Goal: Task Accomplishment & Management: Complete application form

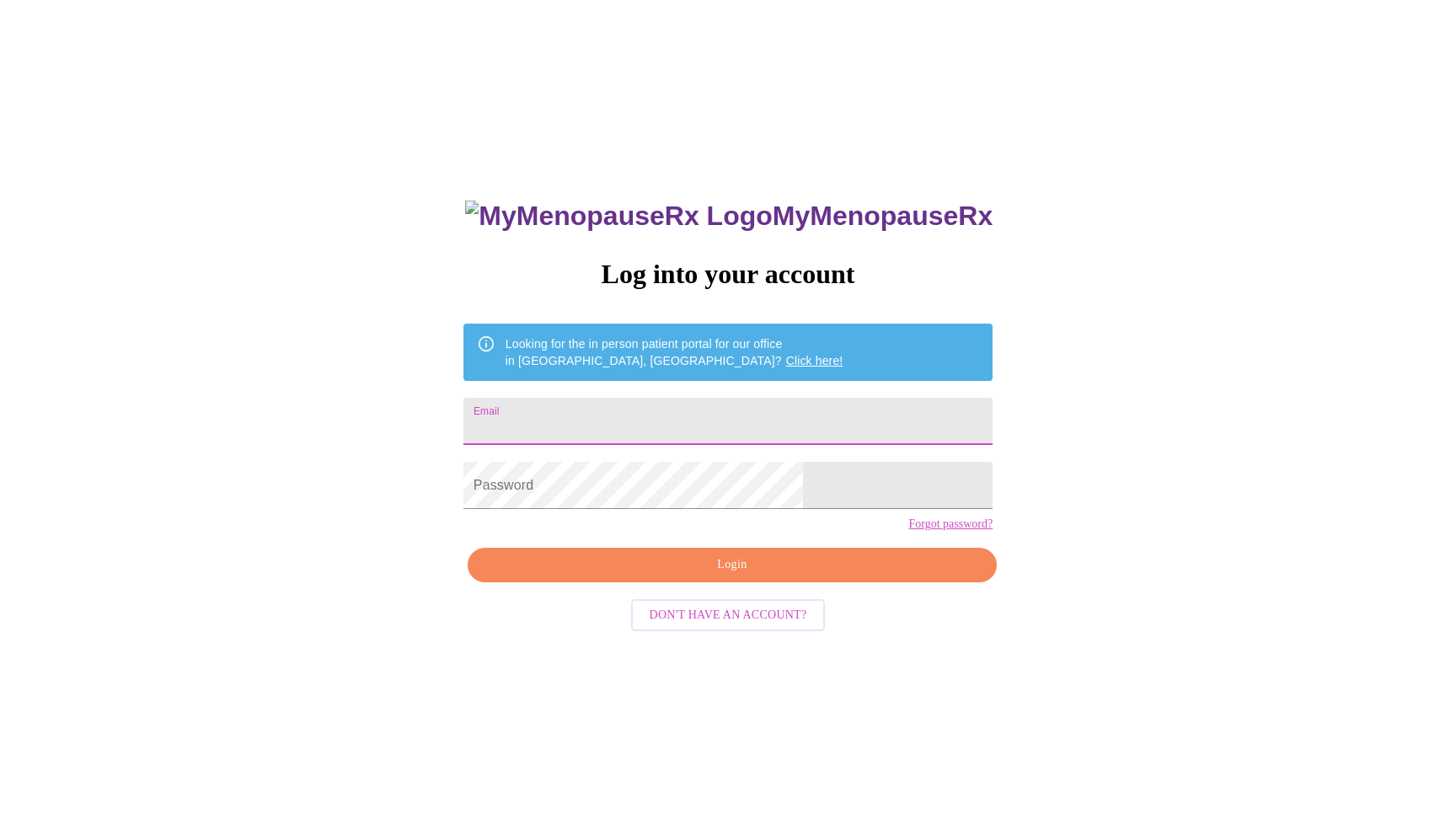
click at [728, 416] on input "Email" at bounding box center [728, 422] width 529 height 48
type input "[EMAIL_ADDRESS][DOMAIN_NAME]"
click at [908, 531] on link "Forgot password?" at bounding box center [950, 524] width 84 height 13
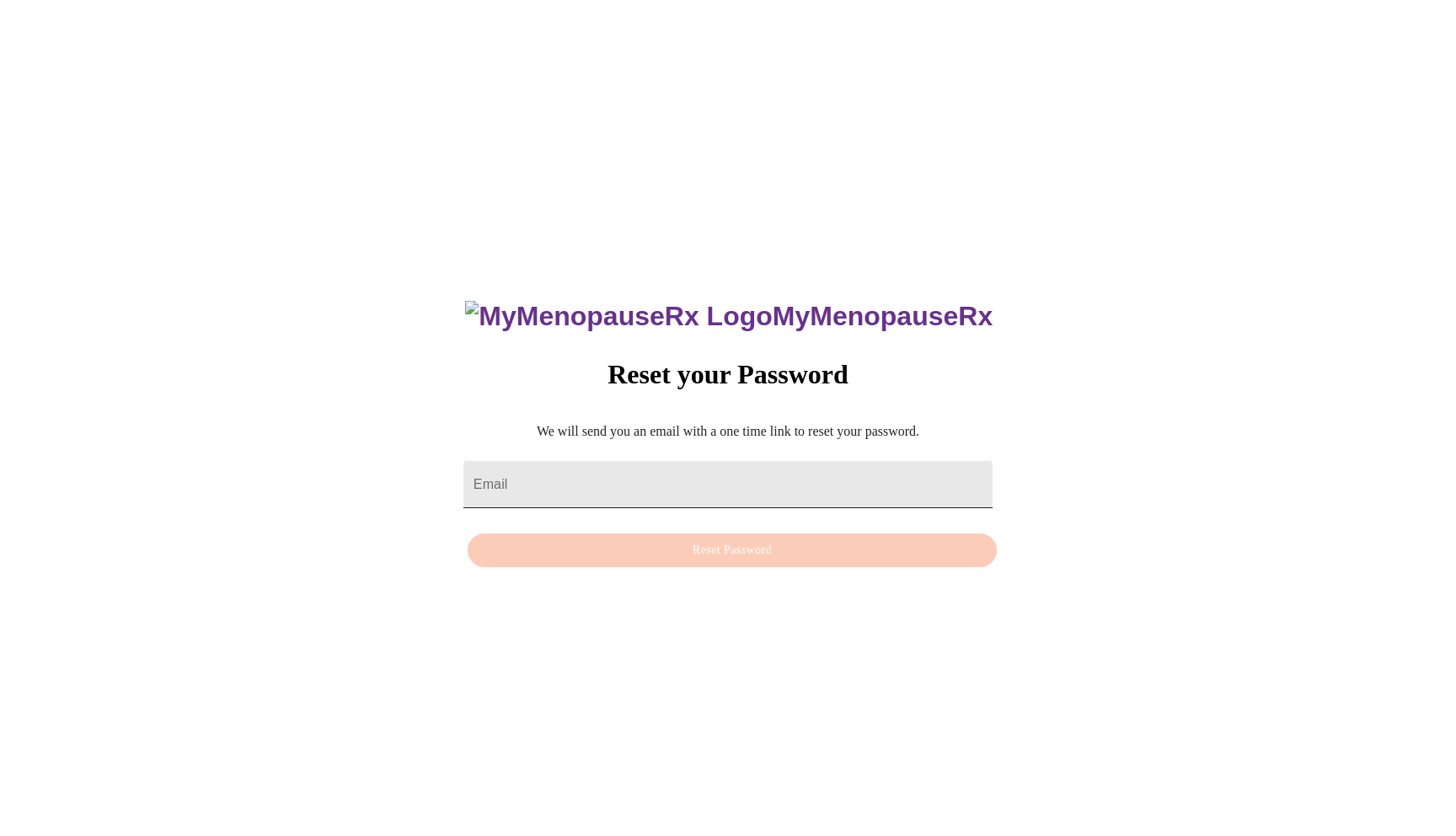
click at [645, 486] on input "Email" at bounding box center [728, 484] width 529 height 48
type input "jadeannrivera@gmail.com"
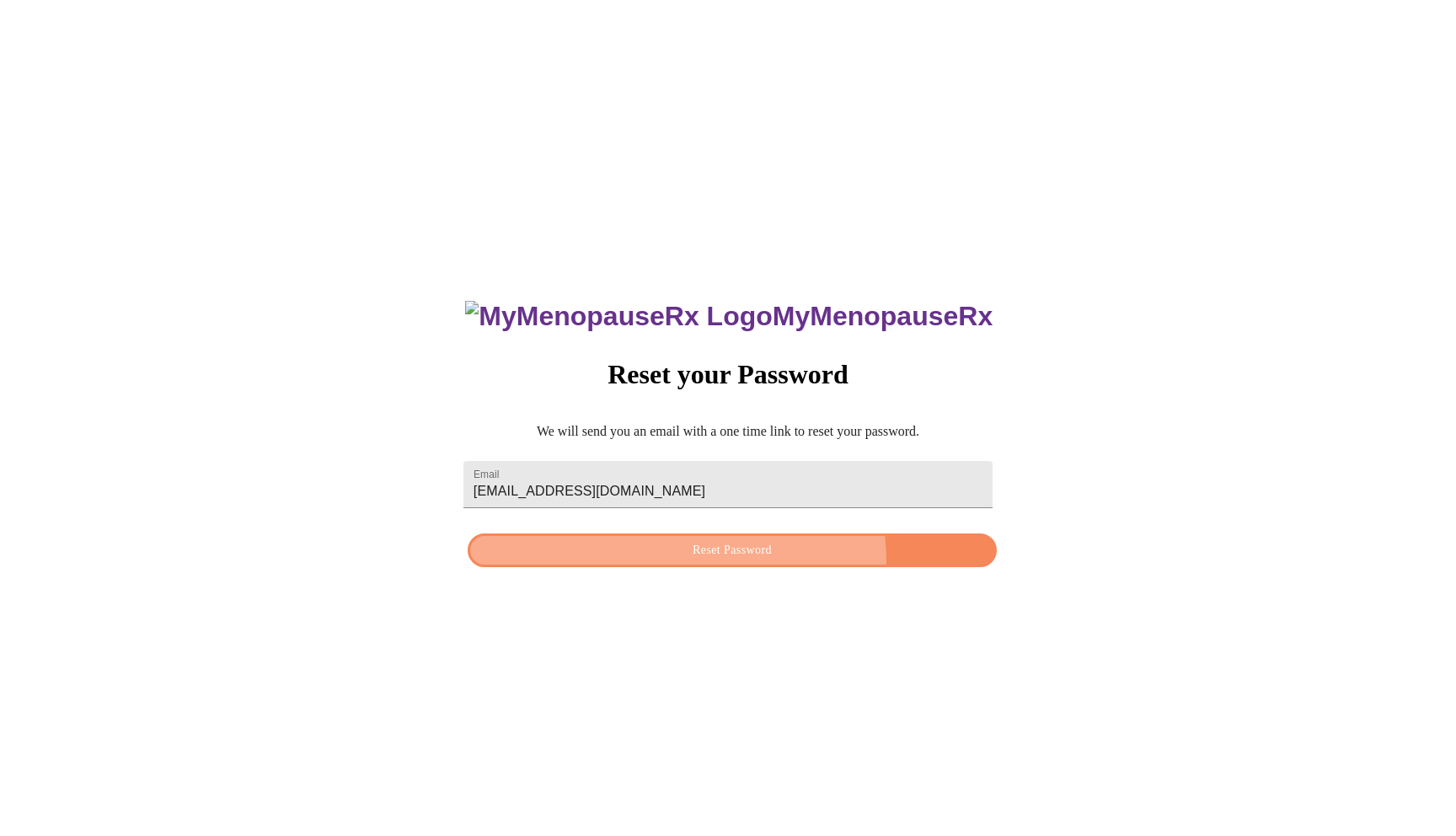
click at [686, 565] on button "Reset Password" at bounding box center [732, 550] width 529 height 35
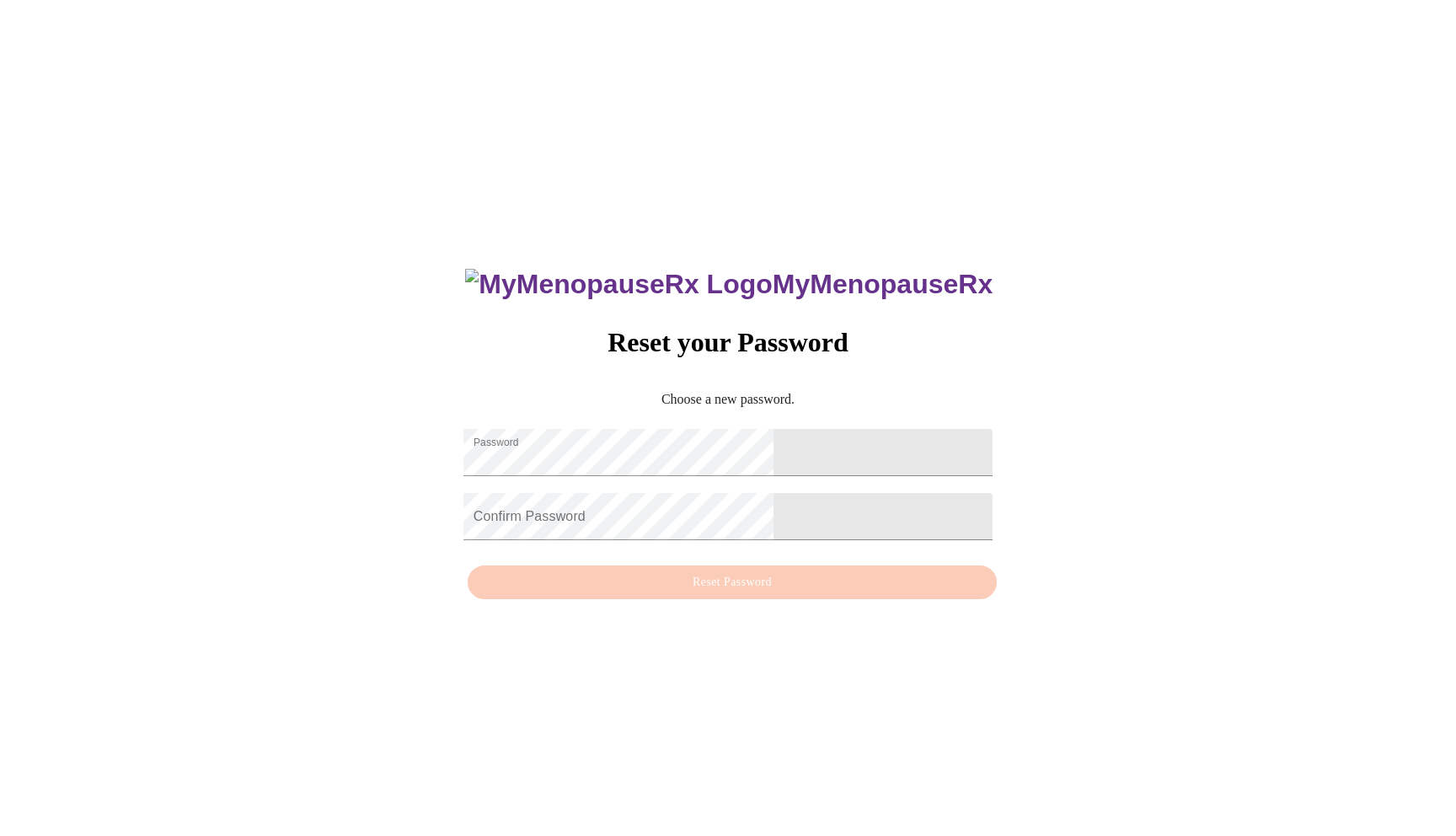
click at [517, 483] on div "MyMenopauseRx Reset your Password Choose a new password. Password Confirm Passw…" at bounding box center [728, 425] width 1443 height 836
click at [923, 500] on div "MyMenopauseRx Reset your Password Choose a new password. Password Confirm Passw…" at bounding box center [728, 425] width 1443 height 836
click at [774, 592] on div "MyMenopauseRx Reset your Password Choose a new password. Password Confirm Passw…" at bounding box center [728, 425] width 563 height 367
click at [761, 604] on div "MyMenopauseRx Reset your Password Choose a new password. Password Confirm Passw…" at bounding box center [728, 425] width 563 height 367
click at [761, 603] on div "MyMenopauseRx Reset your Password Choose a new password. Password Confirm Passw…" at bounding box center [728, 425] width 563 height 367
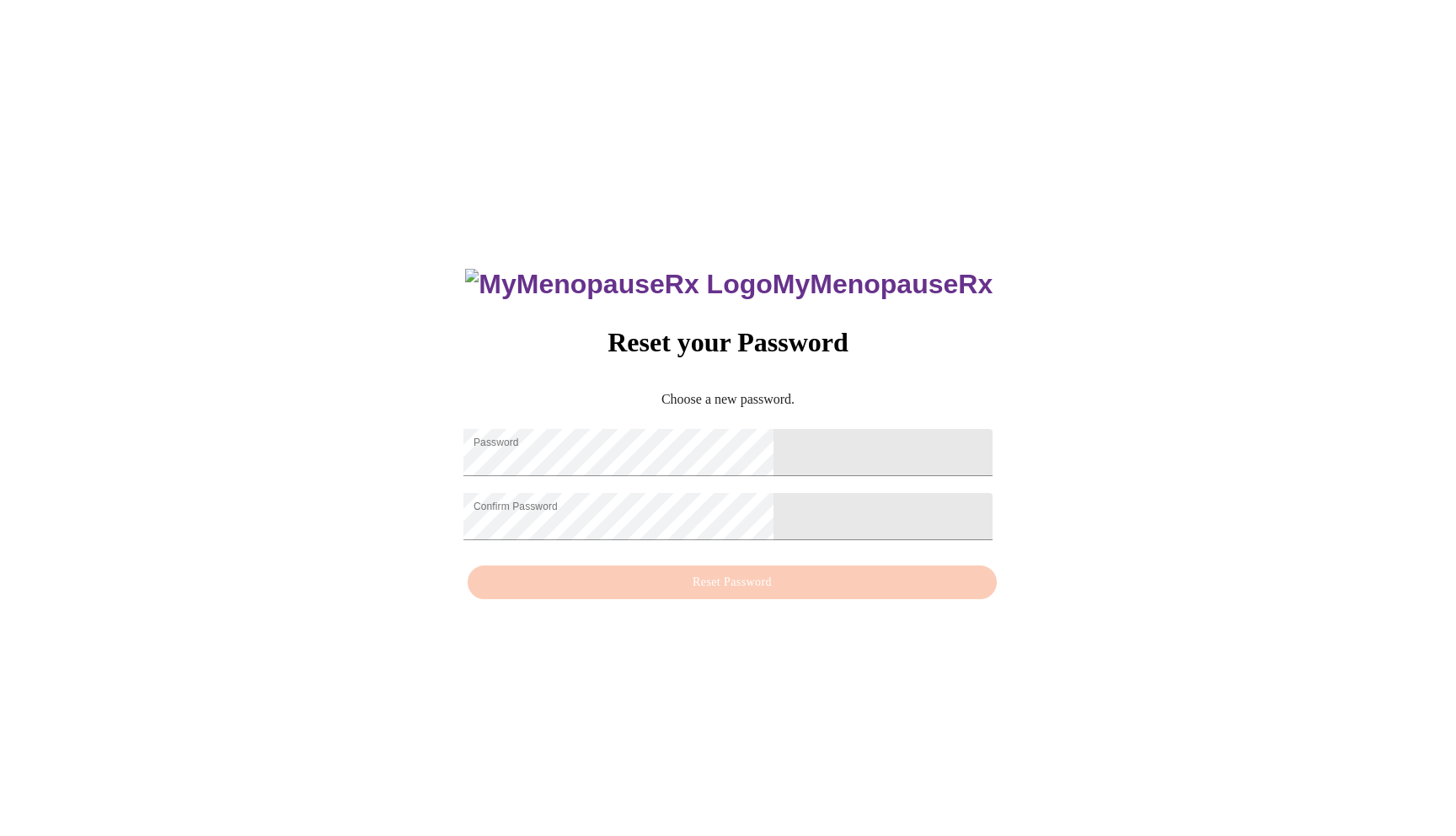
click at [762, 602] on div "MyMenopauseRx Reset your Password Choose a new password. Password Confirm Passw…" at bounding box center [728, 425] width 563 height 367
click at [552, 524] on div "MyMenopauseRx Reset your Password Choose a new password. Password Confirm Passw…" at bounding box center [728, 425] width 1443 height 836
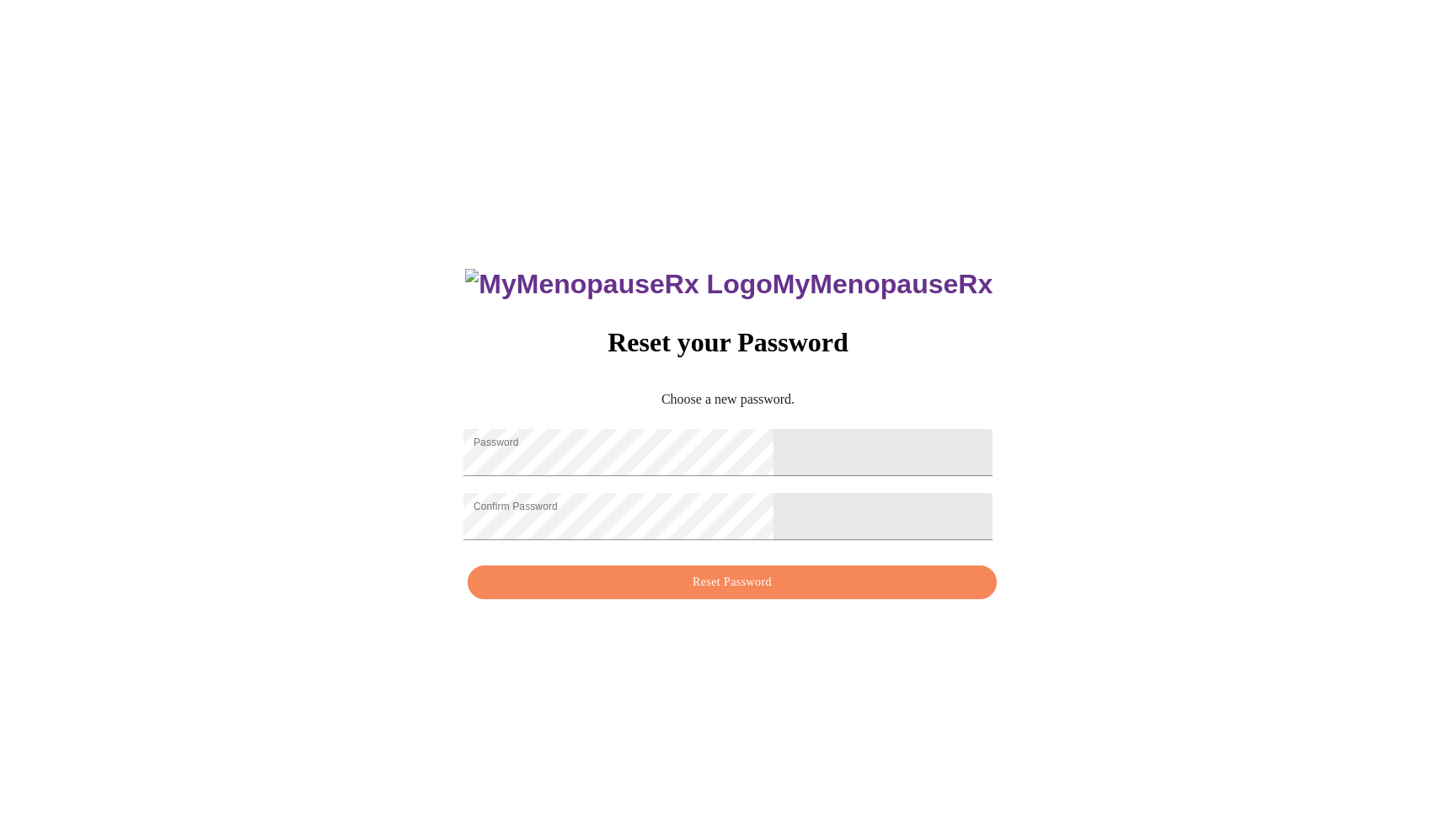
click at [958, 518] on div "MyMenopauseRx Reset your Password Choose a new password. Password Confirm Passw…" at bounding box center [728, 425] width 1443 height 836
click at [804, 593] on span "Reset Password" at bounding box center [732, 583] width 491 height 21
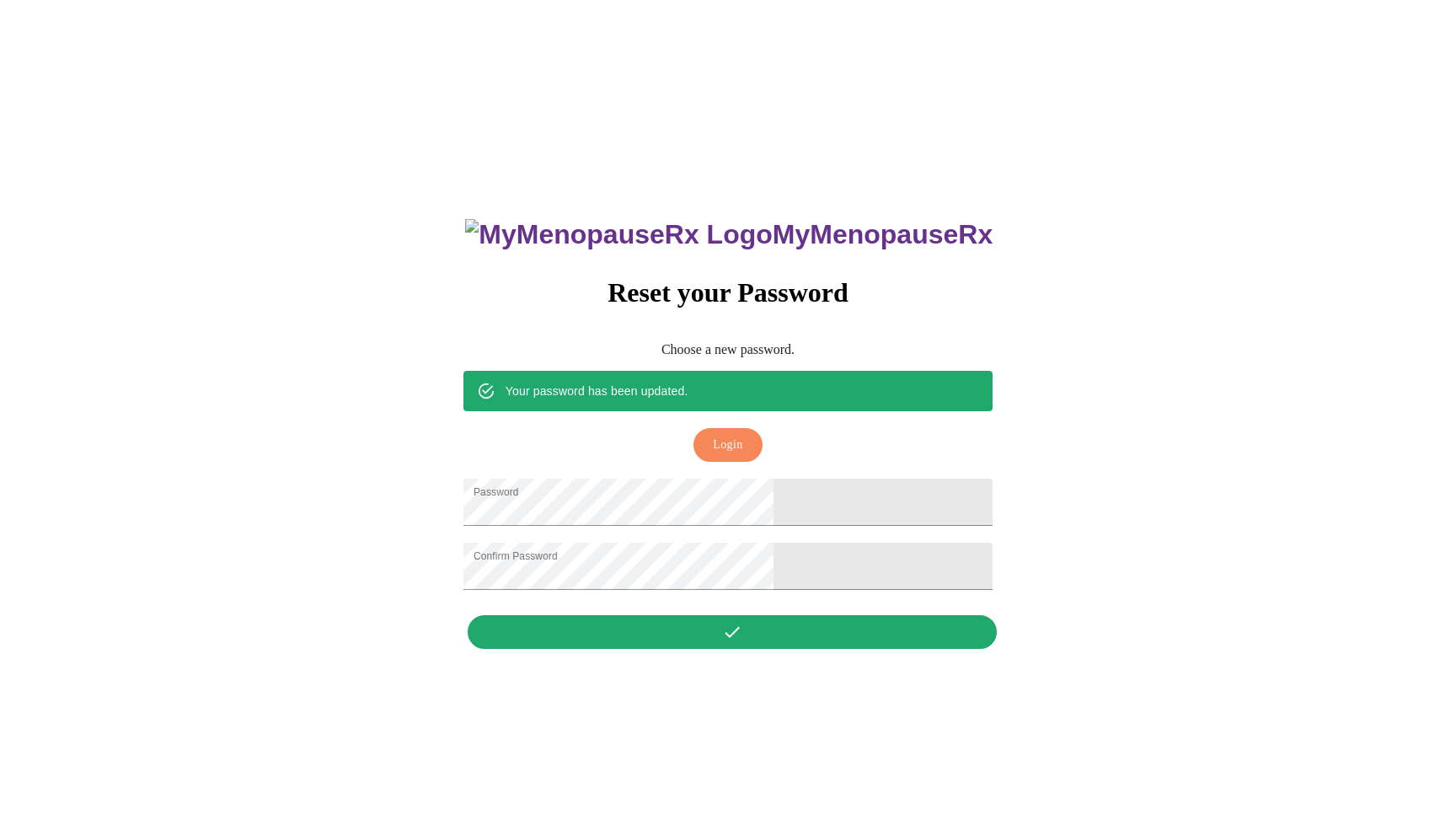
click at [715, 435] on span "Login" at bounding box center [728, 445] width 30 height 21
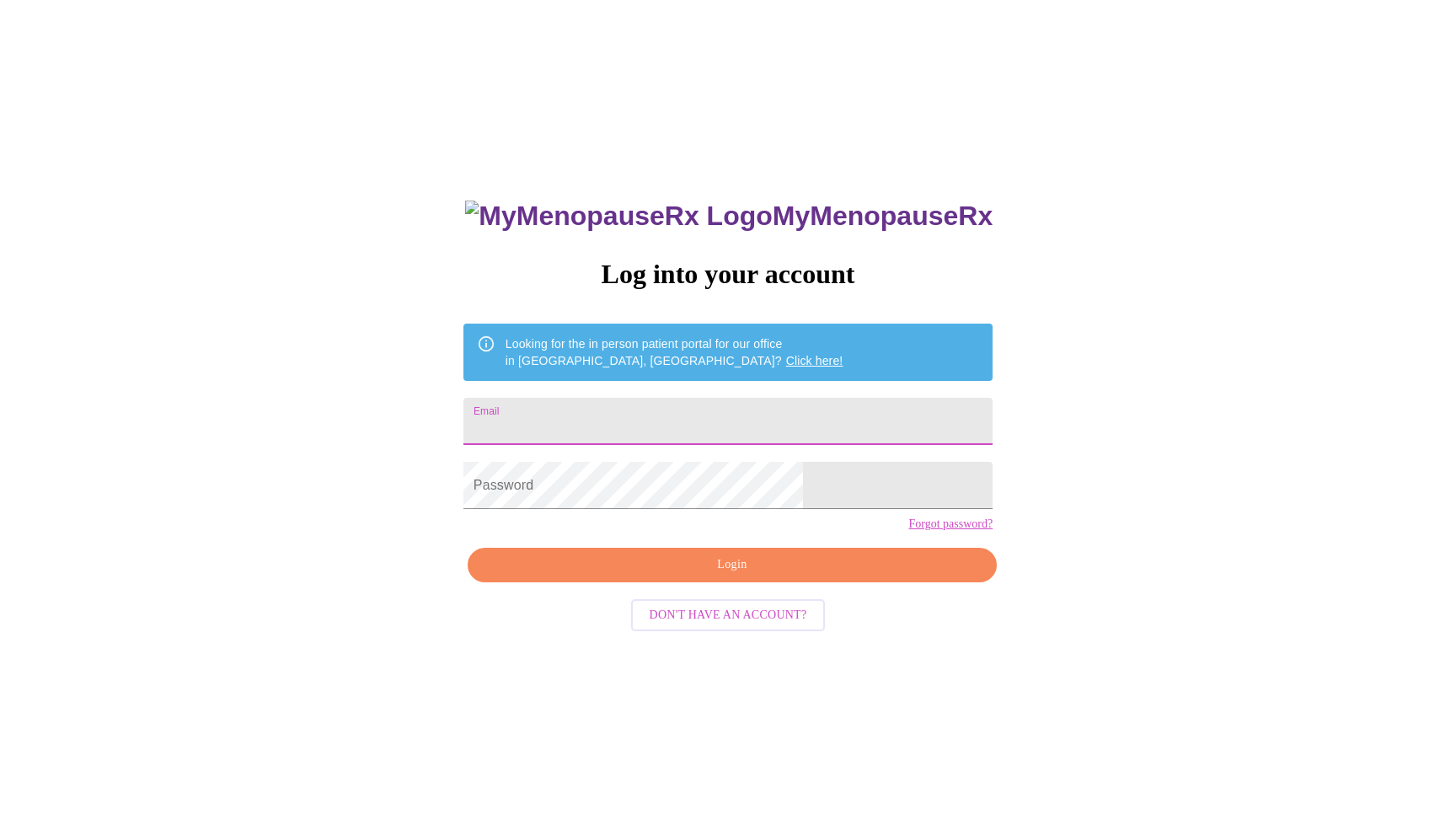
click at [733, 413] on input "Email" at bounding box center [728, 422] width 529 height 48
type input "jadeannrivera@gmail.com"
click at [866, 576] on span "Login" at bounding box center [732, 565] width 491 height 21
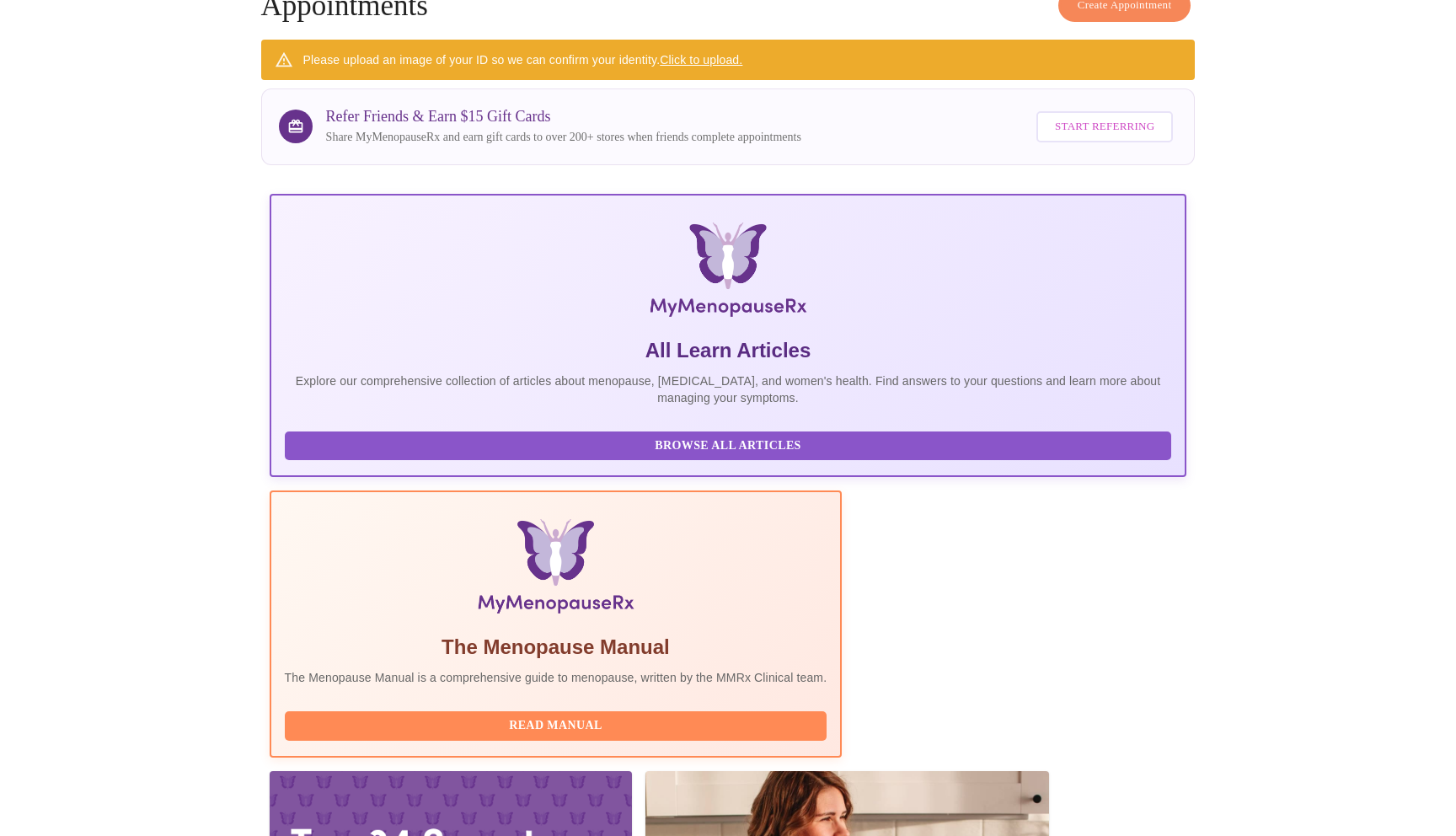
scroll to position [135, 0]
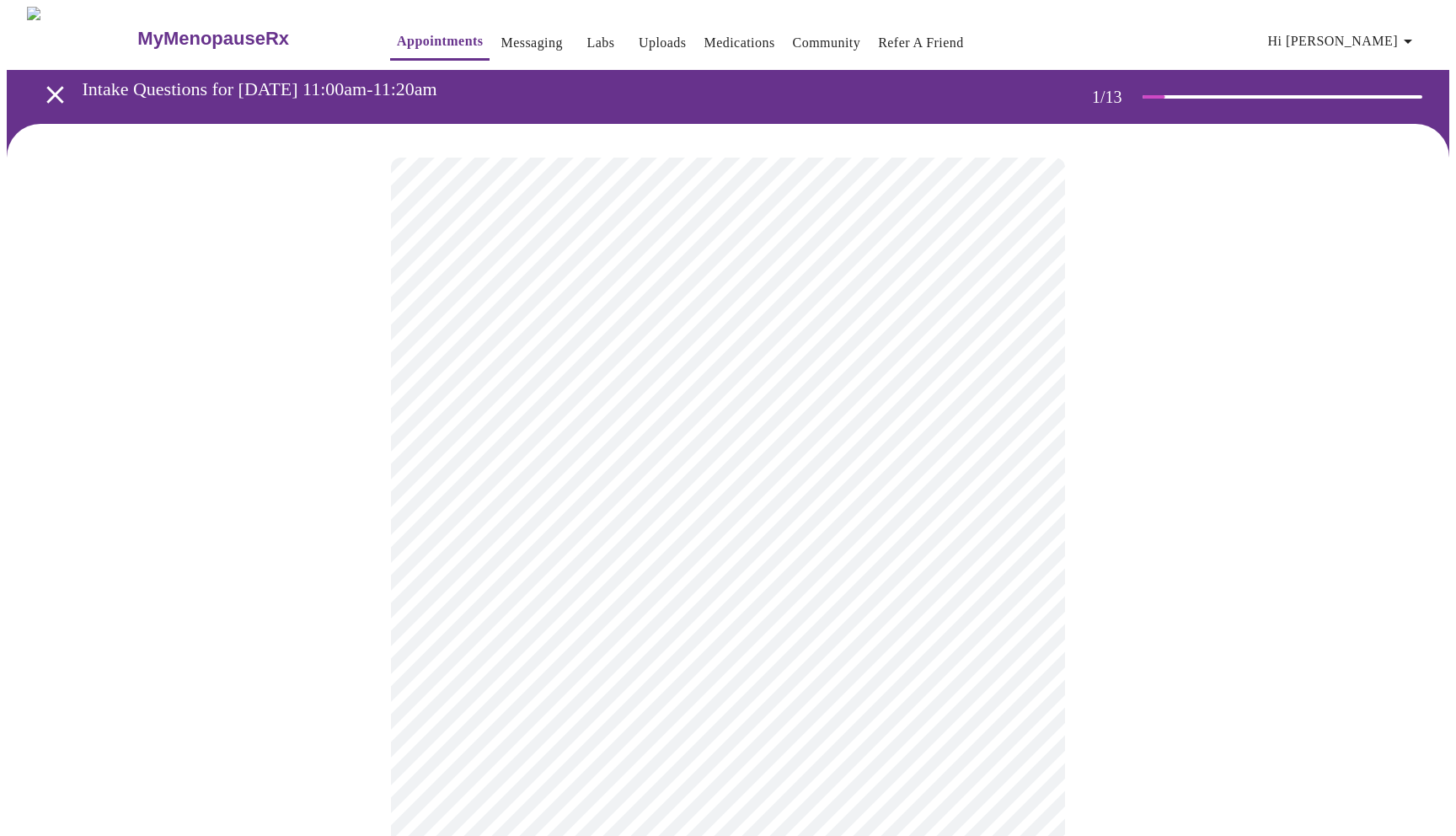
click at [548, 375] on body "MyMenopauseRx Appointments Messaging Labs Uploads Medications Community Refer a…" at bounding box center [728, 782] width 1443 height 1551
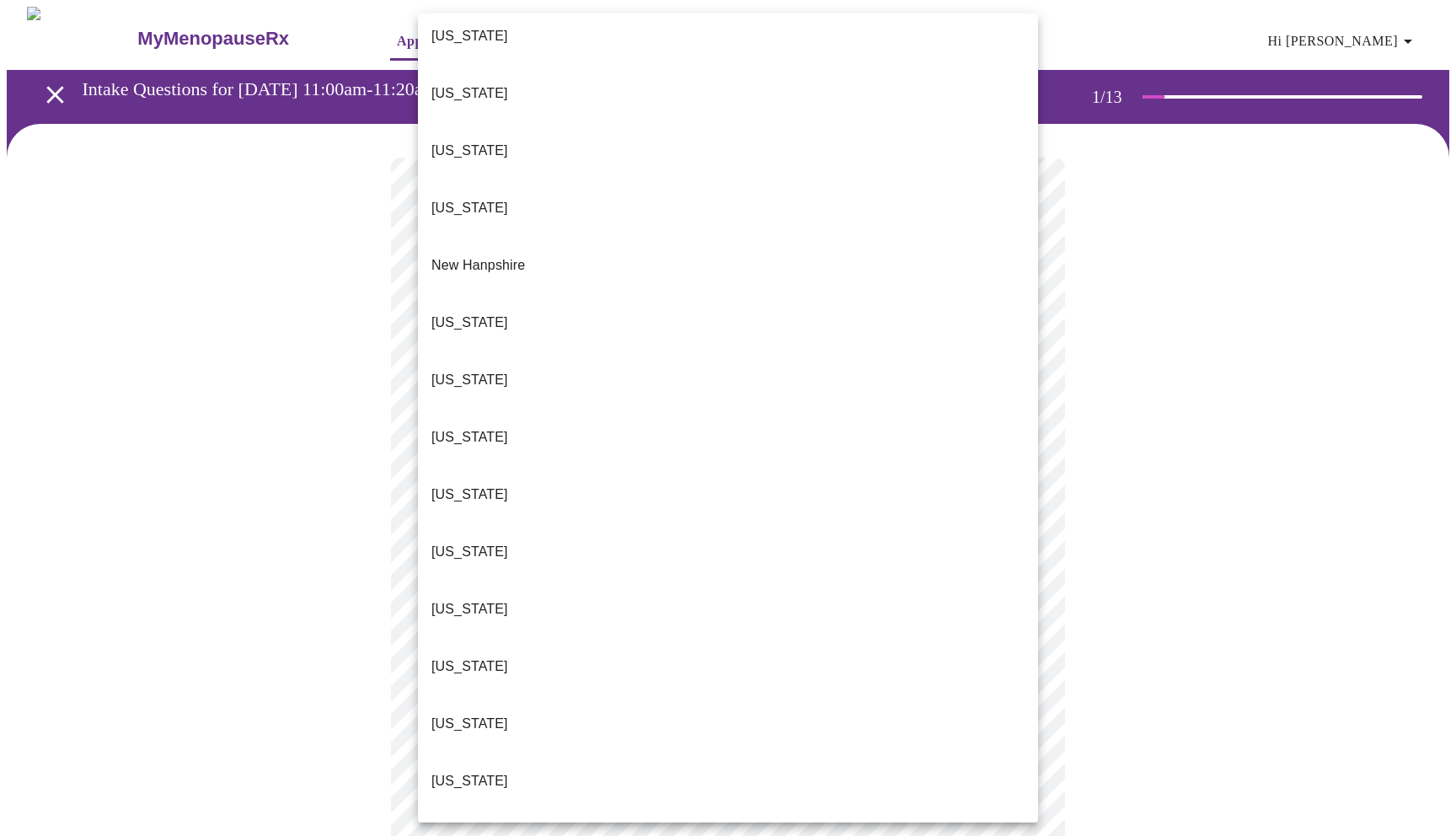
scroll to position [1396, 0]
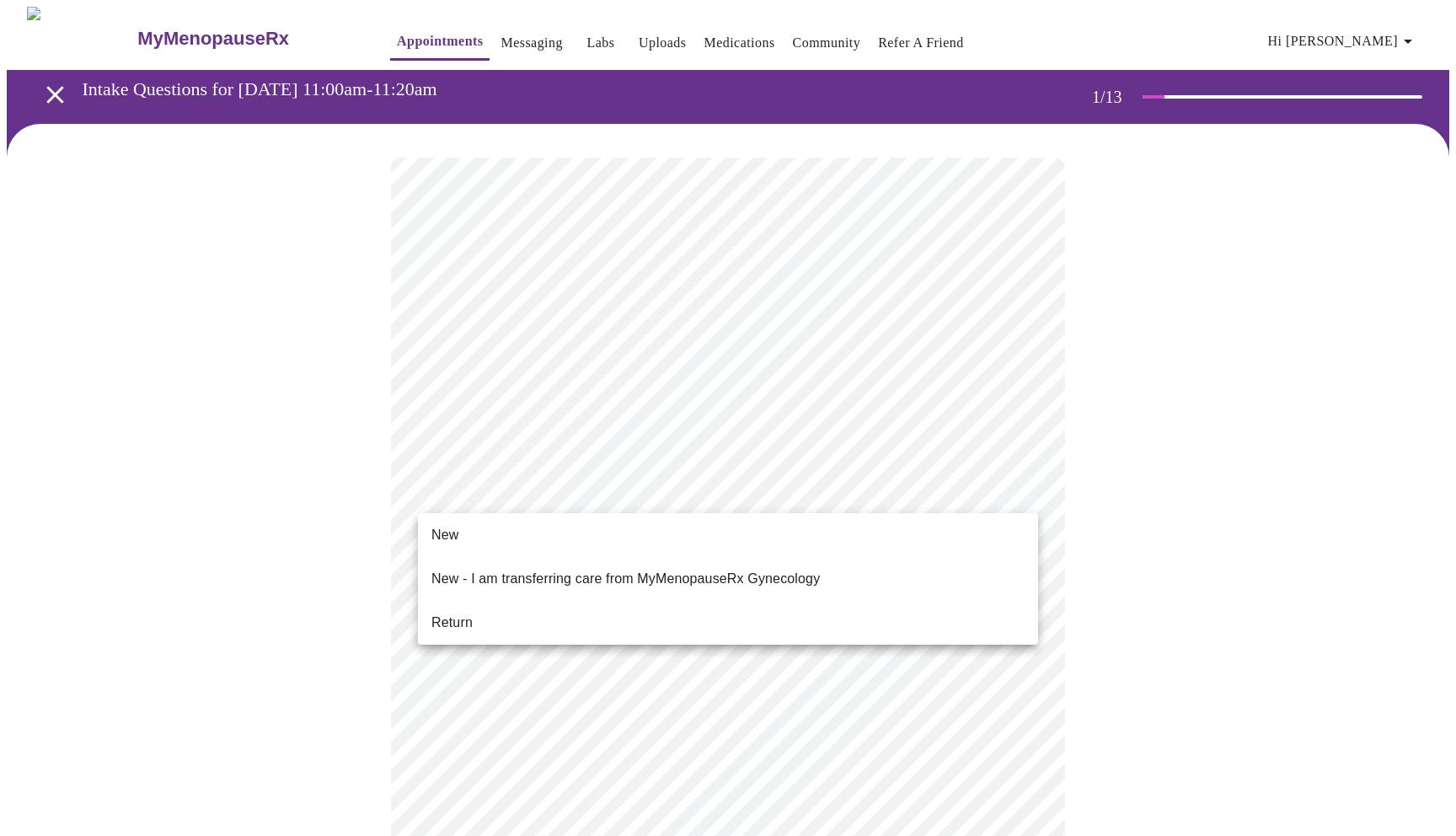
click at [522, 487] on body "MyMenopauseRx Appointments Messaging Labs Uploads Medications Community Refer a…" at bounding box center [728, 776] width 1443 height 1540
click at [515, 531] on li "New" at bounding box center [728, 536] width 620 height 31
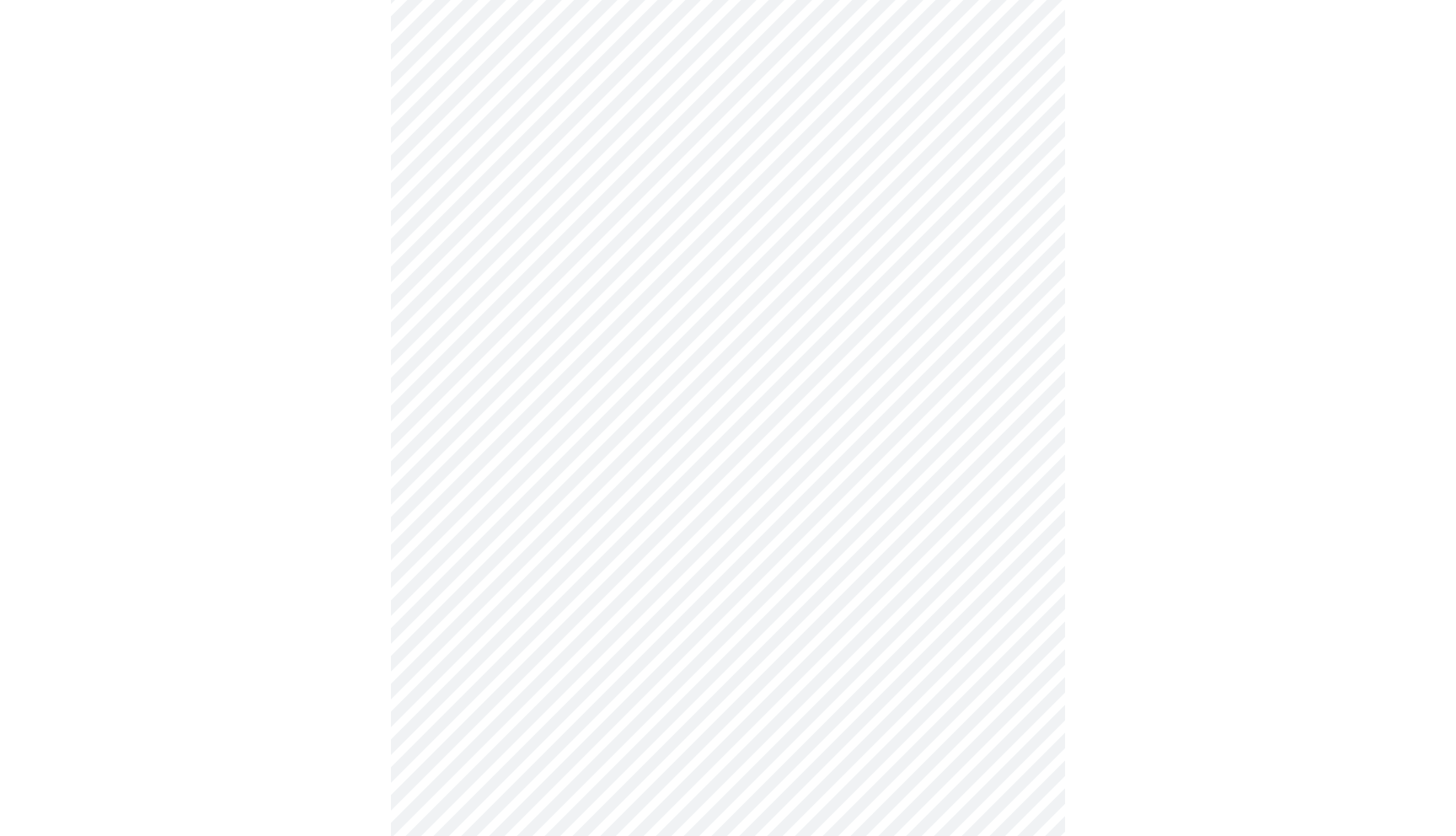
scroll to position [680, 0]
click at [739, 599] on body "MyMenopauseRx Appointments Messaging Labs Uploads Medications Community Refer a…" at bounding box center [728, 85] width 1443 height 1517
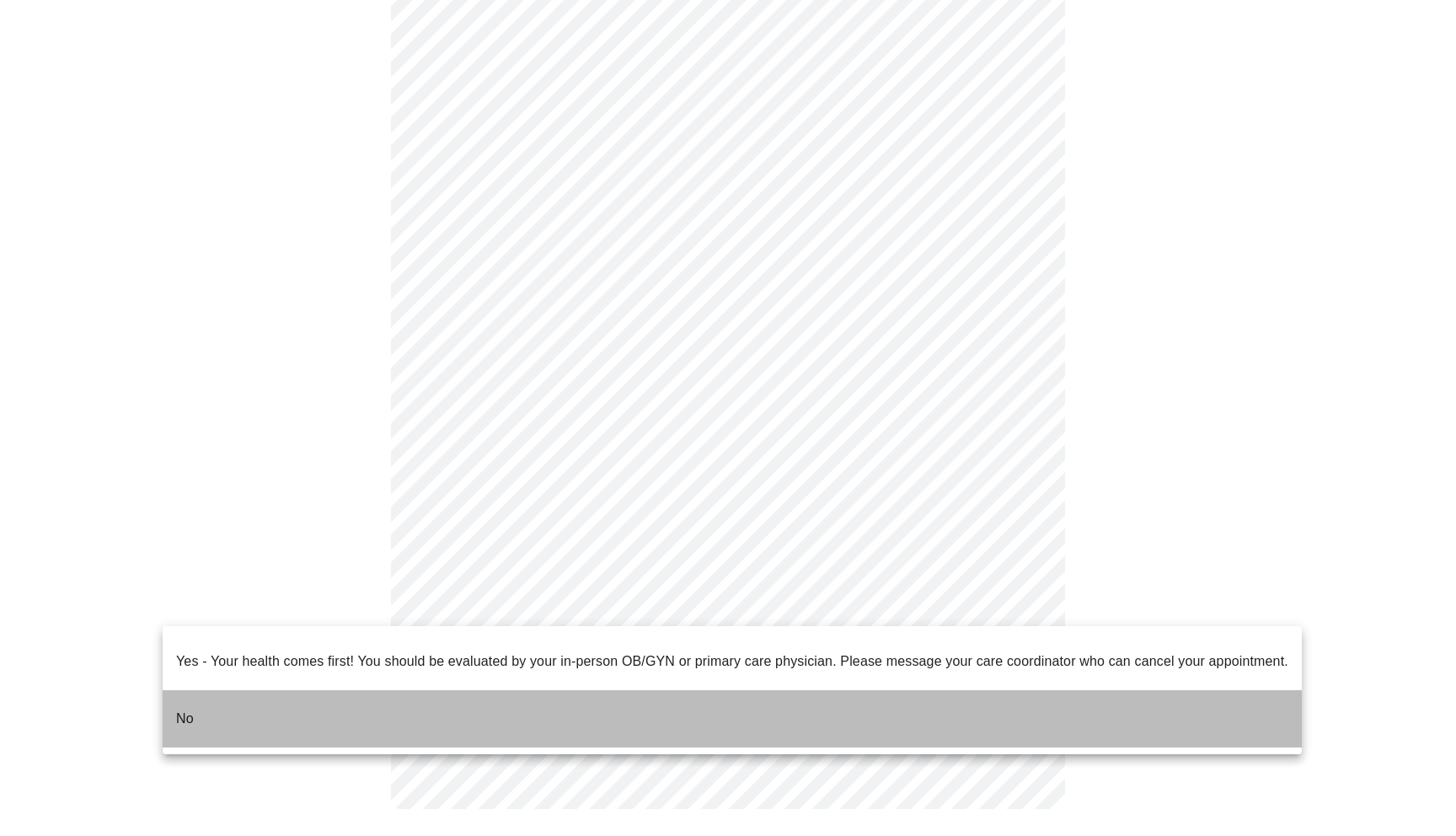
click at [830, 706] on li "No" at bounding box center [732, 718] width 1140 height 57
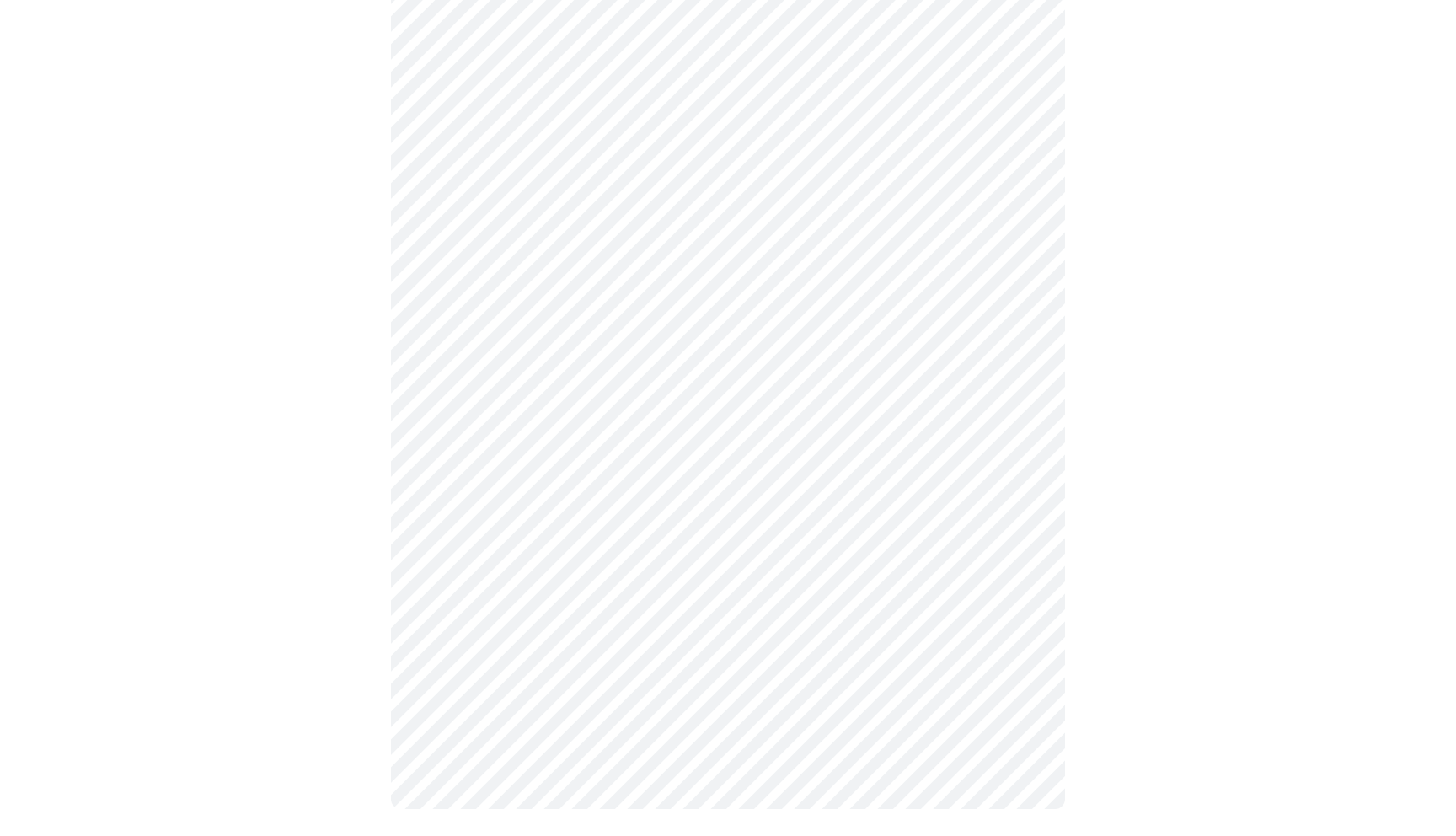
scroll to position [0, 0]
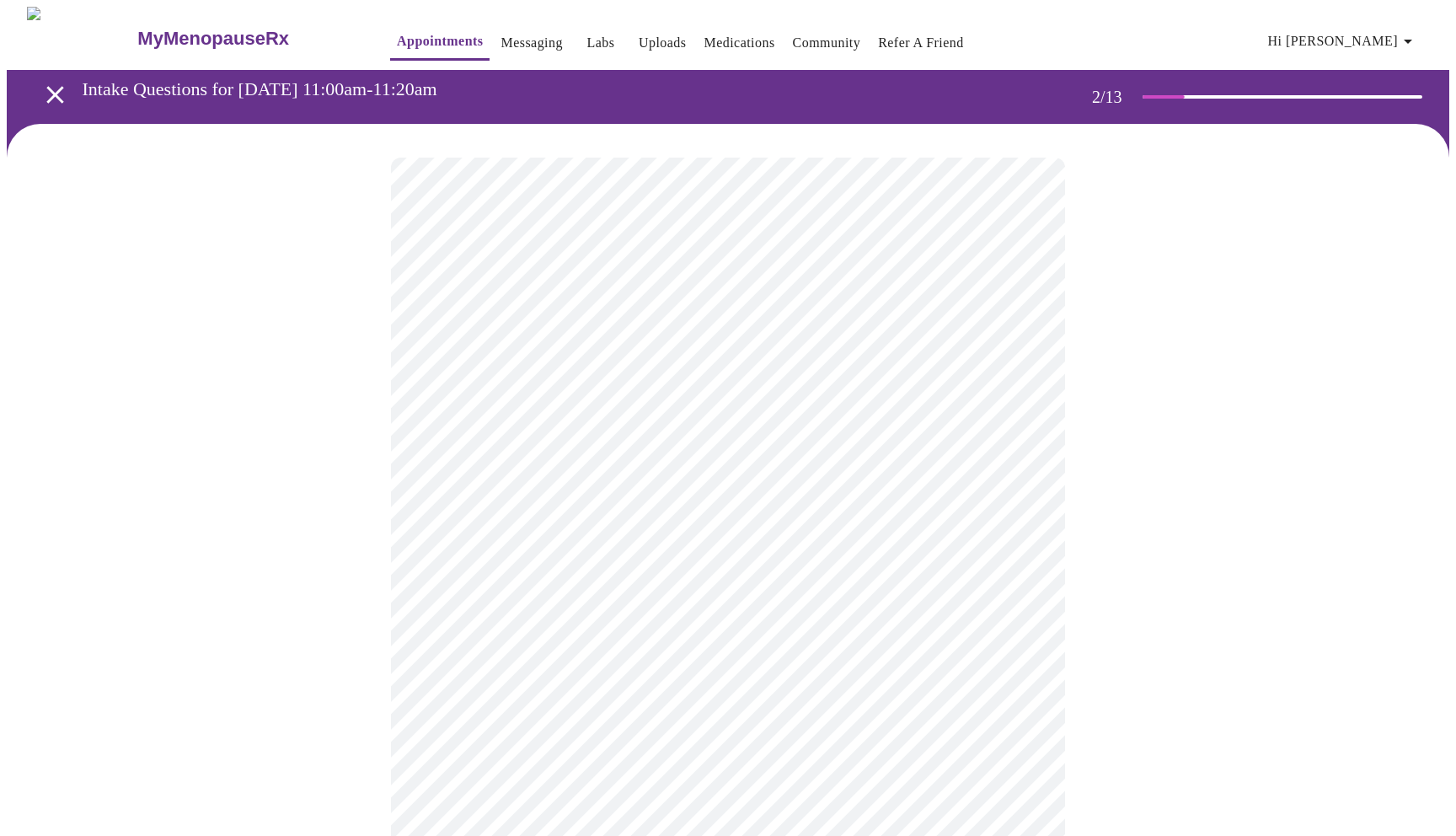
click at [861, 341] on body "MyMenopauseRx Appointments Messaging Labs Uploads Medications Community Refer a…" at bounding box center [728, 513] width 1443 height 1013
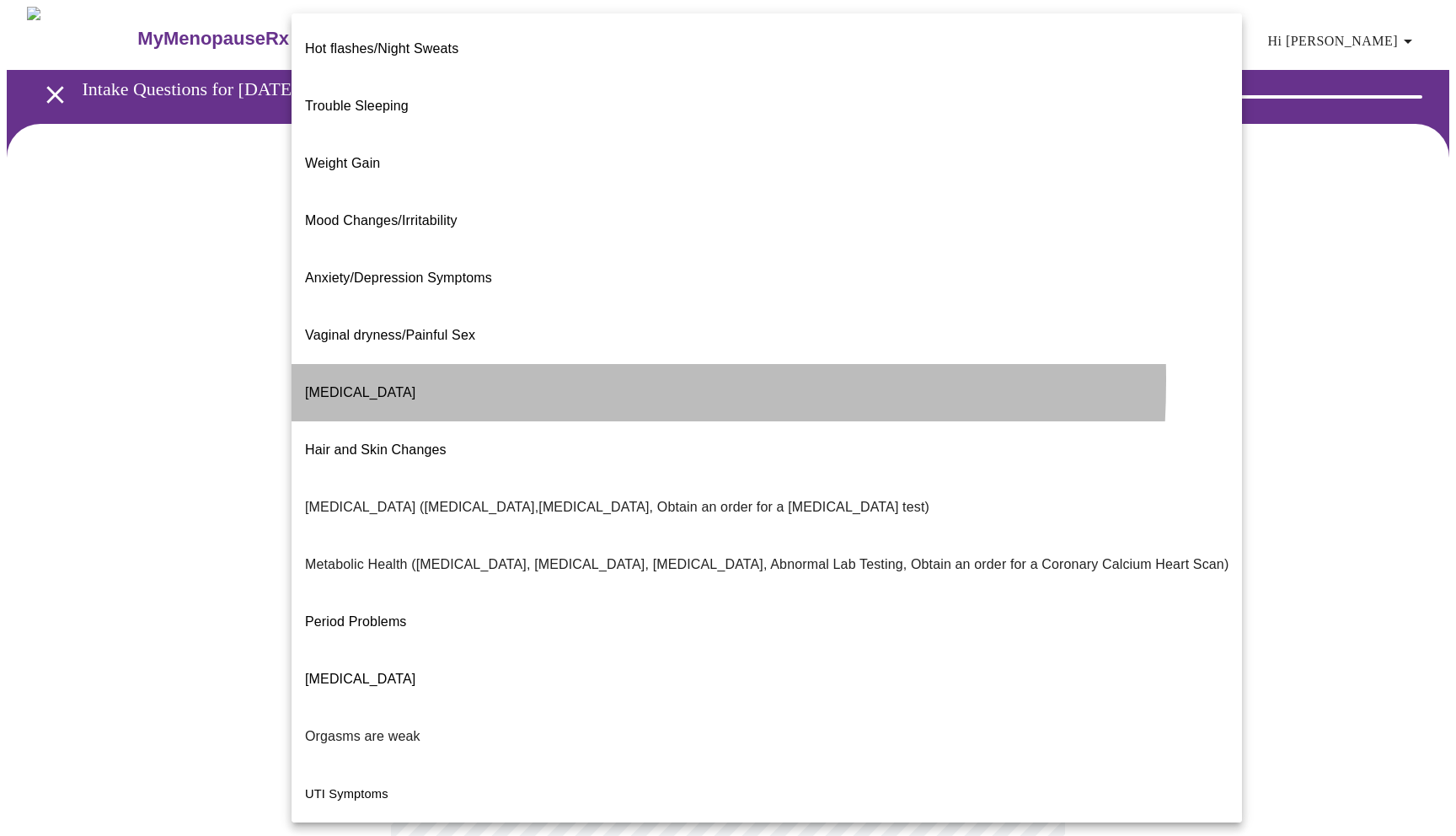
click at [383, 385] on span "Decreased libido" at bounding box center [360, 392] width 110 height 14
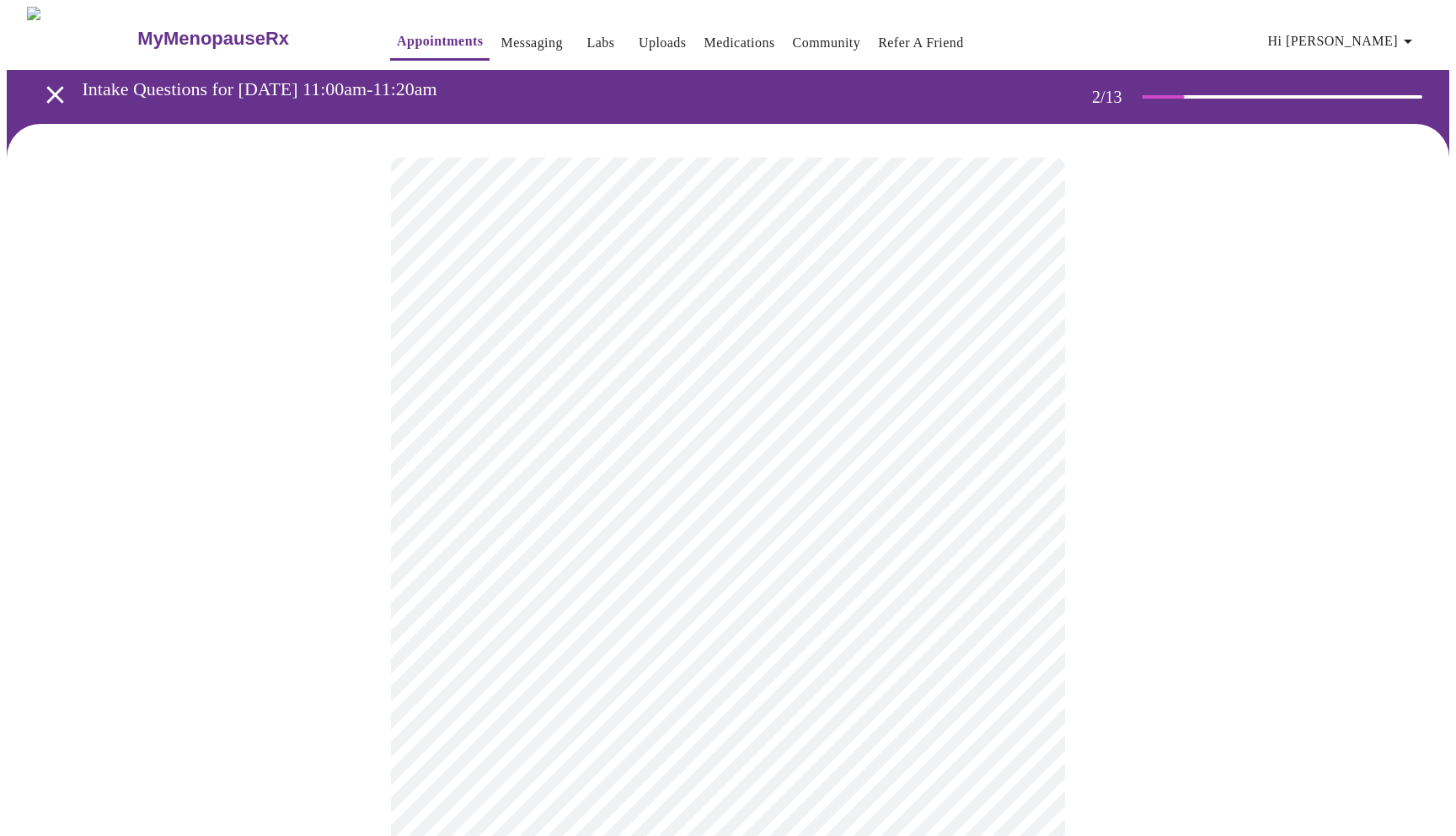
click at [706, 529] on body "MyMenopauseRx Appointments Messaging Labs Uploads Medications Community Refer a…" at bounding box center [728, 508] width 1443 height 1003
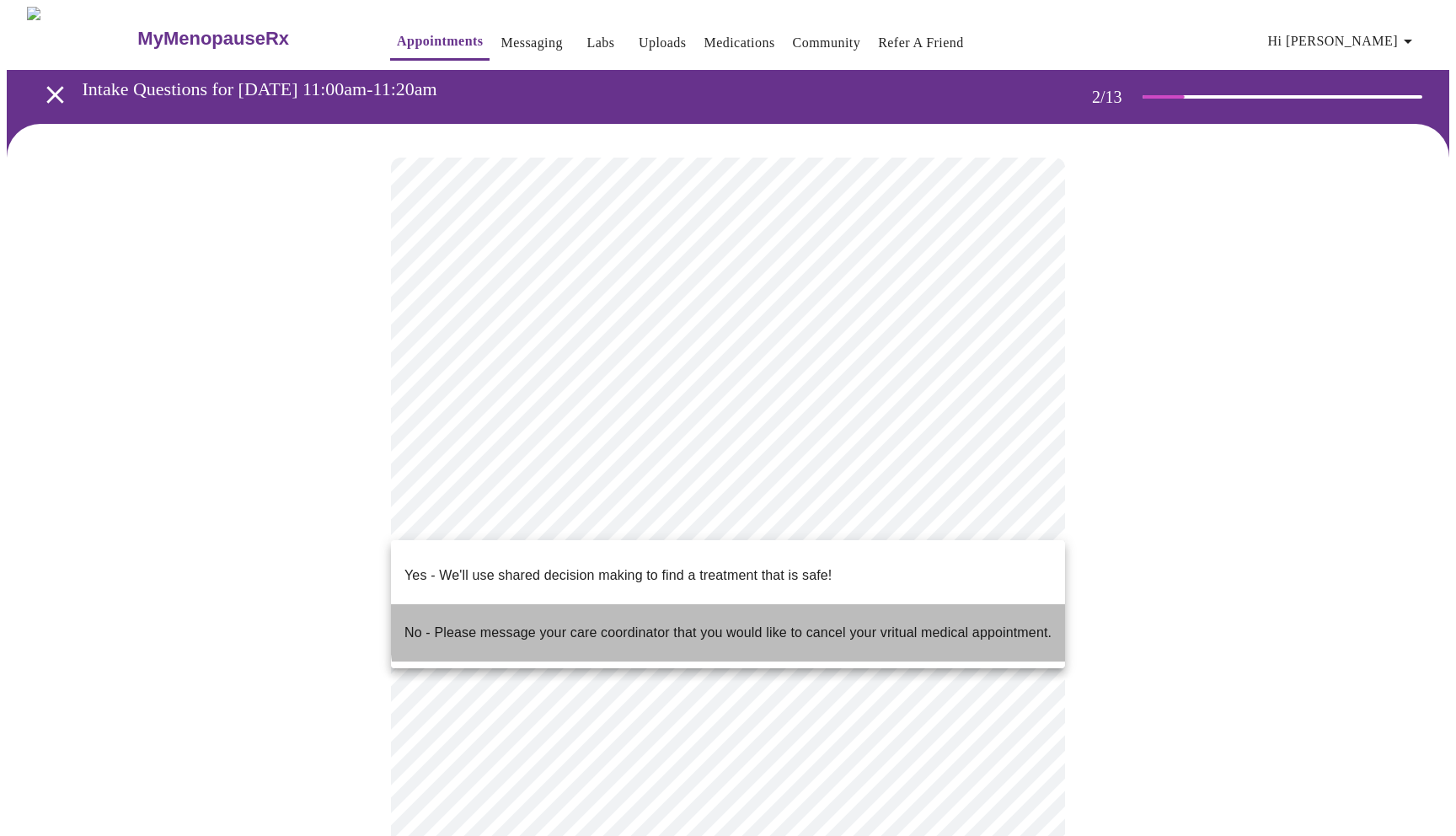
click at [730, 623] on p "No - Please message your care coordinator that you would like to cancel your vr…" at bounding box center [728, 634] width 647 height 21
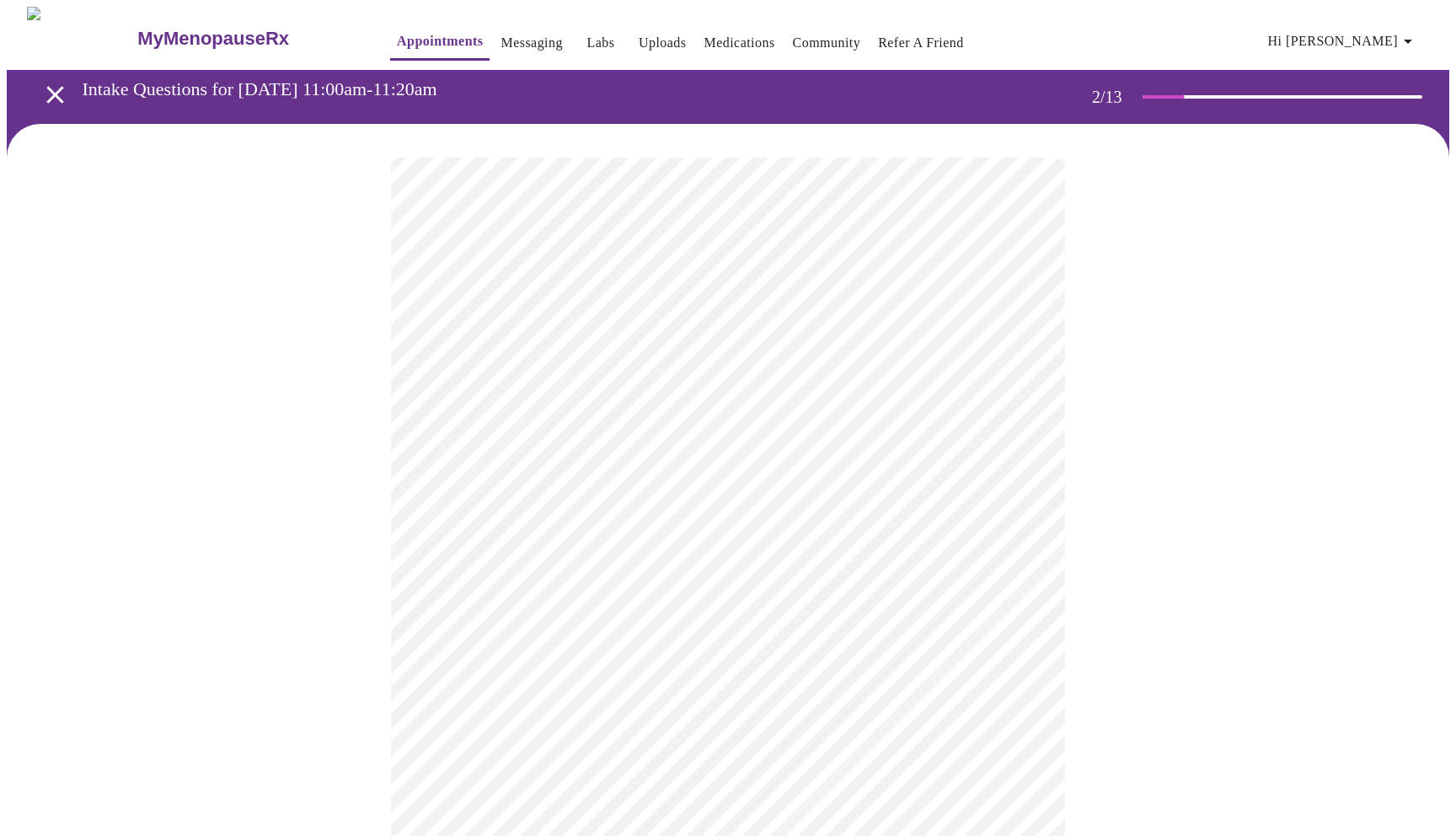
click at [661, 521] on body "MyMenopauseRx Appointments Messaging Labs Uploads Medications Community Refer a…" at bounding box center [728, 503] width 1443 height 993
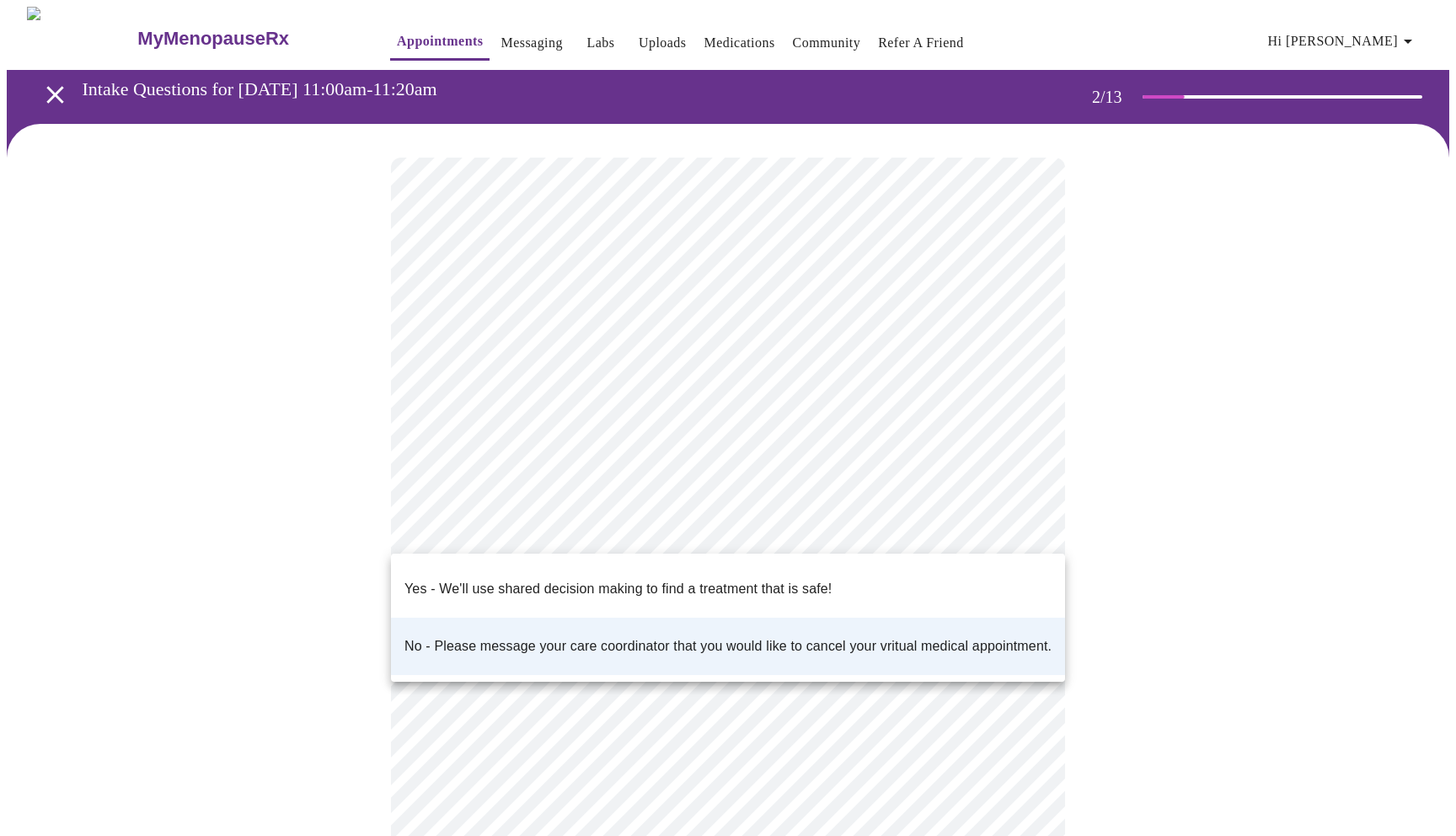
click at [730, 579] on p "Yes - We'll use shared decision making to find a treatment that is safe!" at bounding box center [618, 590] width 427 height 21
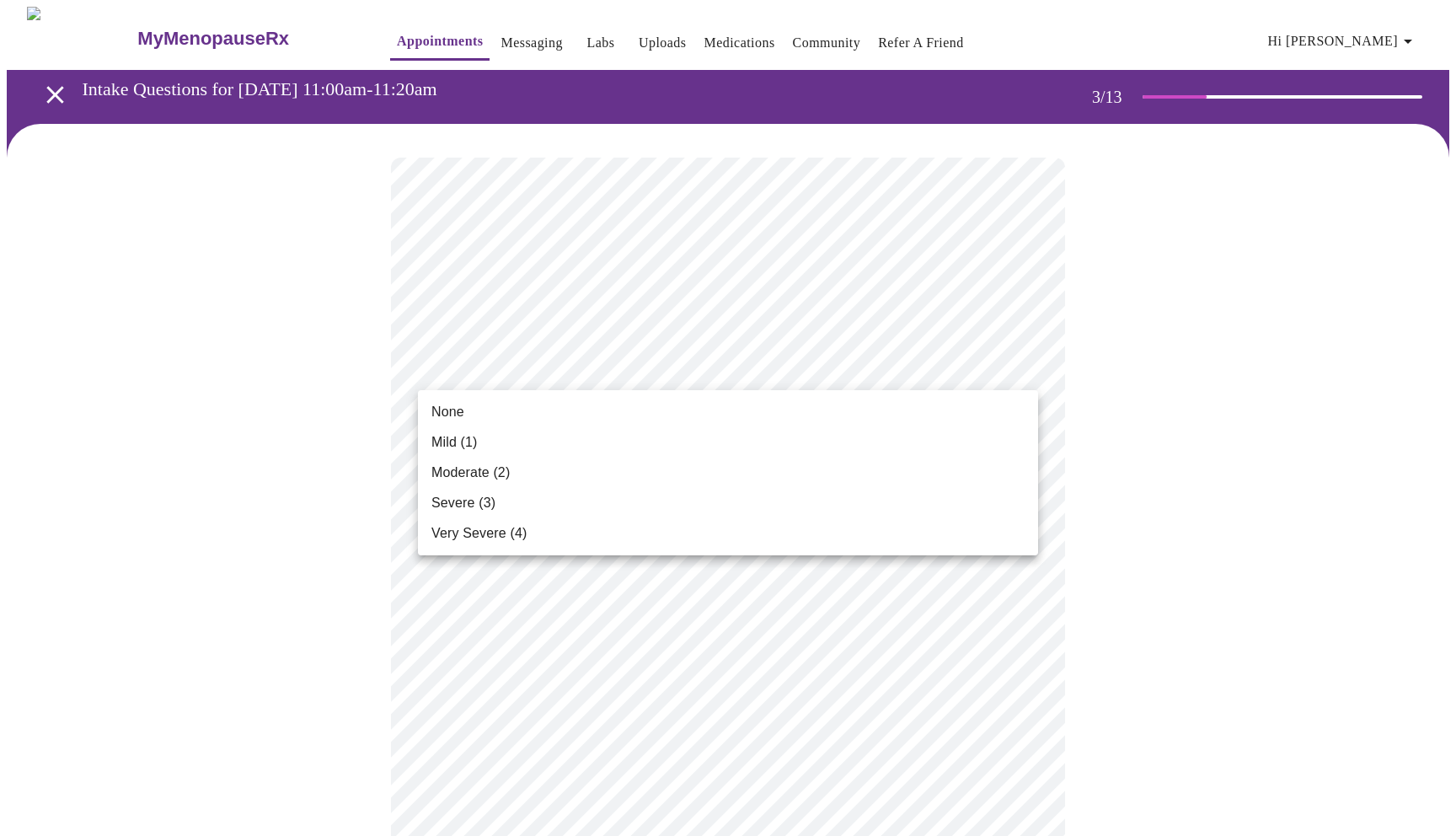
click at [515, 434] on li "Mild (1)" at bounding box center [728, 442] width 620 height 31
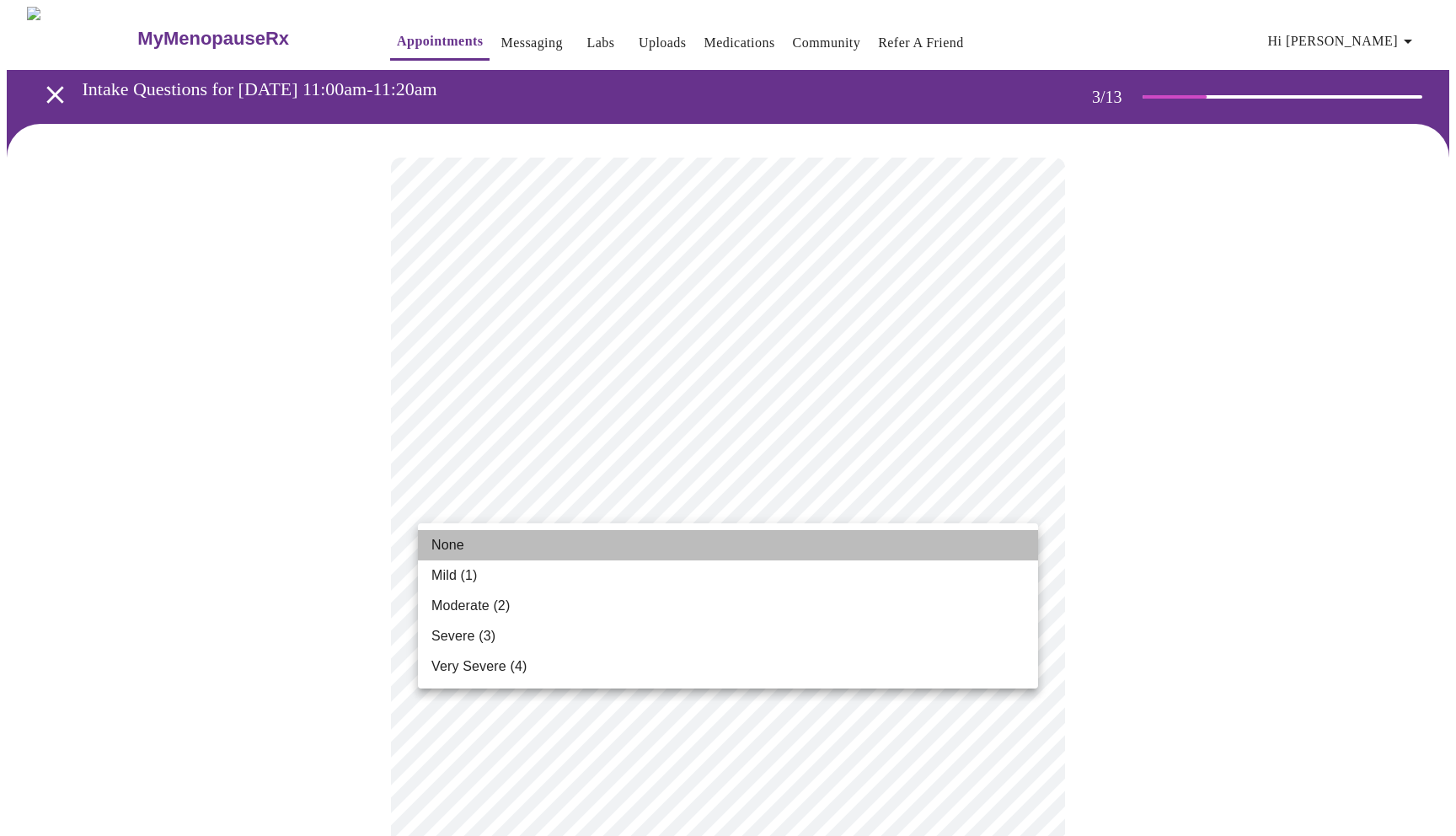
click at [547, 548] on li "None" at bounding box center [728, 545] width 620 height 31
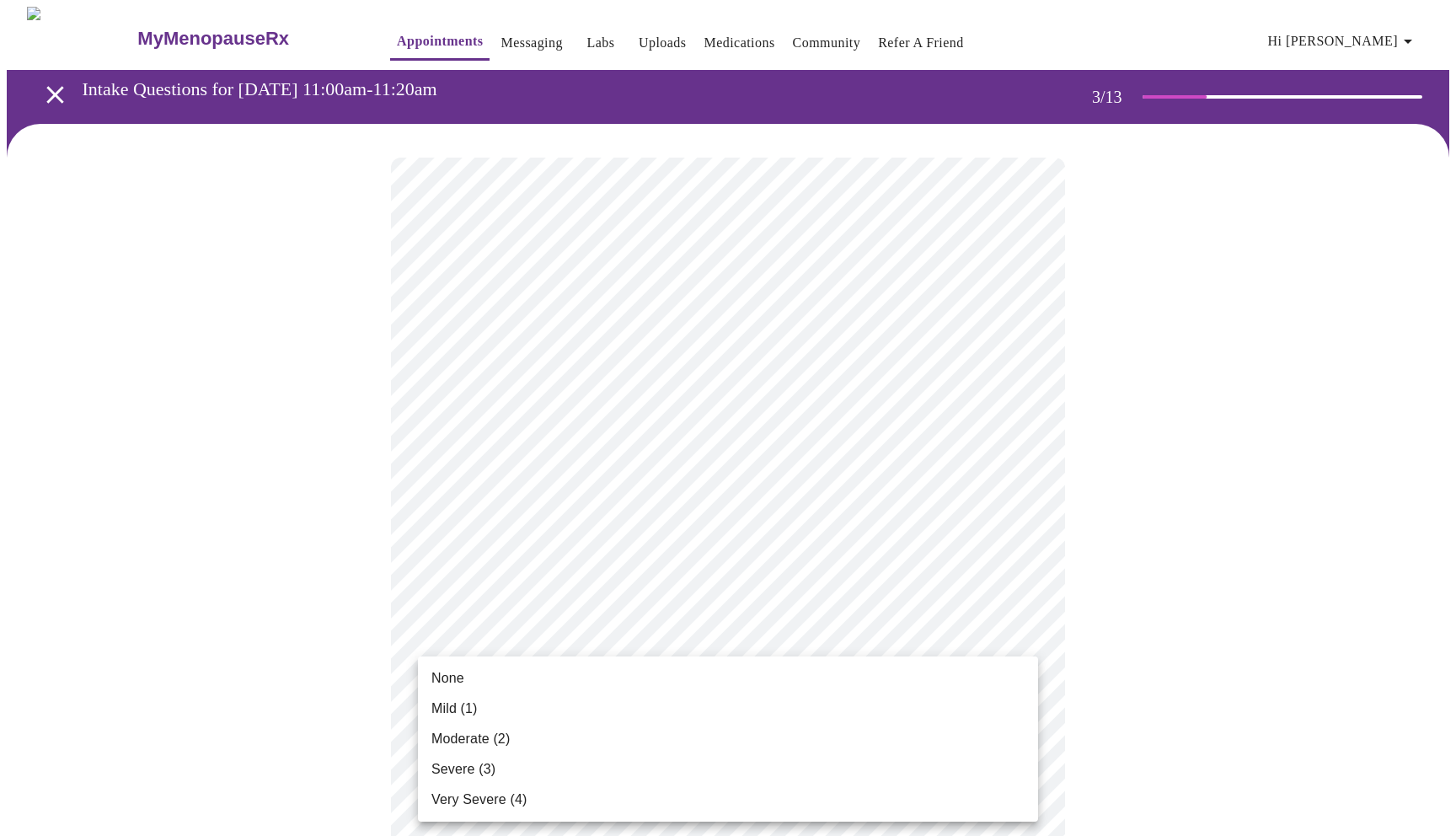
click at [586, 748] on li "Moderate (2)" at bounding box center [728, 739] width 620 height 31
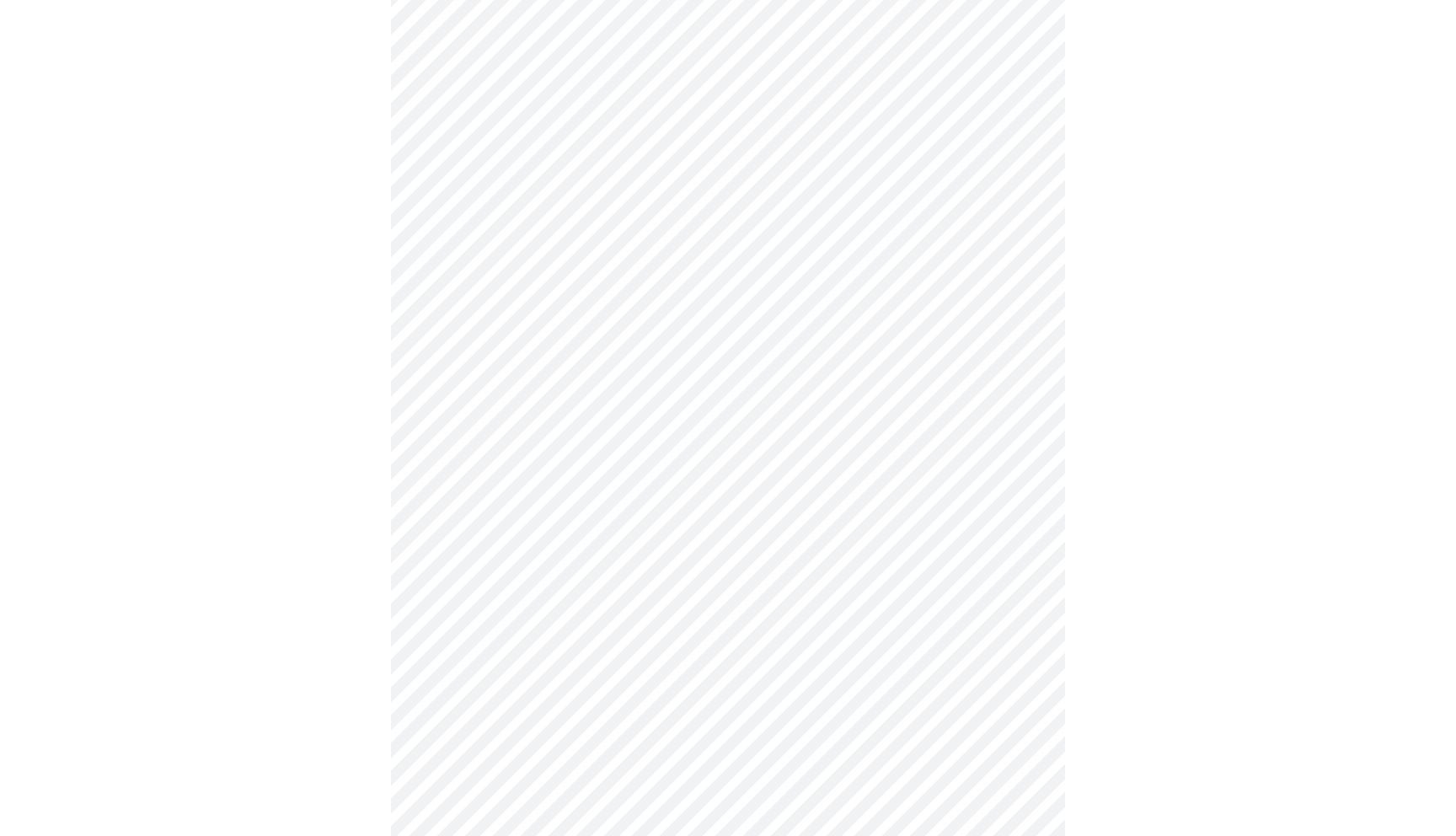
scroll to position [455, 0]
click at [678, 309] on body "MyMenopauseRx Appointments Messaging Labs Uploads Medications Community Refer a…" at bounding box center [728, 637] width 1443 height 2172
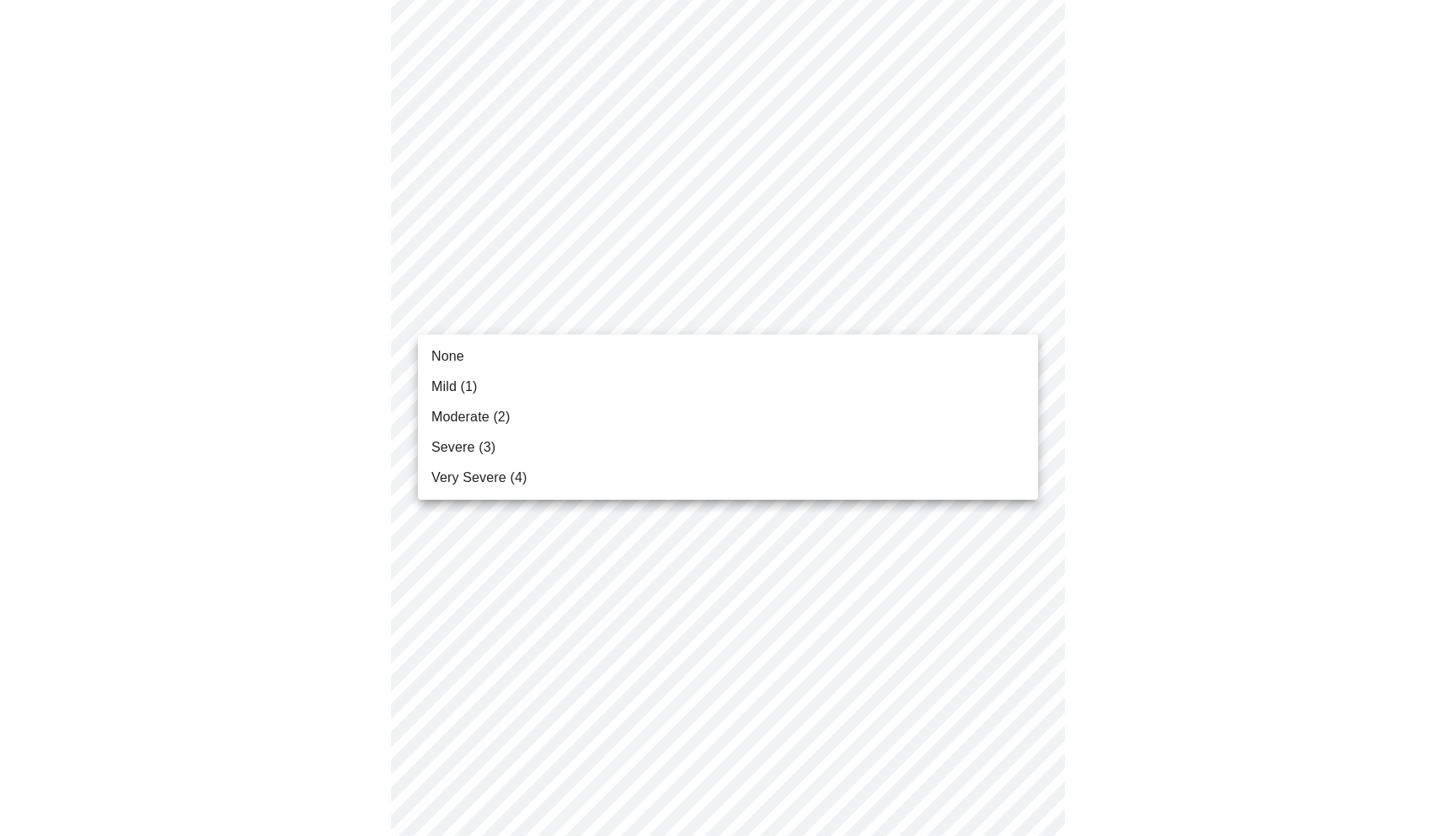
click at [598, 389] on li "Mild (1)" at bounding box center [728, 386] width 620 height 31
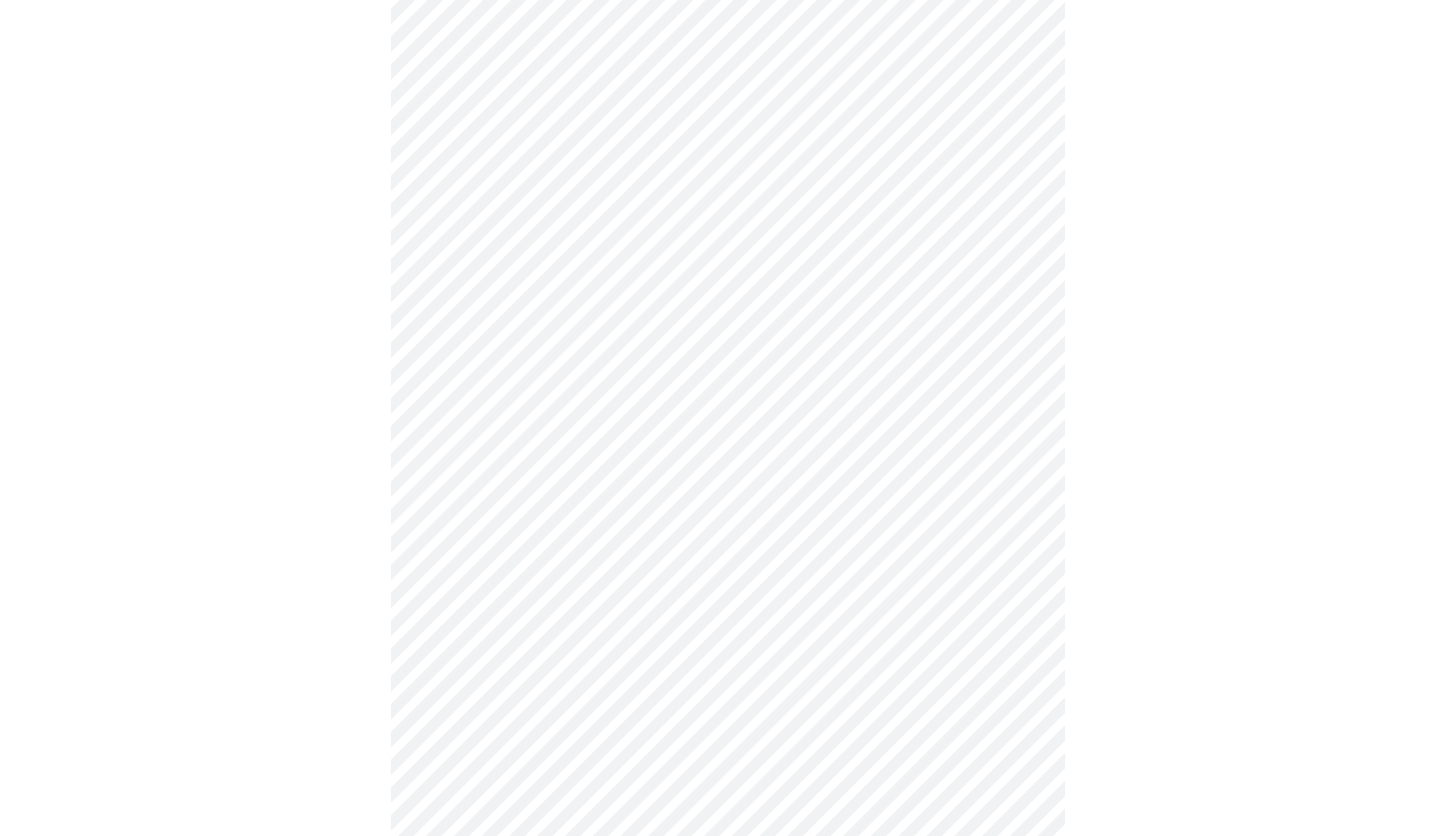
click at [1008, 420] on body "MyMenopauseRx Appointments Messaging Labs Uploads Medications Community Refer a…" at bounding box center [728, 625] width 1443 height 2148
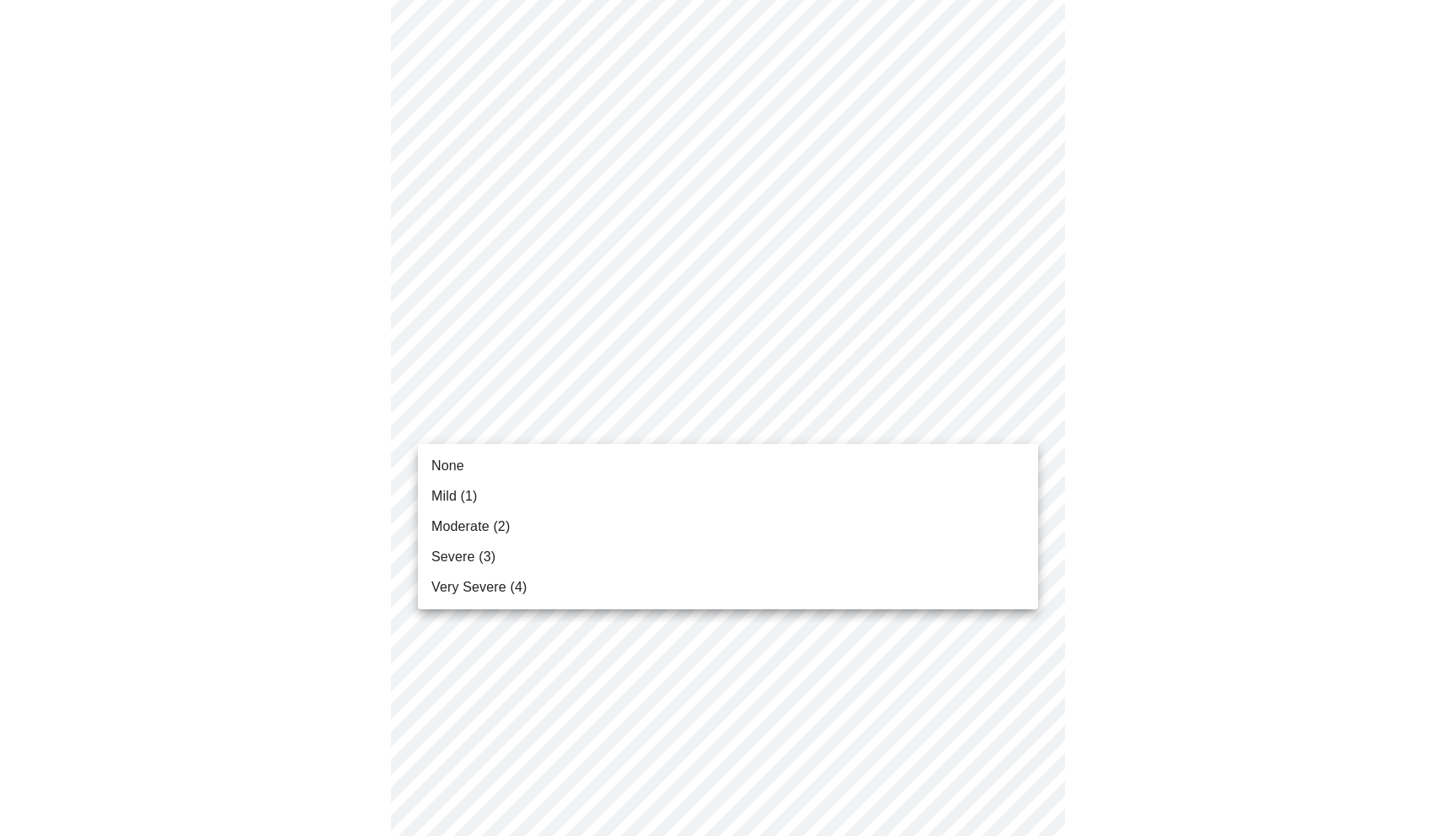
click at [713, 504] on li "Mild (1)" at bounding box center [728, 496] width 620 height 31
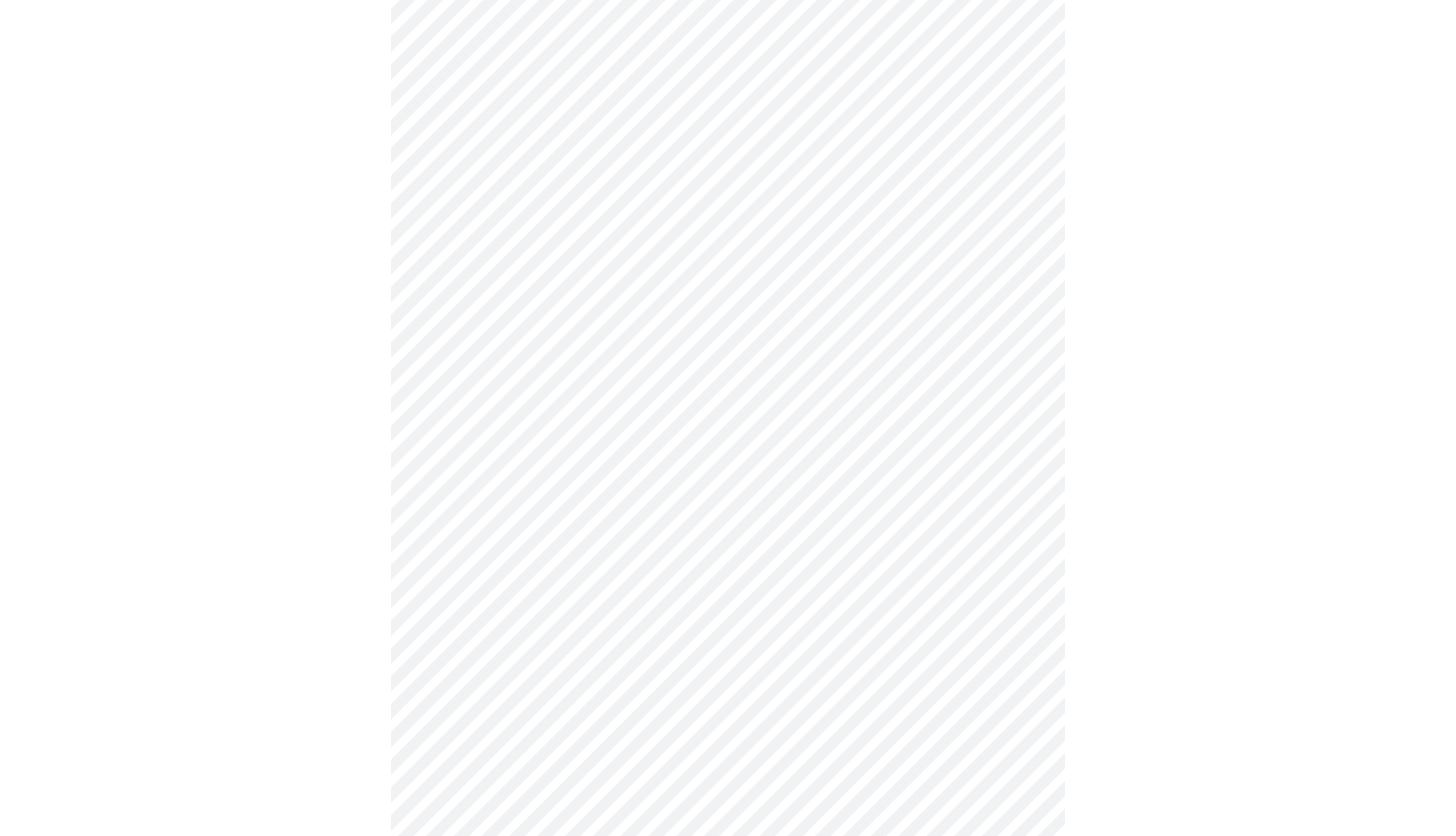
click at [780, 532] on body "MyMenopauseRx Appointments Messaging Labs Uploads Medications Community Refer a…" at bounding box center [728, 613] width 1443 height 2125
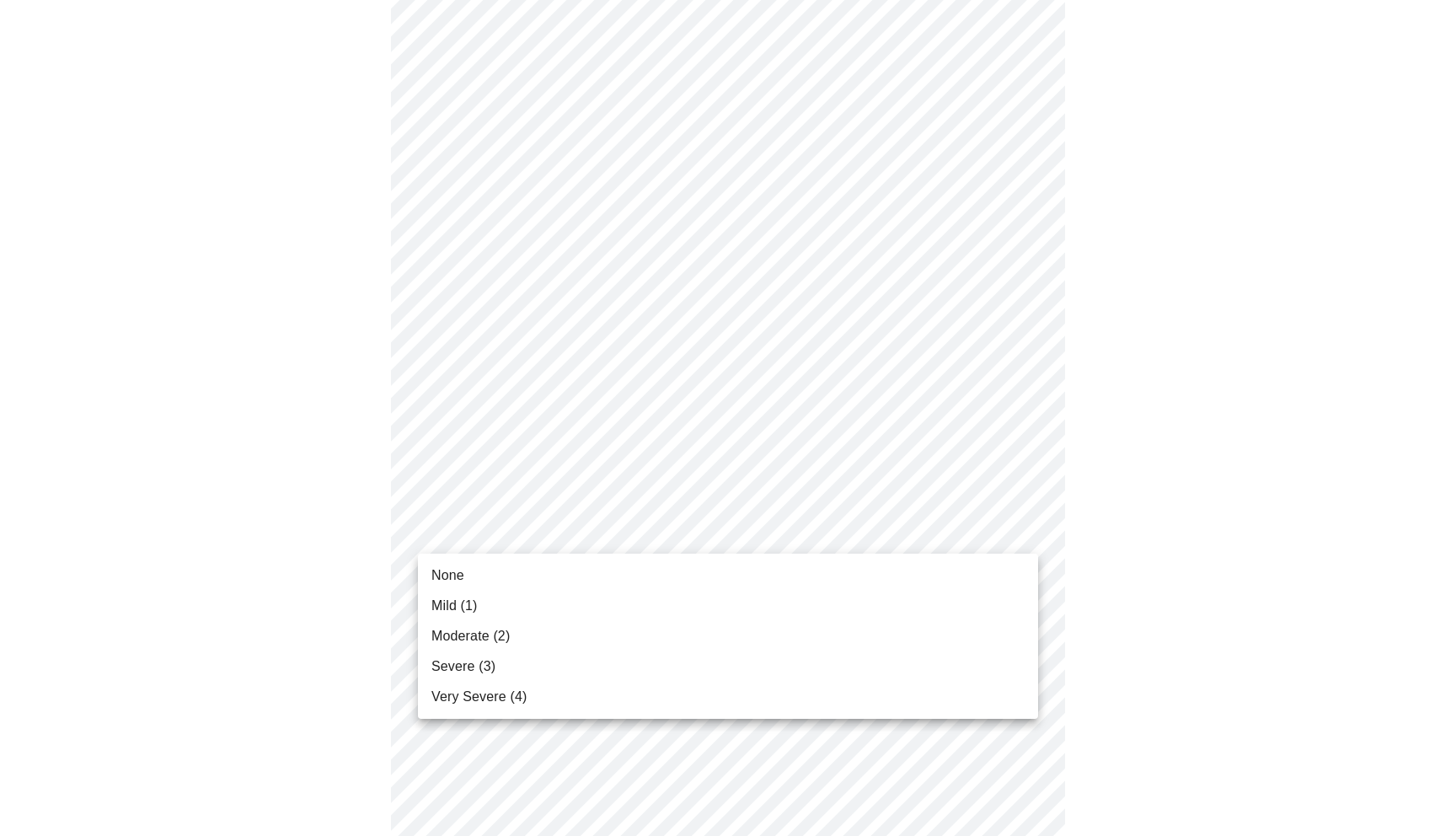
click at [741, 640] on li "Moderate (2)" at bounding box center [728, 636] width 620 height 31
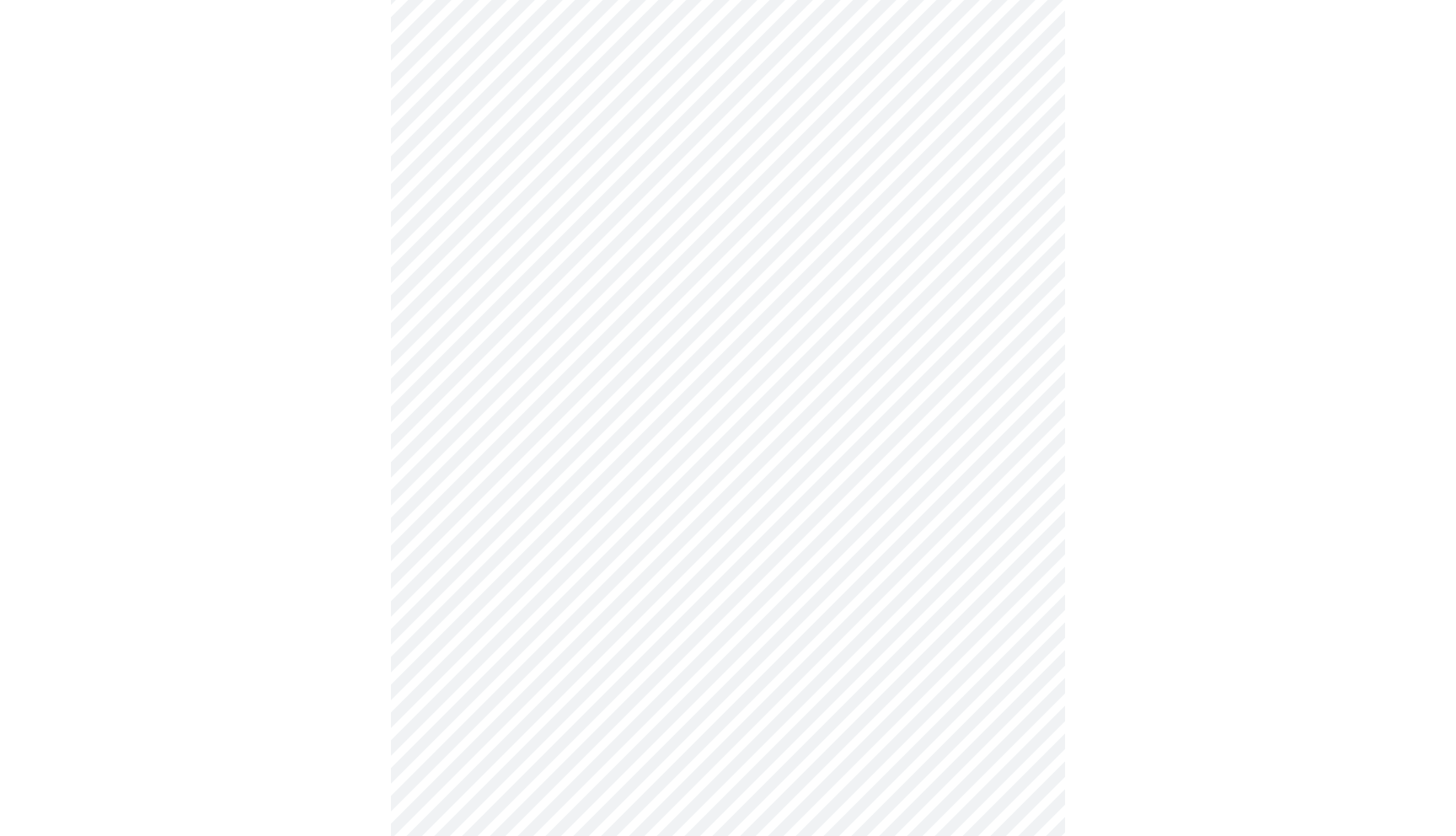
scroll to position [0, 0]
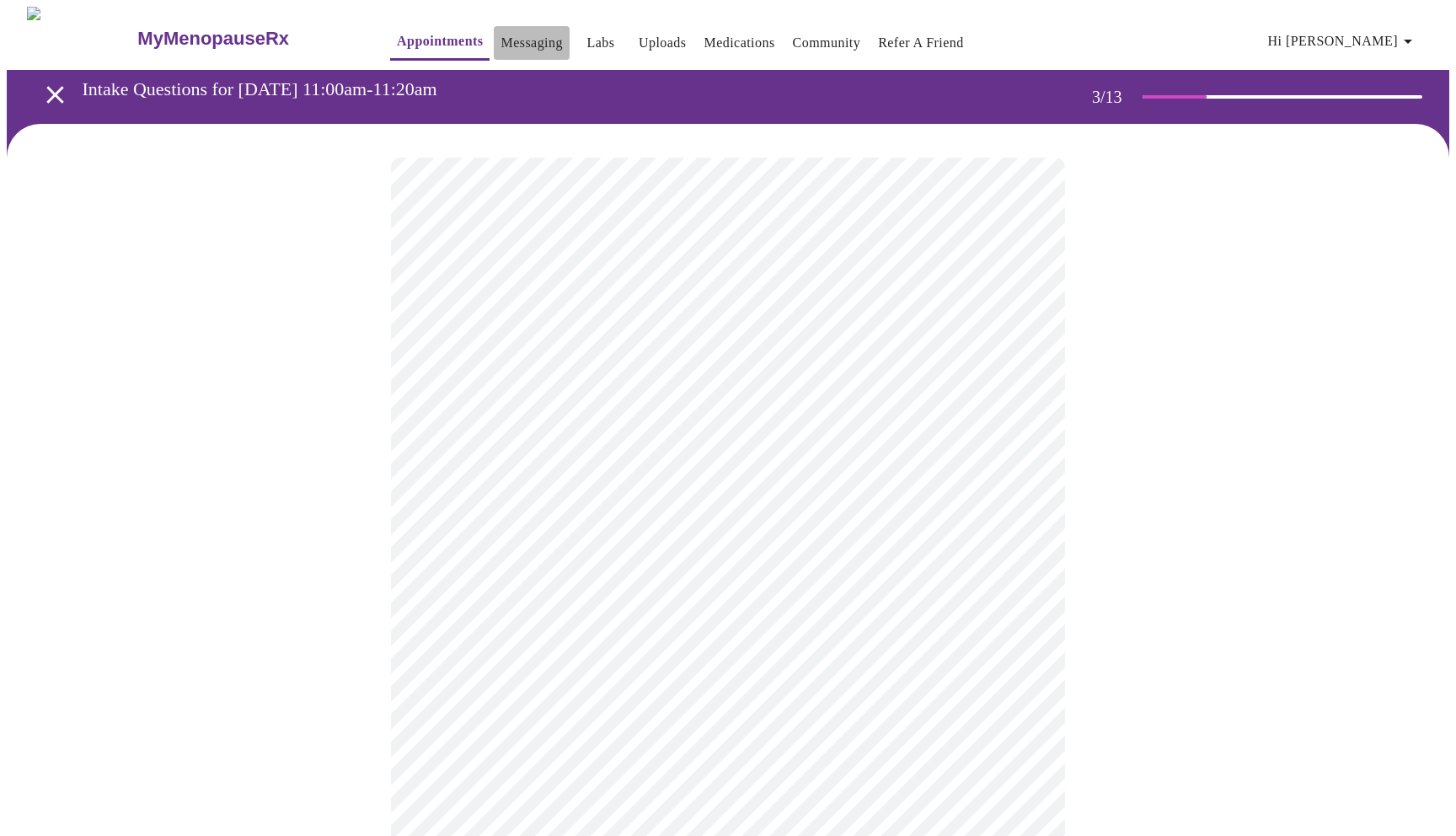
click at [501, 33] on link "Messaging" at bounding box center [532, 42] width 62 height 23
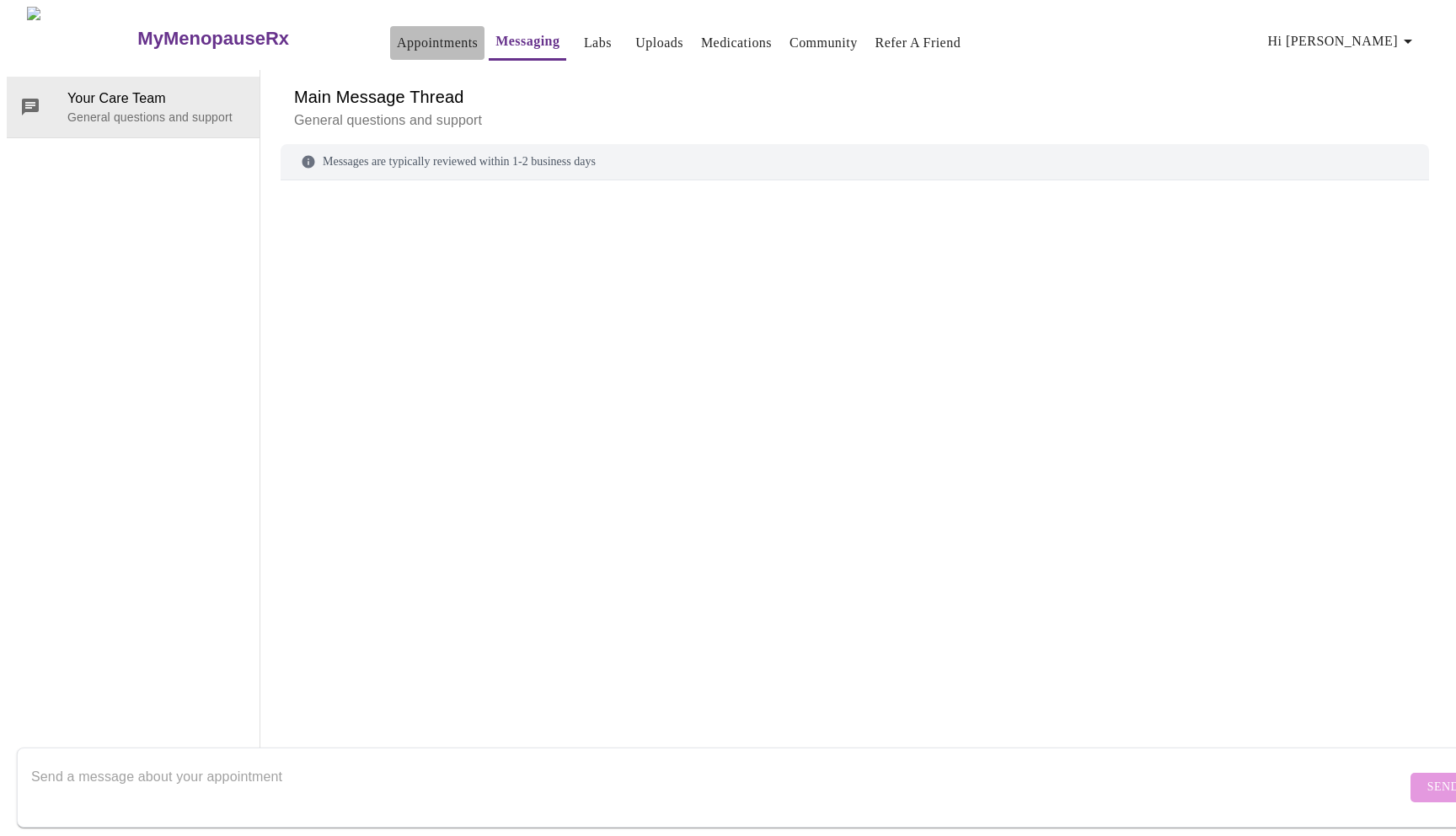
click at [397, 31] on link "Appointments" at bounding box center [437, 42] width 81 height 23
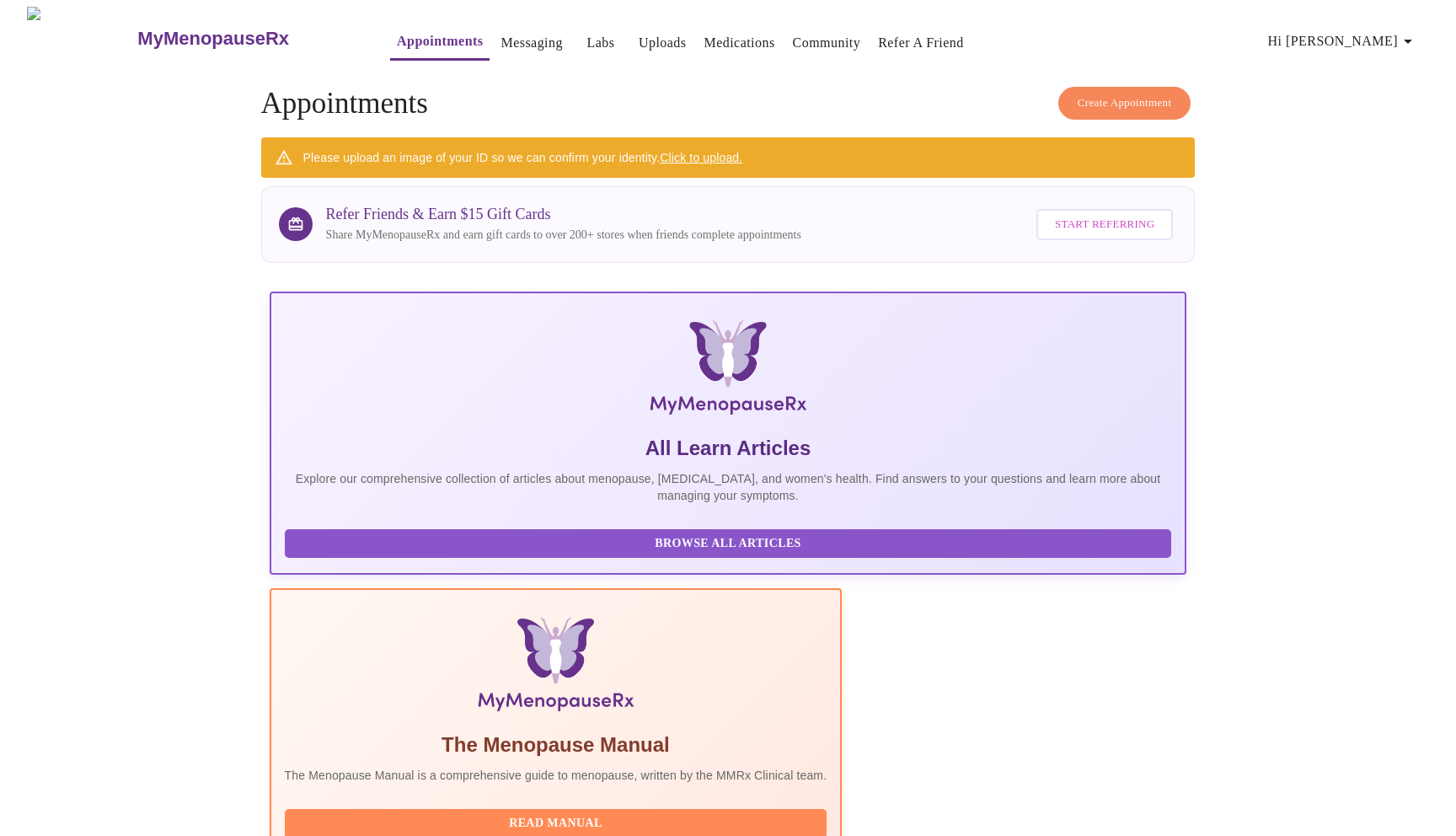
click at [711, 151] on link "Click to upload." at bounding box center [701, 158] width 83 height 13
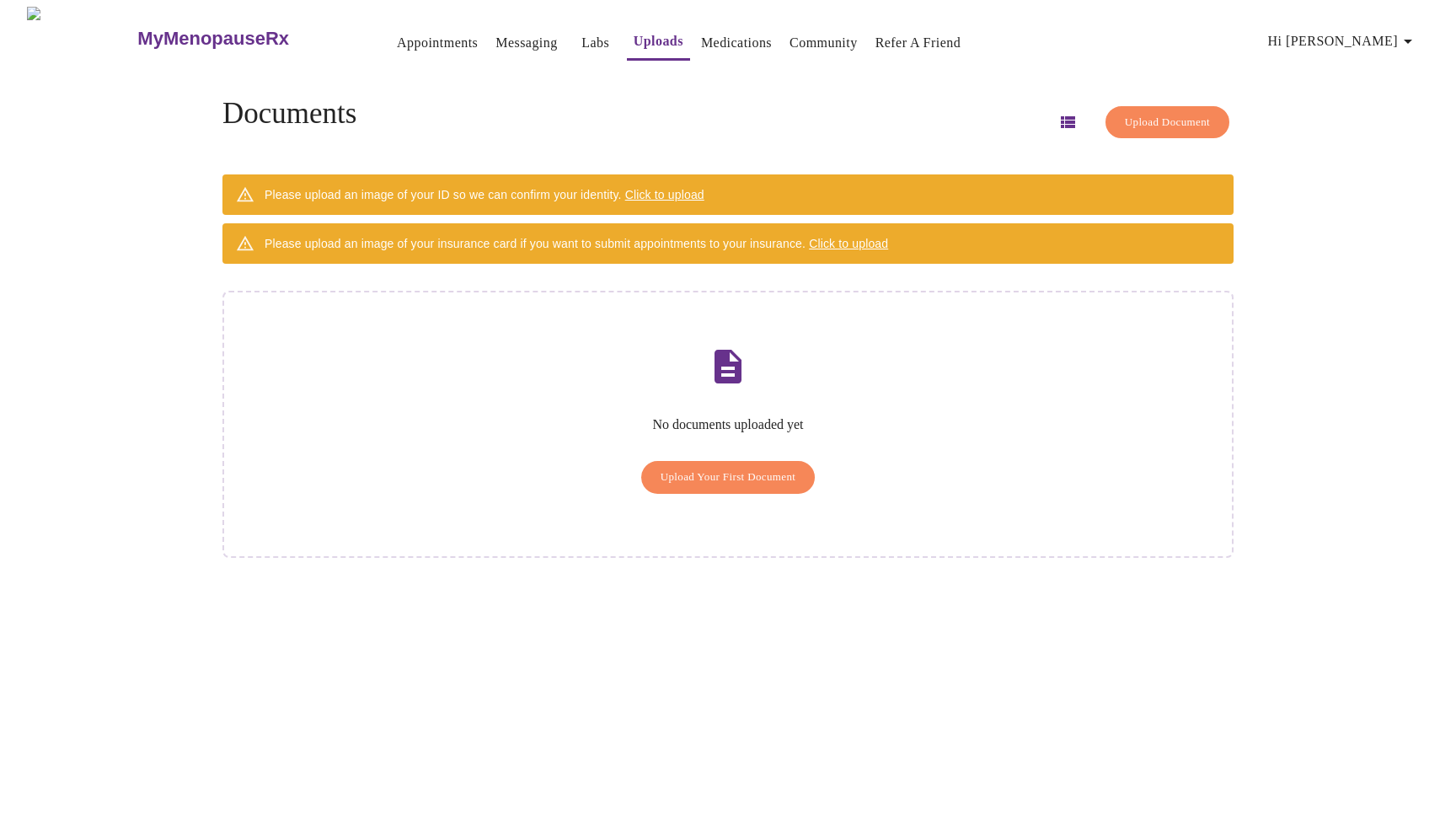
click at [704, 188] on span "Click to upload" at bounding box center [664, 195] width 79 height 13
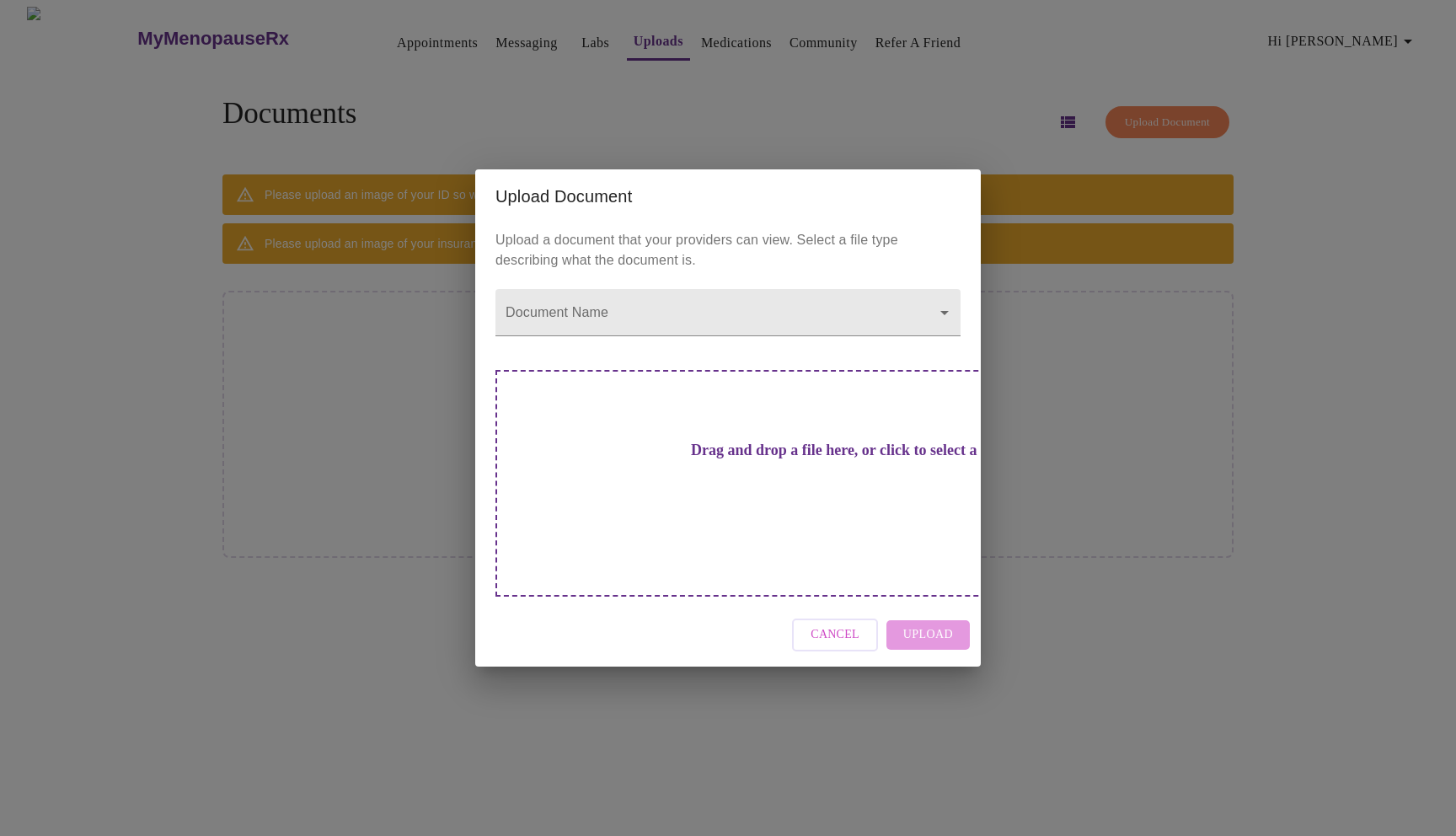
click at [699, 459] on h3 "Drag and drop a file here, or click to select a file" at bounding box center [846, 450] width 465 height 18
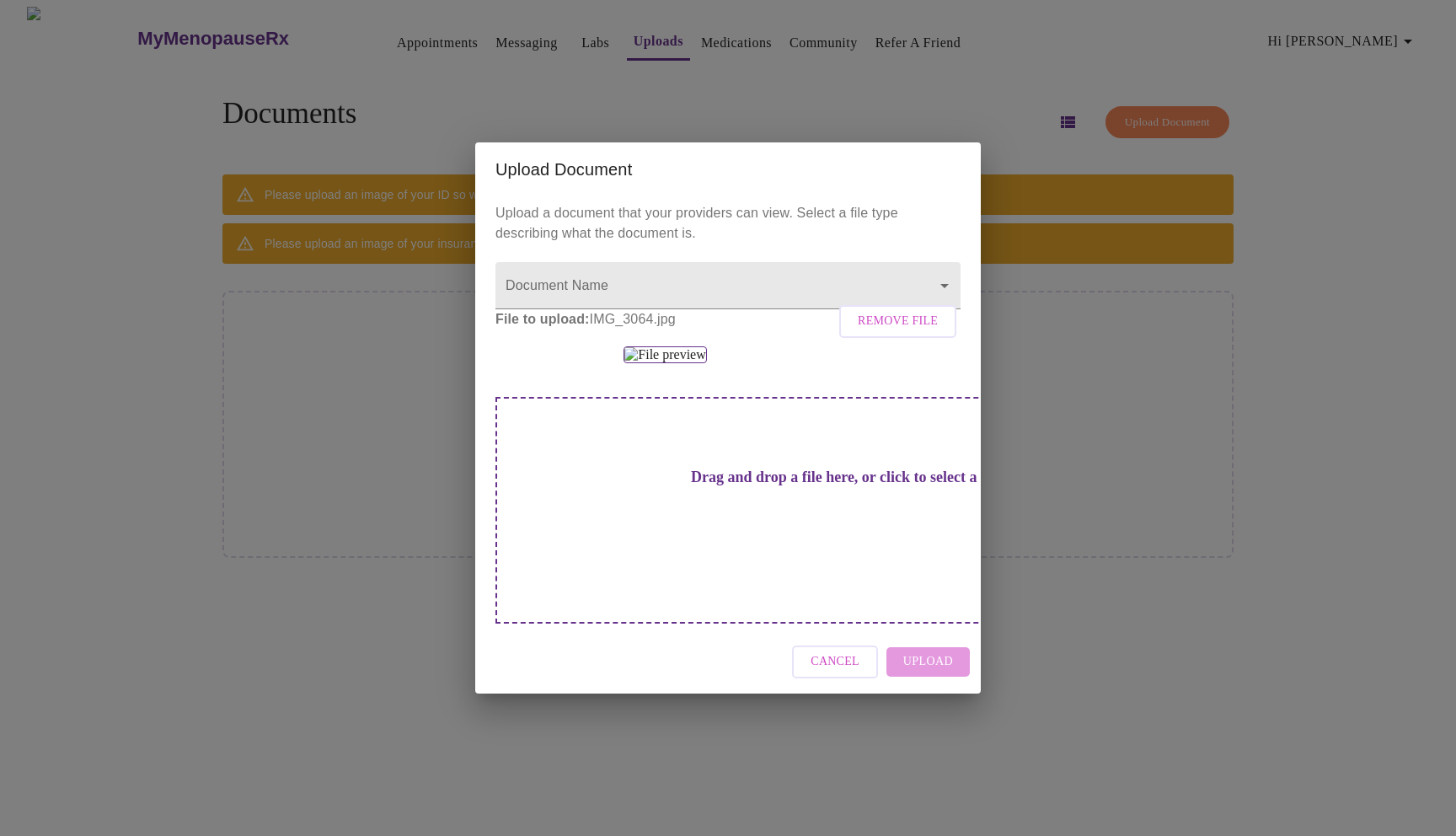
click at [929, 694] on div "Cancel Upload" at bounding box center [728, 662] width 506 height 63
click at [733, 192] on body "MyMenopauseRx Appointments Messaging Labs Uploads Medications Community Refer a…" at bounding box center [728, 425] width 1443 height 836
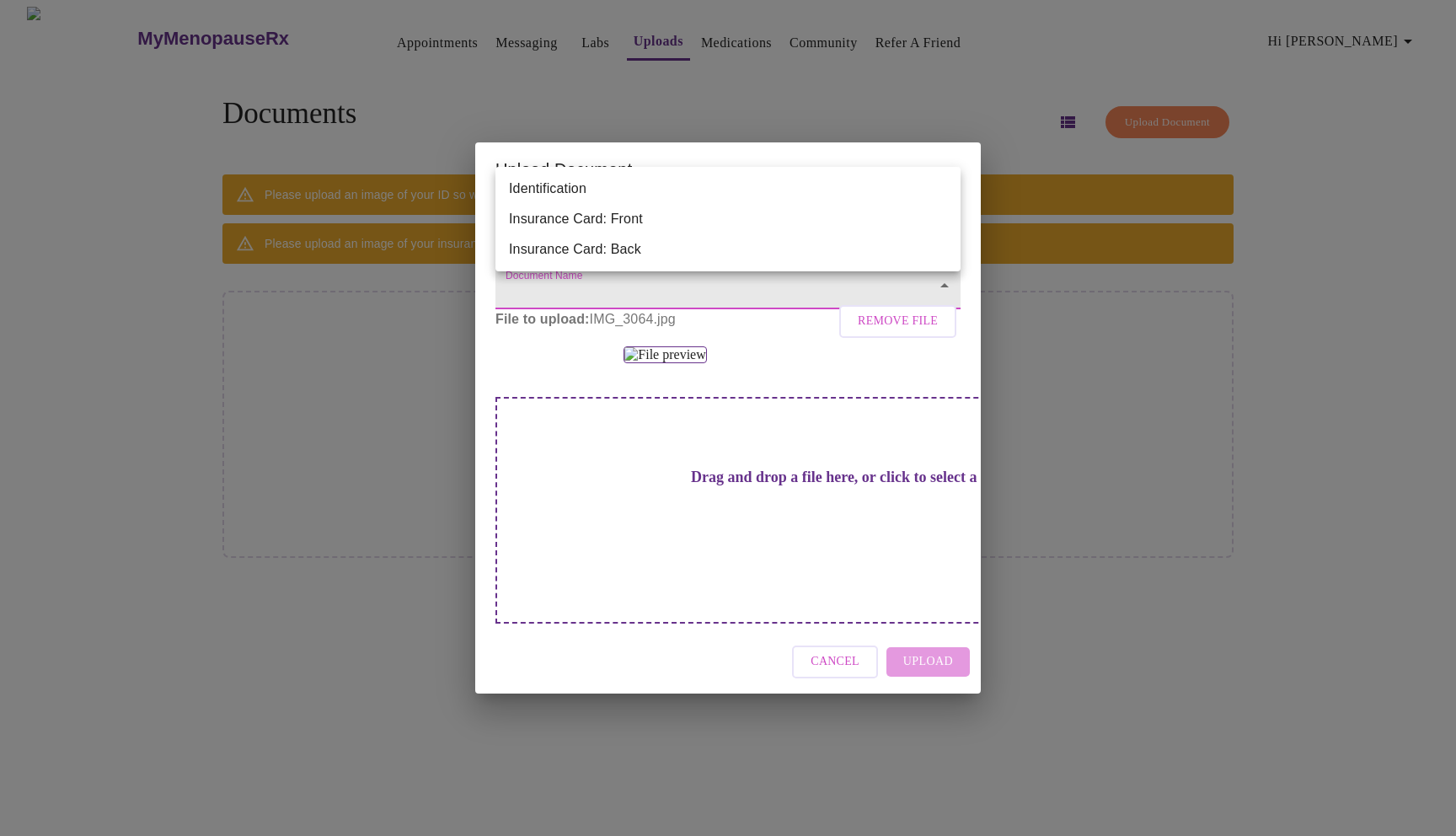
click at [733, 192] on li "Identification" at bounding box center [728, 188] width 465 height 31
type input "Identification"
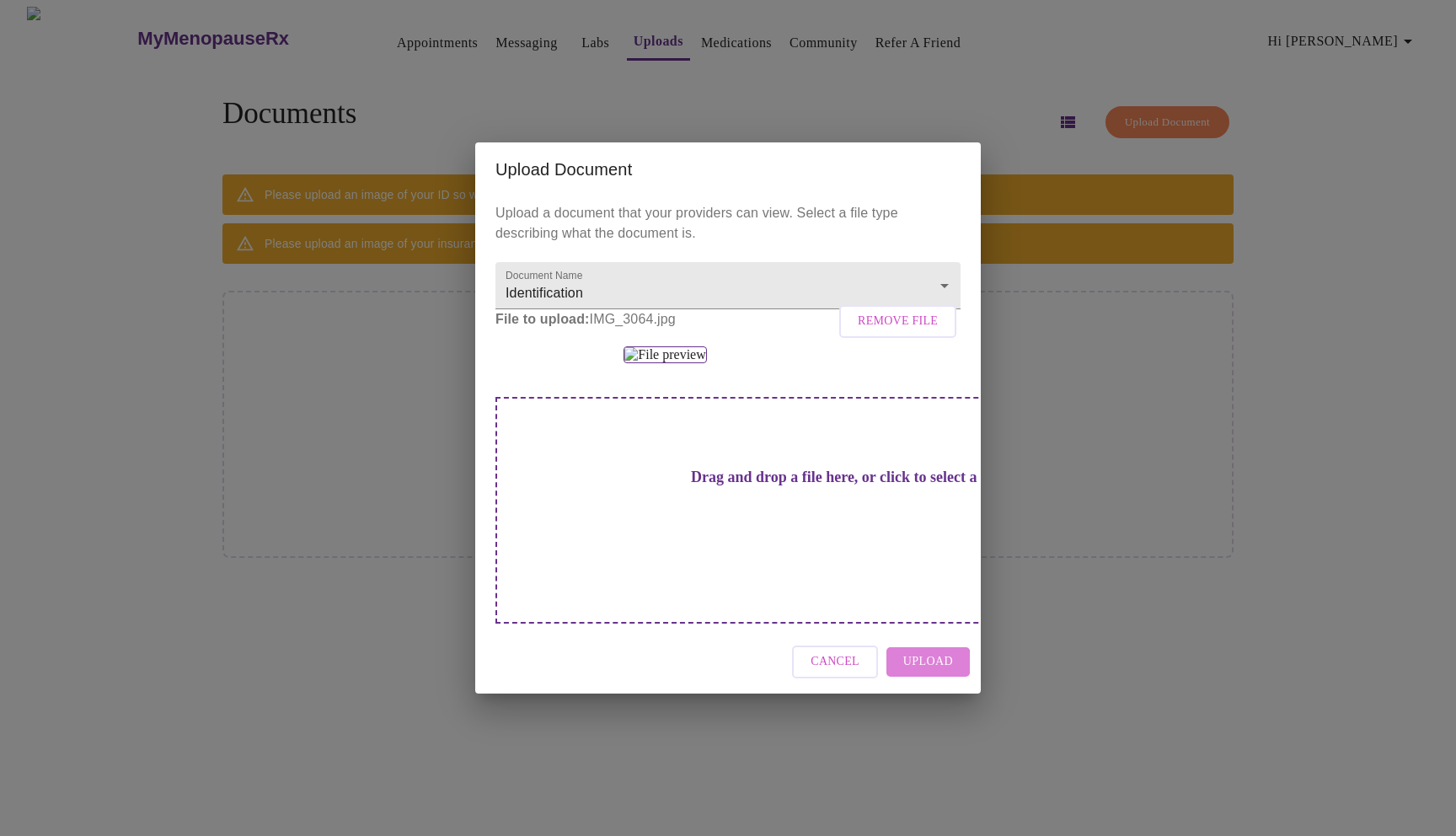
click at [917, 677] on button "Upload" at bounding box center [928, 662] width 83 height 30
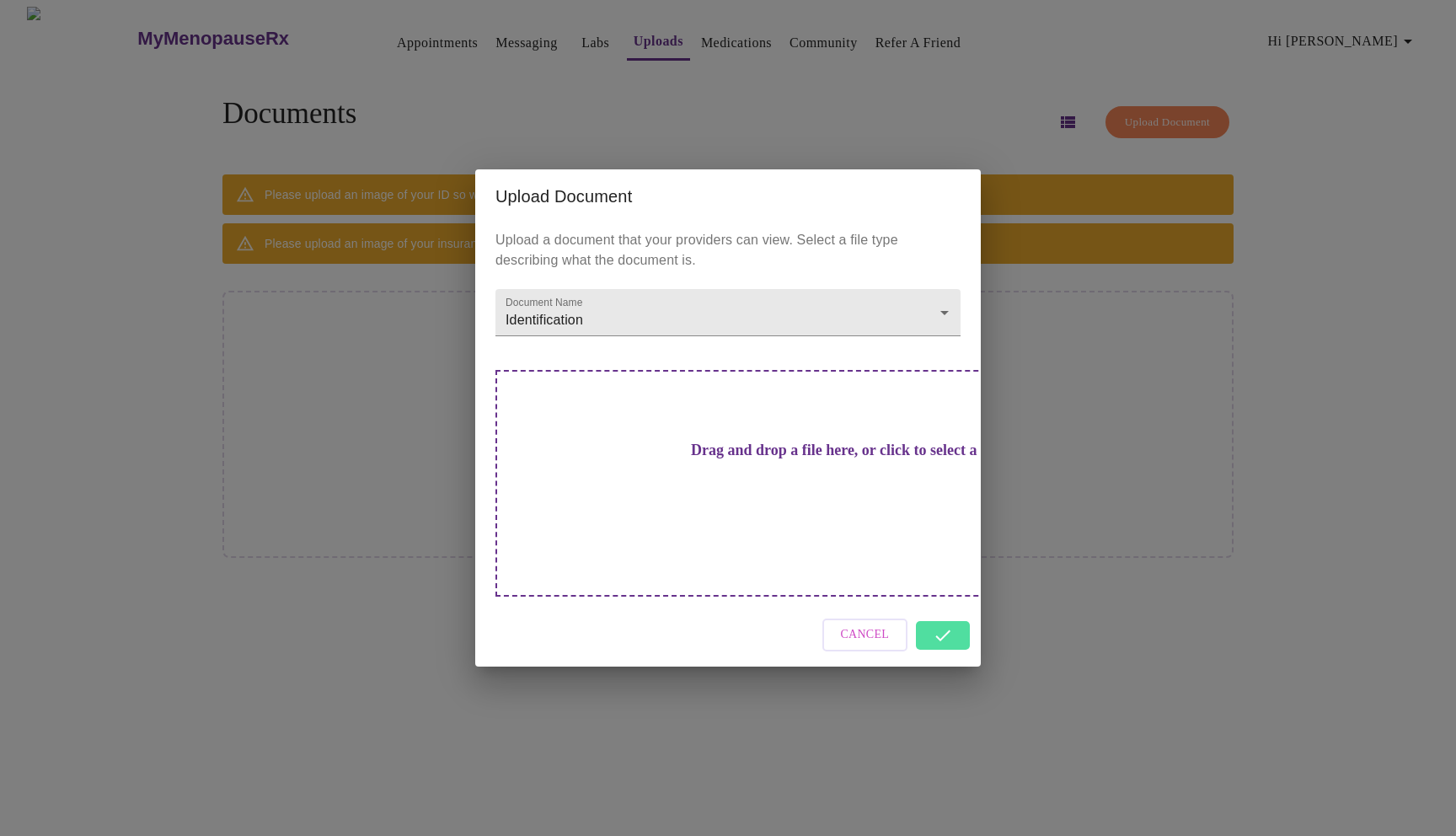
click at [937, 611] on div "Cancel" at bounding box center [728, 635] width 506 height 63
click at [866, 526] on div "Drag and drop a file here, or click to select a file" at bounding box center [846, 483] width 701 height 227
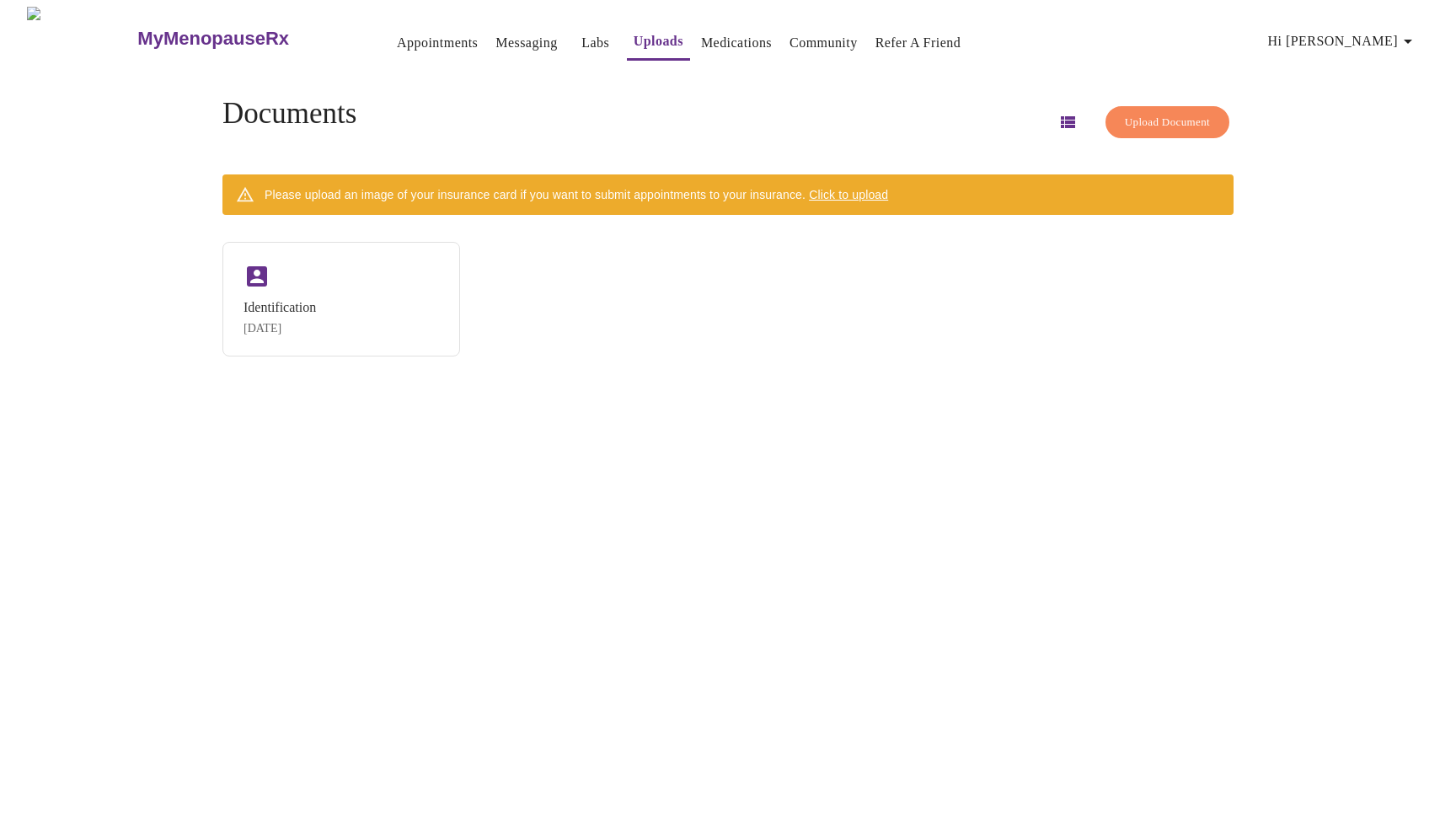
click at [397, 34] on link "Appointments" at bounding box center [437, 42] width 81 height 23
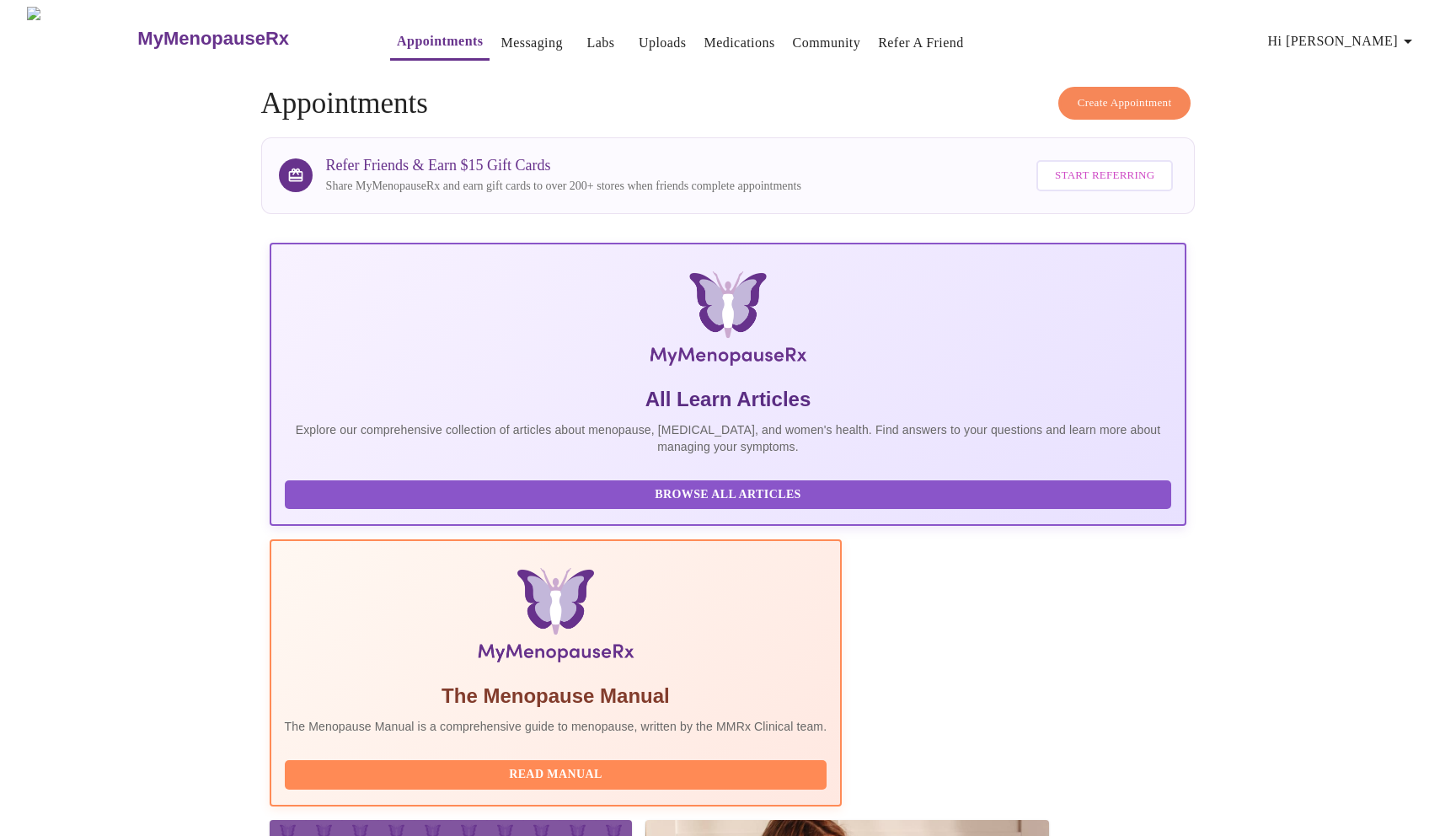
scroll to position [86, 0]
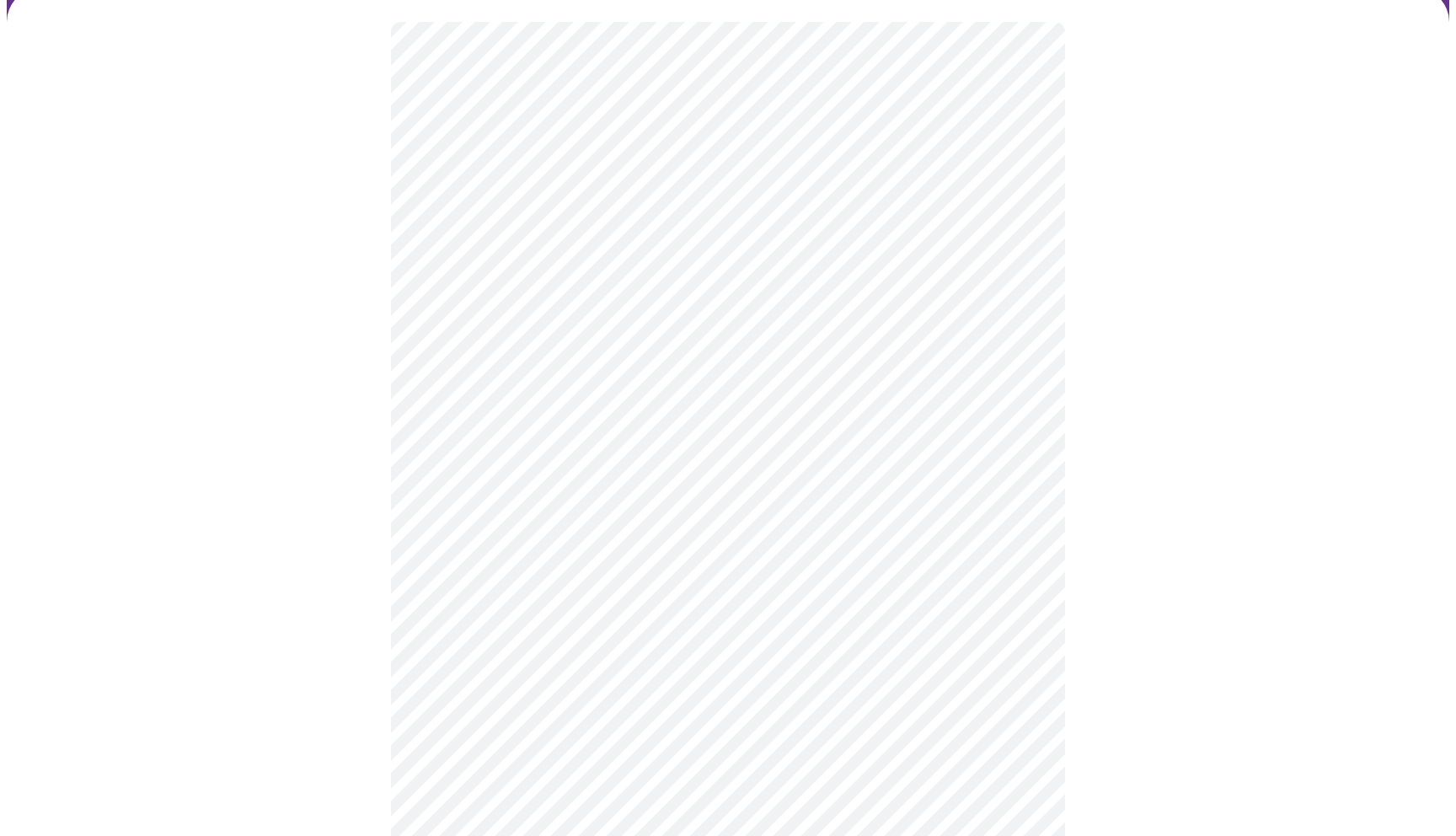
scroll to position [5, 0]
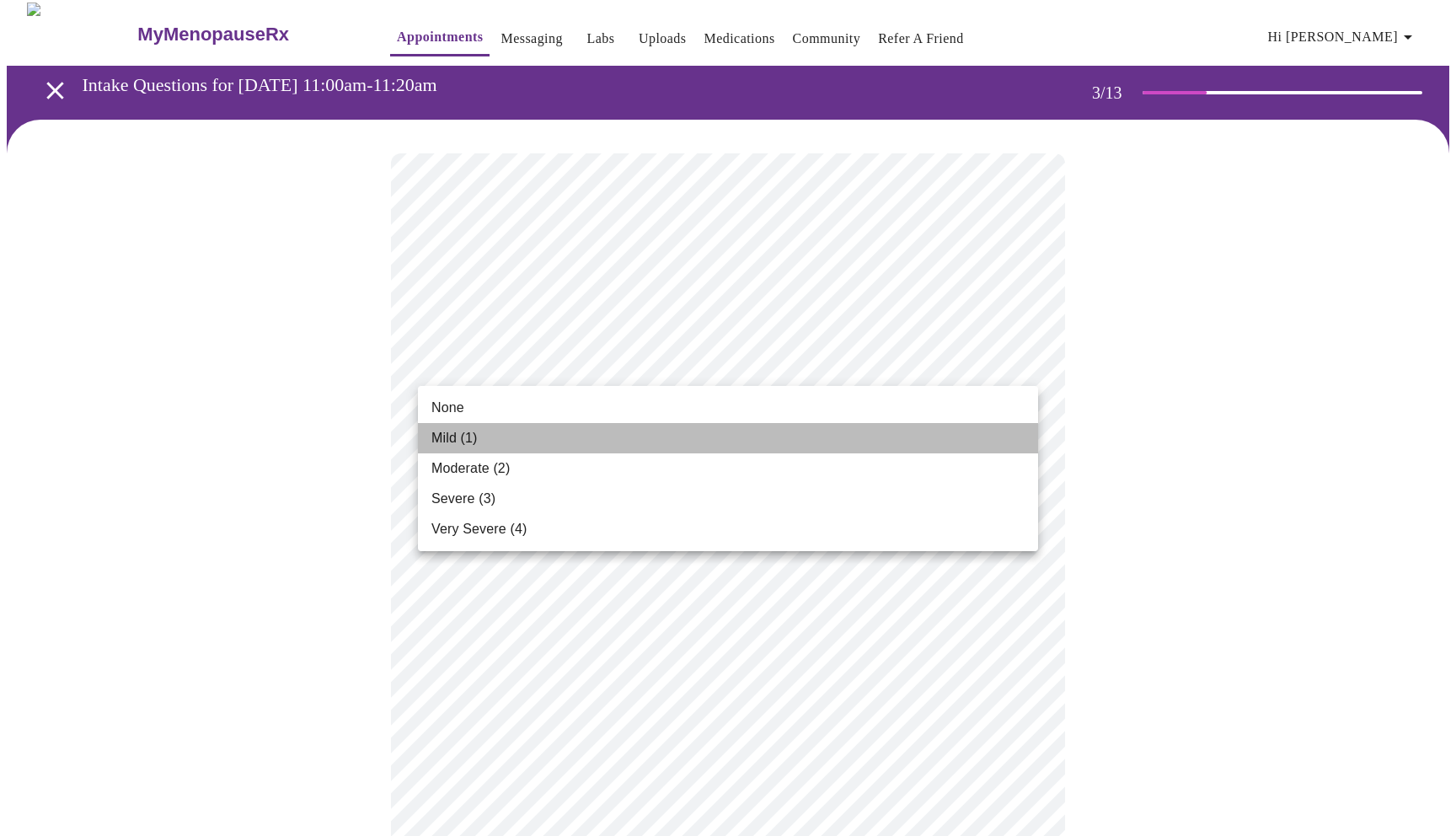
click at [519, 435] on li "Mild (1)" at bounding box center [728, 439] width 620 height 31
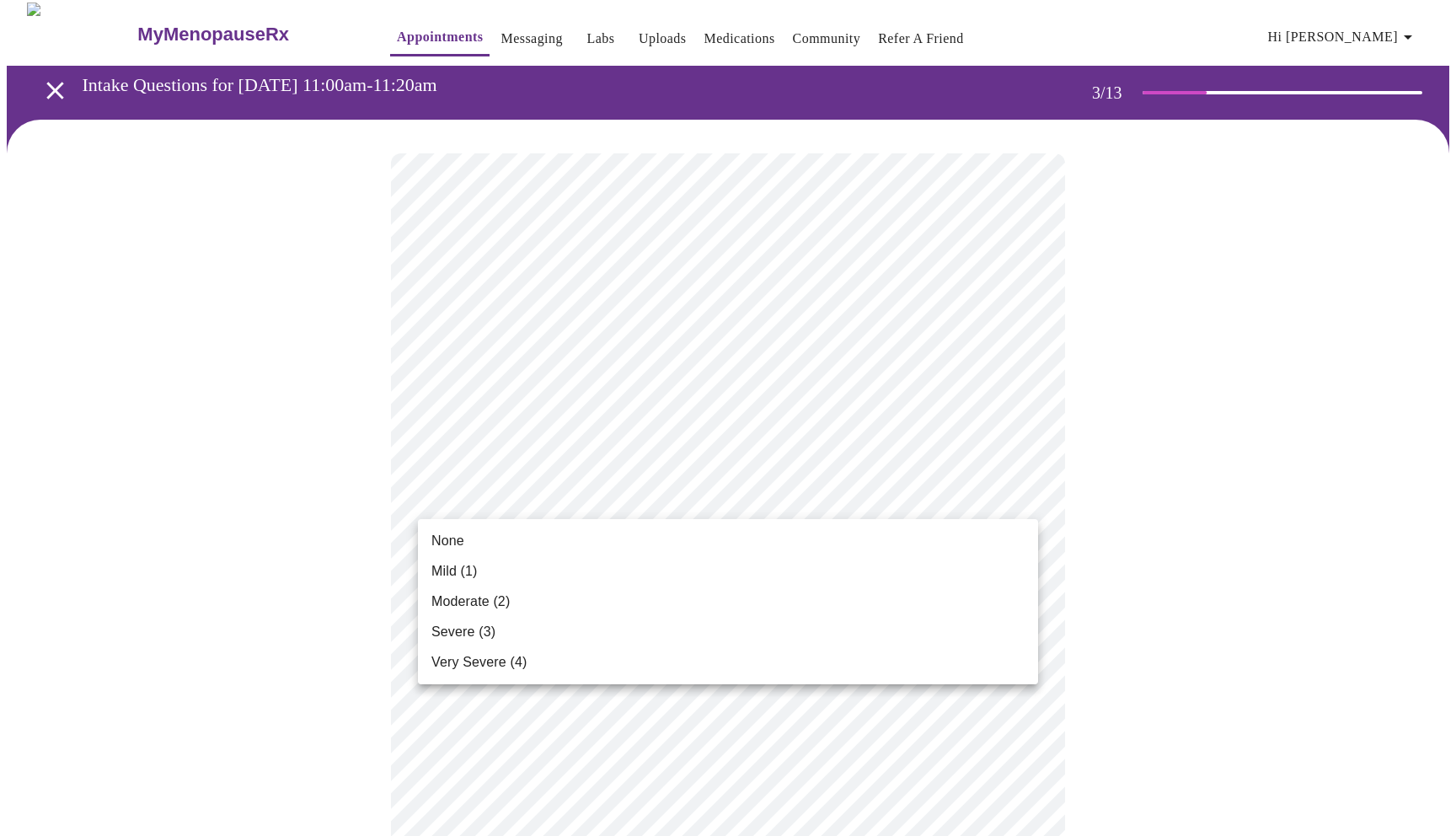
click at [484, 540] on li "None" at bounding box center [728, 541] width 620 height 31
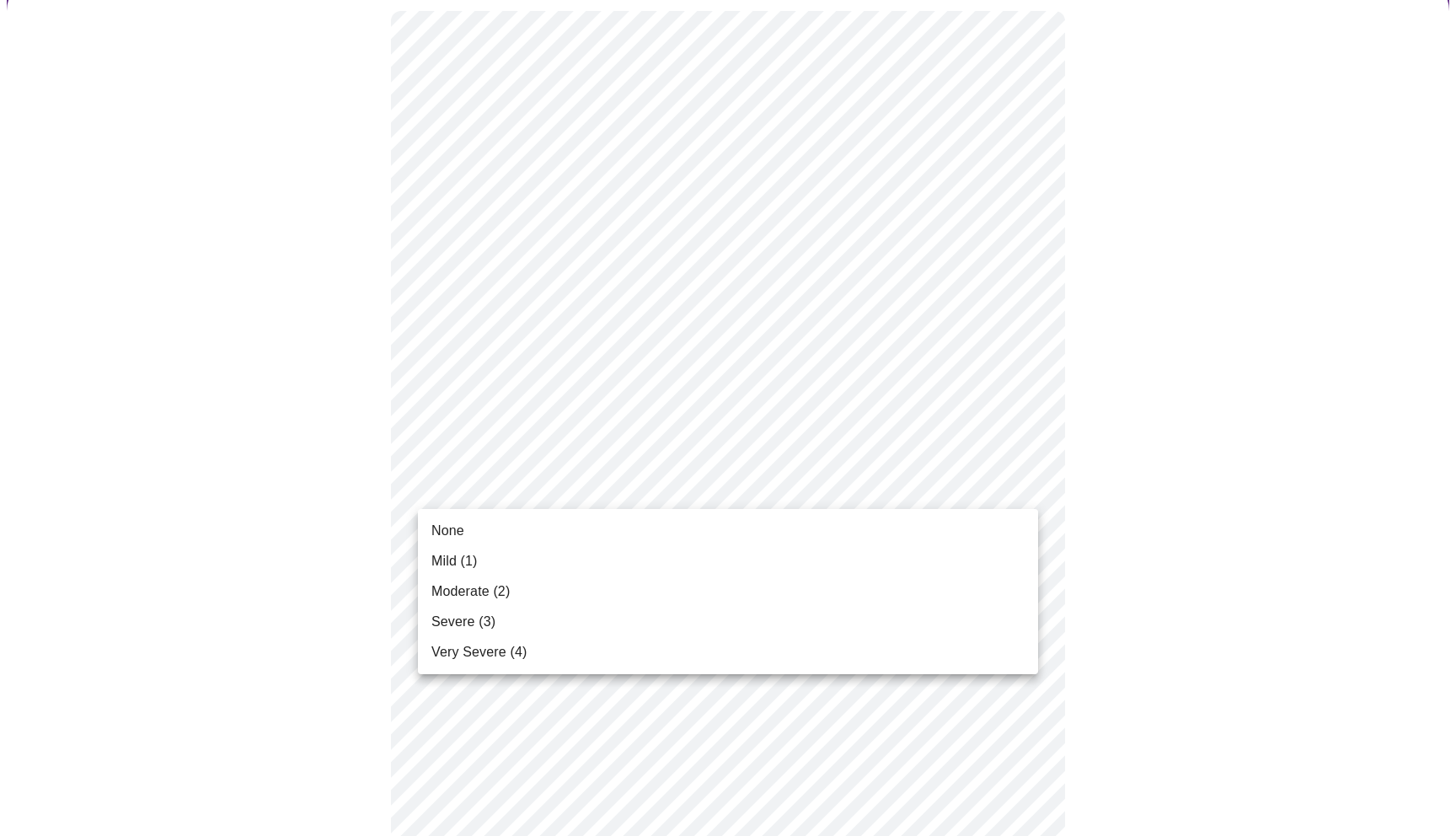
scroll to position [147, 0]
click at [491, 564] on li "Mild (1)" at bounding box center [728, 562] width 620 height 31
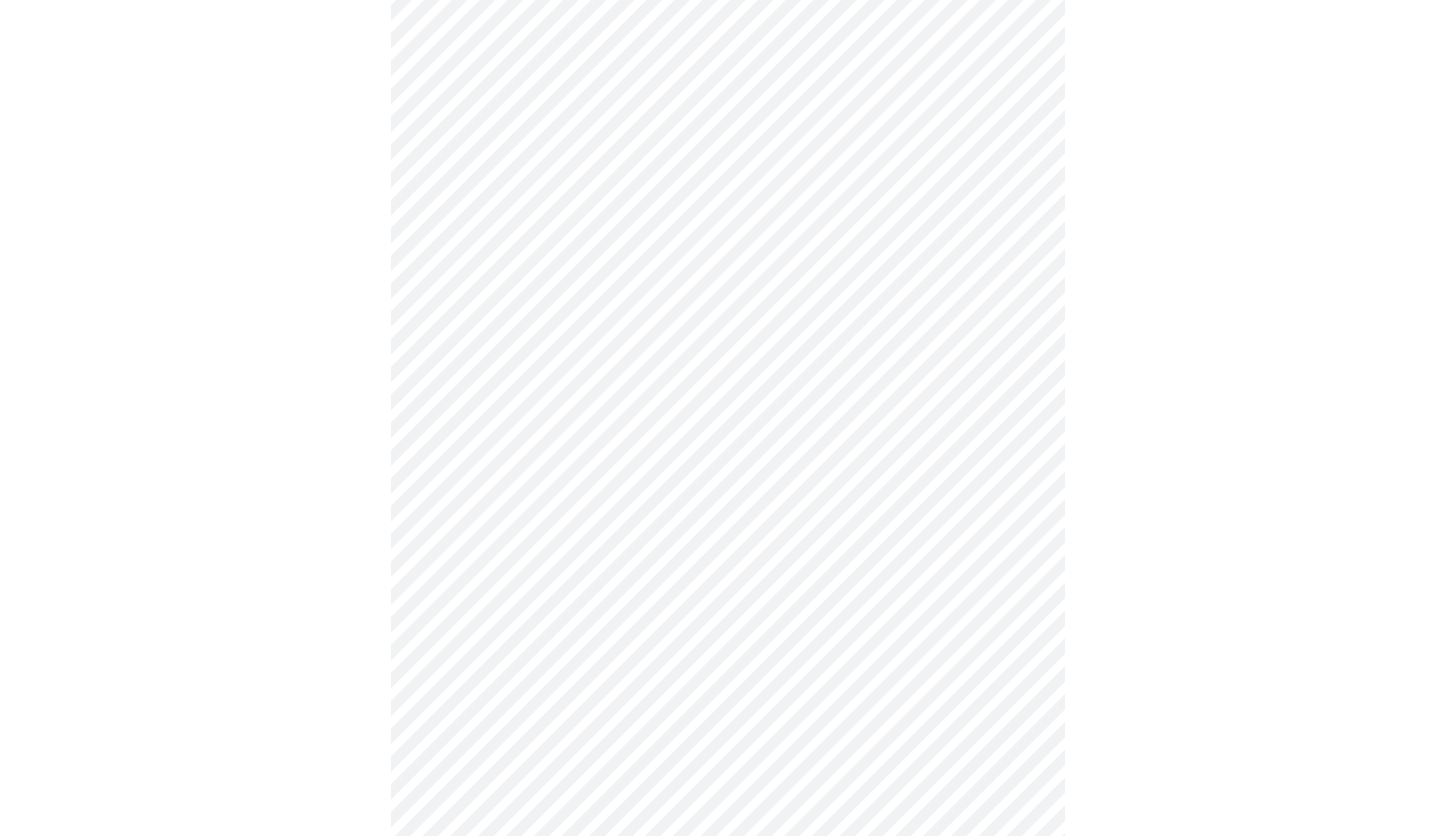
scroll to position [244, 0]
click at [490, 530] on body "MyMenopauseRx Appointments Messaging Labs Uploads Medications Community Refer a…" at bounding box center [728, 849] width 1443 height 2172
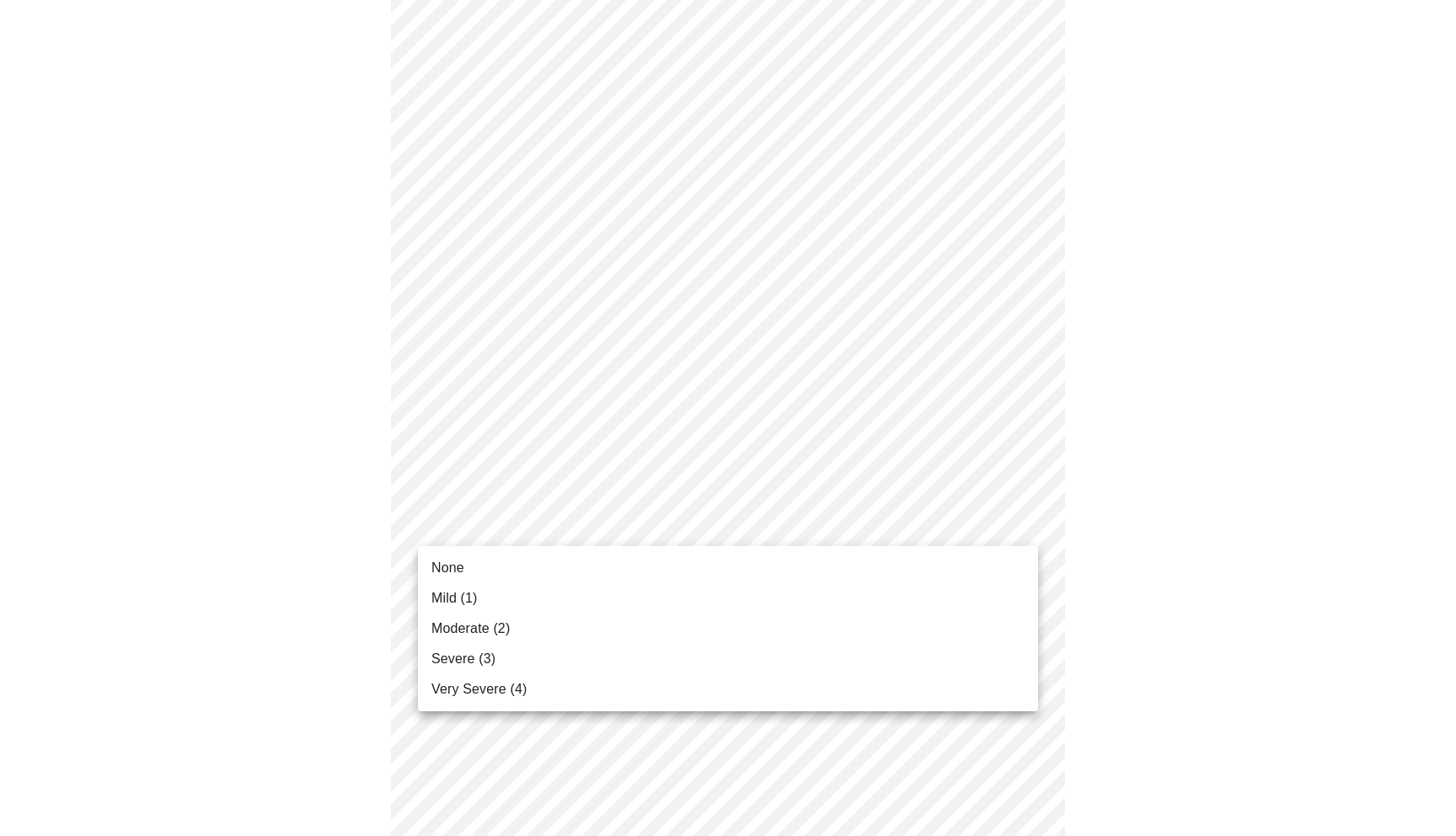
click at [496, 599] on li "Mild (1)" at bounding box center [728, 598] width 620 height 31
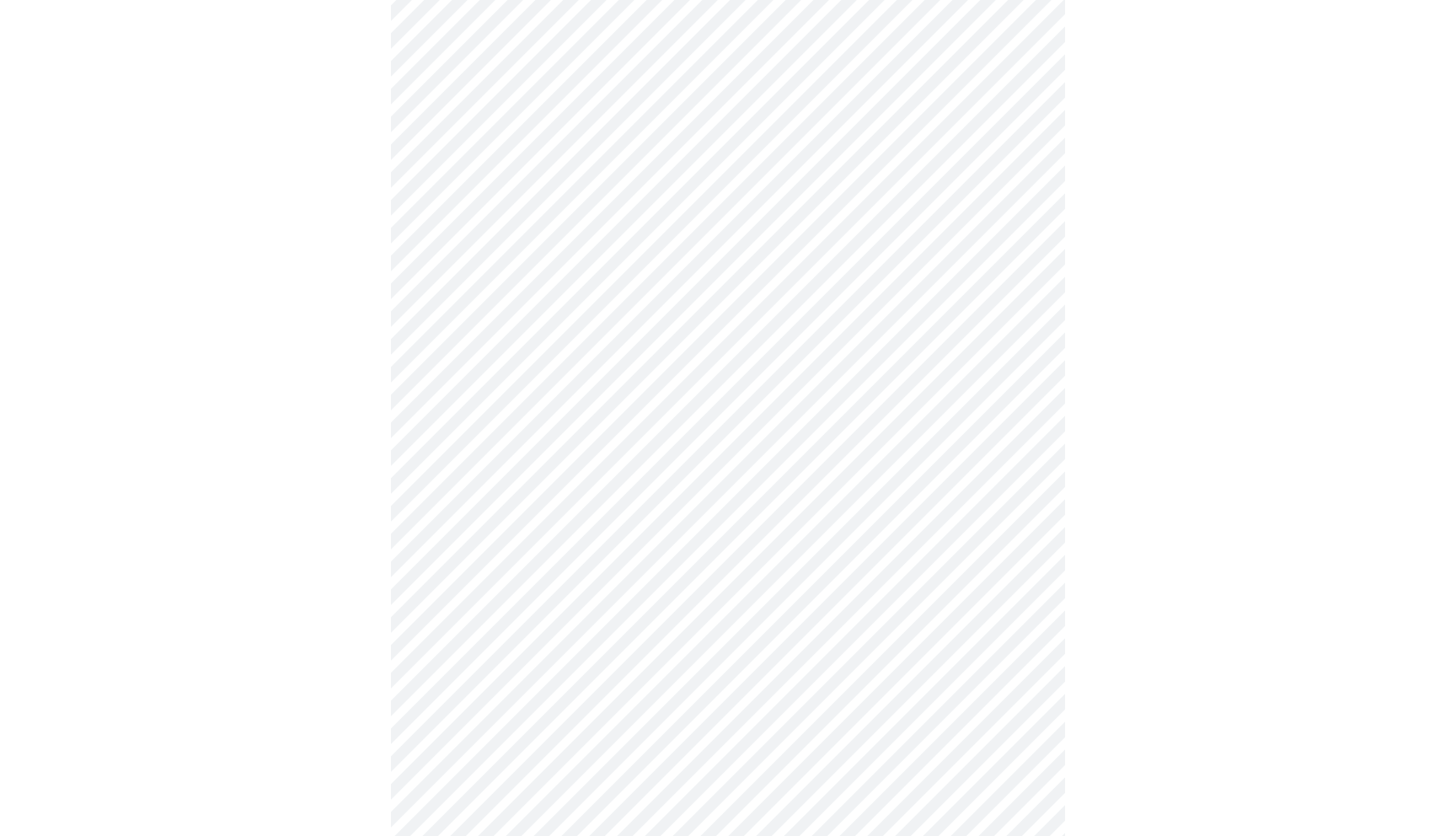
scroll to position [388, 0]
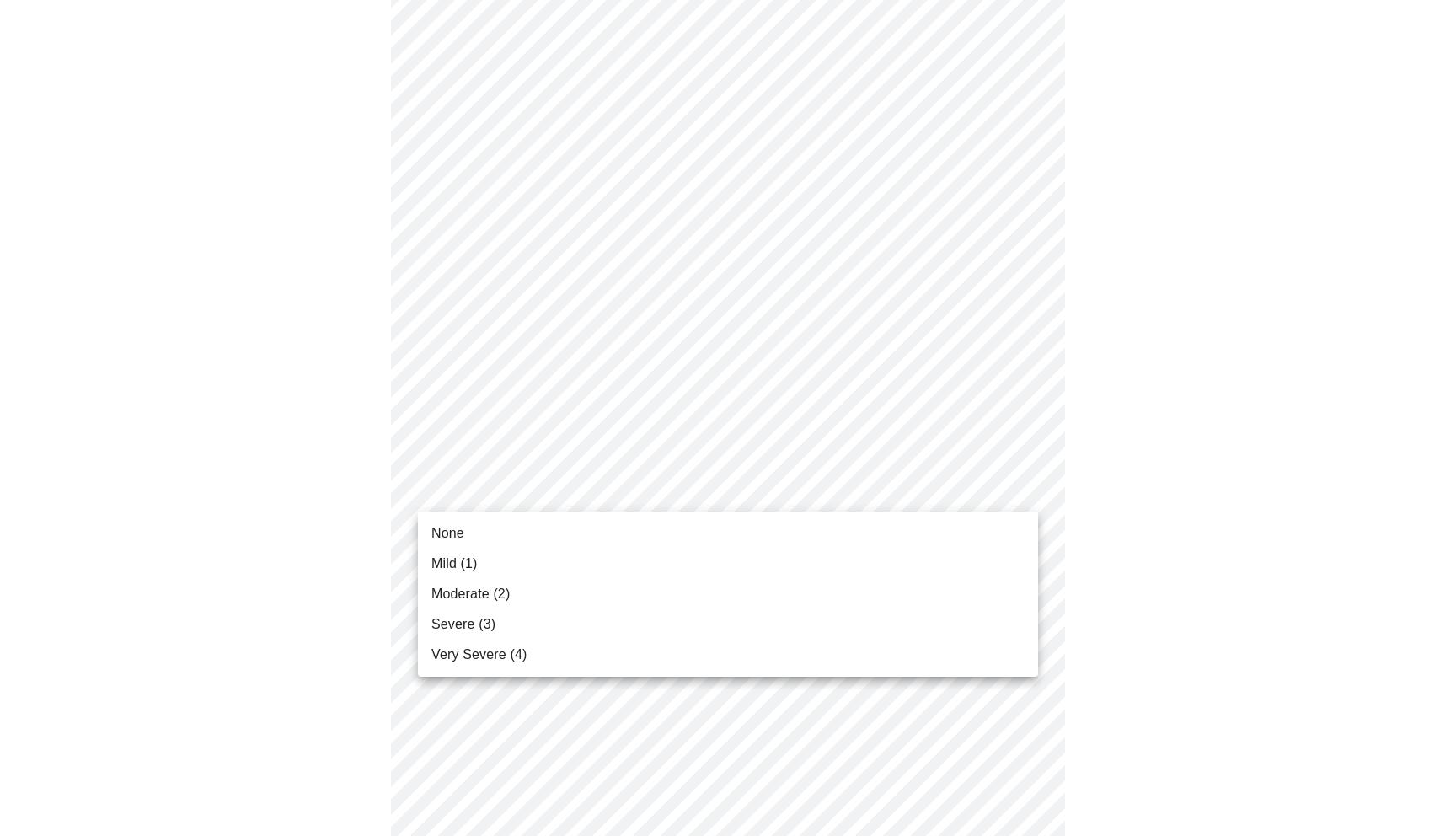
click at [486, 492] on body "MyMenopauseRx Appointments Messaging Labs Uploads Medications Community Refer a…" at bounding box center [728, 693] width 1443 height 2148
click at [480, 559] on li "Mild (1)" at bounding box center [728, 564] width 620 height 31
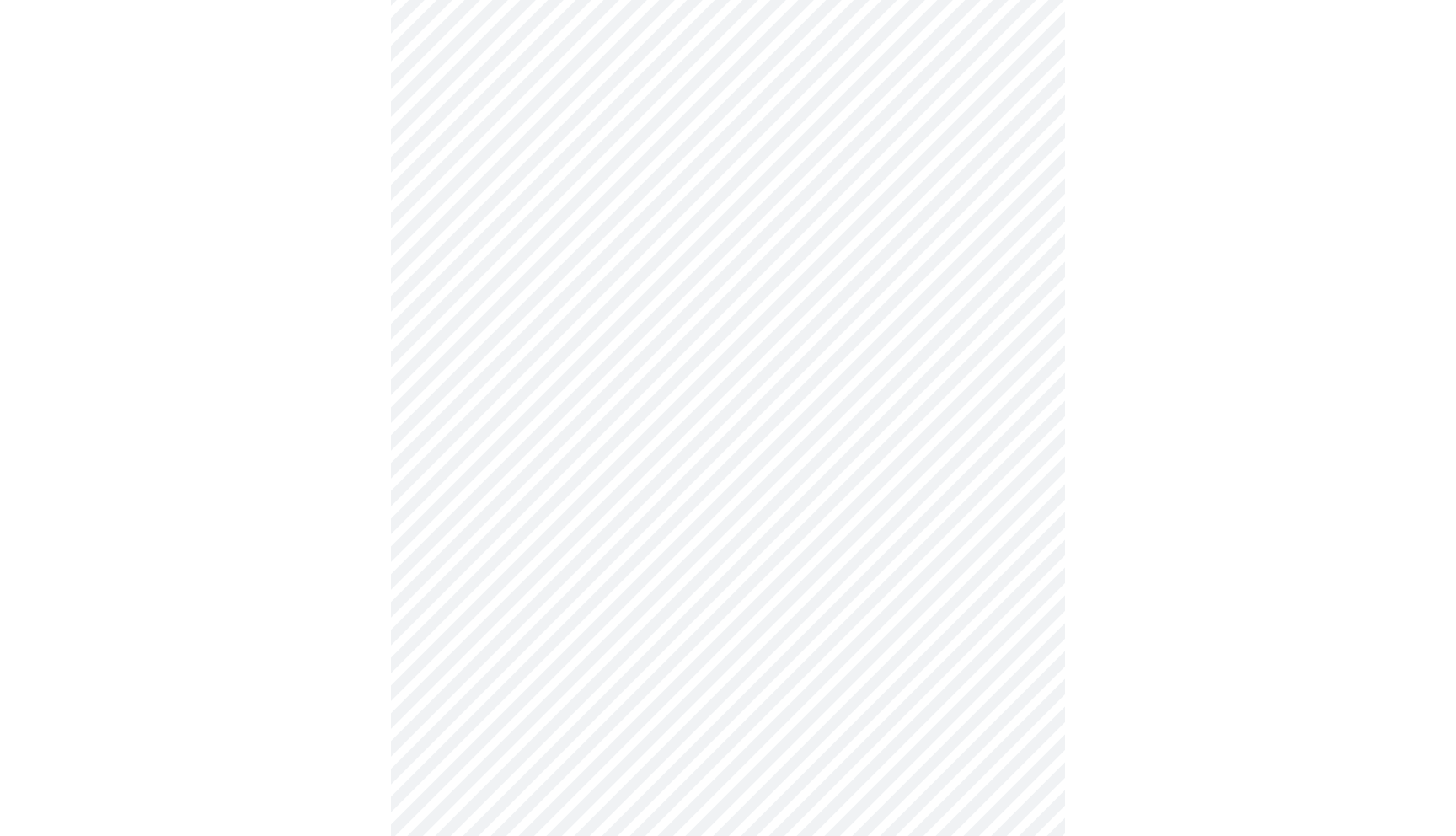
scroll to position [483, 0]
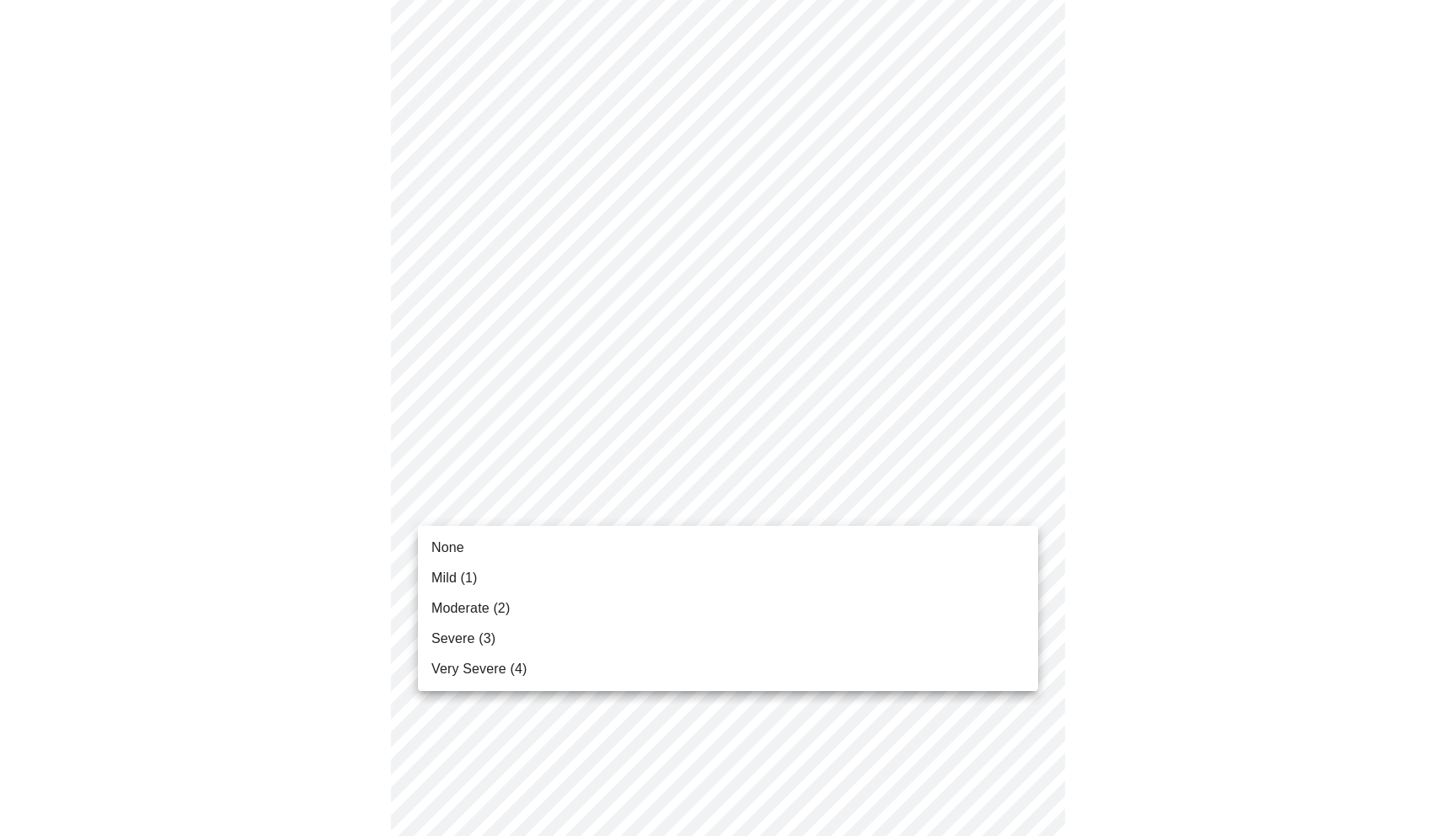
click at [482, 509] on body "MyMenopauseRx Appointments Messaging Labs Uploads Medications Community Refer a…" at bounding box center [728, 585] width 1443 height 2125
click at [485, 574] on li "Mild (1)" at bounding box center [728, 578] width 620 height 31
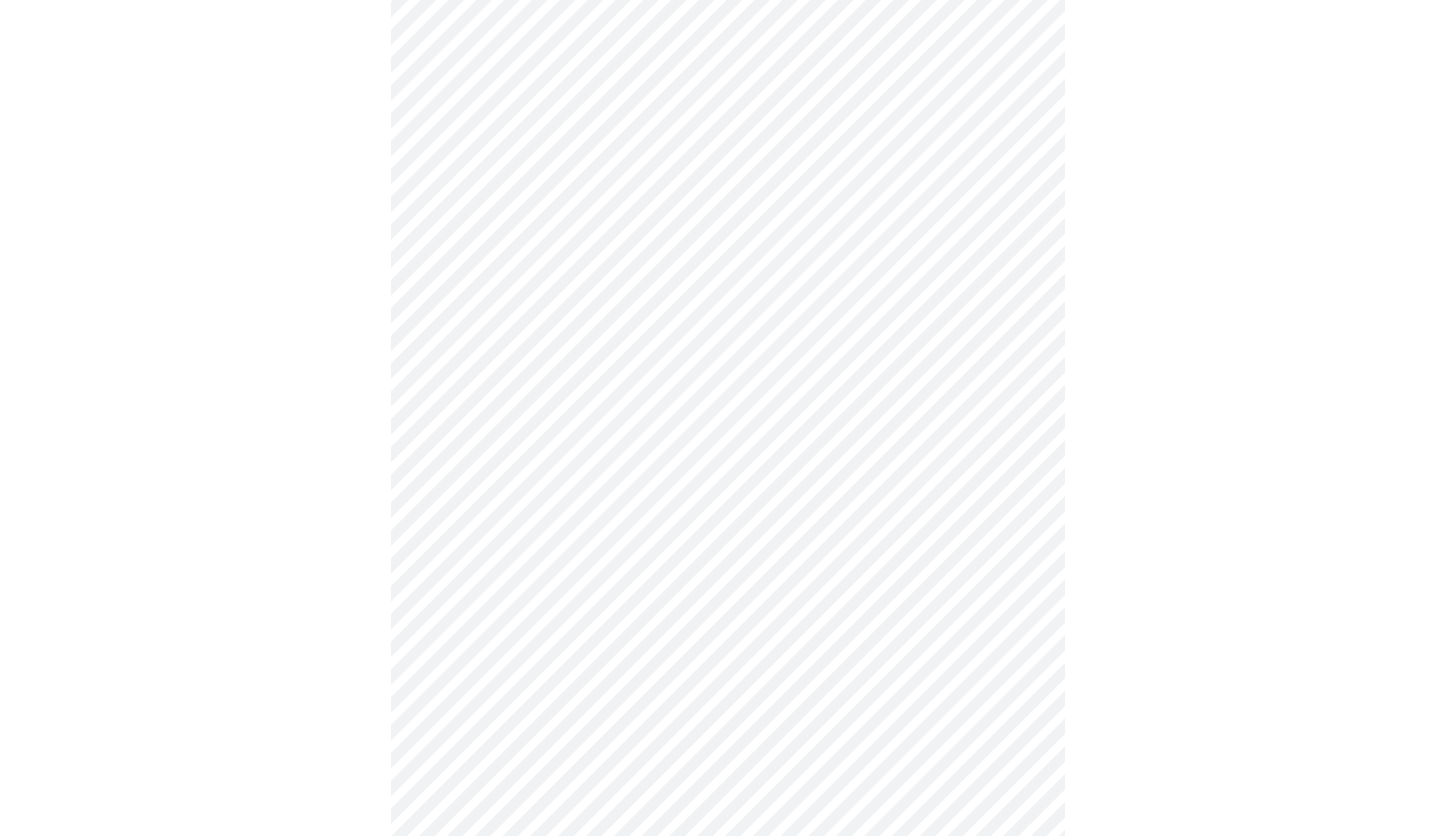
scroll to position [605, 0]
click at [494, 503] on body "MyMenopauseRx Appointments Messaging Labs Uploads Medications Community Refer a…" at bounding box center [728, 453] width 1443 height 2101
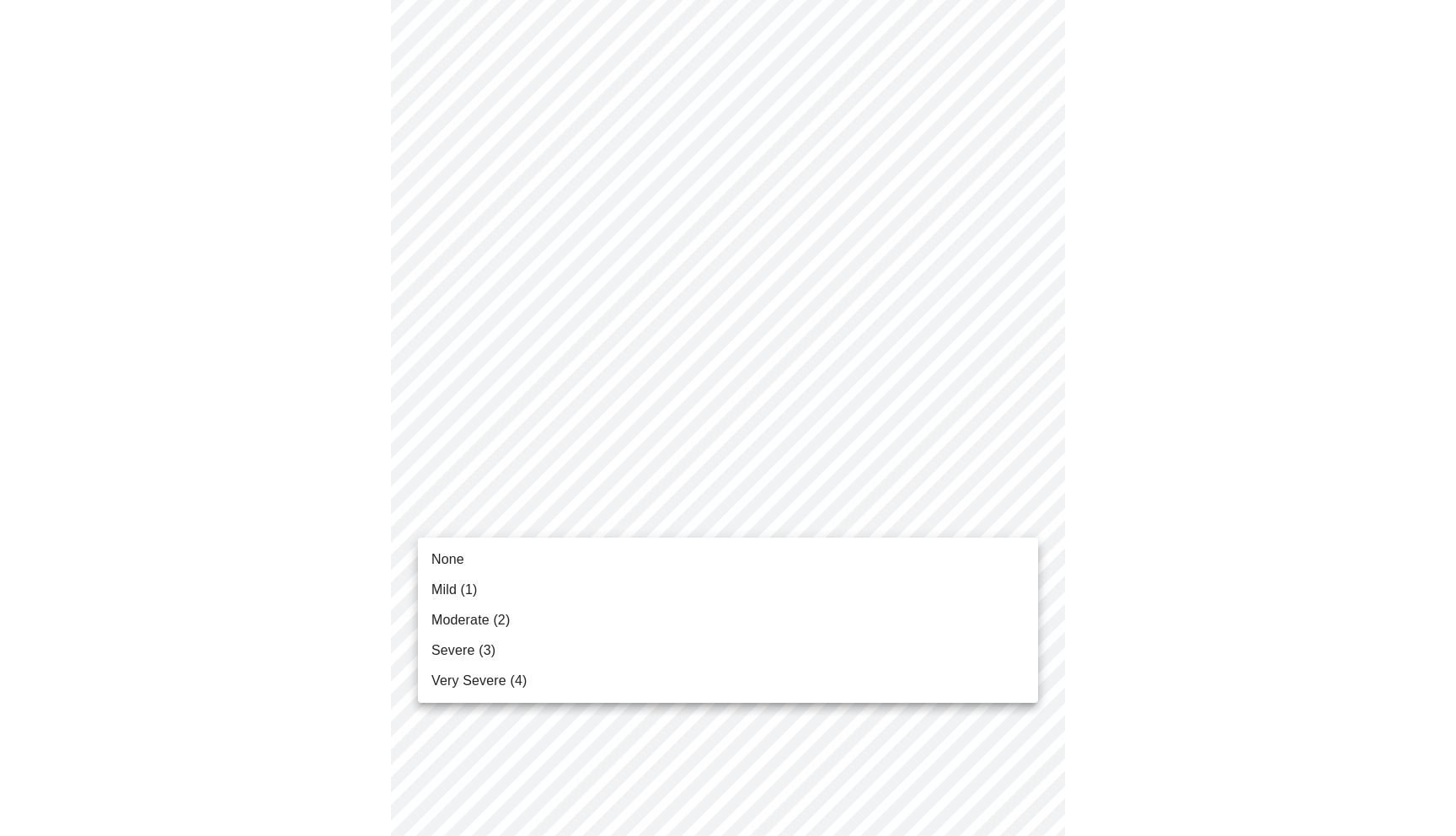
click at [489, 619] on span "Moderate (2)" at bounding box center [471, 620] width 78 height 21
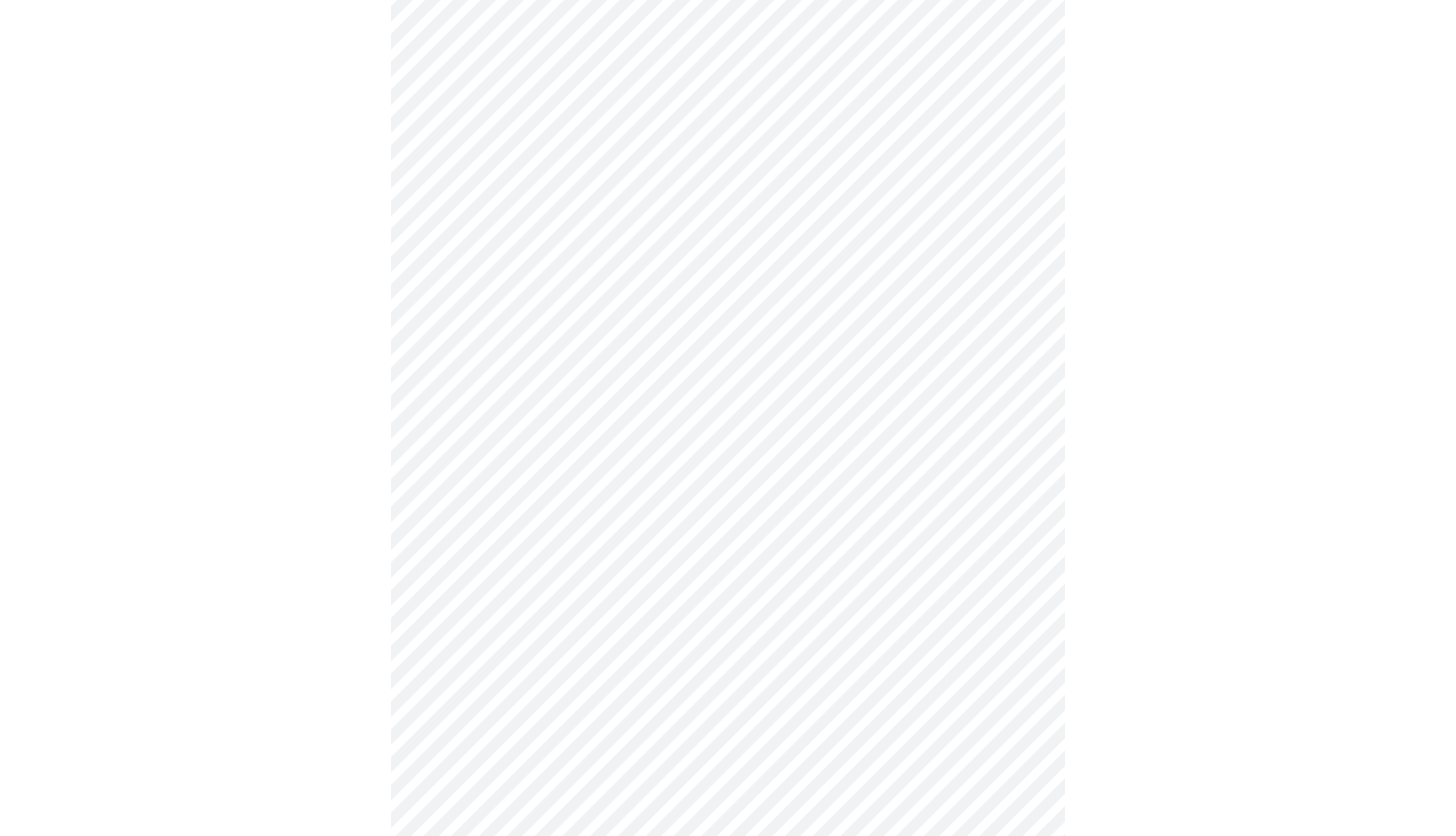
scroll to position [765, 0]
click at [485, 500] on body "MyMenopauseRx Appointments Messaging Labs Uploads Medications Community Refer a…" at bounding box center [728, 281] width 1443 height 2078
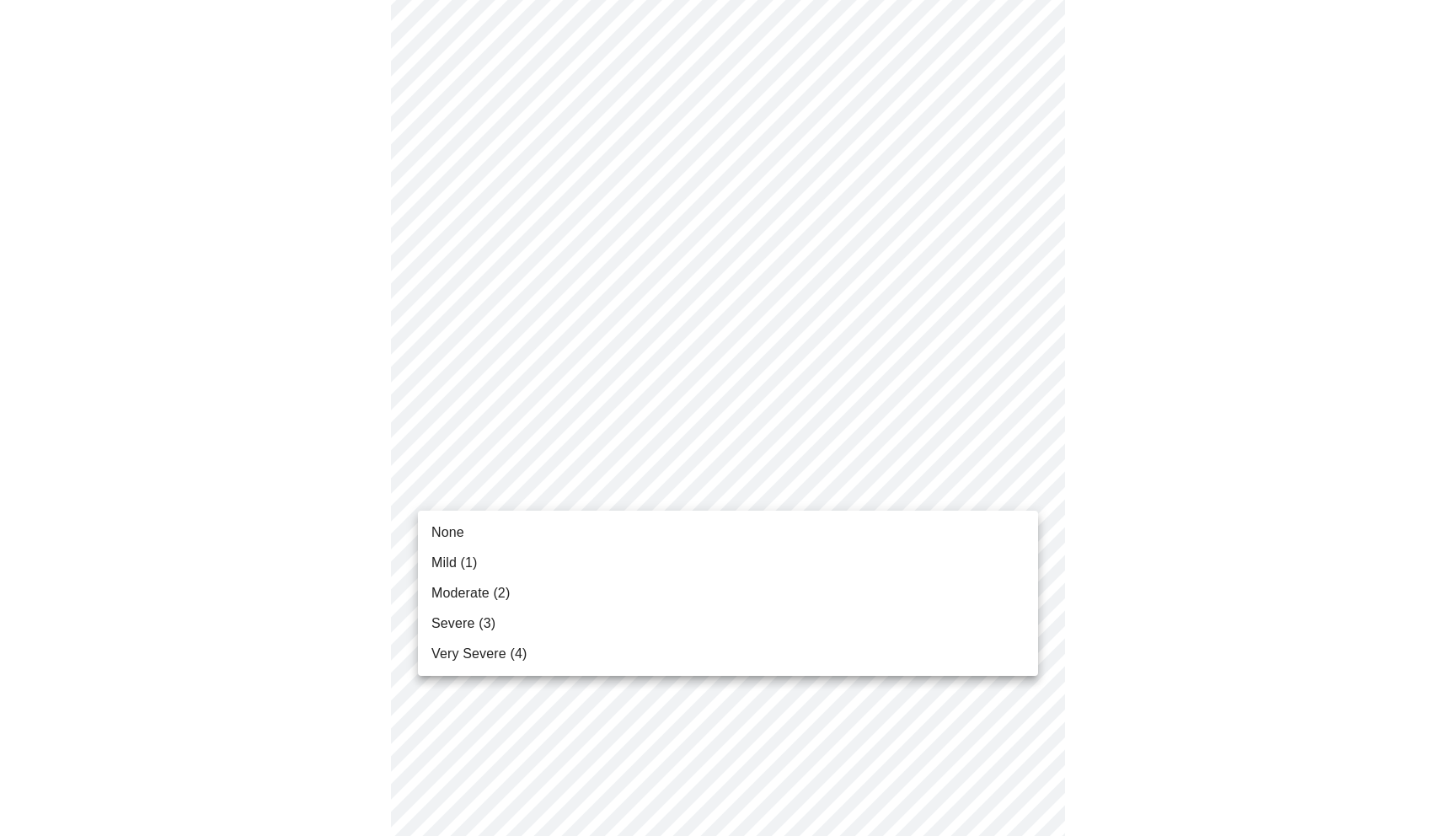
click at [489, 618] on span "Severe (3)" at bounding box center [464, 624] width 64 height 21
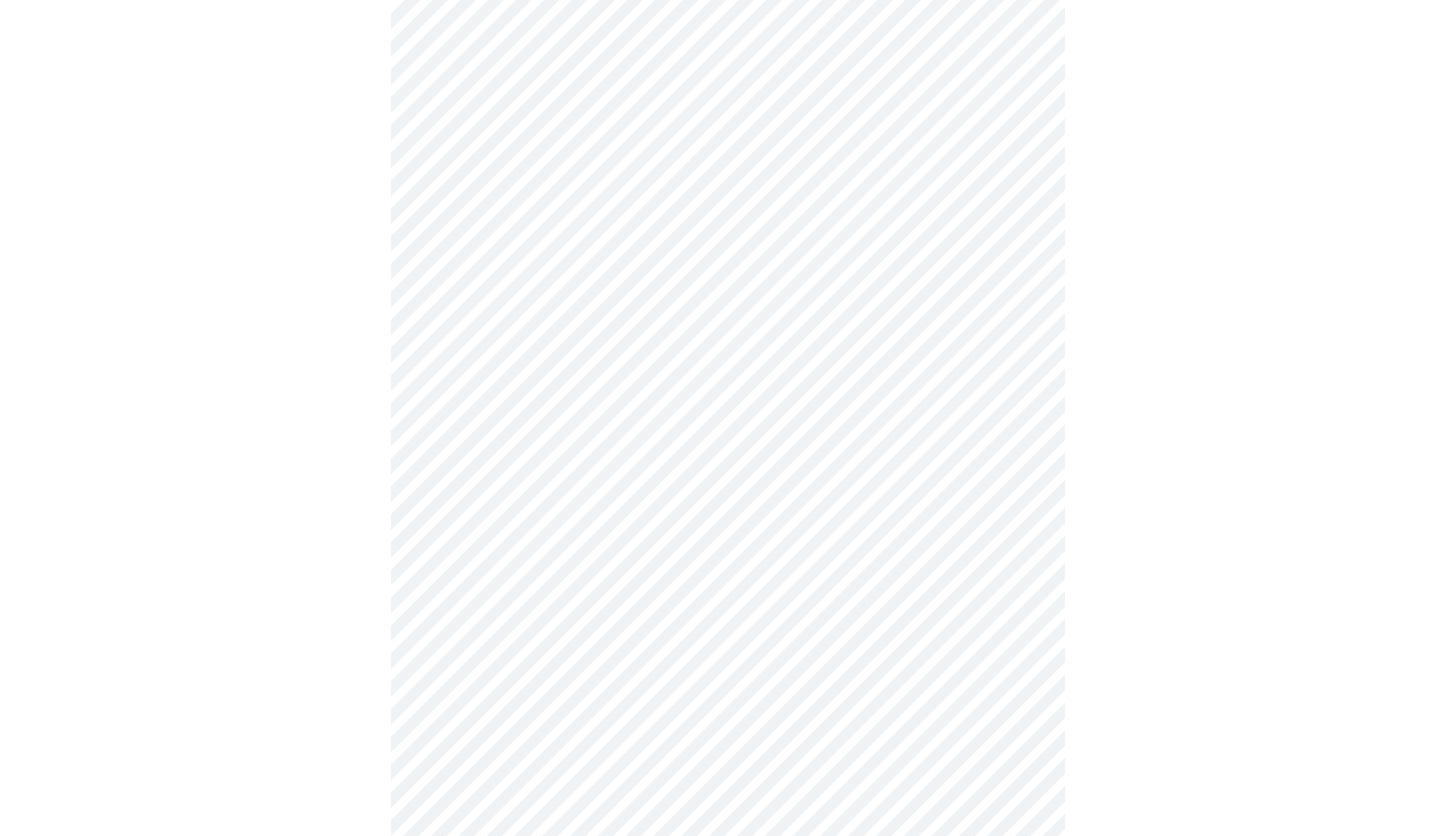
scroll to position [864, 0]
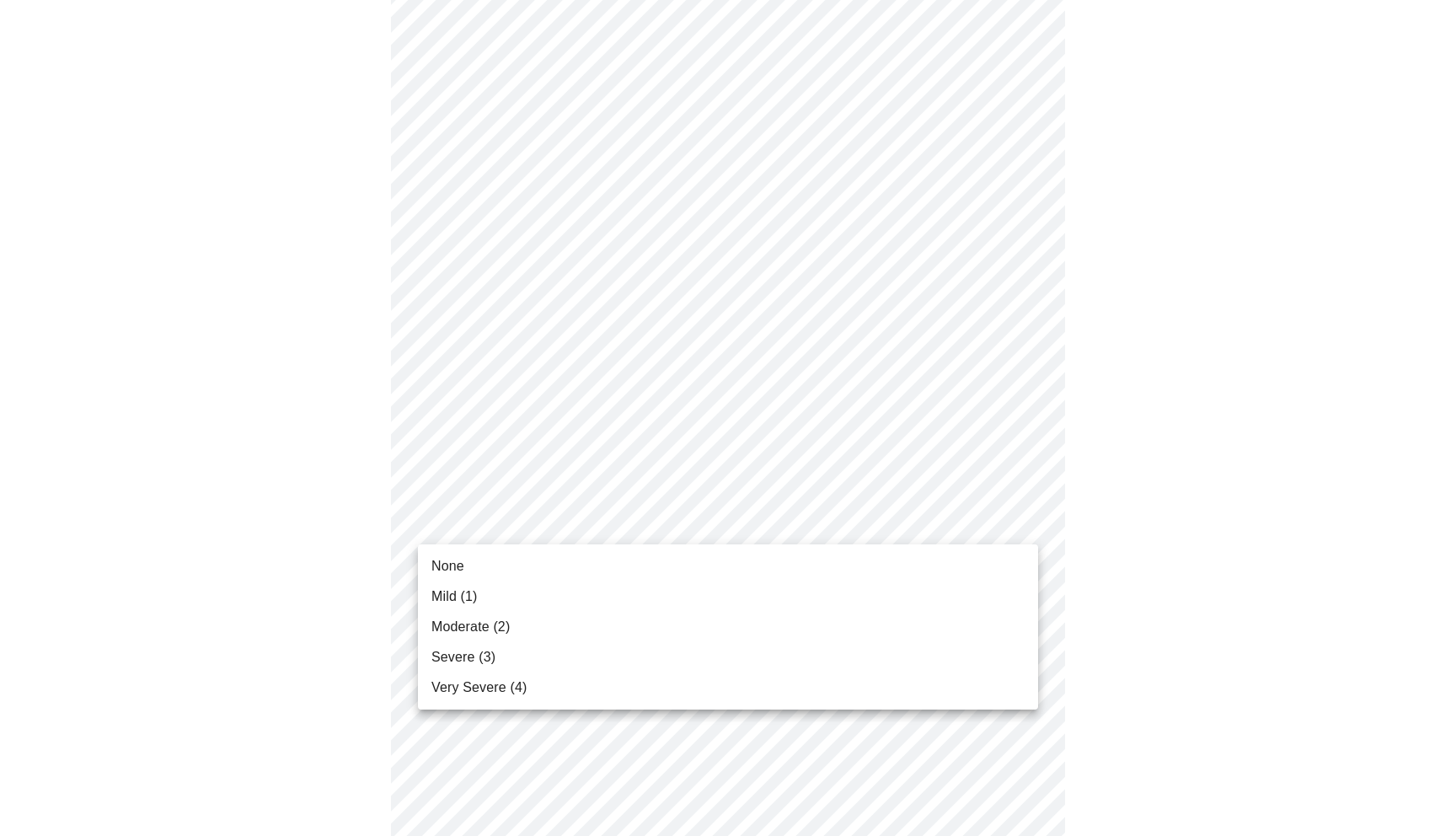
click at [490, 529] on body "MyMenopauseRx Appointments Messaging Labs Uploads Medications Community Refer a…" at bounding box center [728, 169] width 1443 height 2054
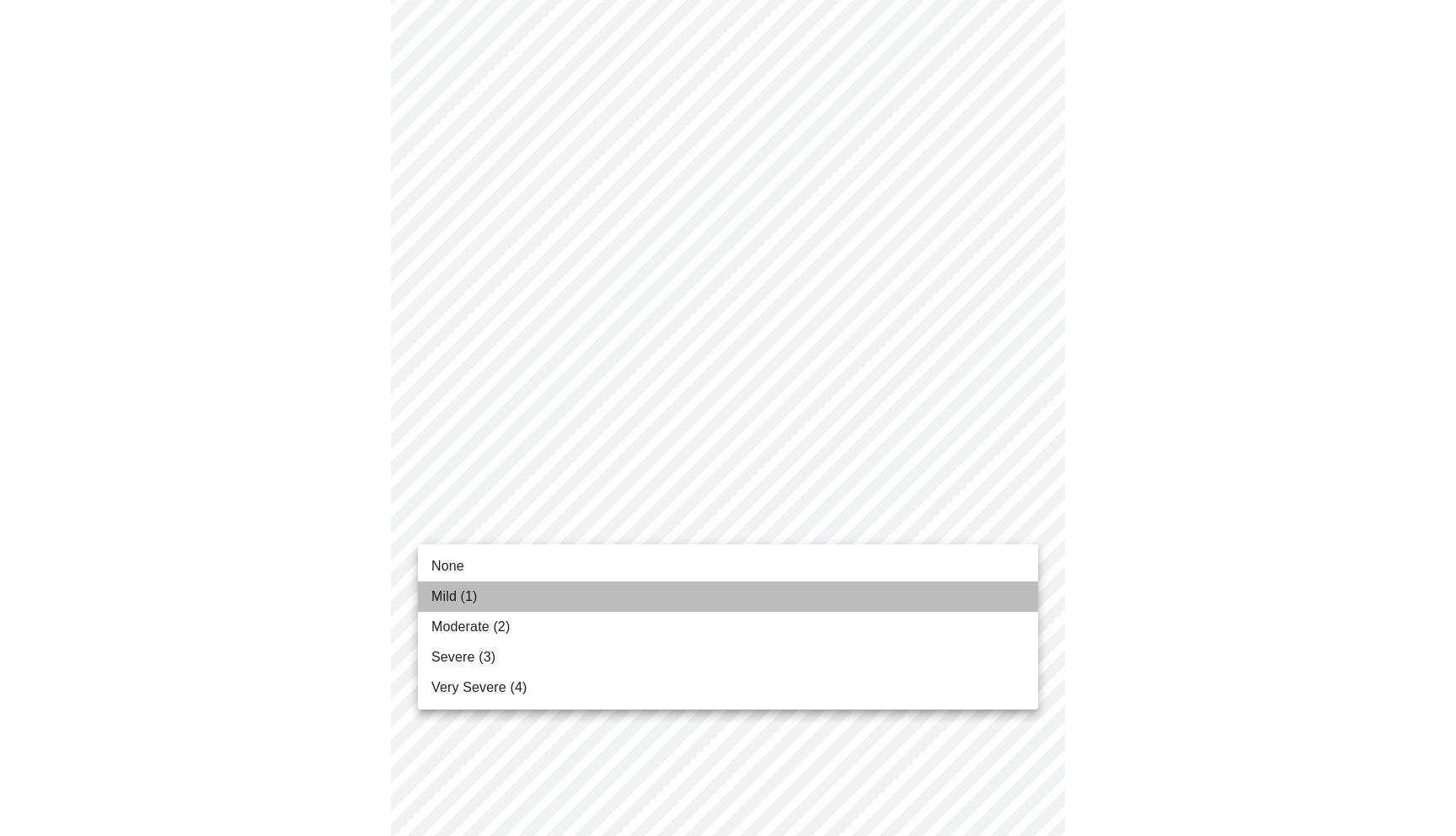
click at [597, 597] on li "Mild (1)" at bounding box center [728, 596] width 620 height 31
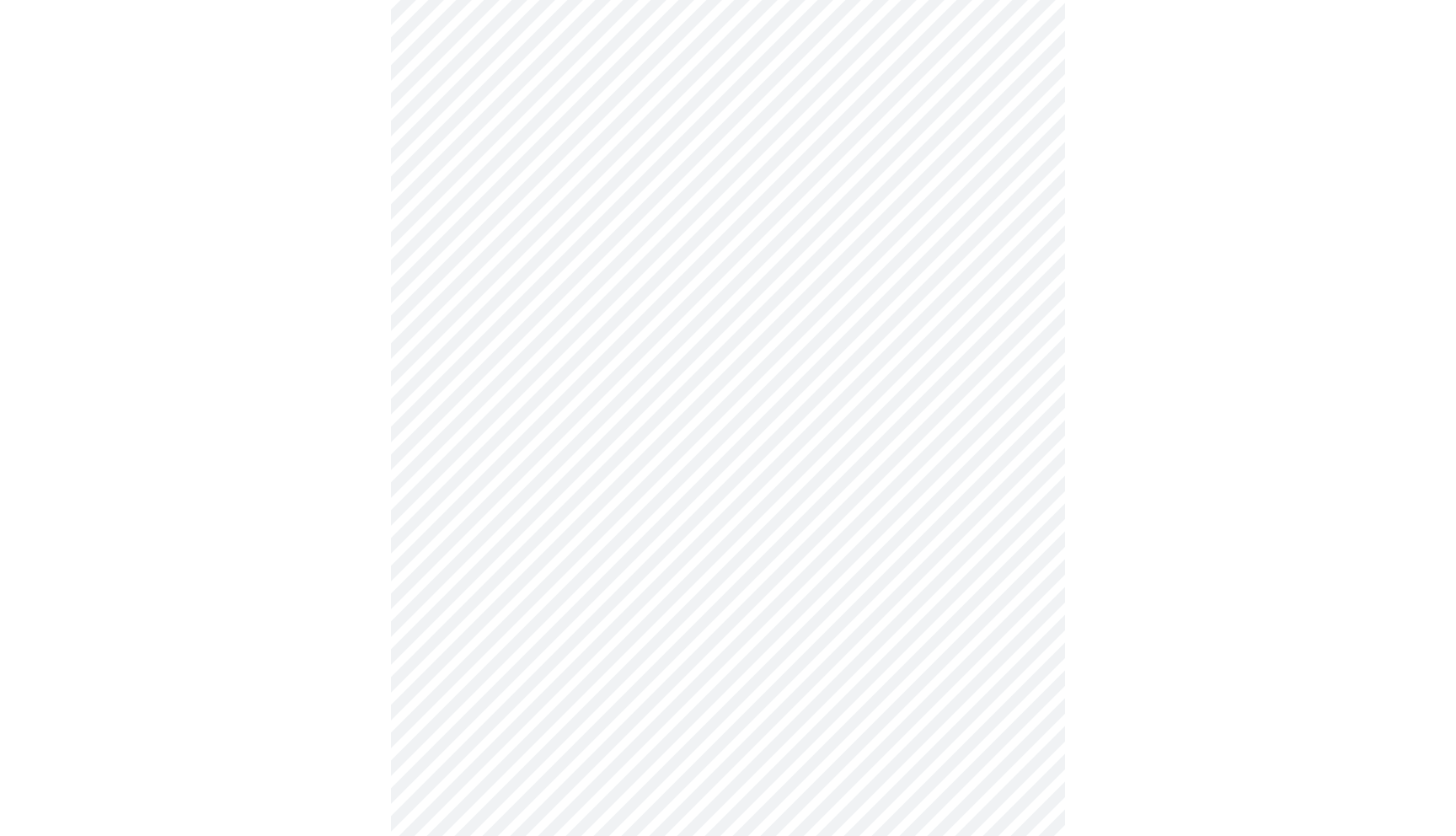
scroll to position [1194, 0]
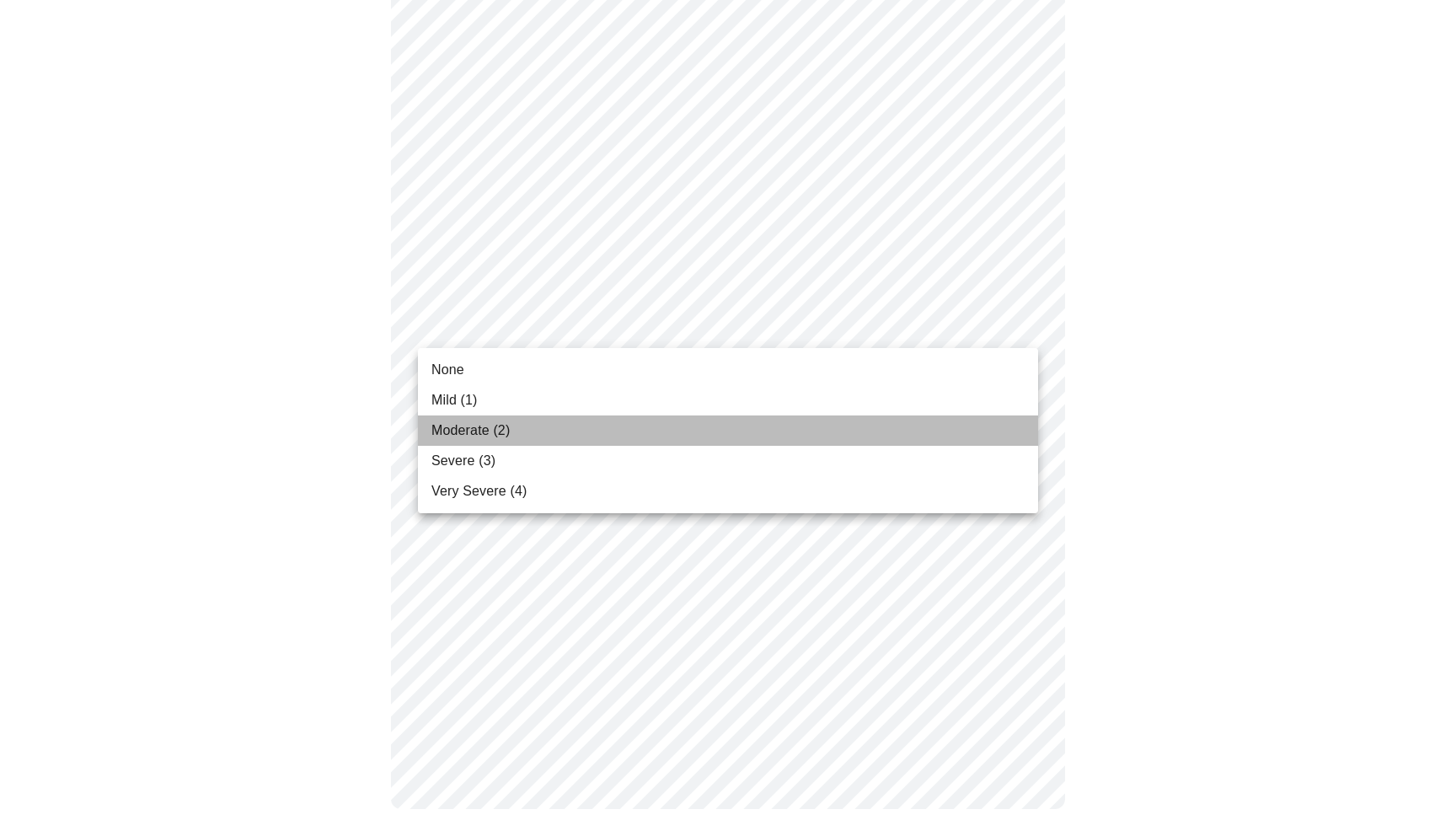
click at [451, 432] on span "Moderate (2)" at bounding box center [471, 431] width 78 height 21
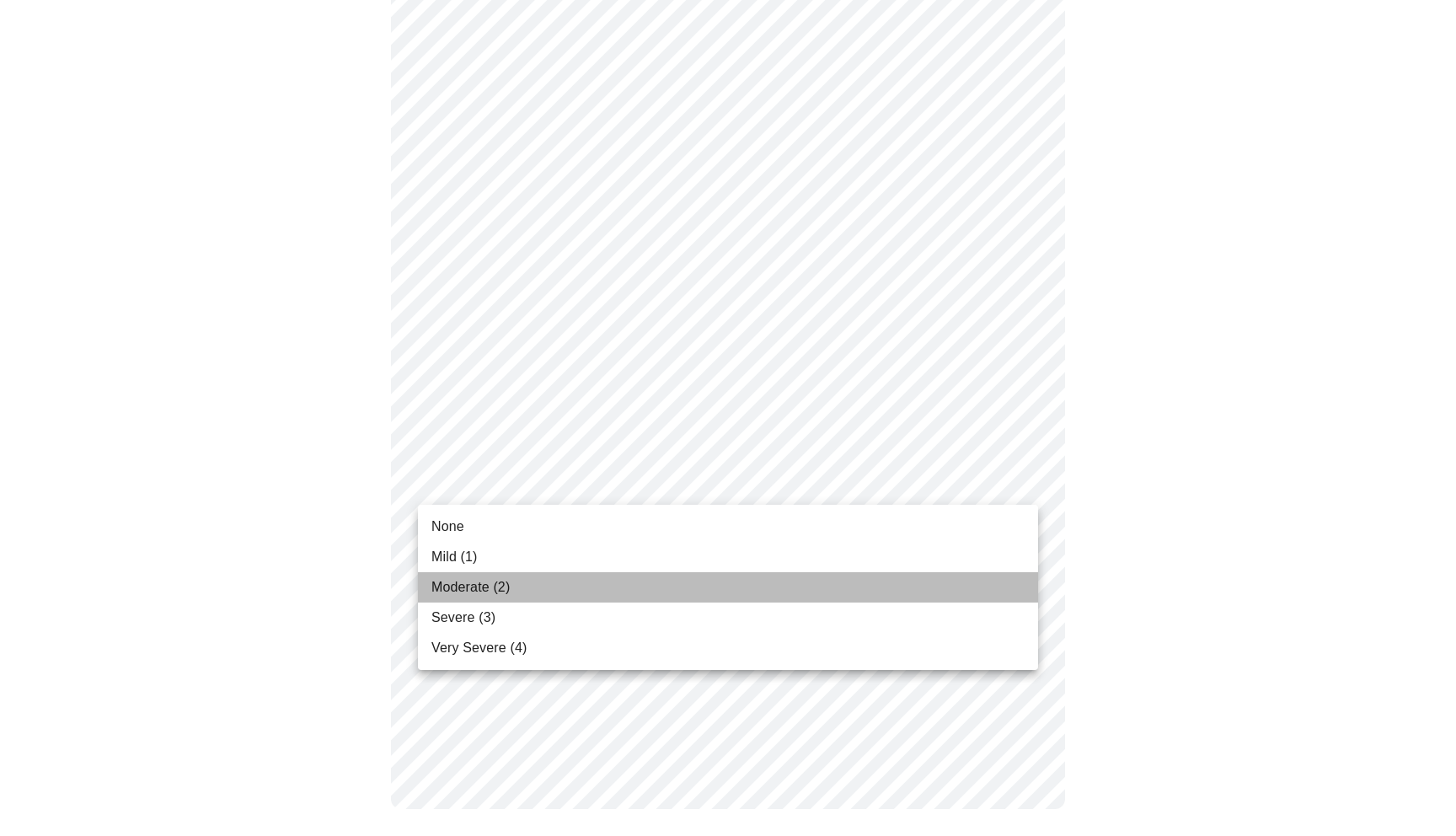
click at [511, 591] on li "Moderate (2)" at bounding box center [728, 588] width 620 height 31
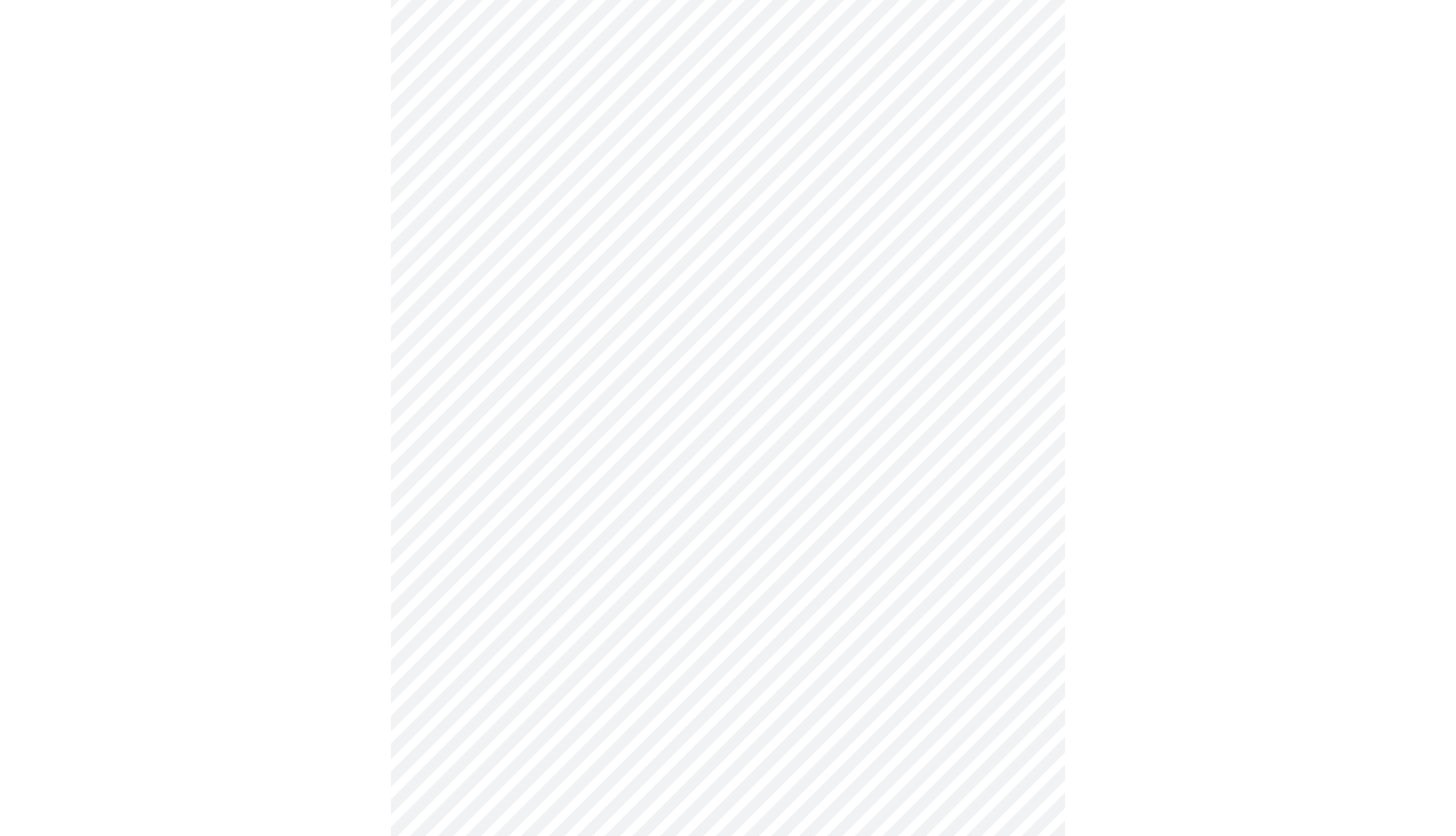
scroll to position [745, 0]
click at [614, 318] on body "MyMenopauseRx Appointments Messaging Labs Uploads Medications Community Refer a…" at bounding box center [728, 112] width 1443 height 1701
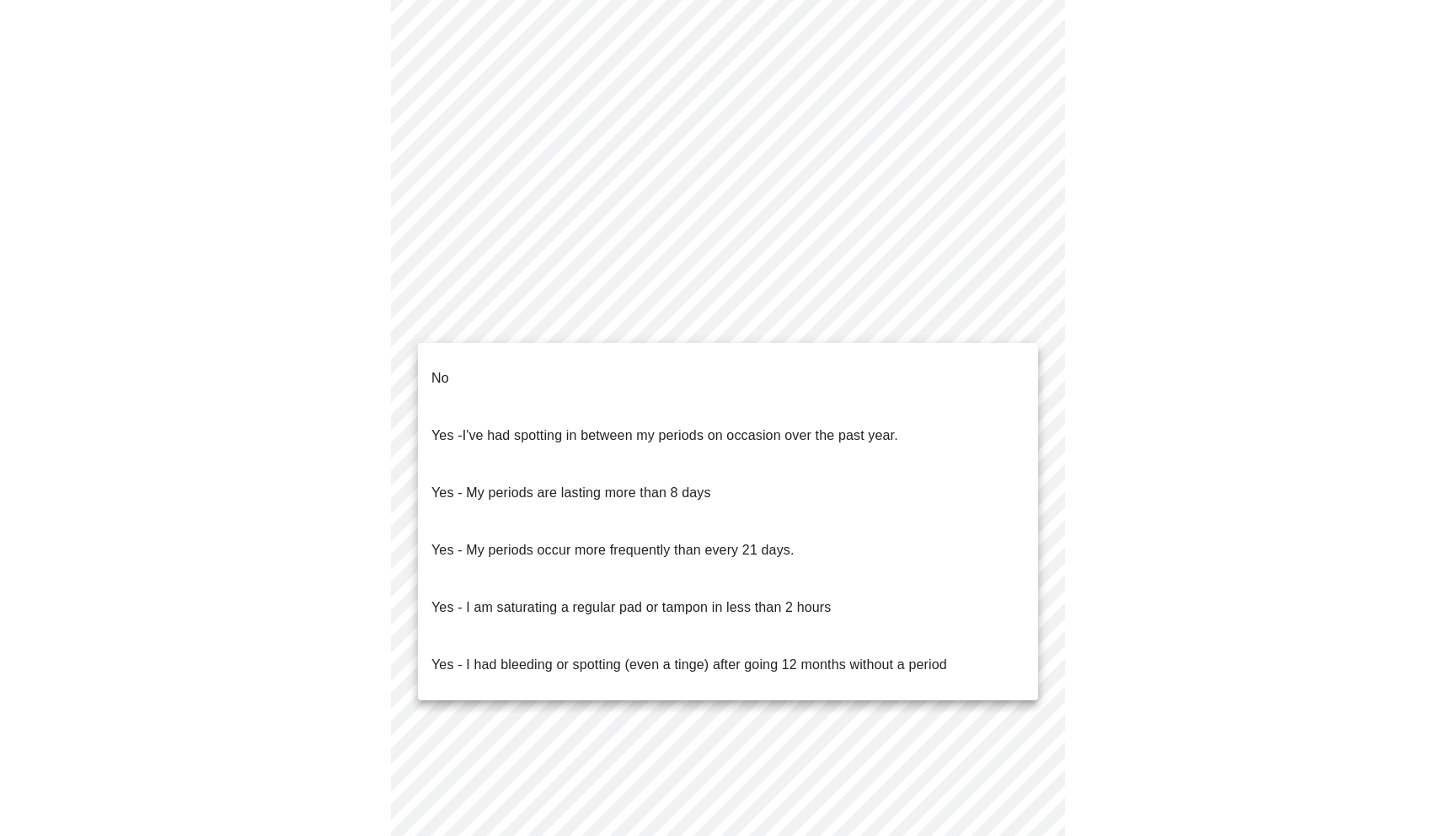
click at [590, 373] on li "No" at bounding box center [728, 378] width 620 height 57
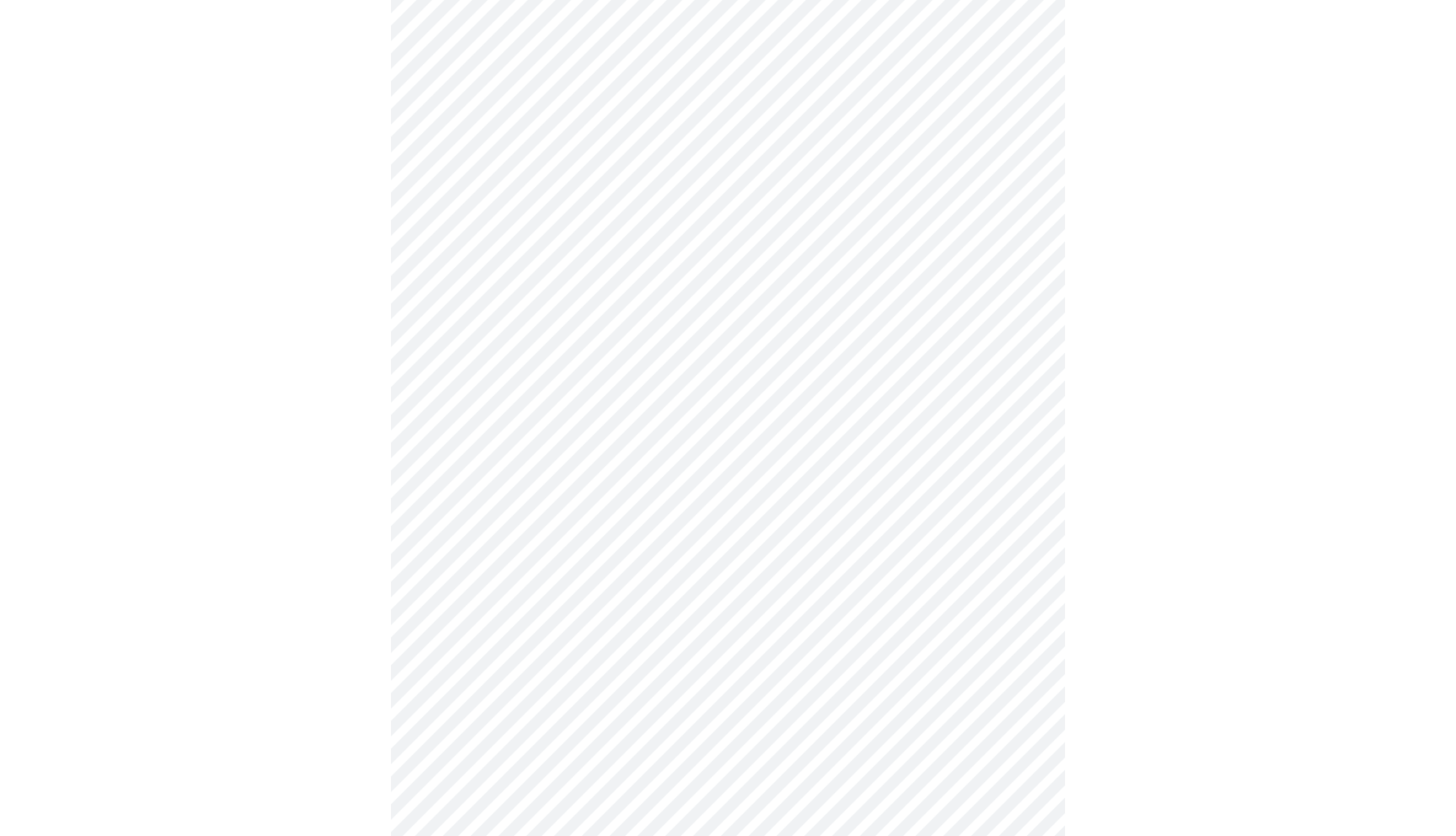
click at [578, 445] on body "MyMenopauseRx Appointments Messaging Labs Uploads Medications Community Refer a…" at bounding box center [728, 107] width 1443 height 1691
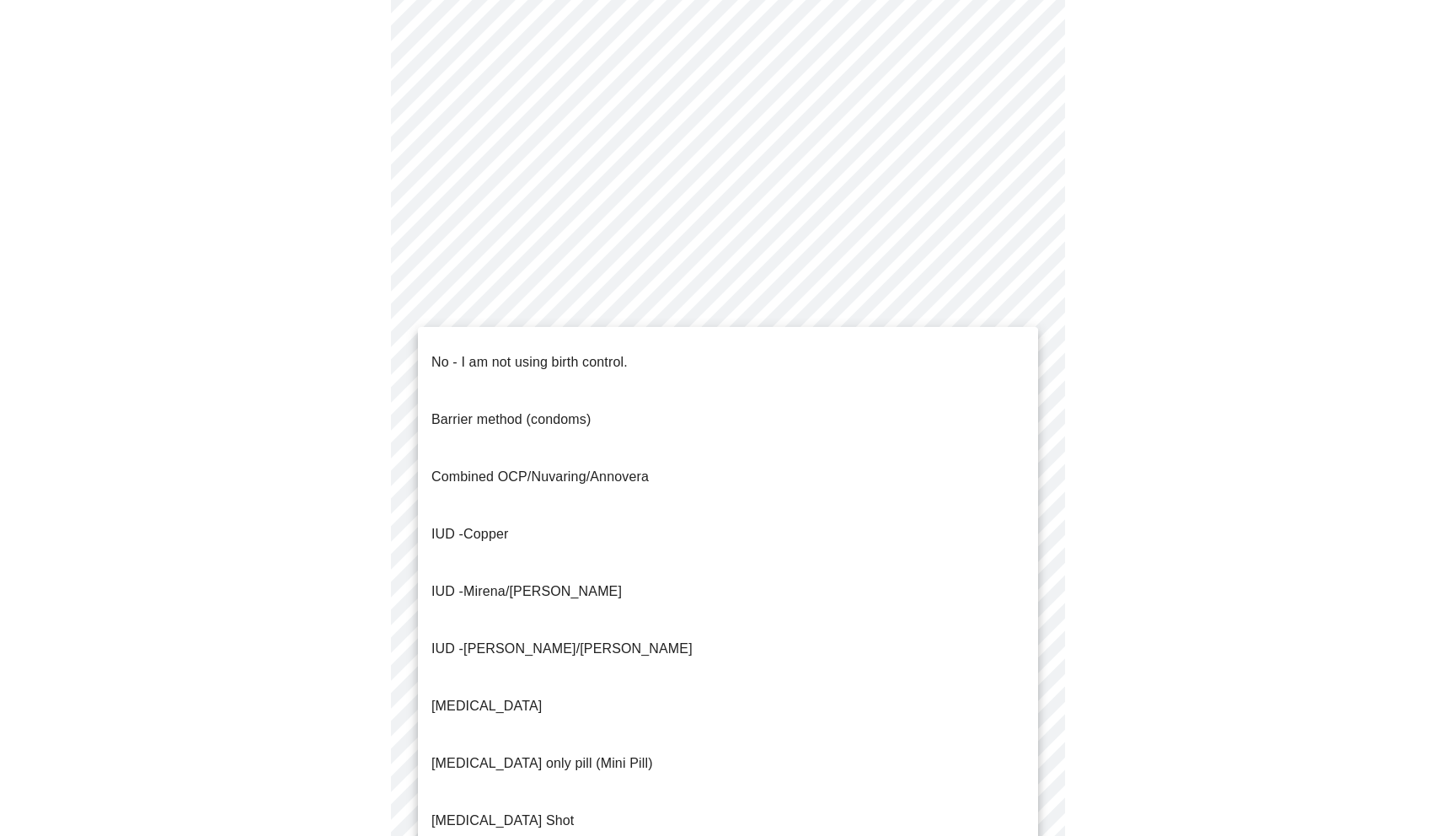
click at [550, 360] on span "No - I am not using birth control." at bounding box center [530, 362] width 197 height 48
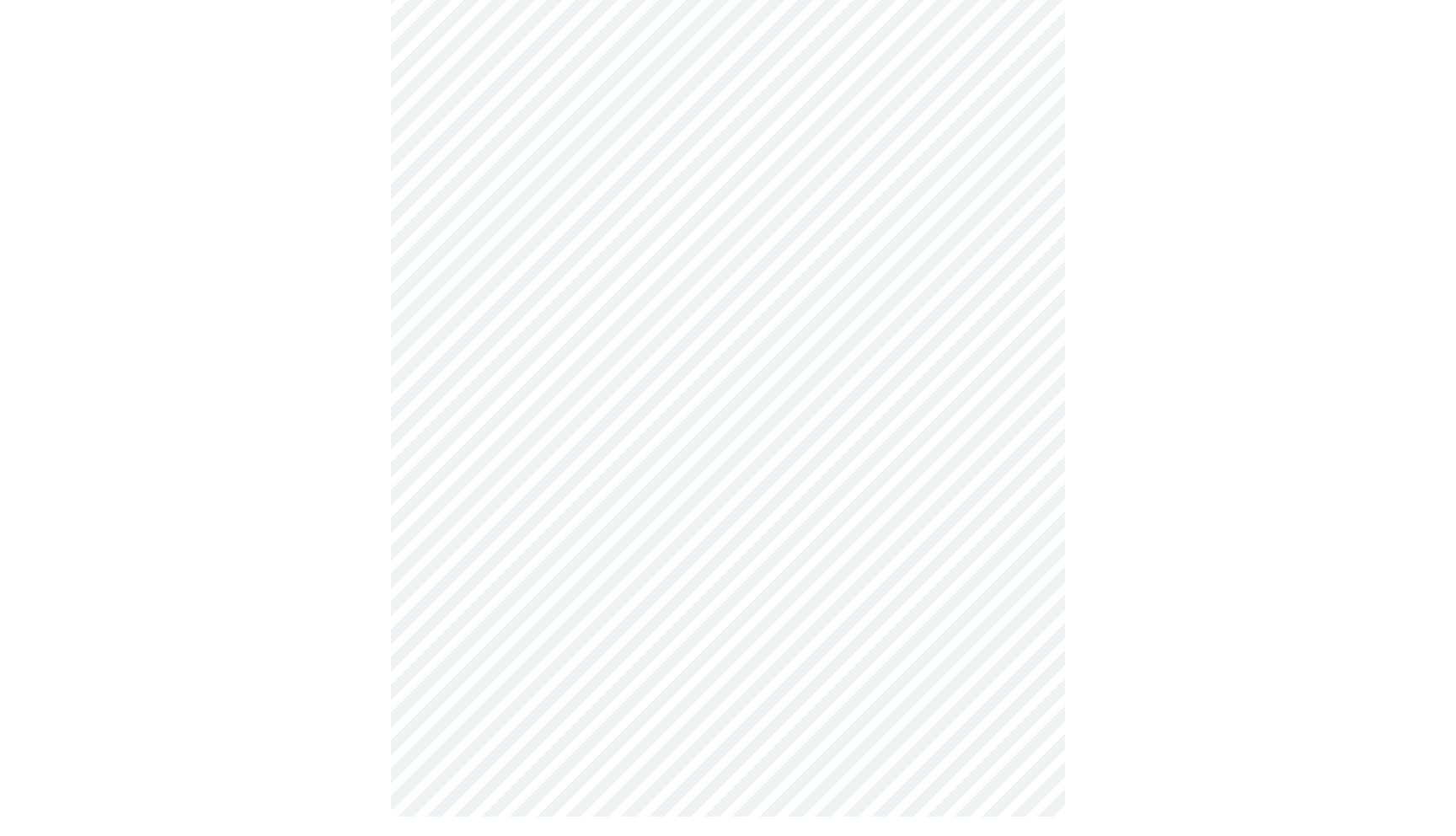
scroll to position [844, 0]
click at [666, 471] on body "MyMenopauseRx Appointments Messaging Labs Uploads Medications Community Refer a…" at bounding box center [728, 3] width 1443 height 1680
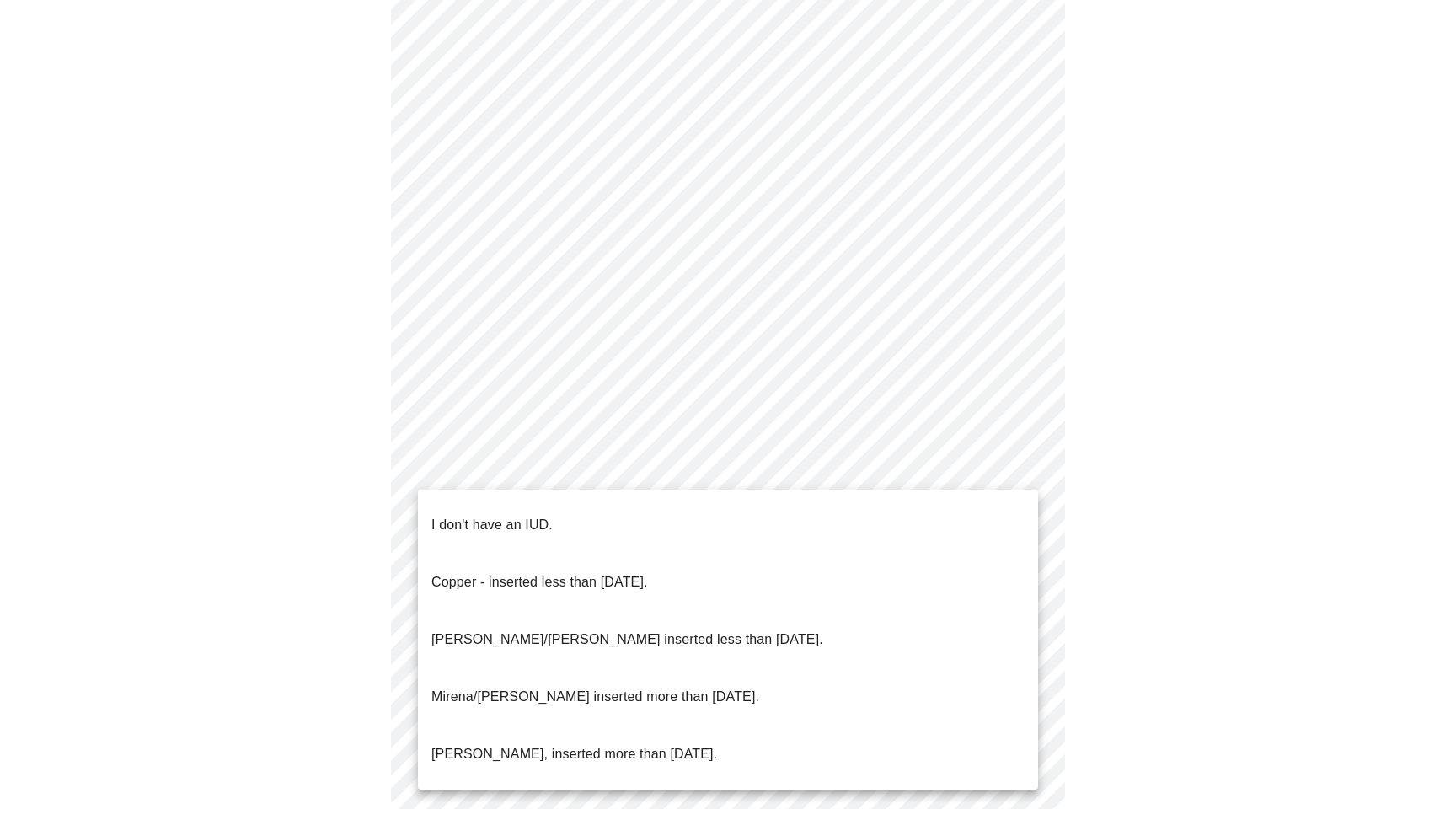
click at [616, 511] on li "I don't have an IUD." at bounding box center [728, 524] width 620 height 57
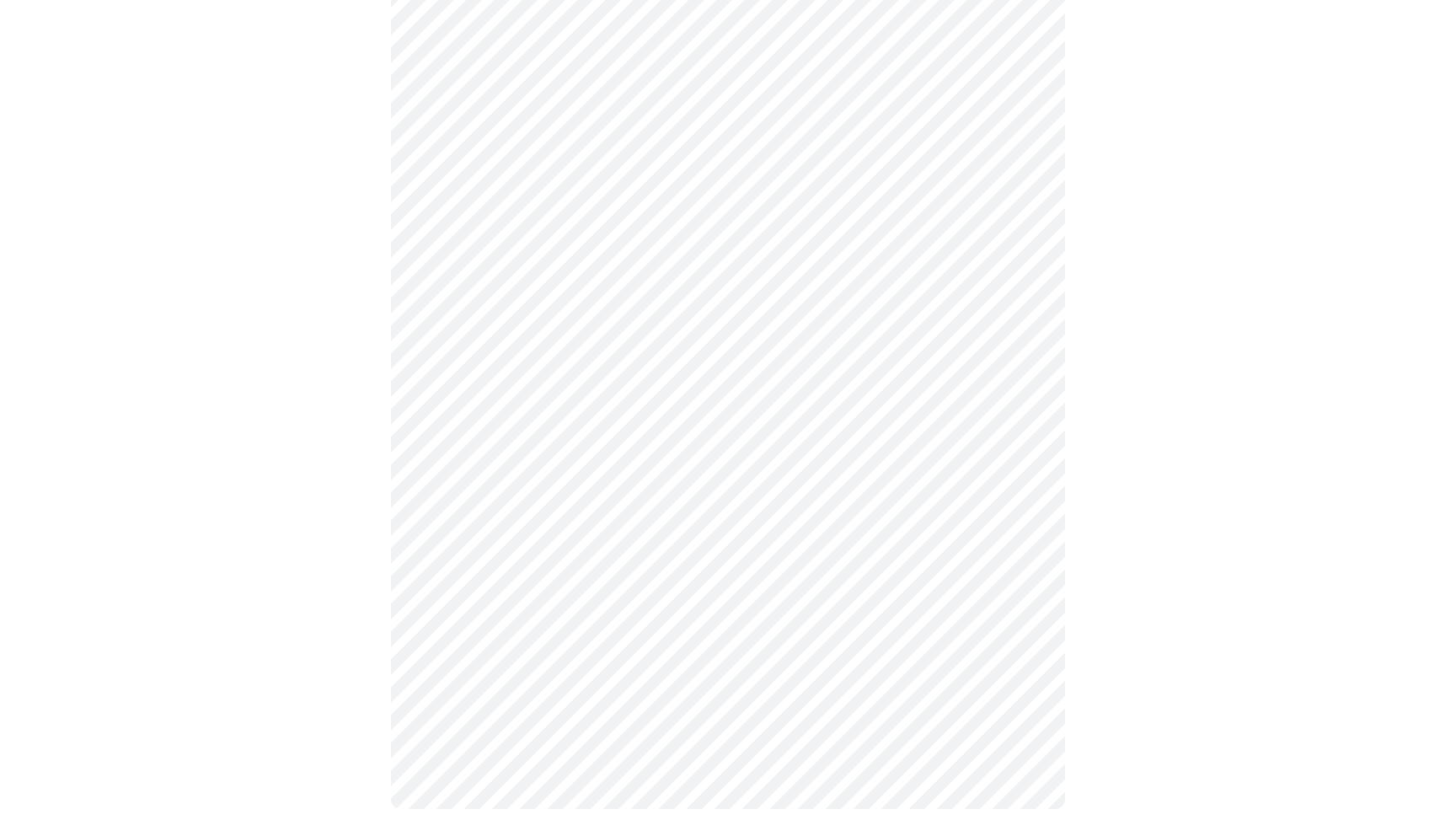
scroll to position [827, 0]
click at [745, 613] on body "MyMenopauseRx Appointments Messaging Labs Uploads Medications Community Refer a…" at bounding box center [728, 15] width 1443 height 1670
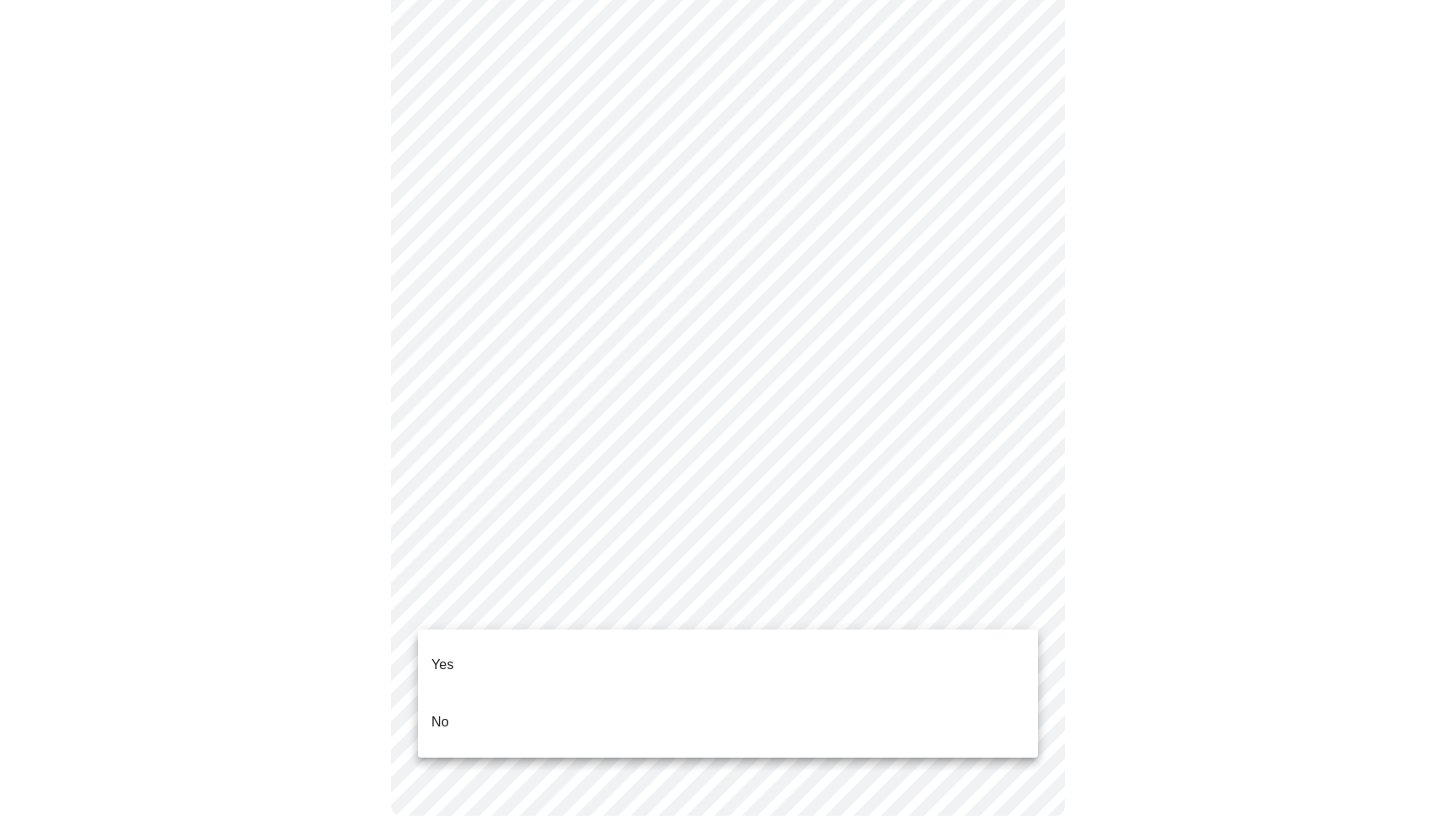
click at [613, 651] on li "Yes" at bounding box center [728, 664] width 620 height 57
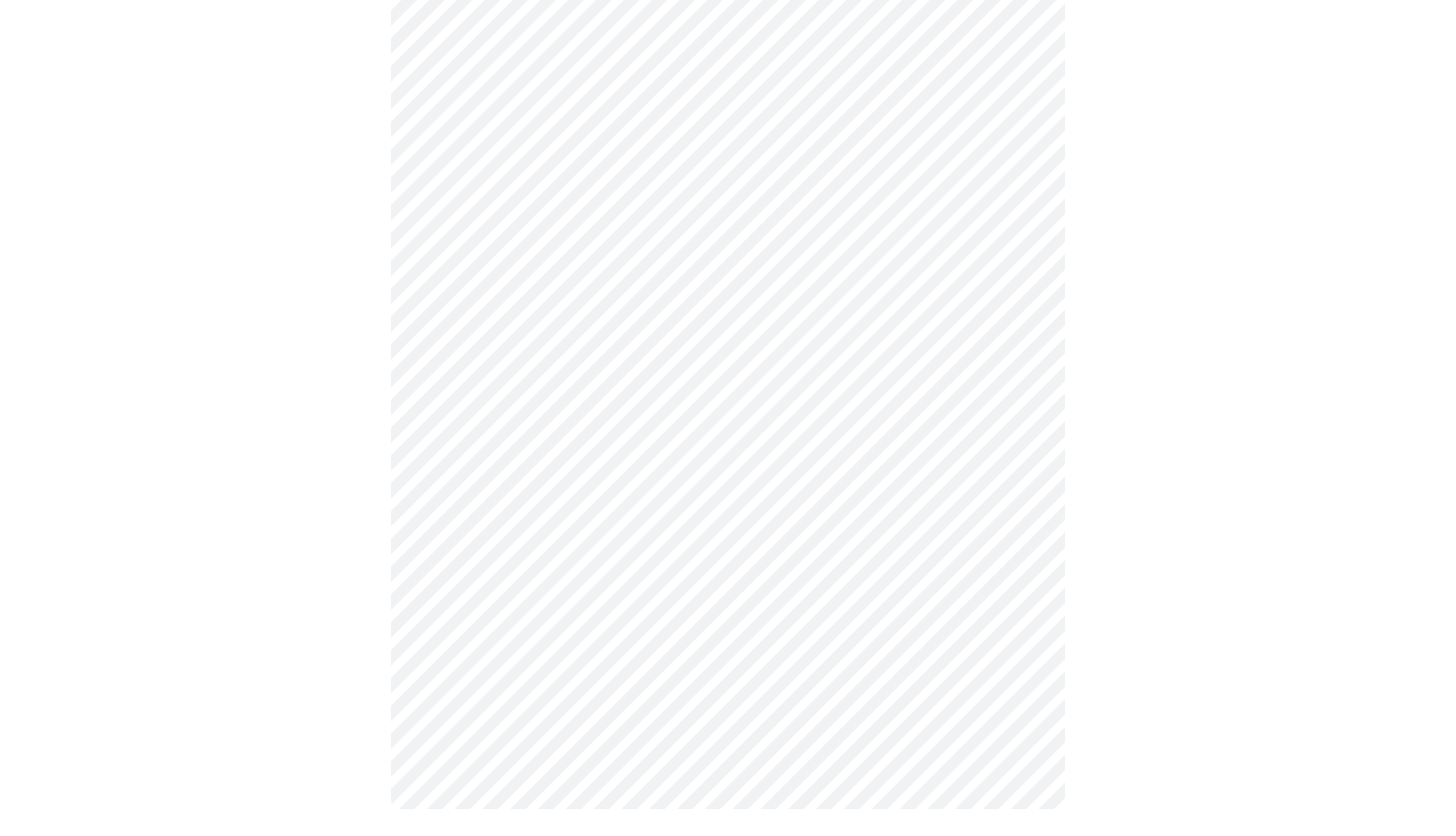
scroll to position [0, 0]
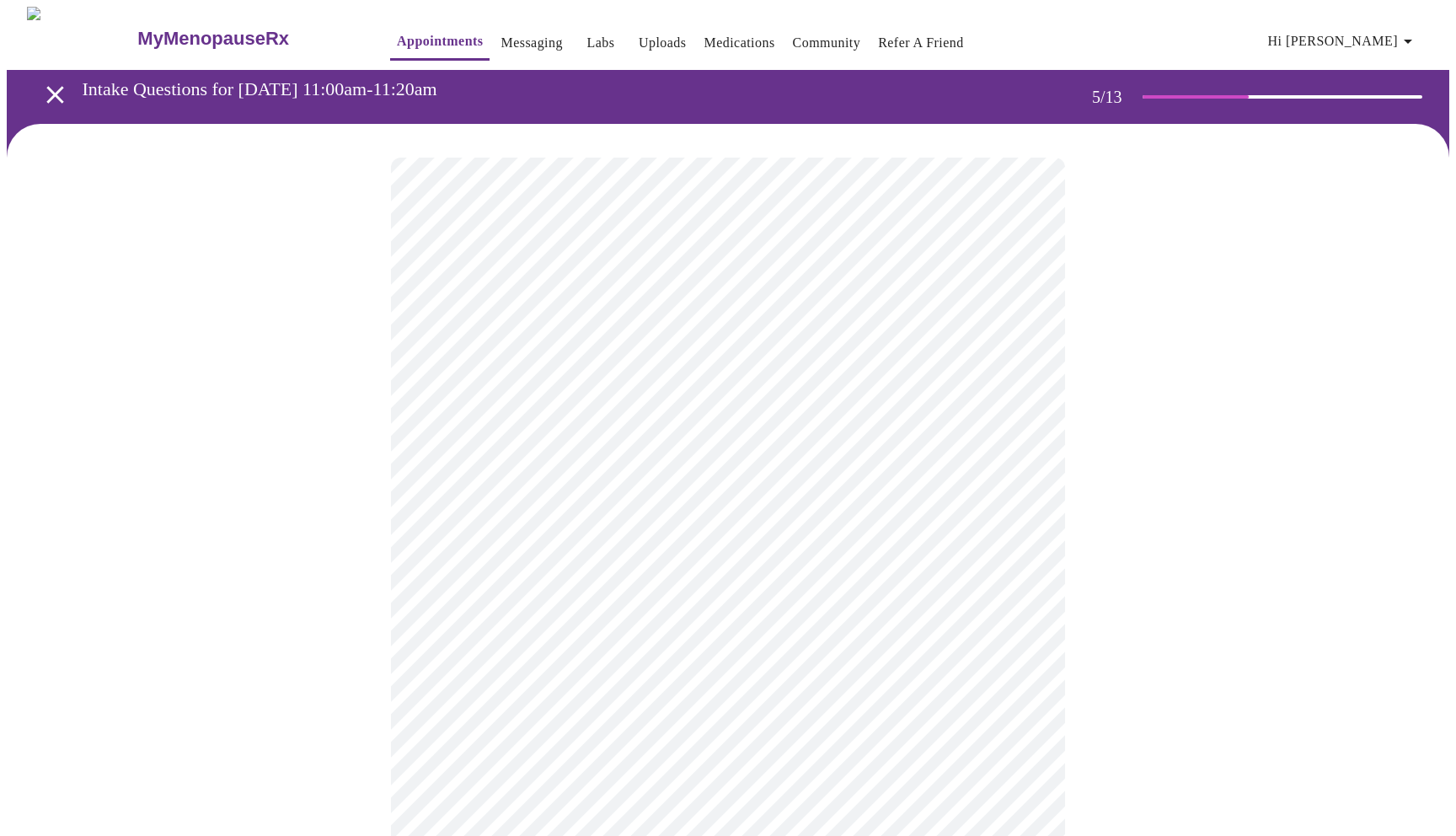
click at [852, 433] on body "MyMenopauseRx Appointments Messaging Labs Uploads Medications Community Refer a…" at bounding box center [728, 690] width 1443 height 1366
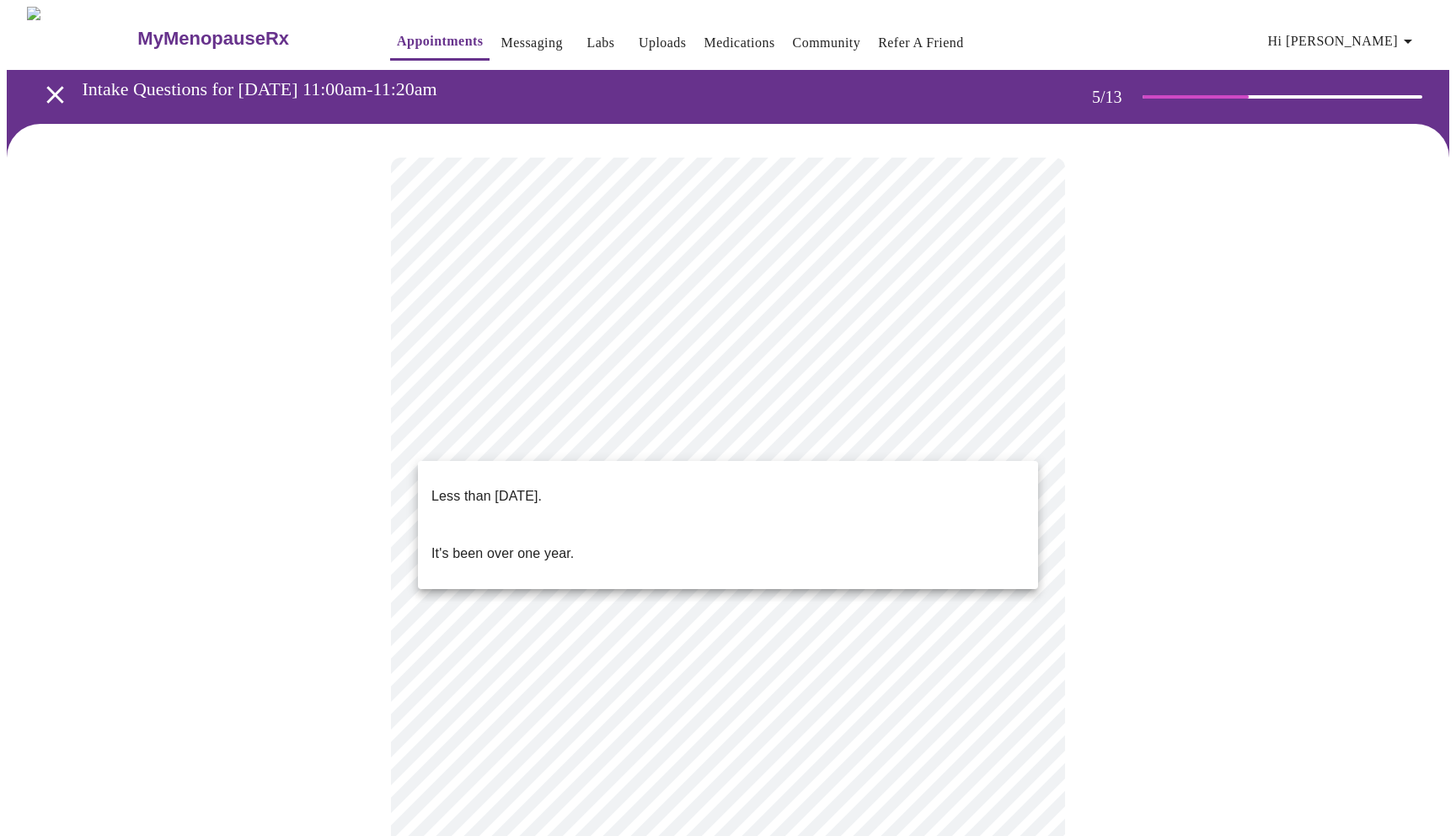
click at [601, 470] on li "Less than one year ago." at bounding box center [728, 496] width 620 height 57
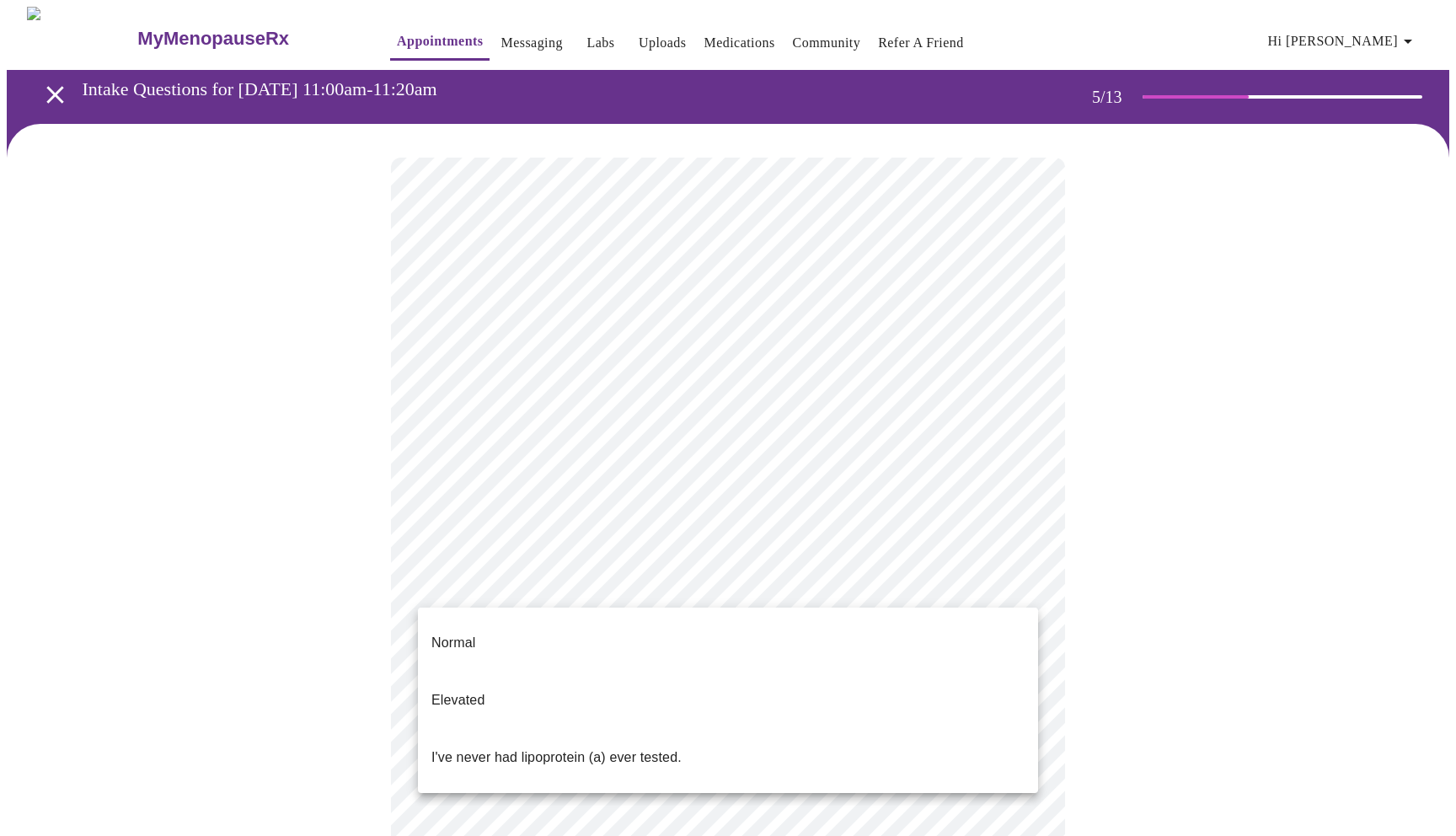
click at [692, 580] on body "MyMenopauseRx Appointments Messaging Labs Uploads Medications Community Refer a…" at bounding box center [728, 684] width 1443 height 1356
click at [657, 635] on li "Normal" at bounding box center [728, 643] width 620 height 57
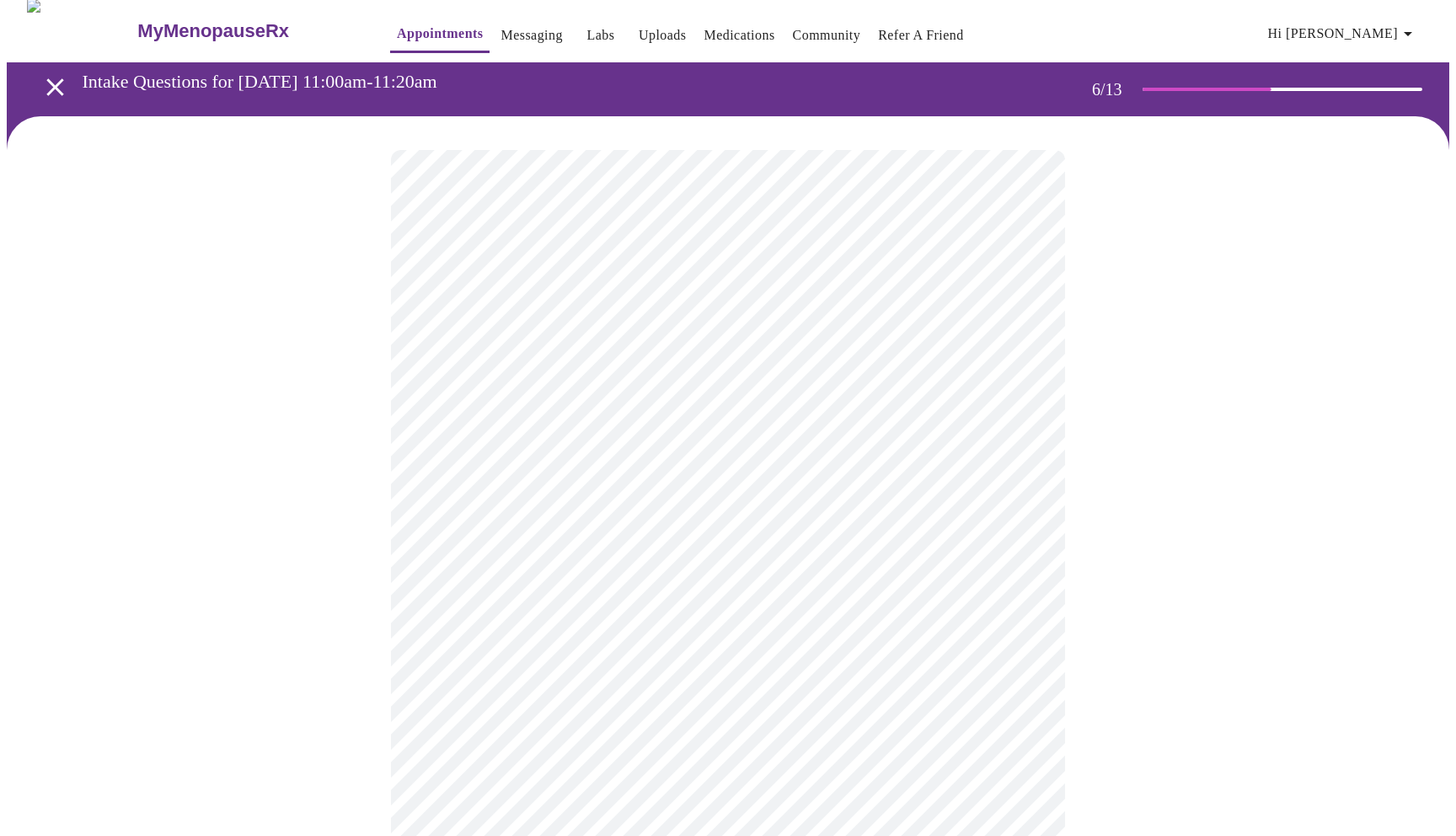
scroll to position [11, 0]
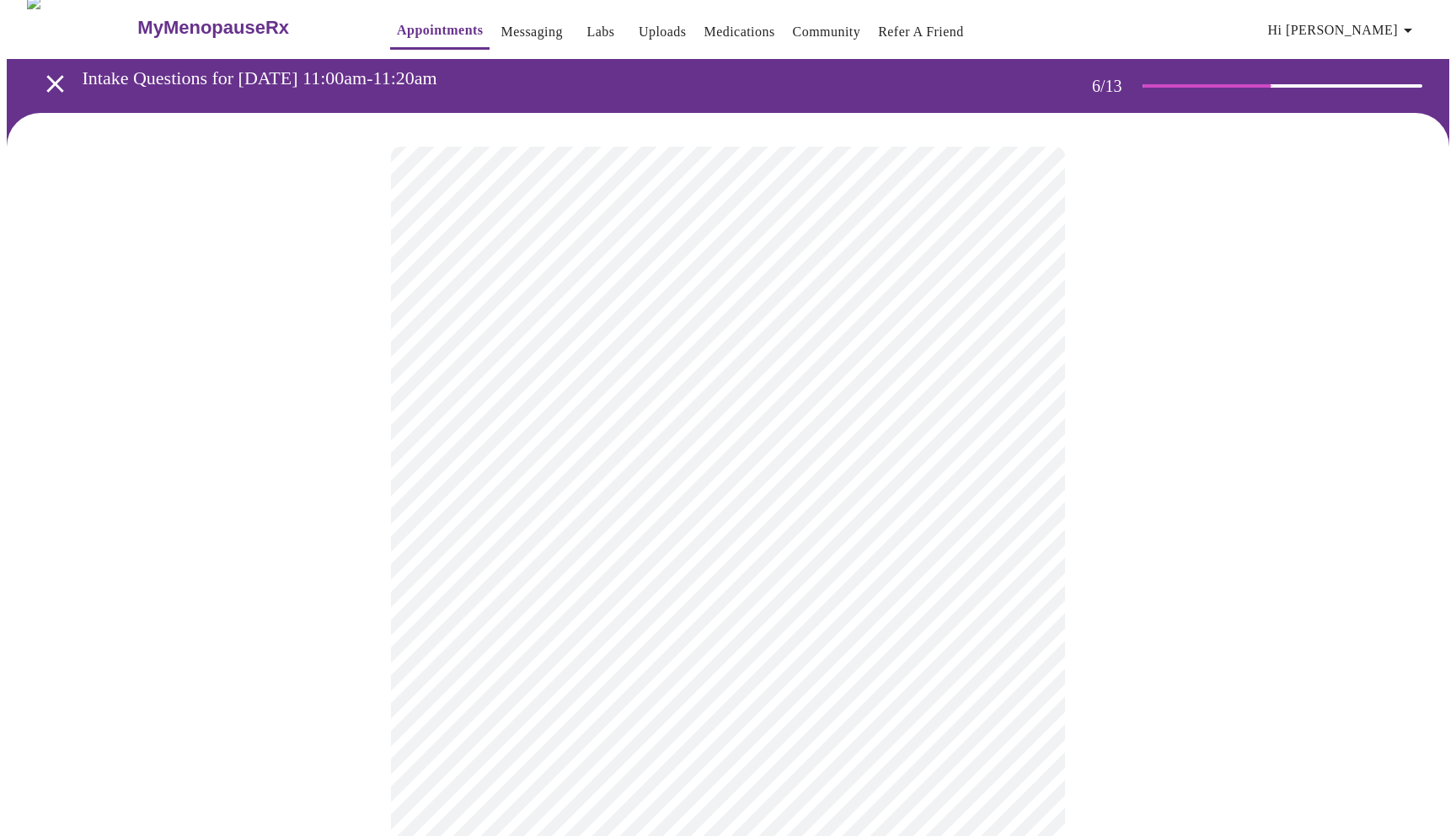
click at [724, 481] on body "MyMenopauseRx Appointments Messaging Labs Uploads Medications Community Refer a…" at bounding box center [728, 445] width 1443 height 900
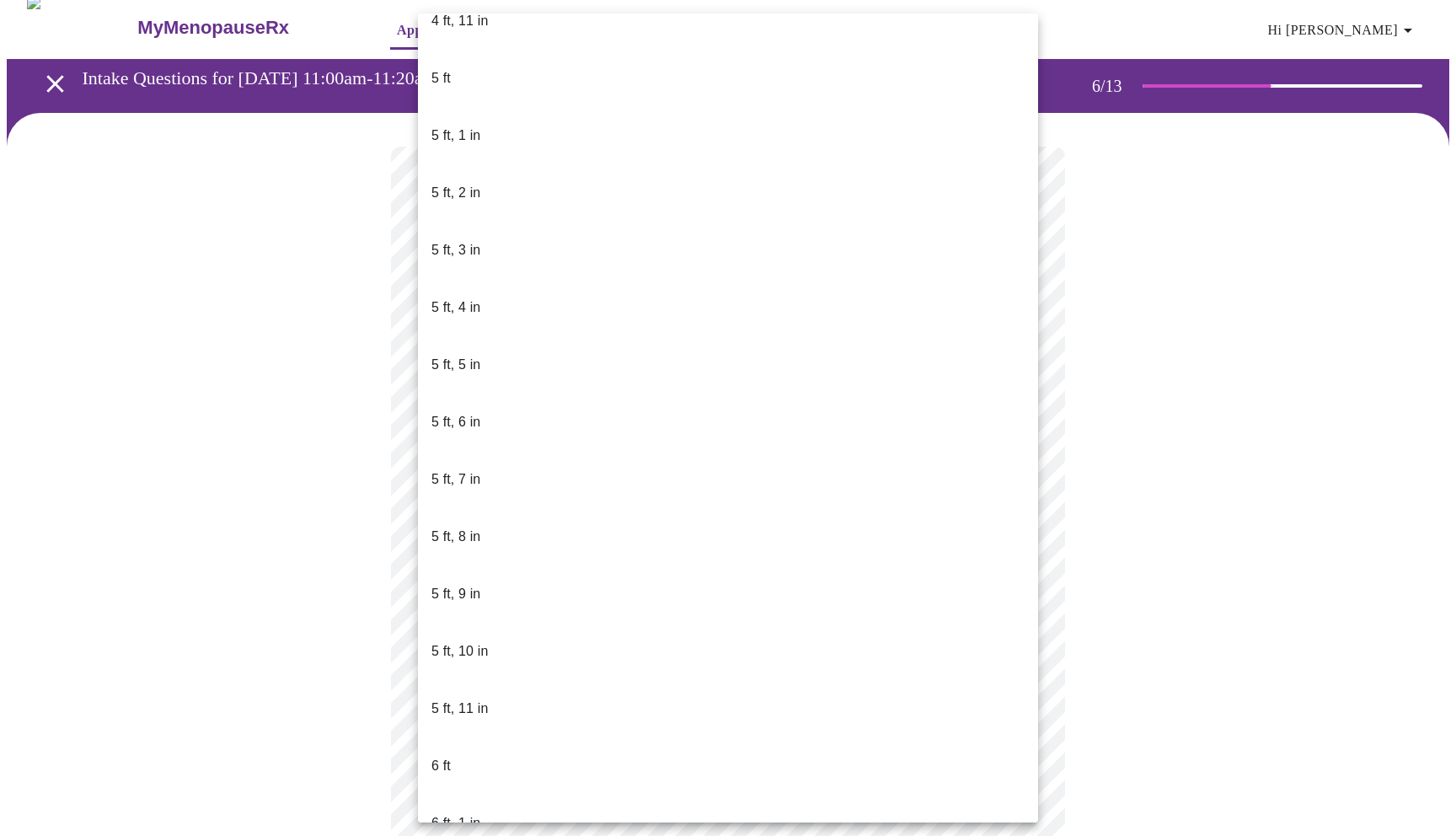
scroll to position [1352, 0]
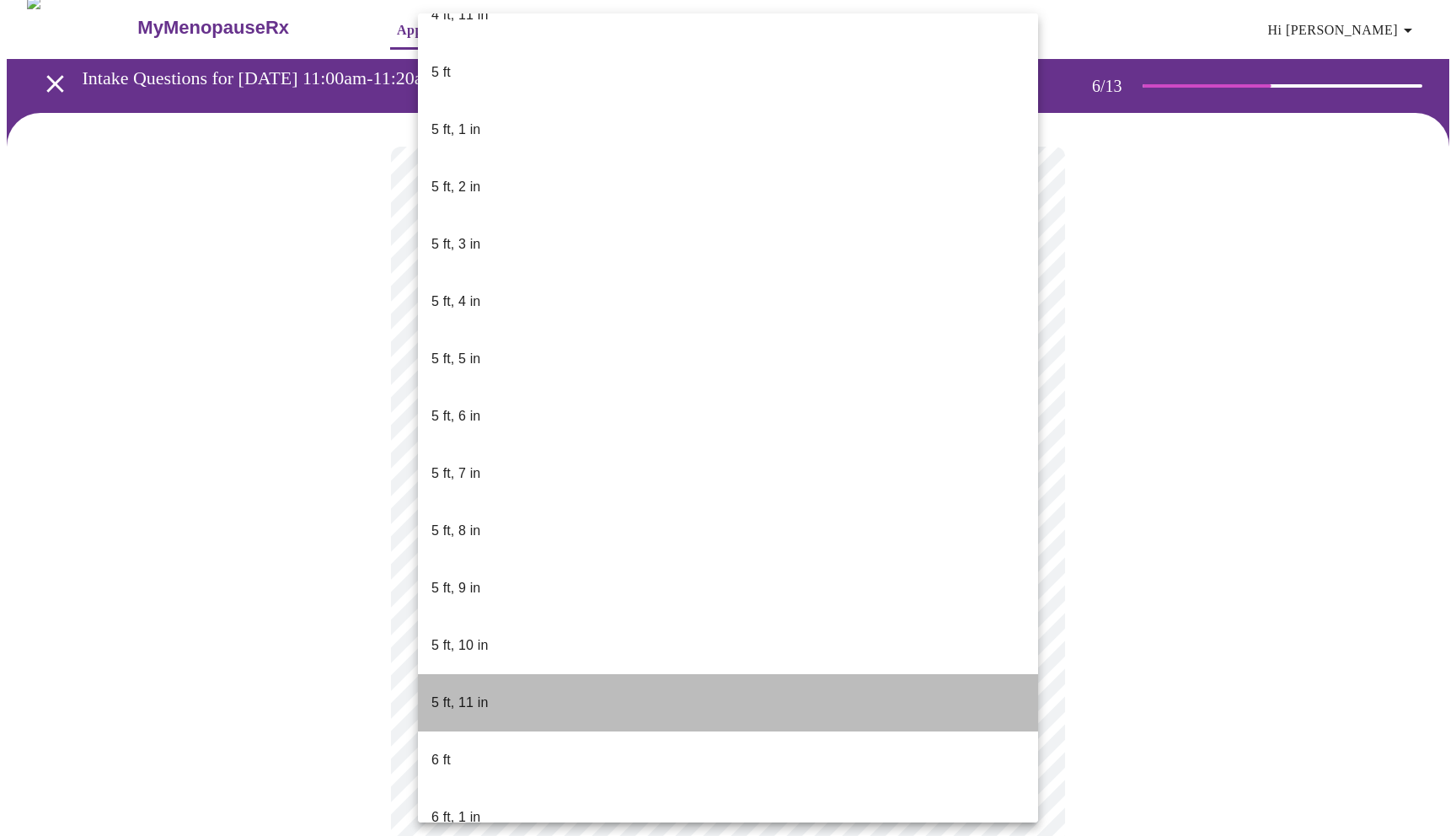
click at [492, 675] on li "5 ft, 11 in" at bounding box center [728, 703] width 620 height 57
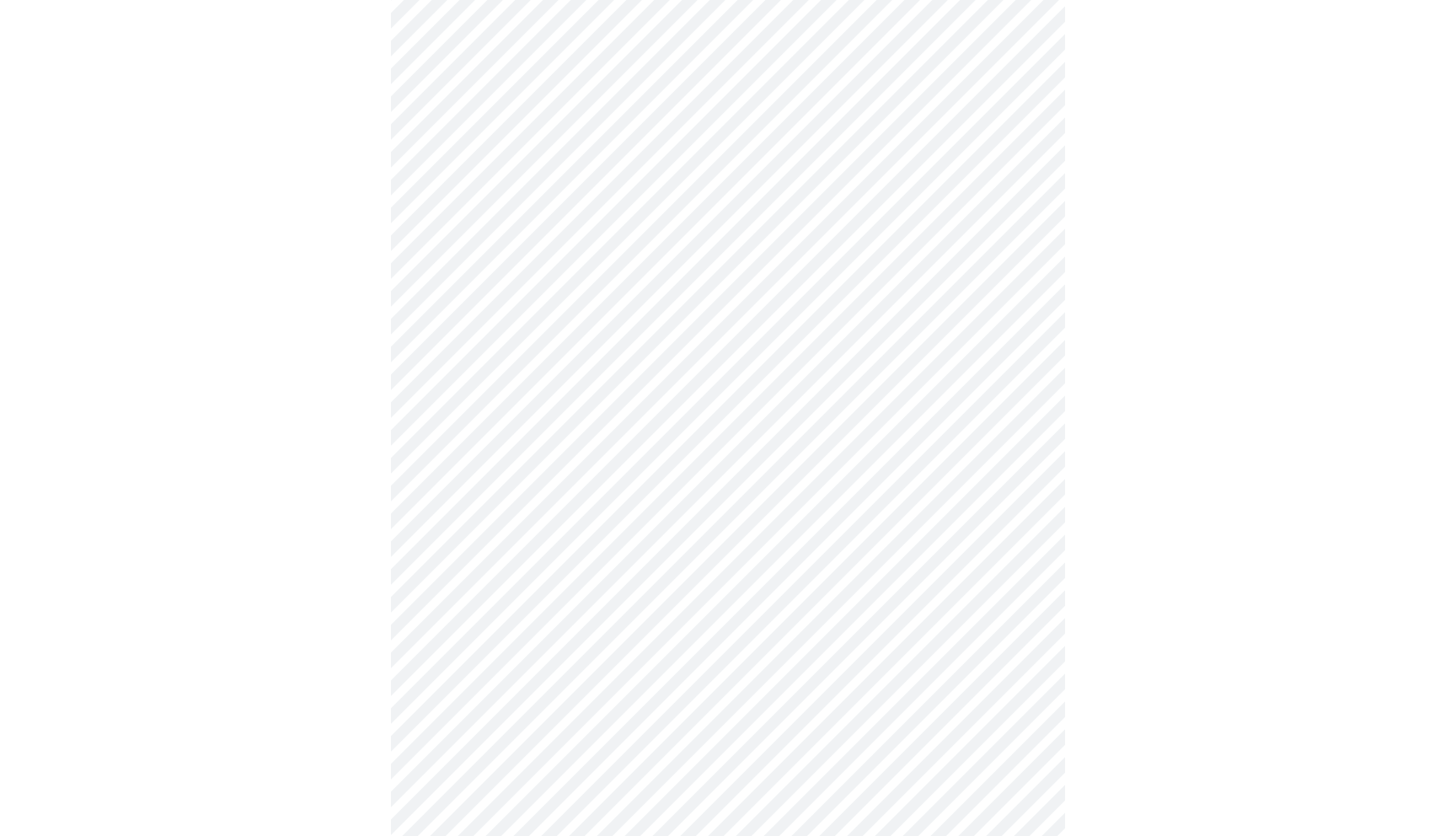
scroll to position [4471, 0]
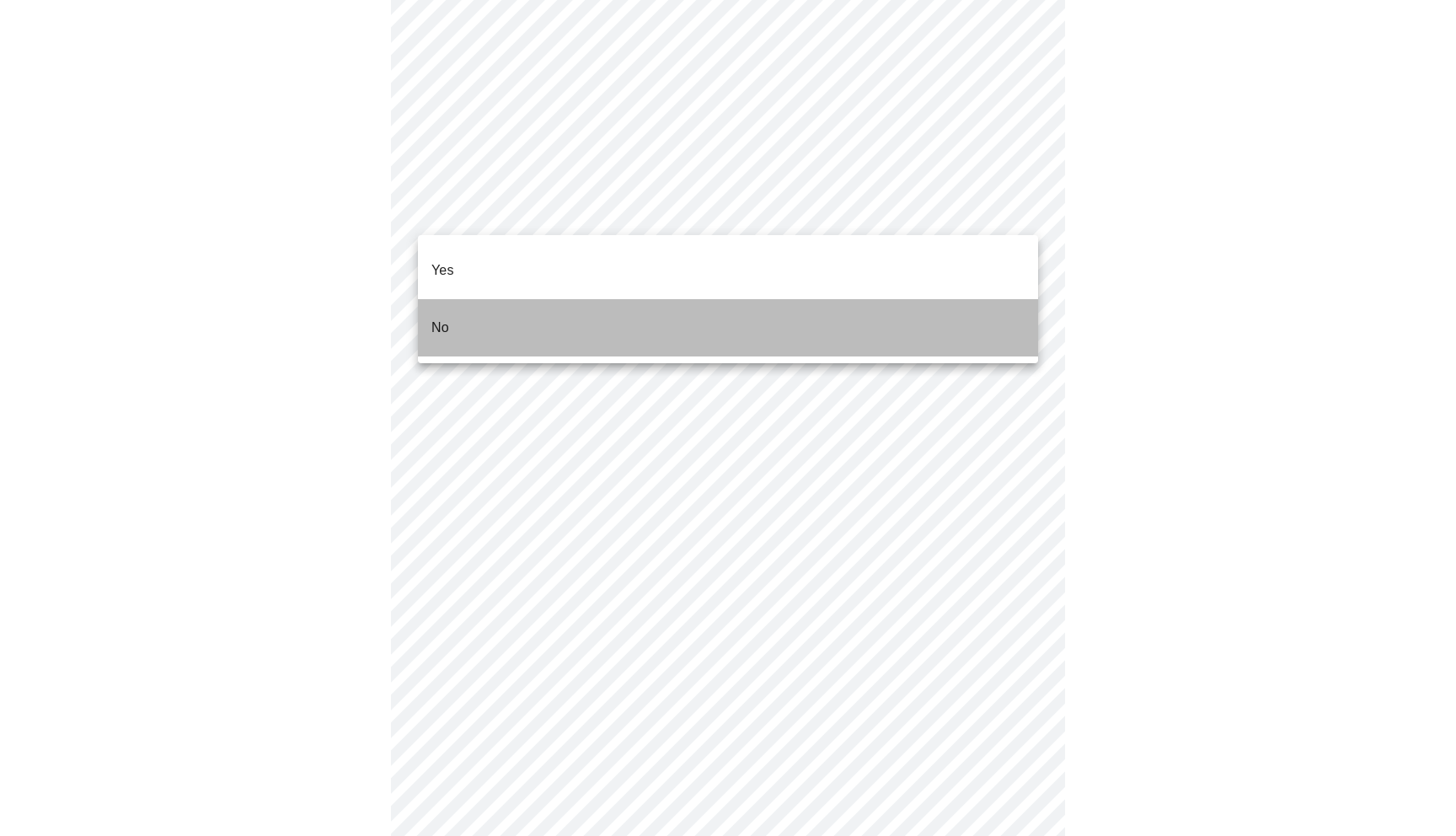
click at [531, 311] on li "No" at bounding box center [728, 327] width 620 height 57
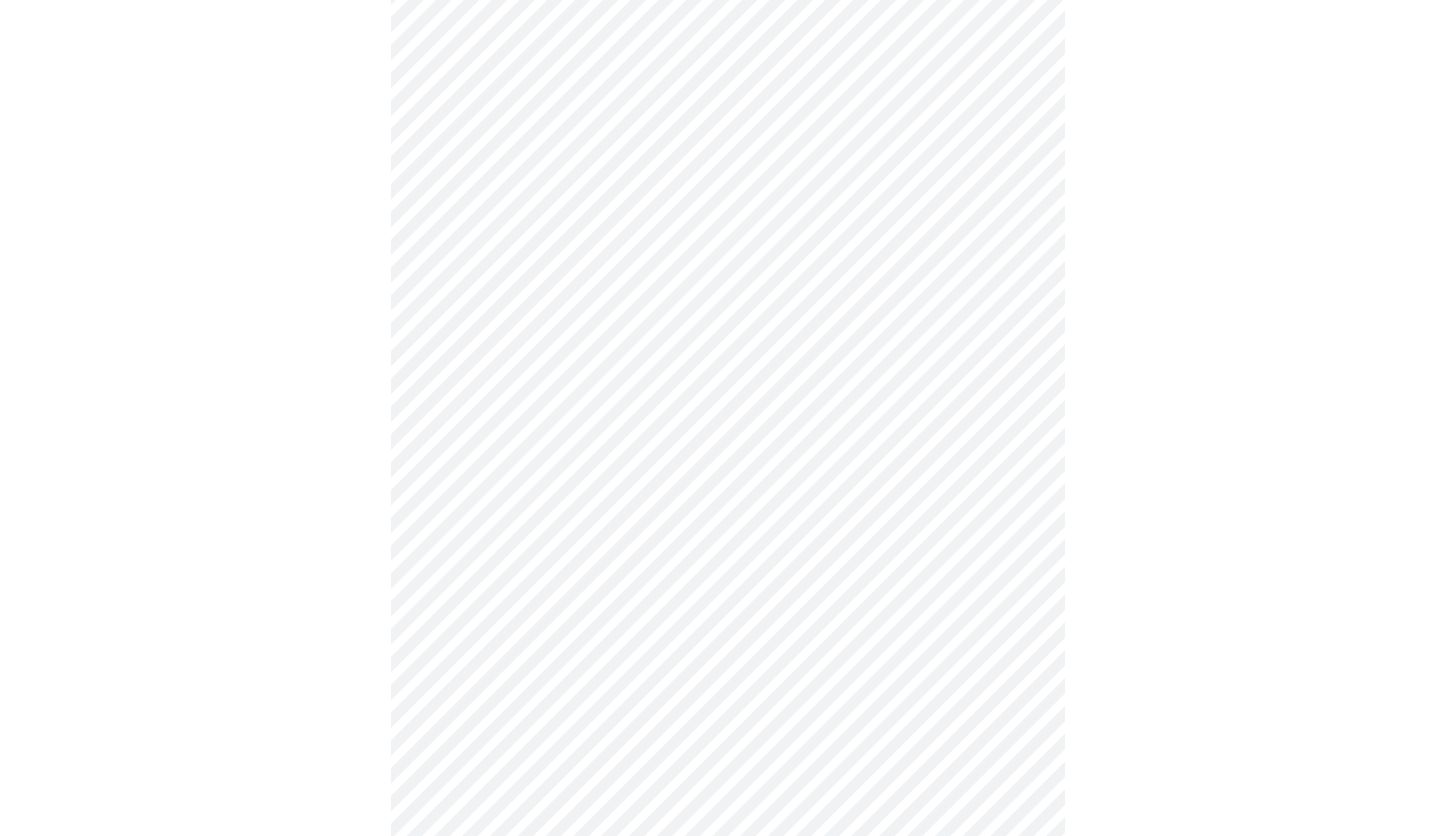
scroll to position [810, 0]
click at [513, 614] on body "MyMenopauseRx Appointments Messaging Labs Uploads Medications Community Refer a…" at bounding box center [728, 20] width 1443 height 1647
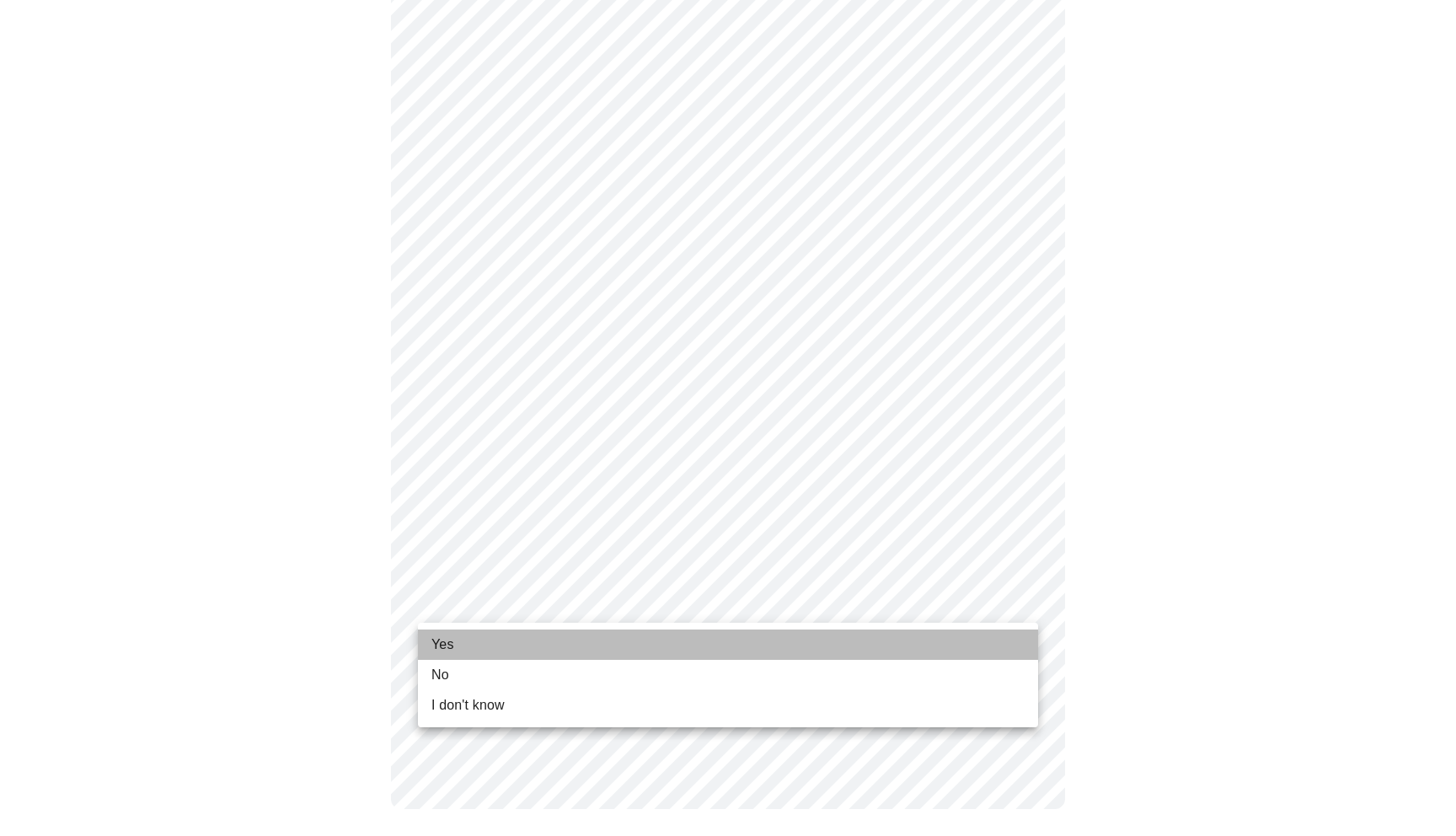
click at [488, 651] on li "Yes" at bounding box center [728, 645] width 620 height 31
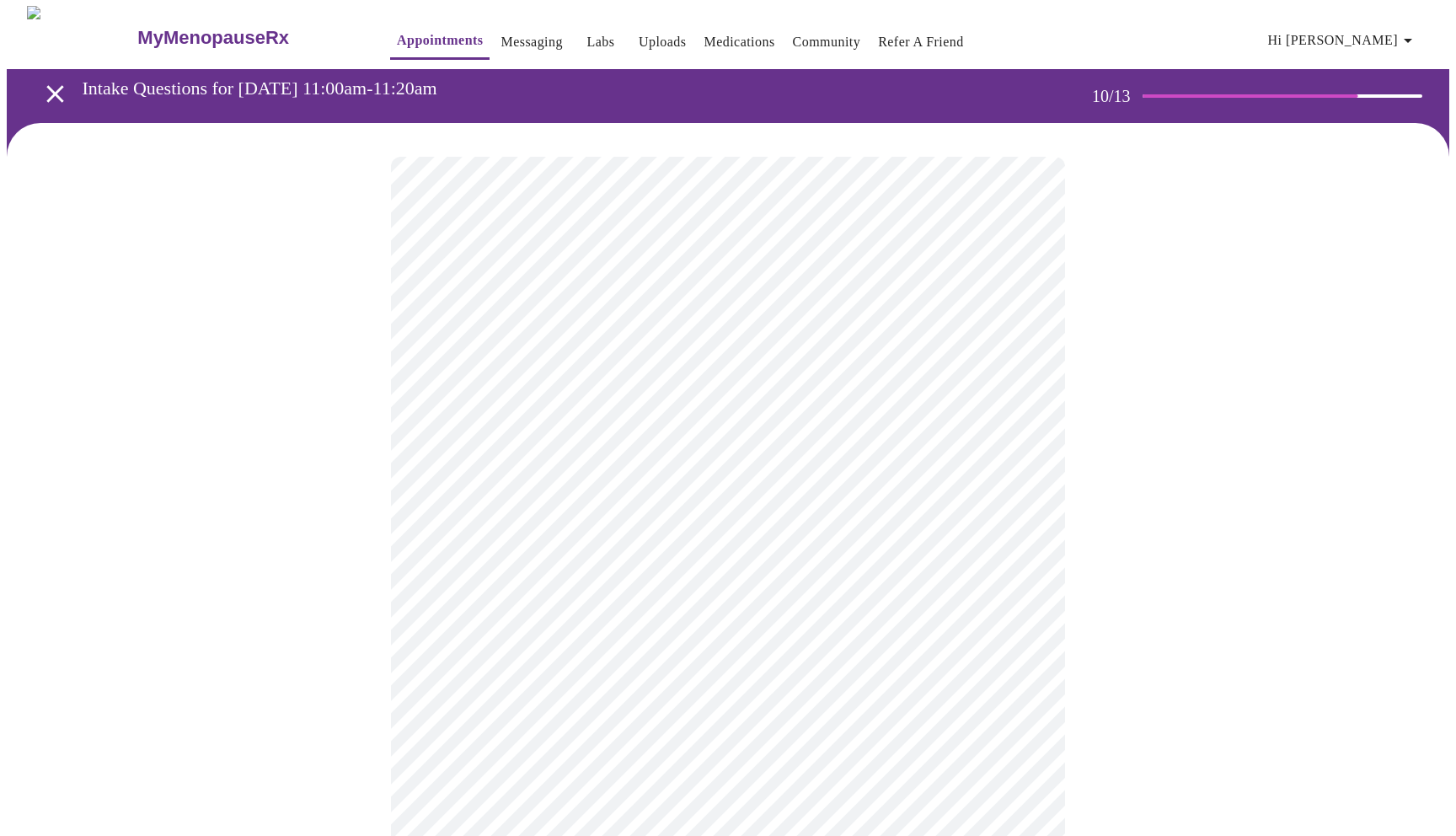
scroll to position [4, 0]
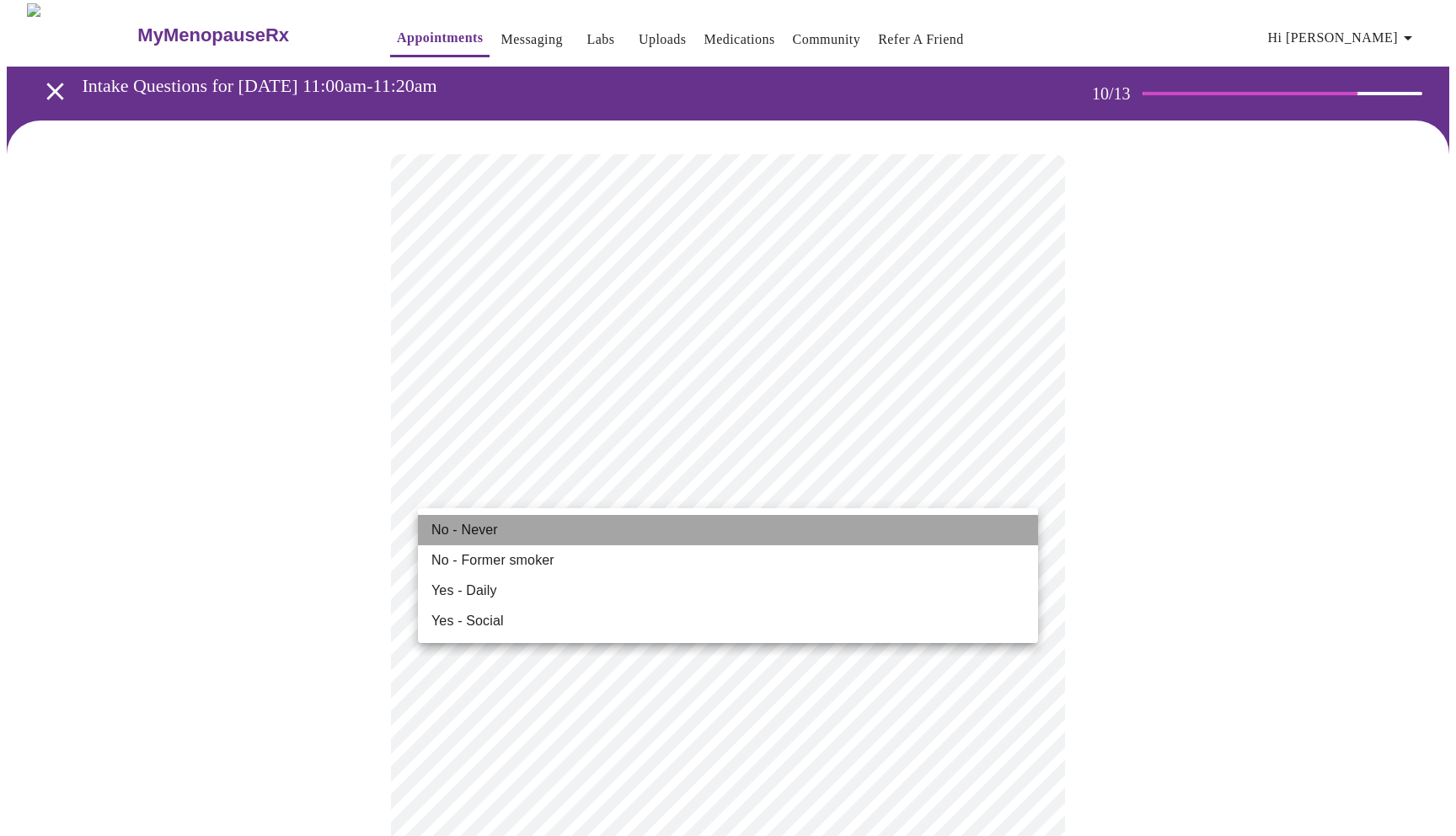
click at [593, 529] on li "No - Never" at bounding box center [728, 530] width 620 height 31
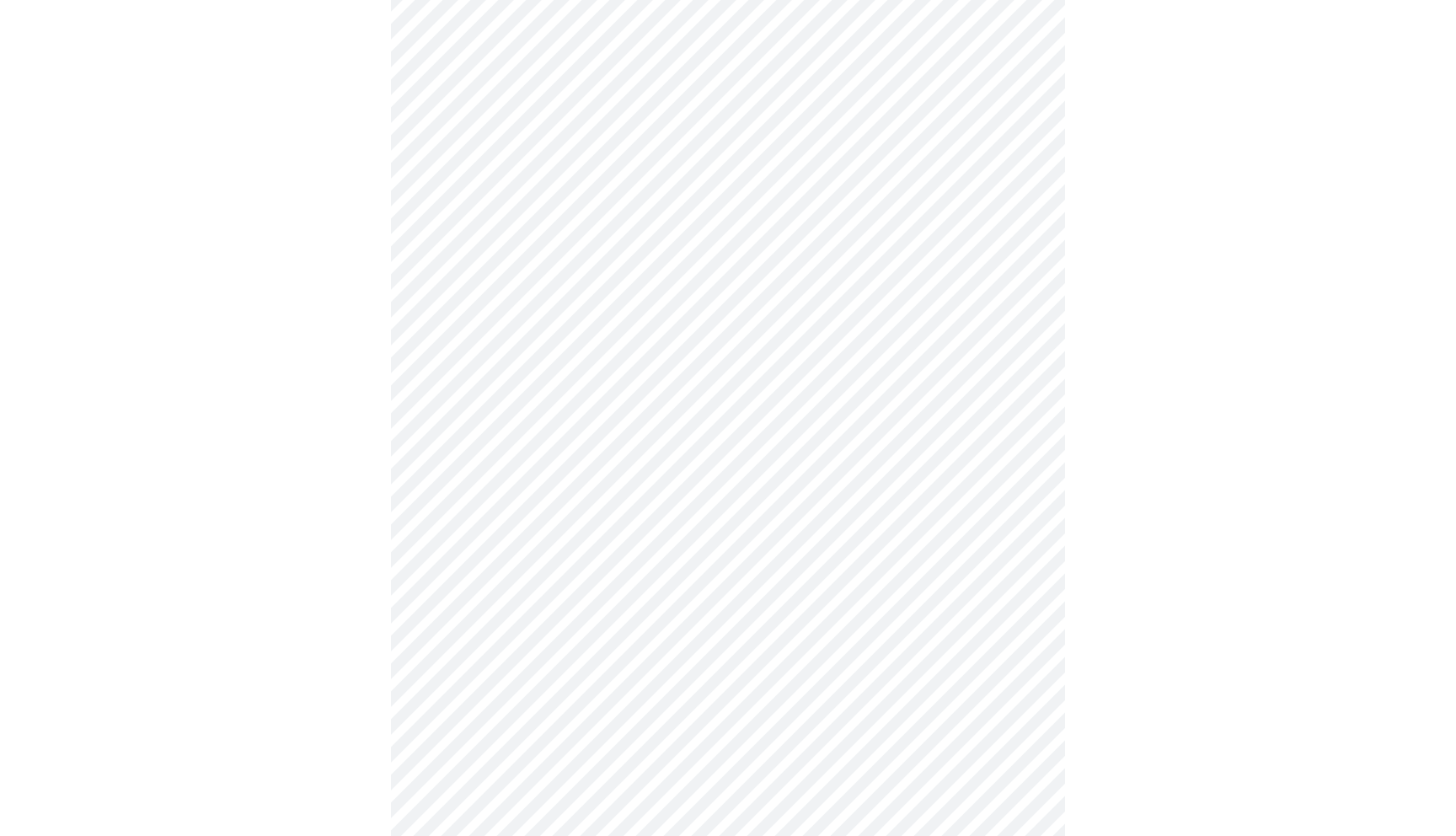
scroll to position [1319, 0]
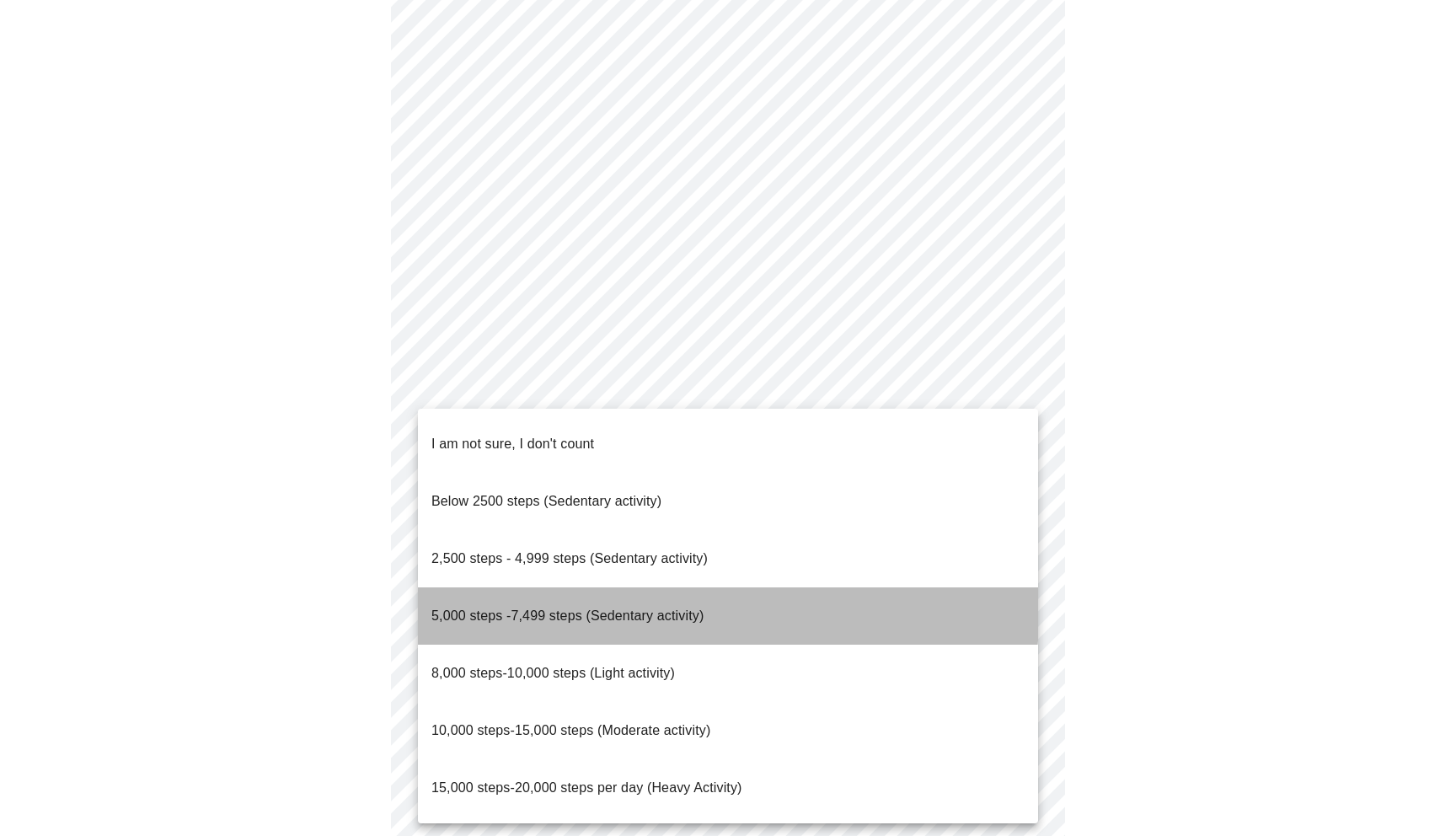
click at [525, 608] on span "5,000 steps -7,499 steps (Sedentary activity)" at bounding box center [568, 615] width 272 height 14
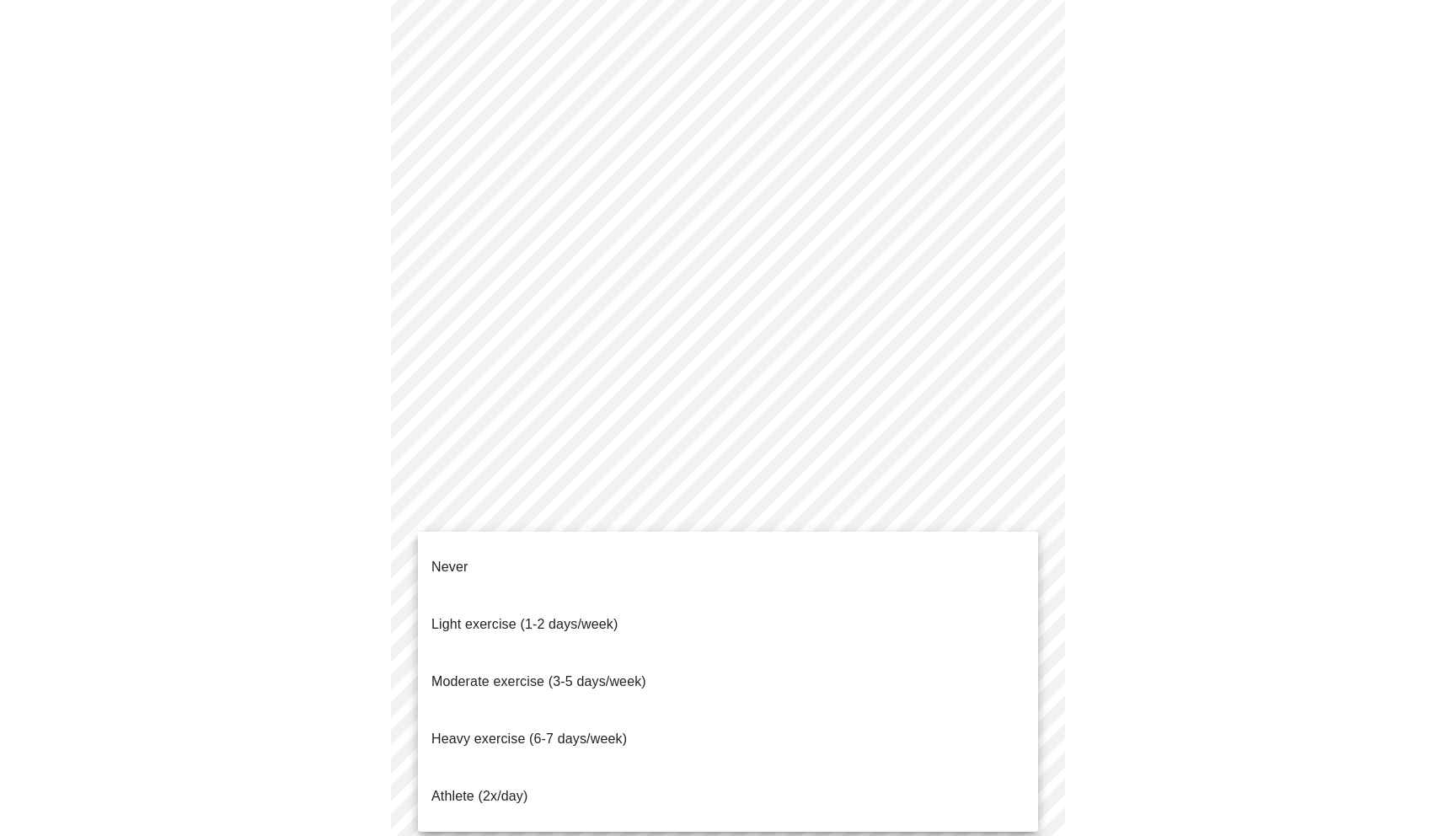
click at [546, 617] on span "Light exercise (1-2 days/week)" at bounding box center [525, 623] width 187 height 14
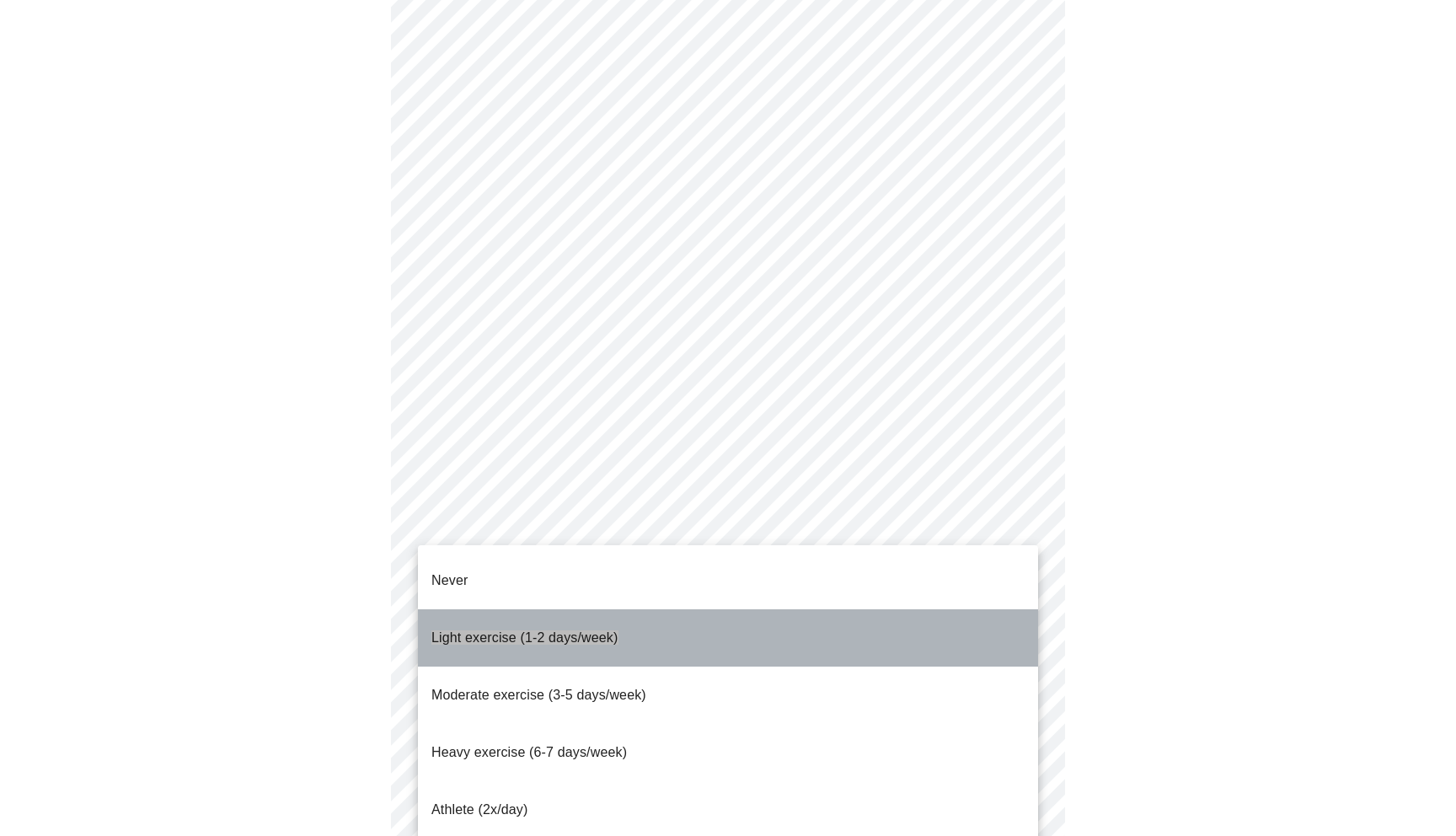
click at [572, 628] on p "Light exercise (1-2 days/week)" at bounding box center [525, 638] width 187 height 21
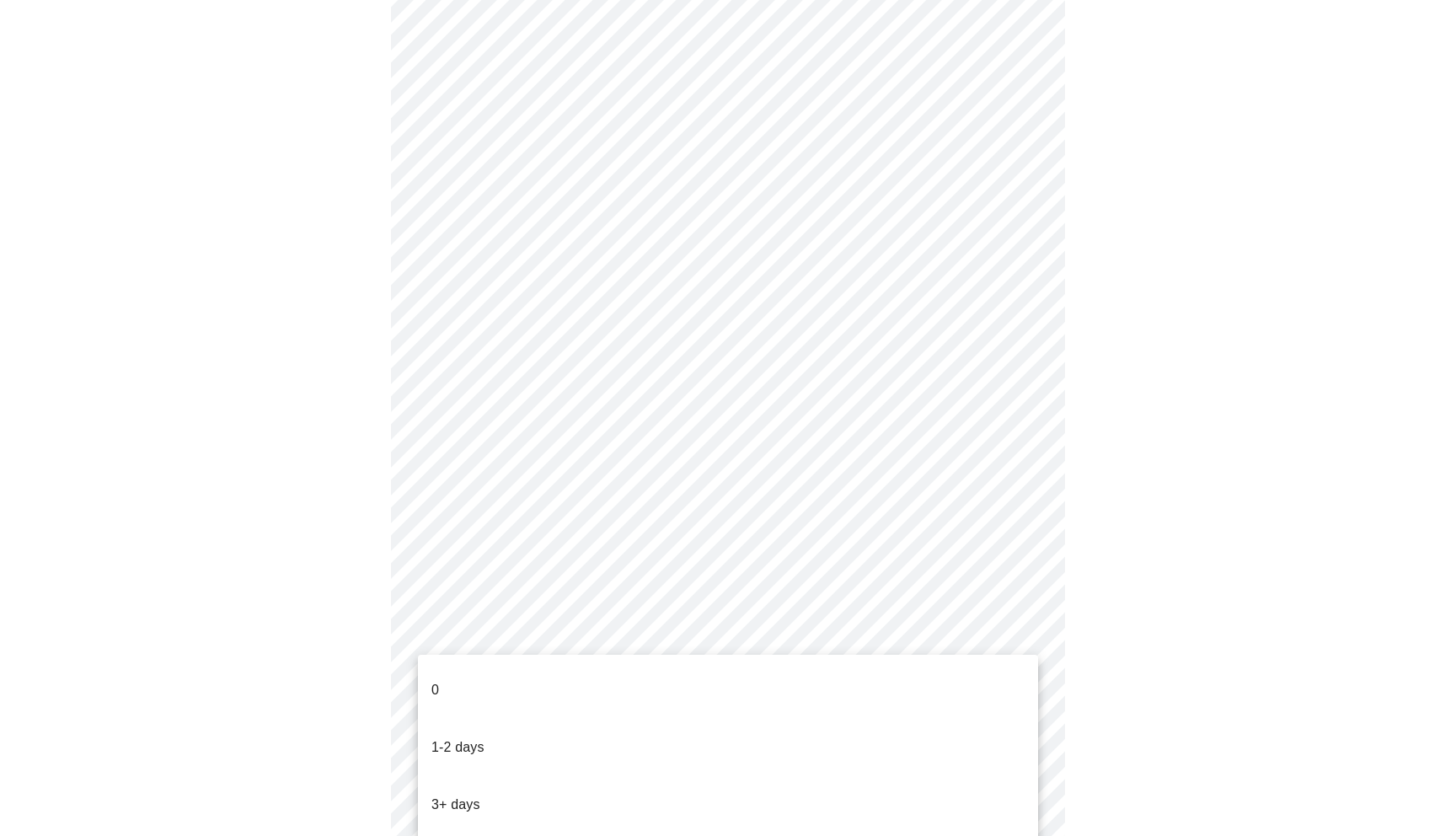
click at [515, 731] on li "1-2 days" at bounding box center [728, 747] width 620 height 57
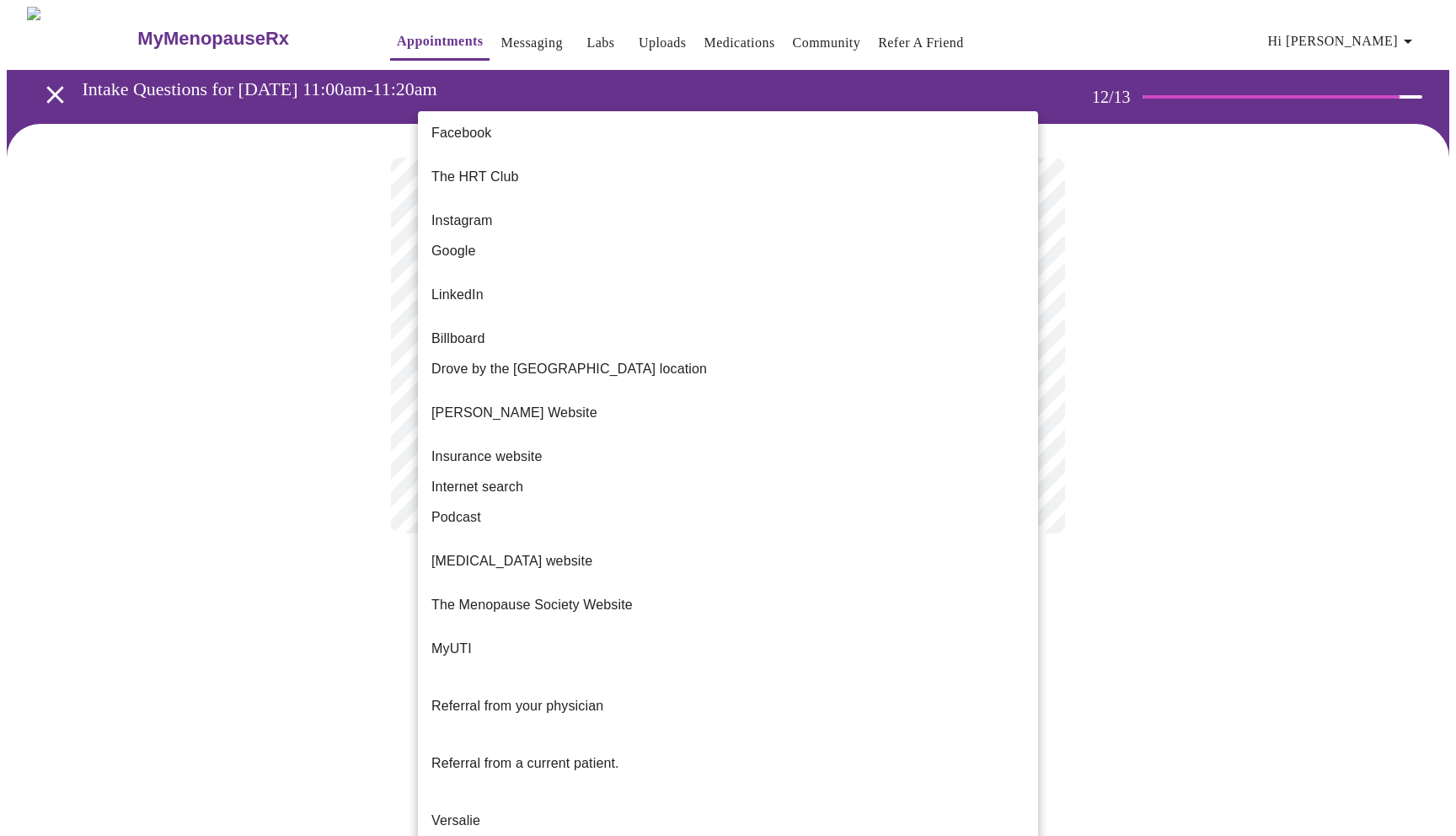
drag, startPoint x: 390, startPoint y: 695, endPoint x: 991, endPoint y: 346, distance: 695.0
click at [991, 346] on body "MyMenopauseRx Appointments Messaging Labs Uploads Medications Community Refer a…" at bounding box center [728, 286] width 1443 height 561
click at [609, 238] on li "Google" at bounding box center [728, 251] width 620 height 31
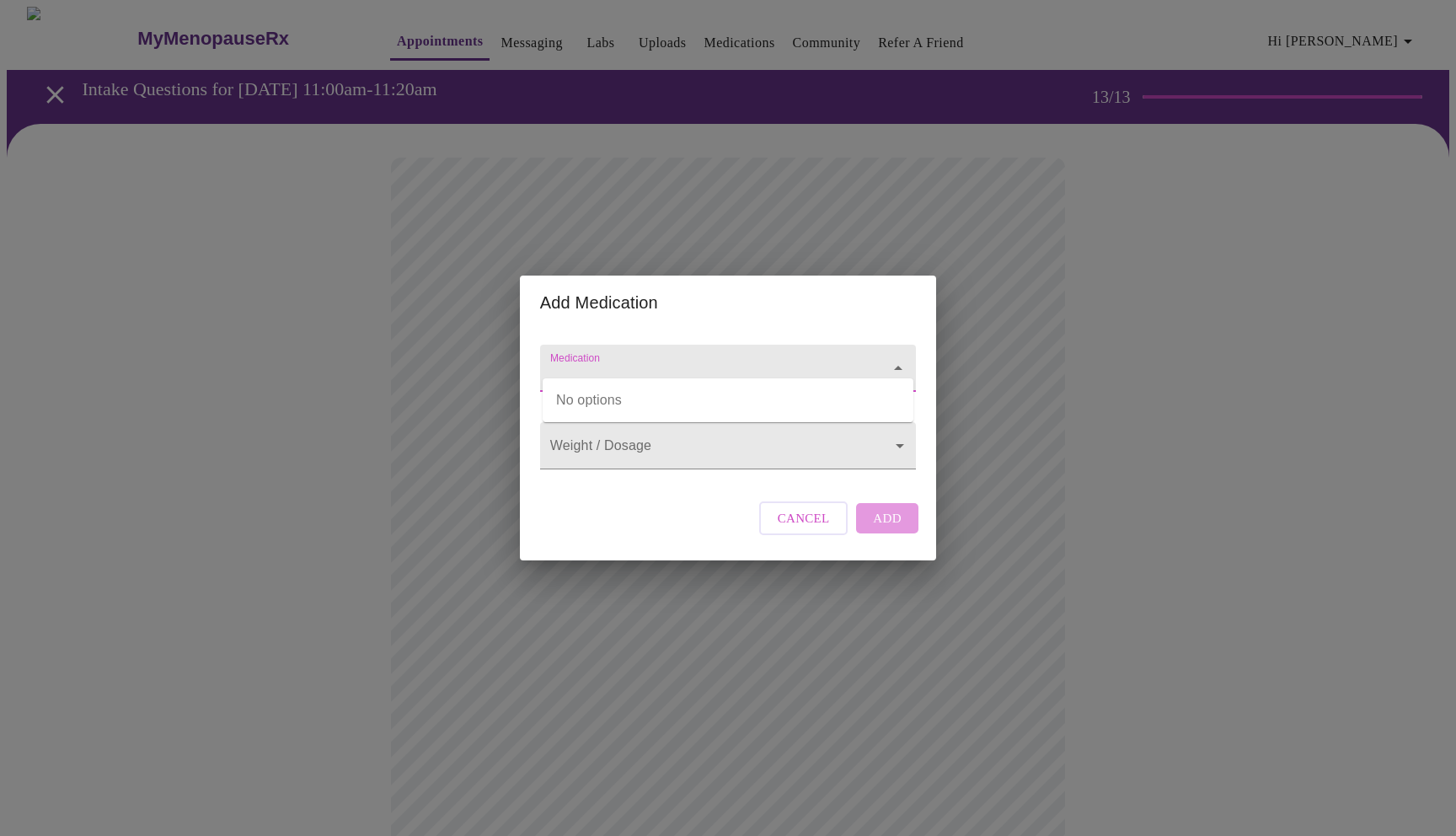
click at [740, 361] on input "Medication" at bounding box center [703, 376] width 314 height 31
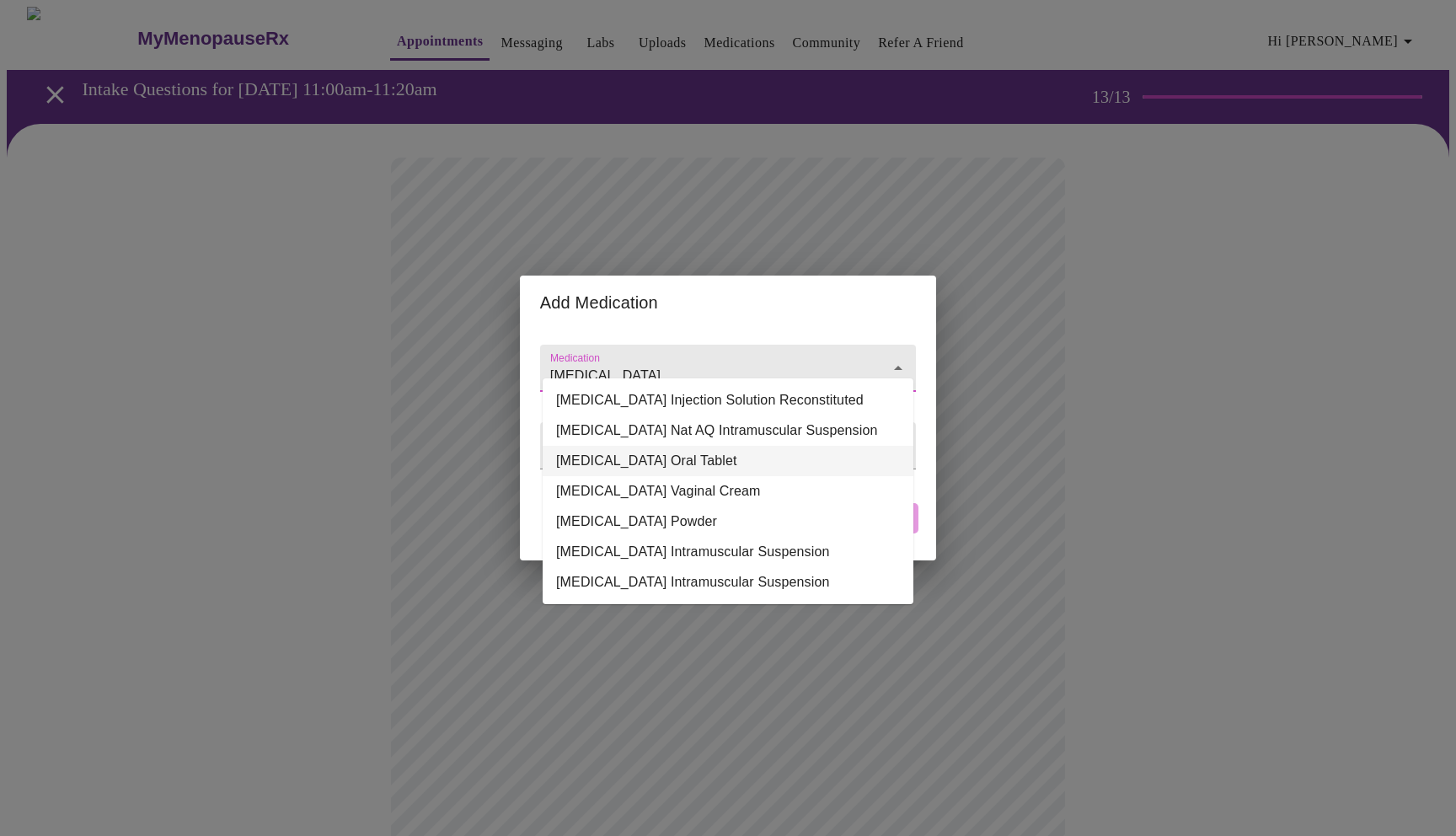
click at [753, 457] on li "Estrogens Conjugated Oral Tablet" at bounding box center [728, 461] width 371 height 31
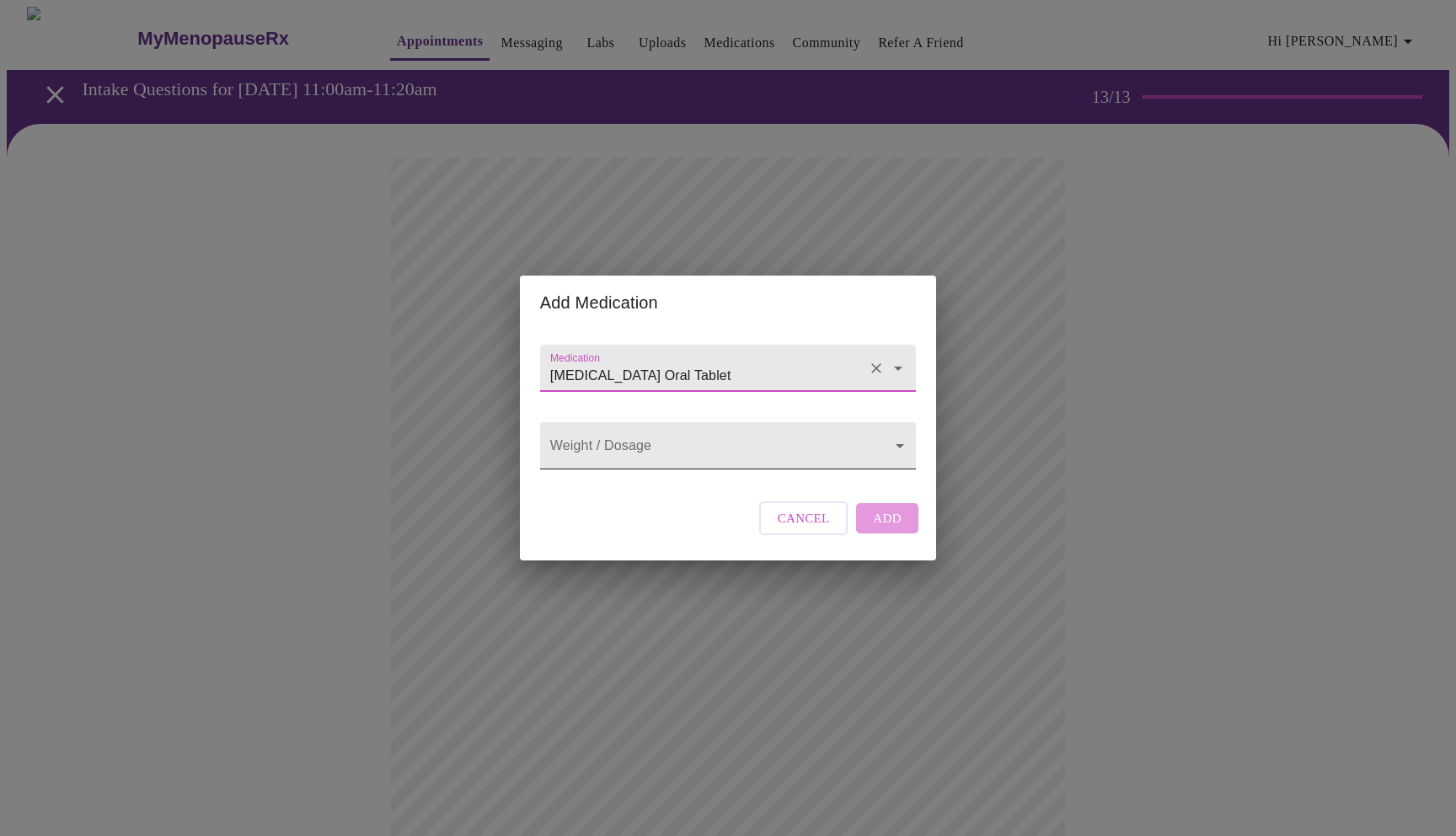
type input "Estrogens Conjugated Oral Tablet"
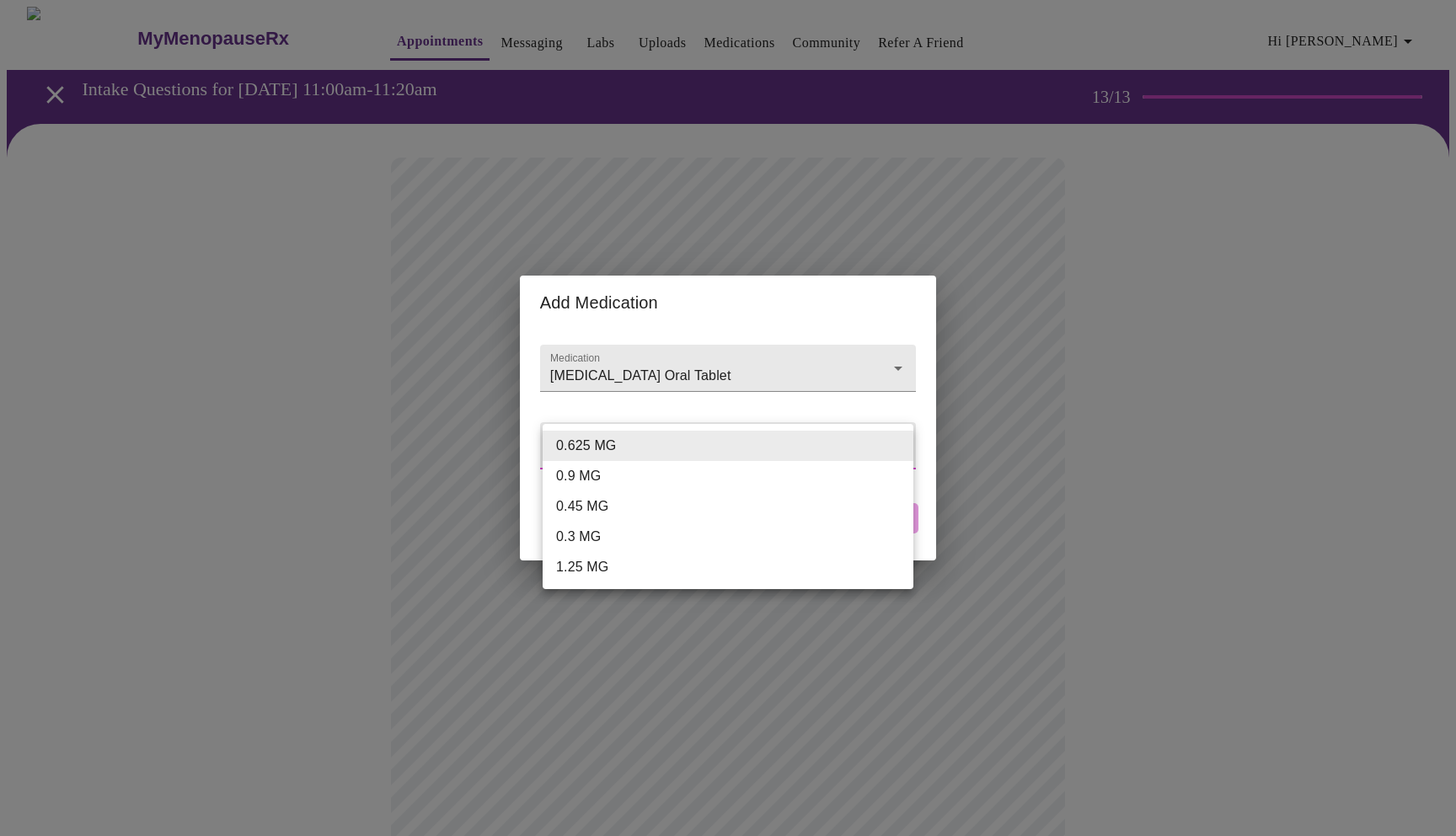
click at [750, 457] on body "MyMenopauseRx Appointments Messaging Labs Uploads Medications Community Refer a…" at bounding box center [728, 640] width 1443 height 1268
click at [651, 453] on li "0.625 MG" at bounding box center [728, 446] width 371 height 31
type input "0.625 MG"
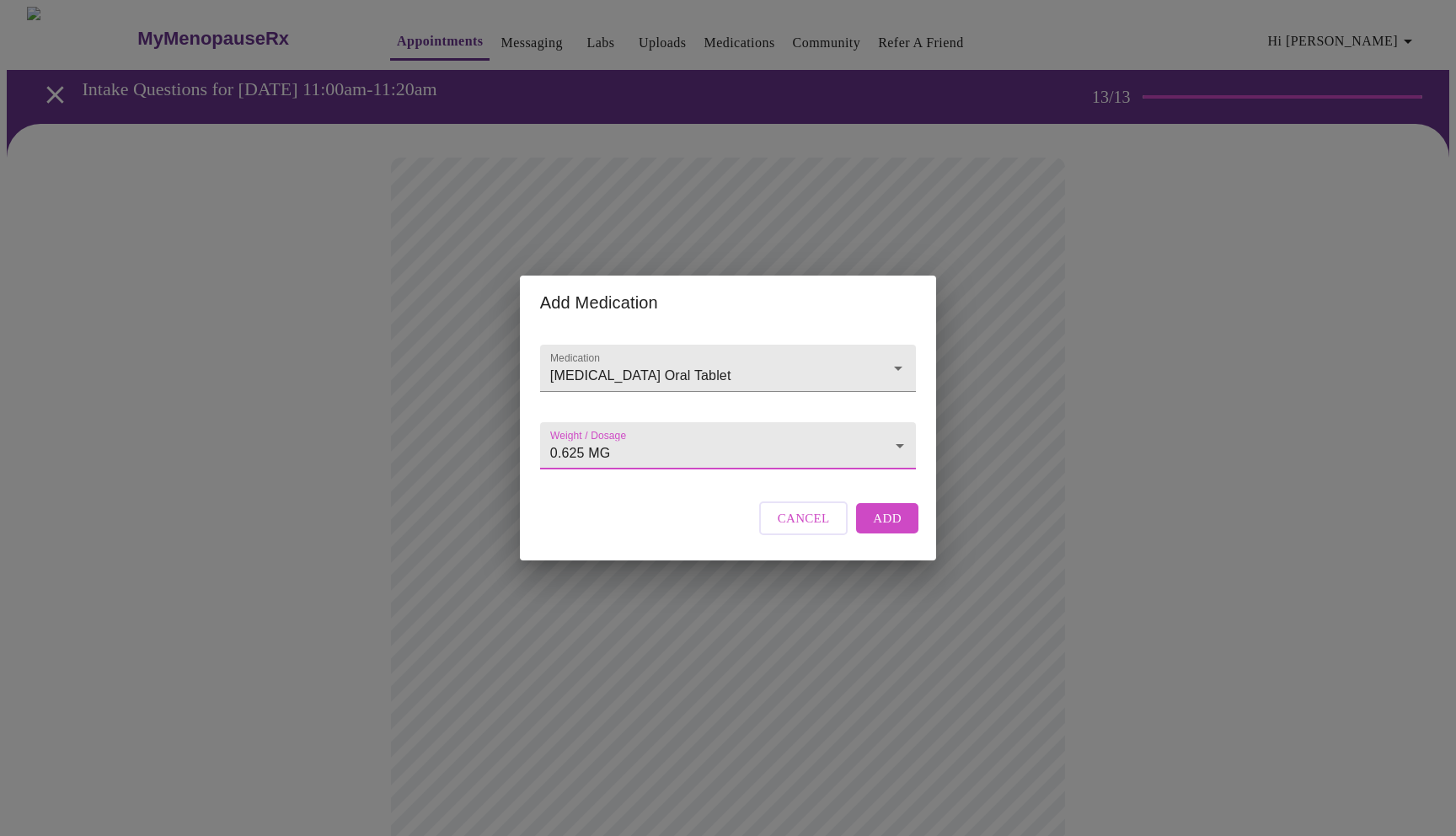
click at [887, 529] on span "Add" at bounding box center [887, 518] width 29 height 21
click at [634, 363] on input "Medication" at bounding box center [703, 376] width 314 height 31
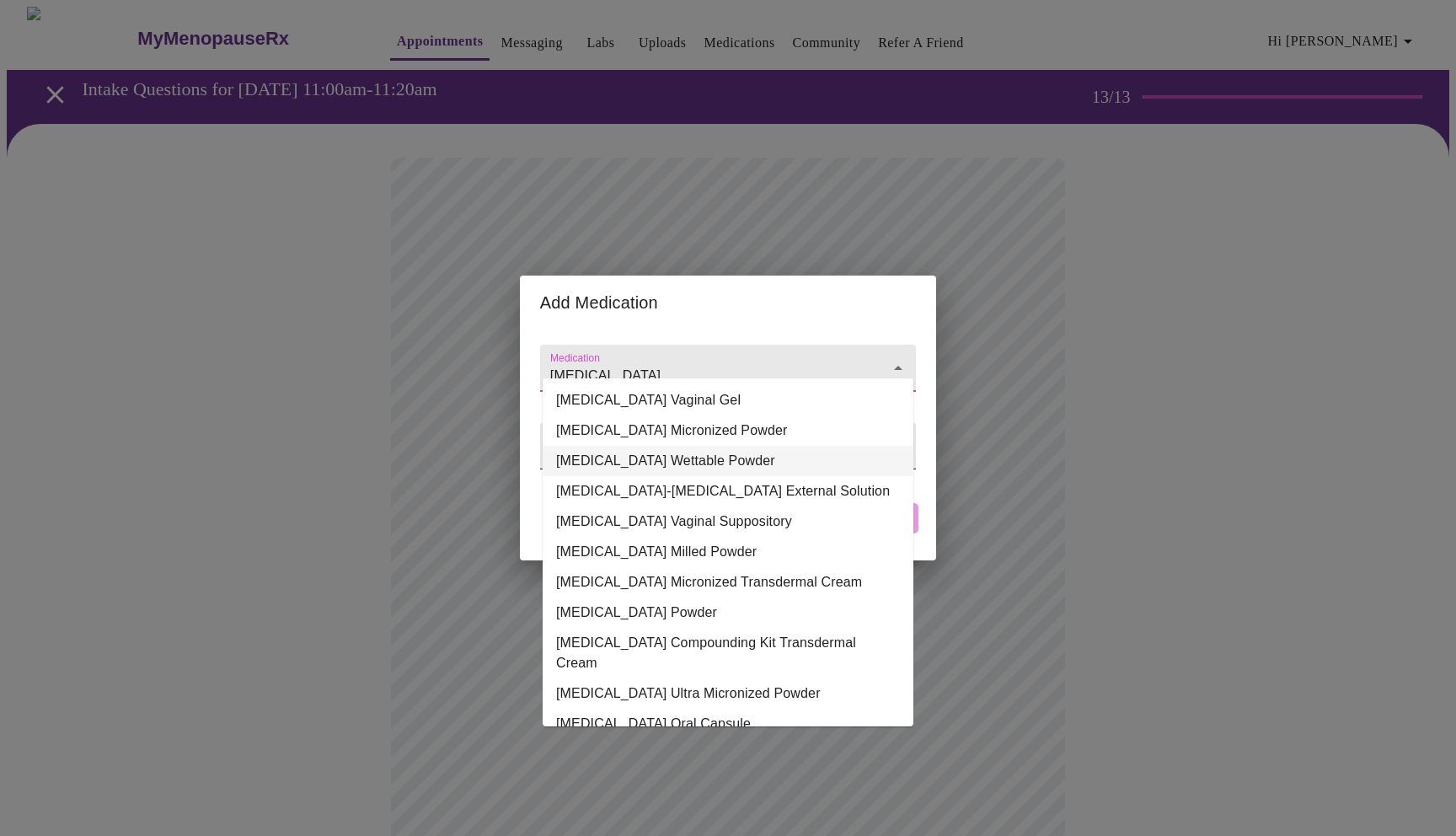
click at [660, 463] on li "Progesterone Wettable Powder" at bounding box center [728, 461] width 371 height 31
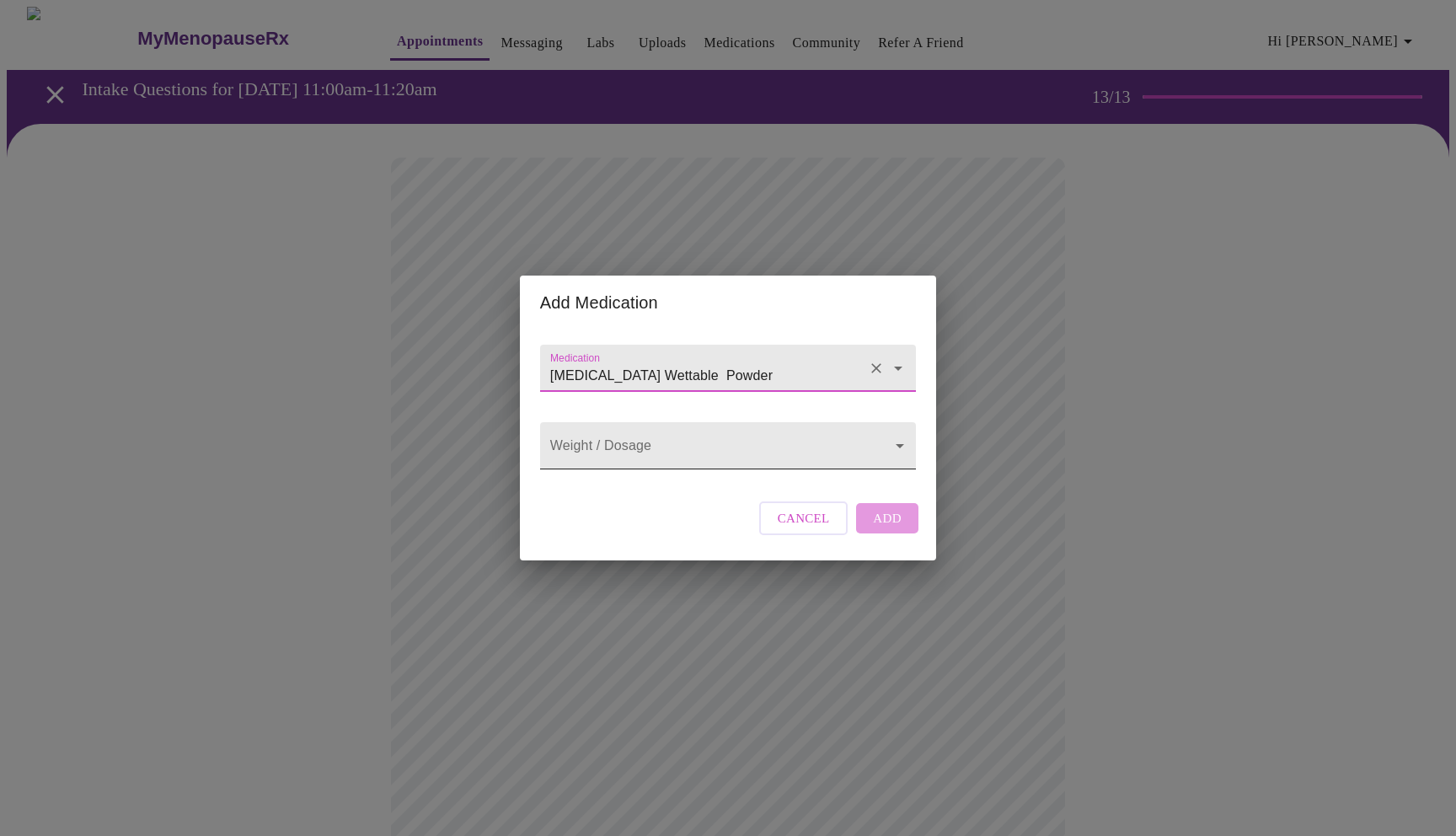
type input "Progesterone Wettable Powder"
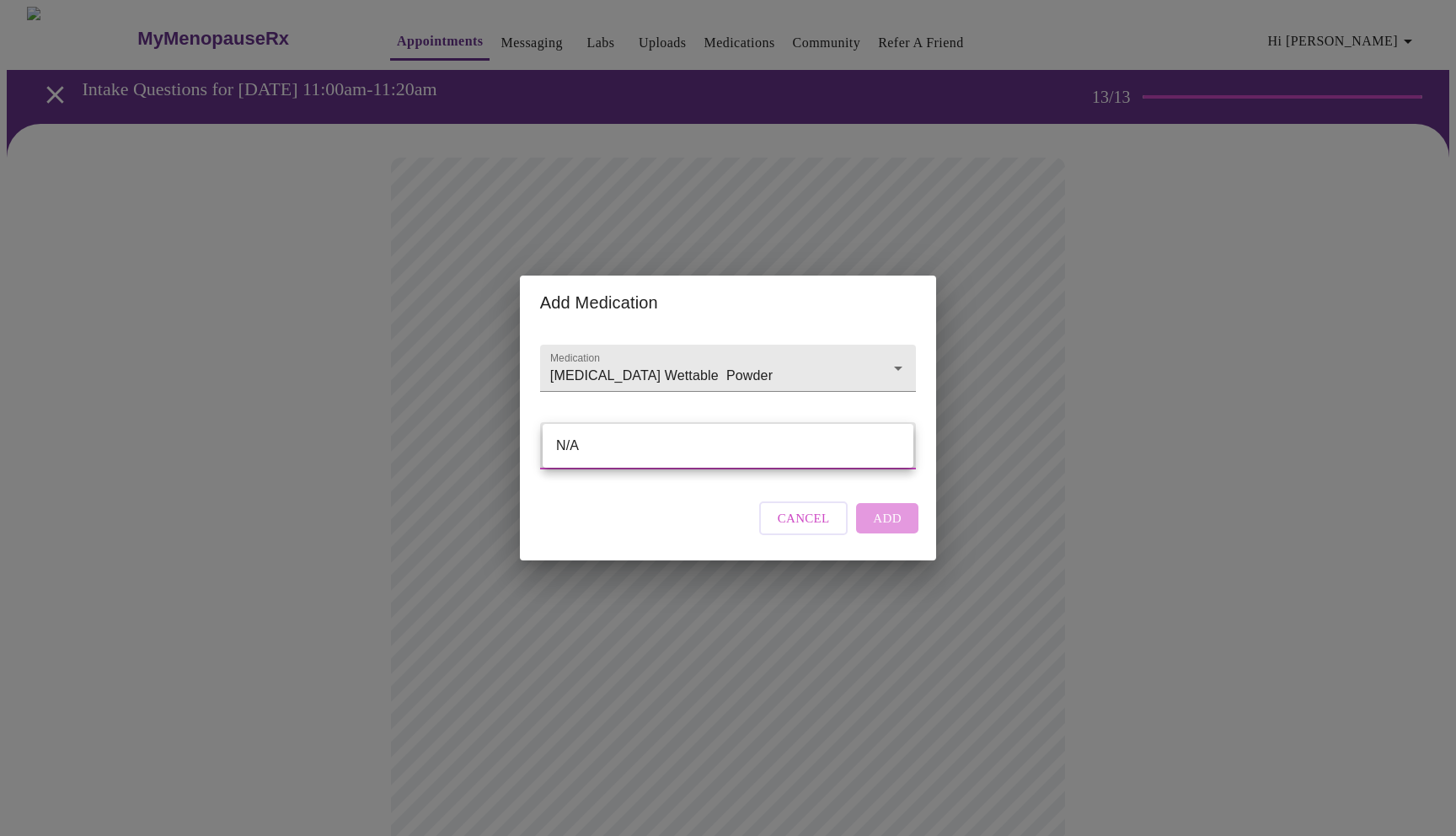
click at [736, 446] on body "MyMenopauseRx Appointments Messaging Labs Uploads Medications Community Refer a…" at bounding box center [728, 659] width 1443 height 1305
click at [791, 455] on li "N/A" at bounding box center [728, 446] width 371 height 31
type input "N/A"
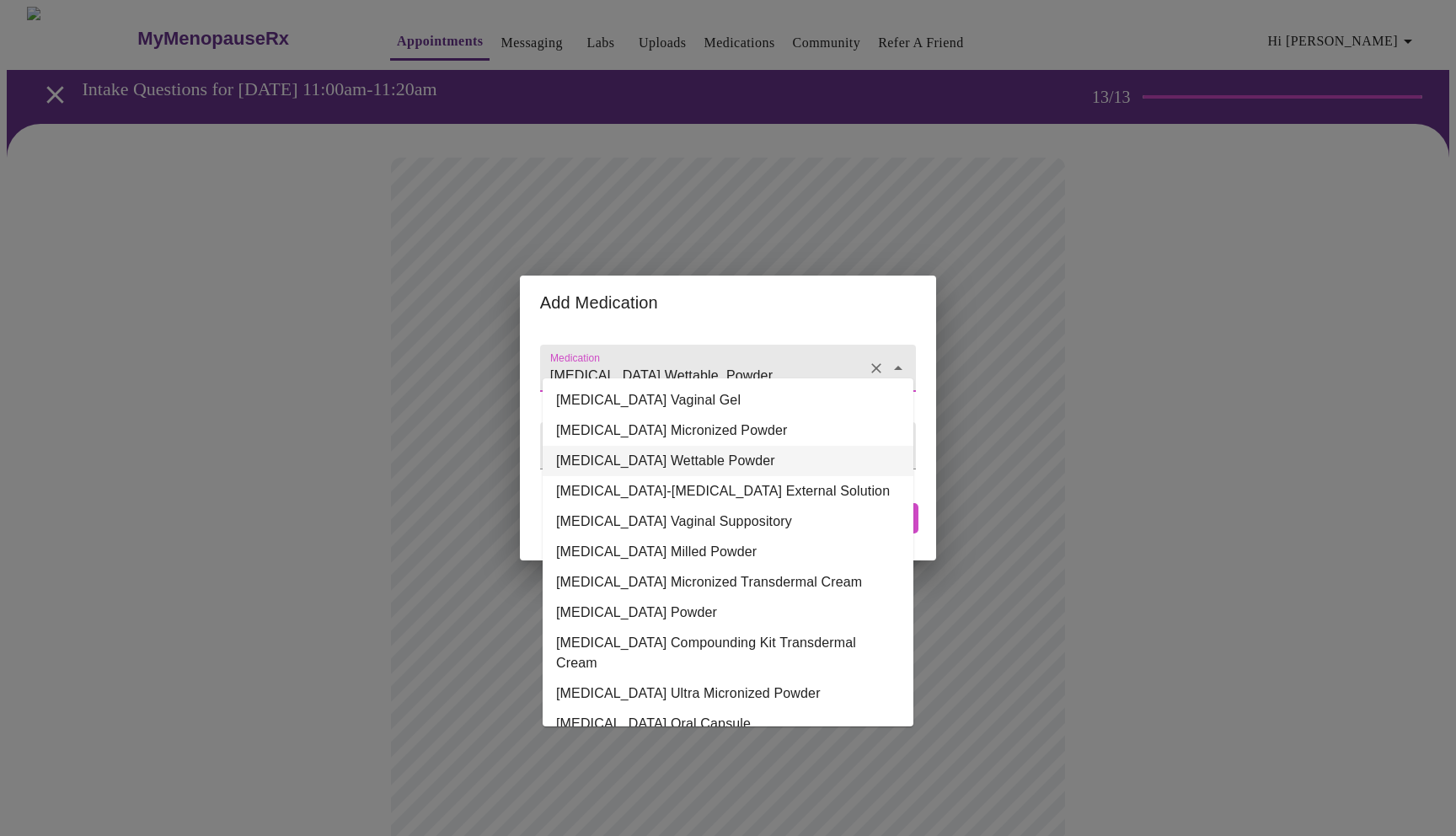
click at [780, 361] on input "Progesterone Wettable Powder" at bounding box center [703, 376] width 314 height 31
click at [725, 552] on li "Progesterone Milled Powder" at bounding box center [728, 552] width 371 height 31
type input "Progesterone Milled Powder"
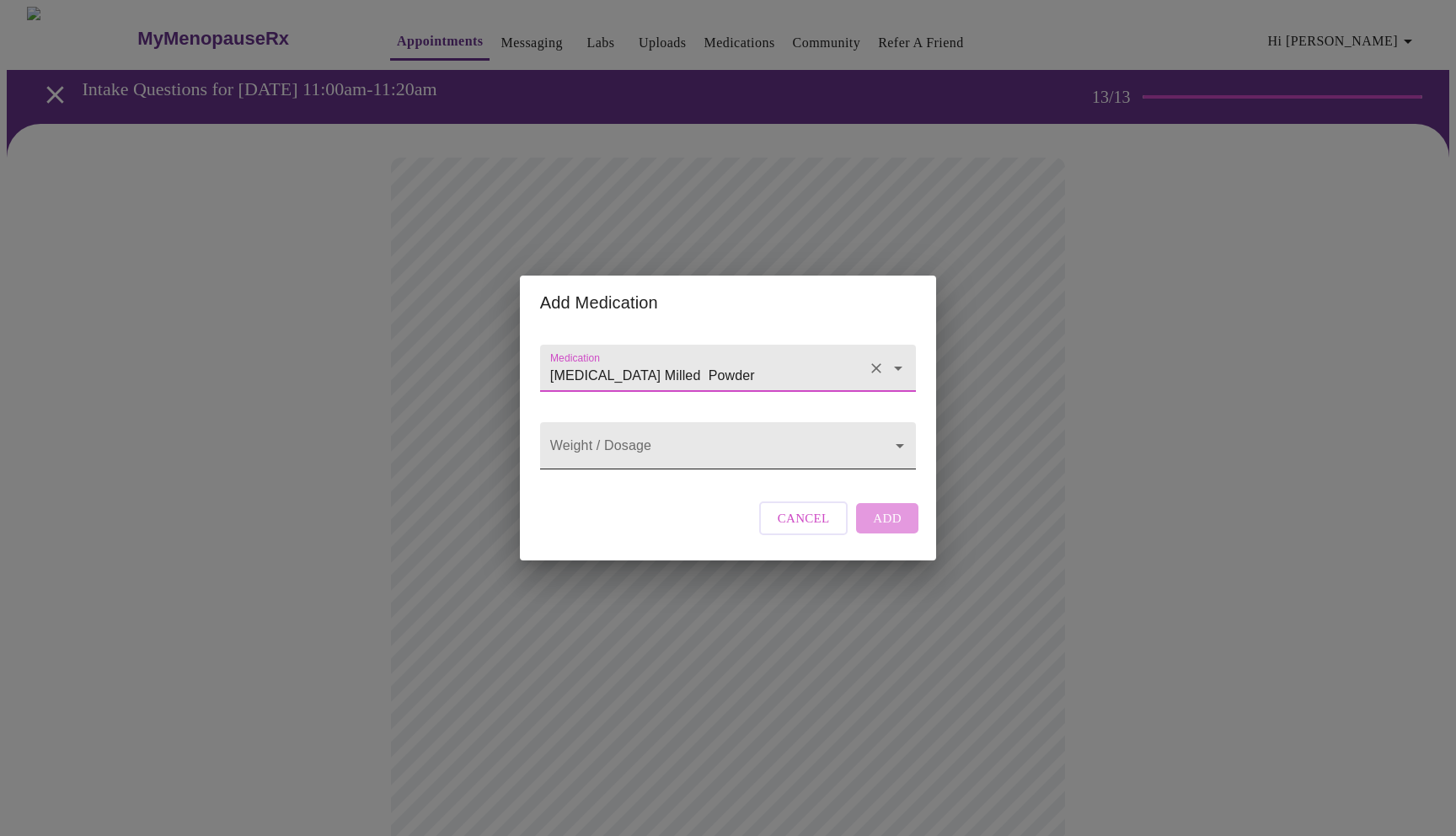
click at [686, 451] on body "MyMenopauseRx Appointments Messaging Labs Uploads Medications Community Refer a…" at bounding box center [728, 659] width 1443 height 1305
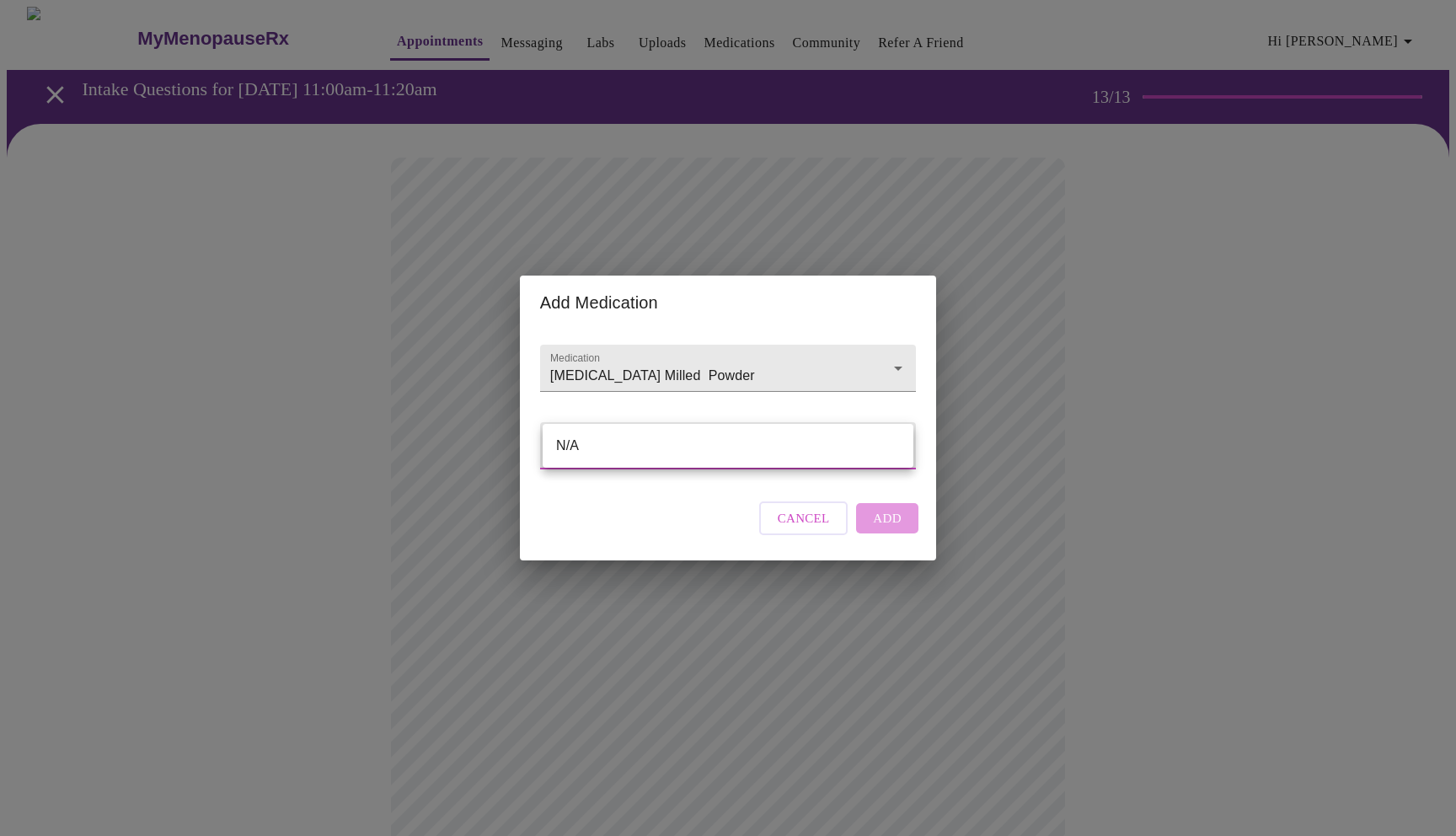
click at [686, 451] on li "N/A" at bounding box center [728, 446] width 371 height 31
type input "N/A"
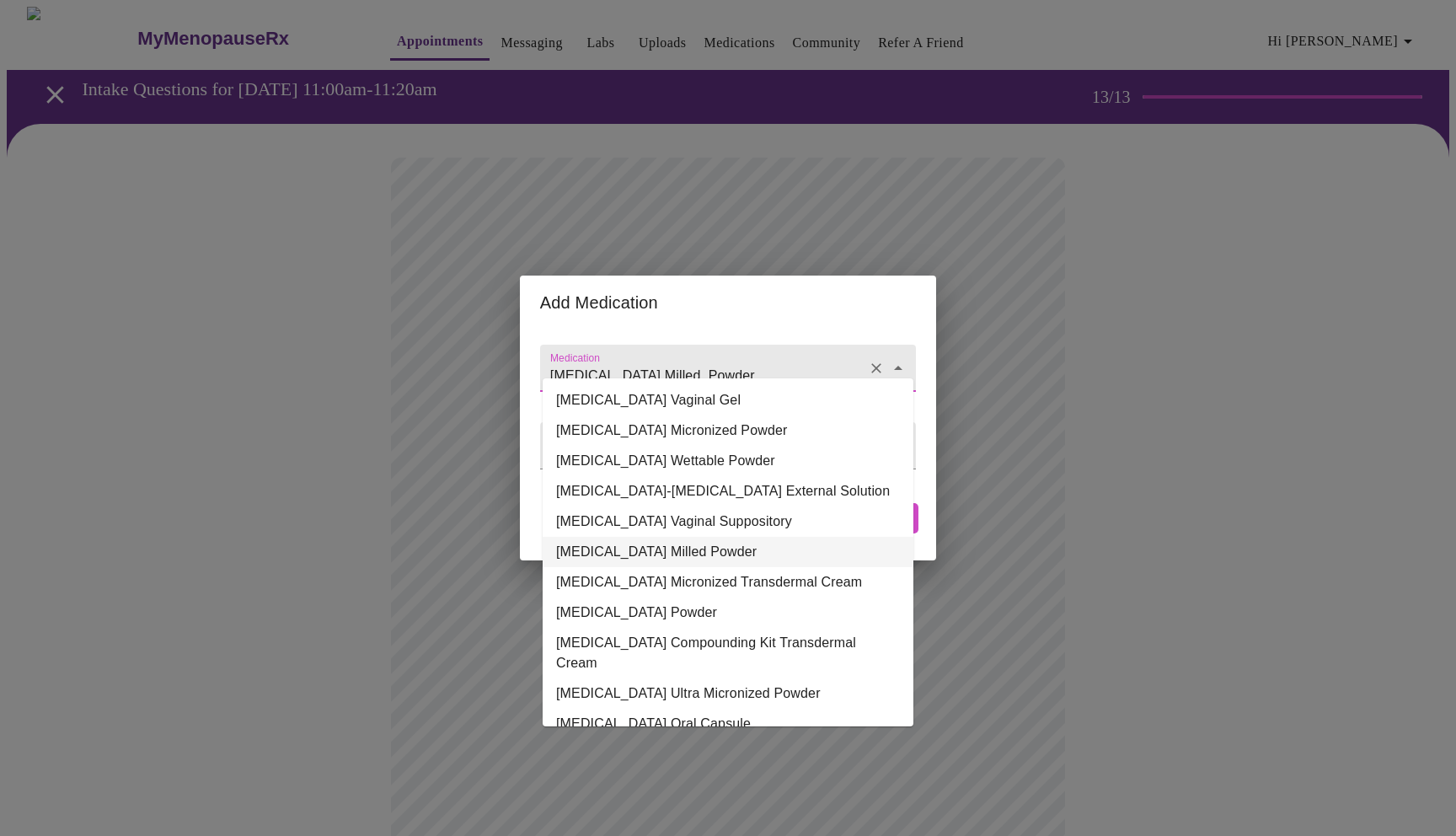
click at [800, 361] on input "Progesterone Milled Powder" at bounding box center [703, 376] width 314 height 31
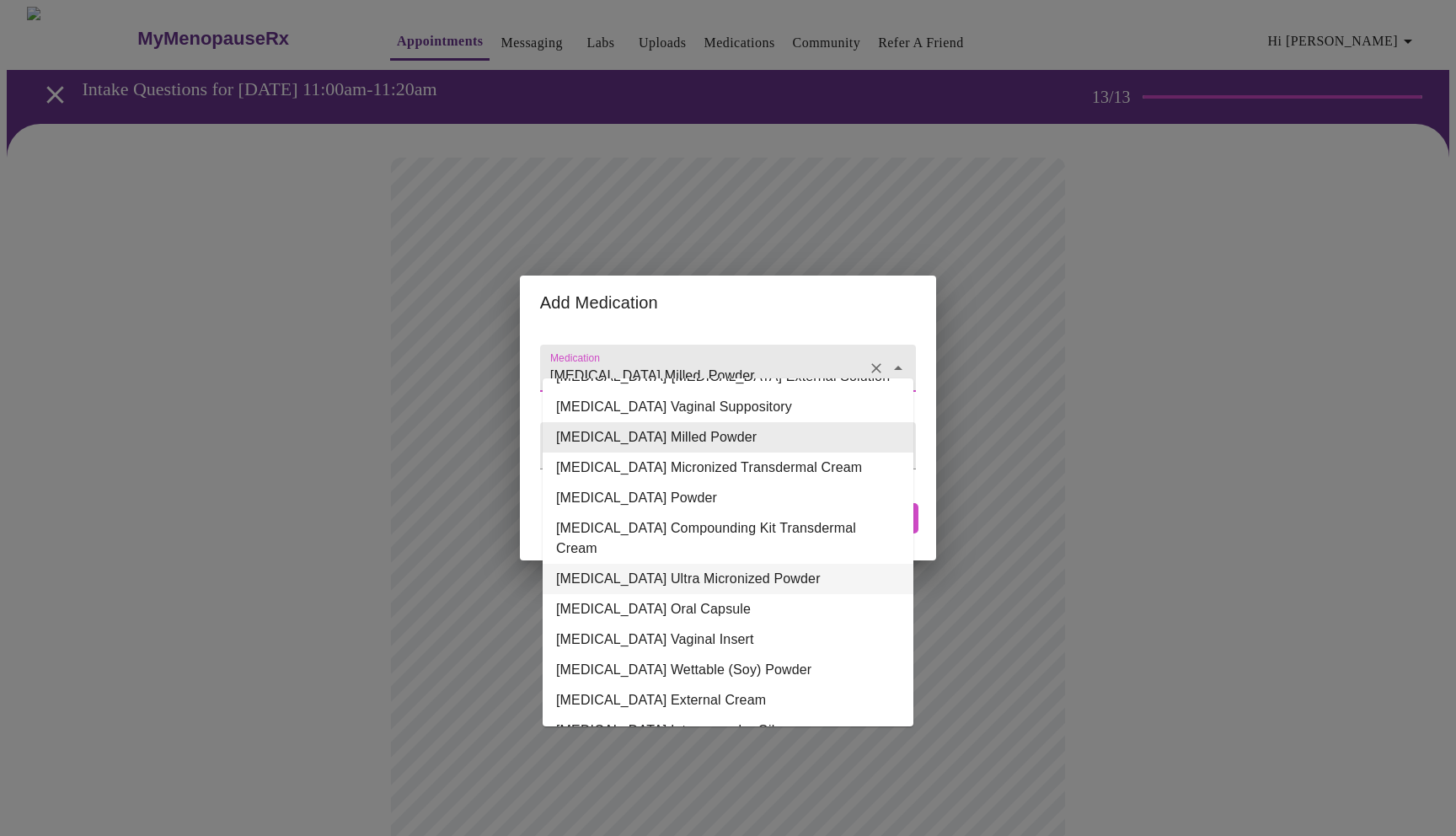
scroll to position [121, 0]
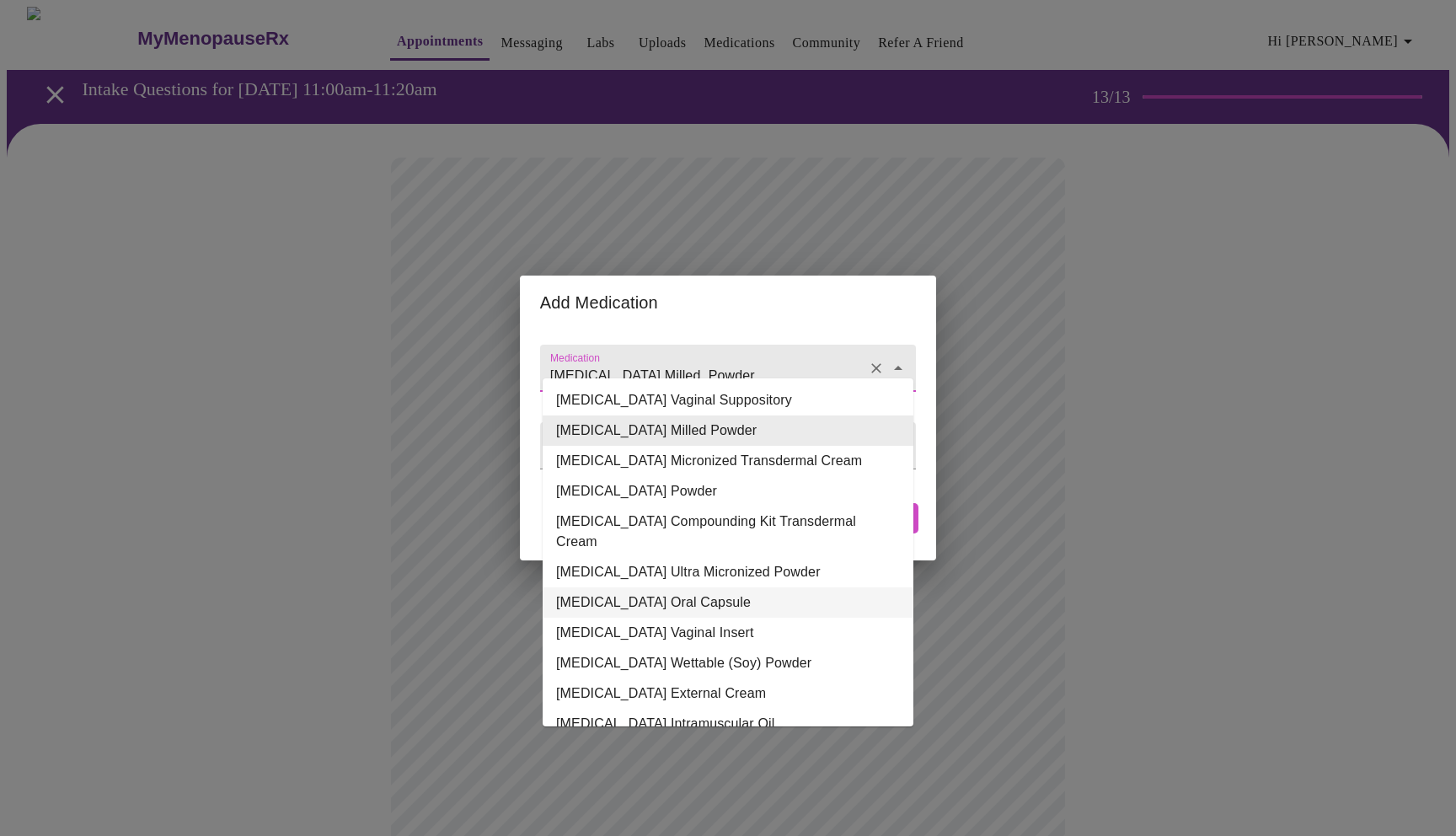
click at [689, 588] on li "Progesterone Oral Capsule" at bounding box center [728, 603] width 371 height 31
type input "Progesterone Oral Capsule"
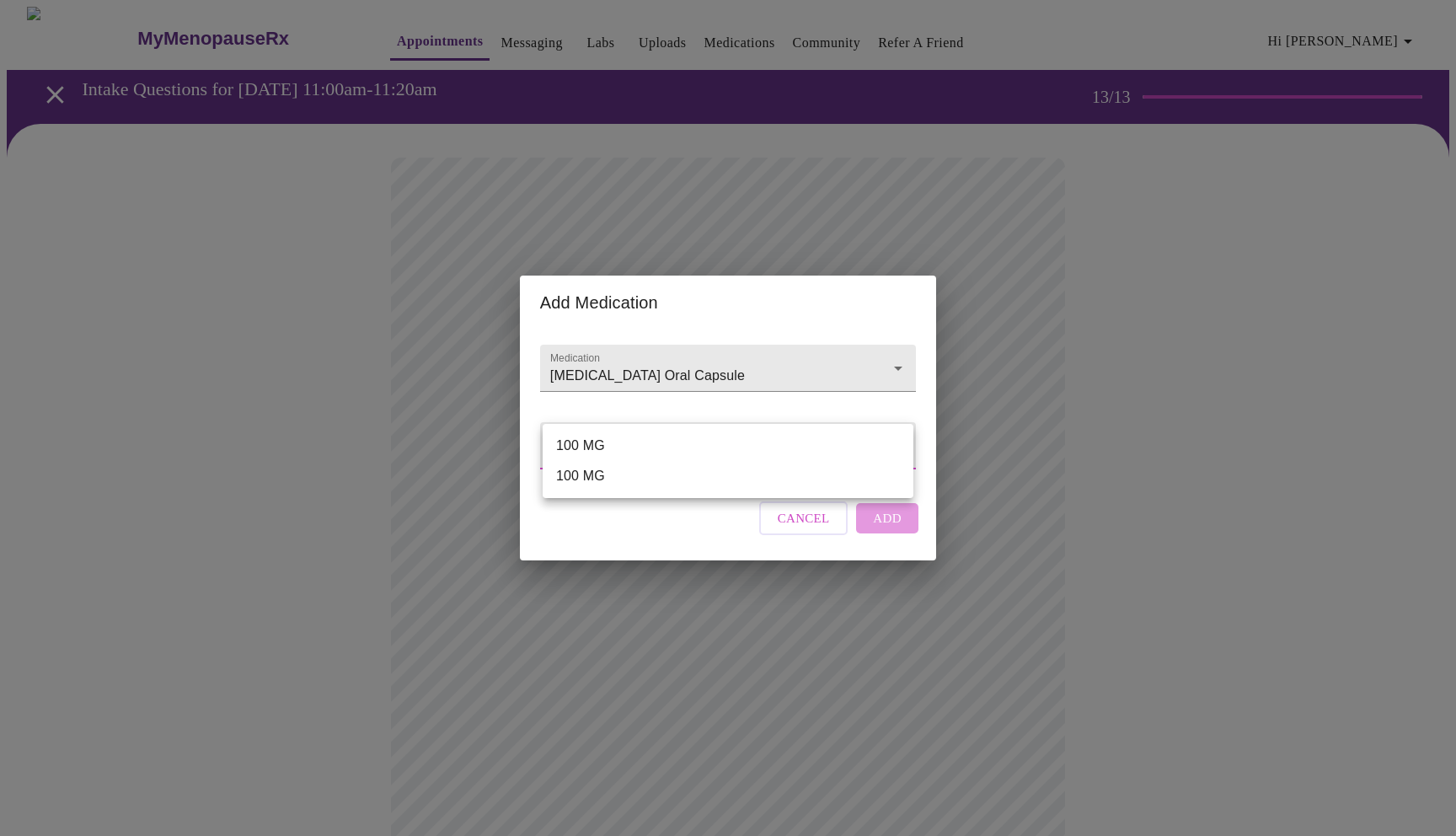
click at [684, 447] on body "MyMenopauseRx Appointments Messaging Labs Uploads Medications Community Refer a…" at bounding box center [728, 659] width 1443 height 1305
click at [704, 404] on div at bounding box center [728, 418] width 1456 height 836
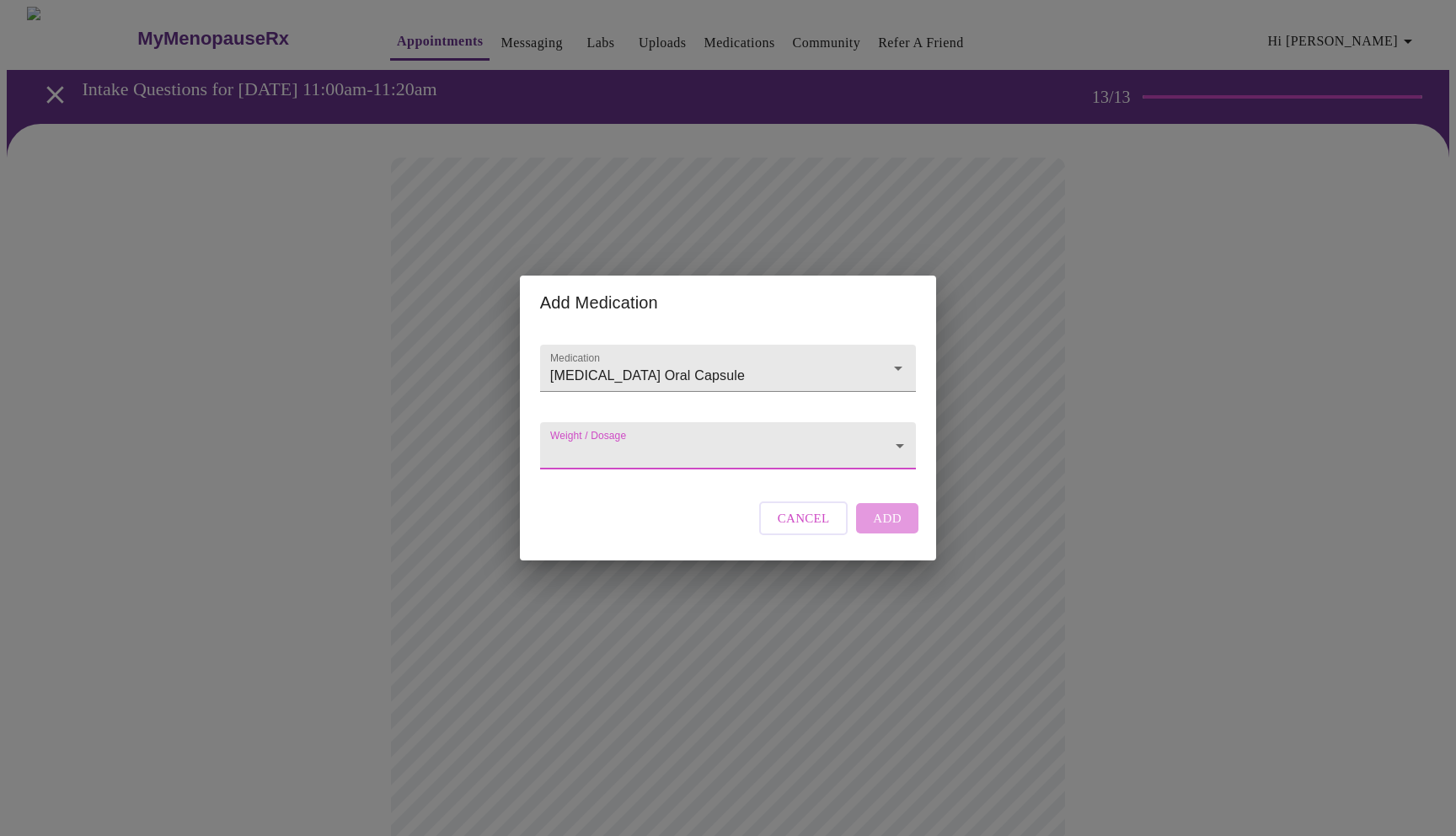
click at [716, 451] on body "MyMenopauseRx Appointments Messaging Labs Uploads Medications Community Refer a…" at bounding box center [728, 659] width 1443 height 1305
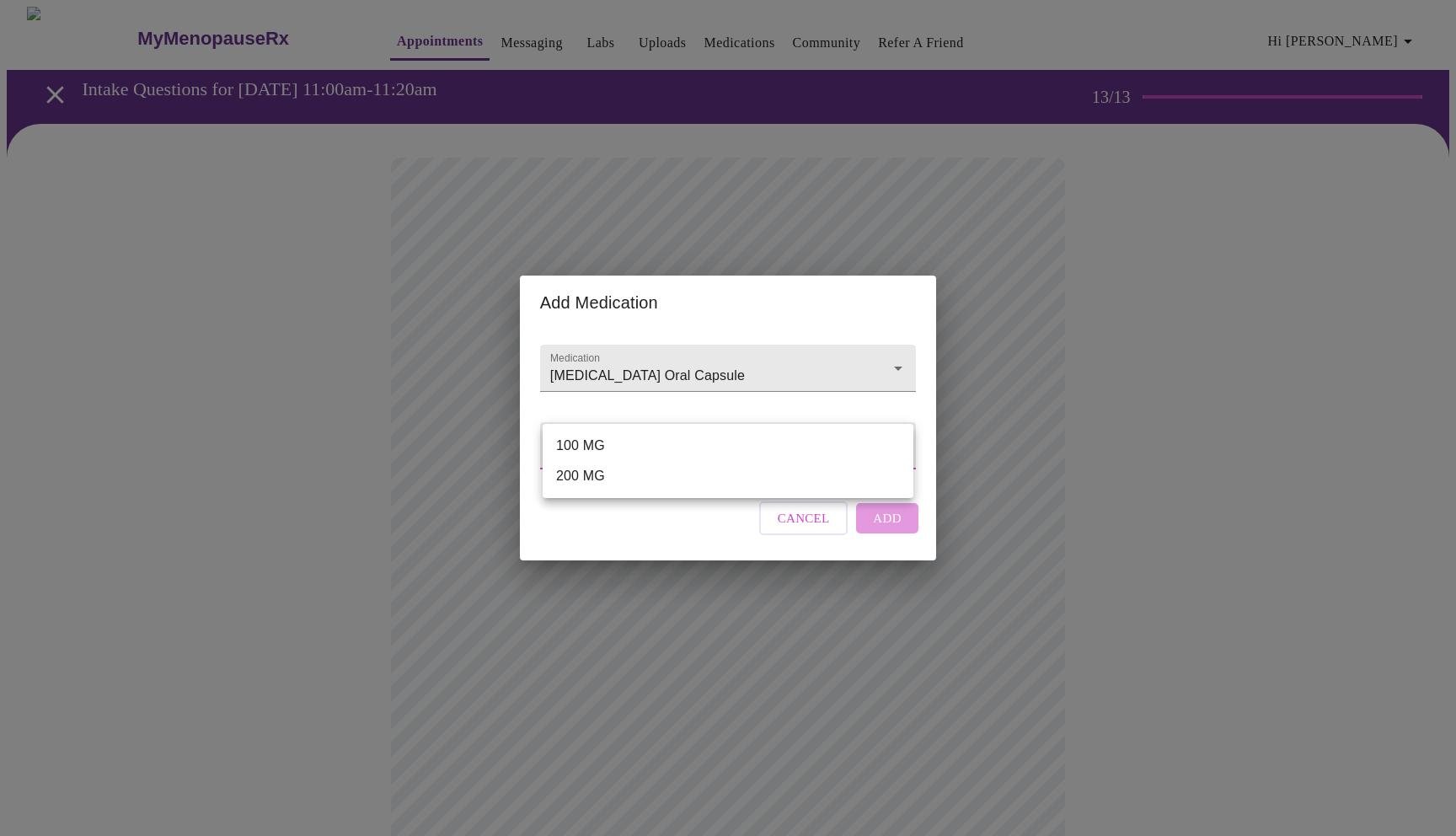
click at [700, 442] on li "100 MG" at bounding box center [728, 446] width 371 height 31
type input "100 MG"
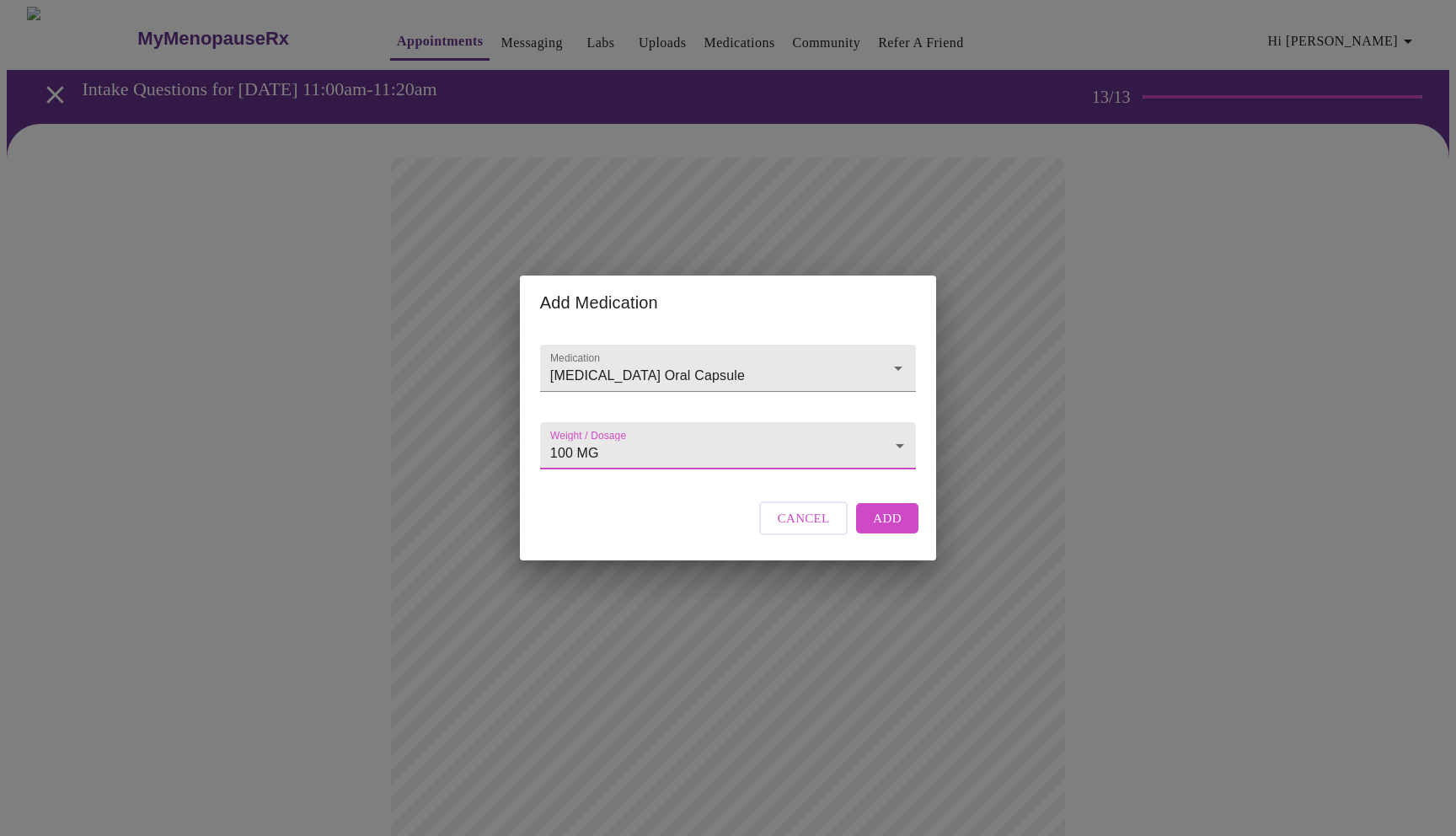
click at [881, 526] on span "Add" at bounding box center [887, 518] width 29 height 21
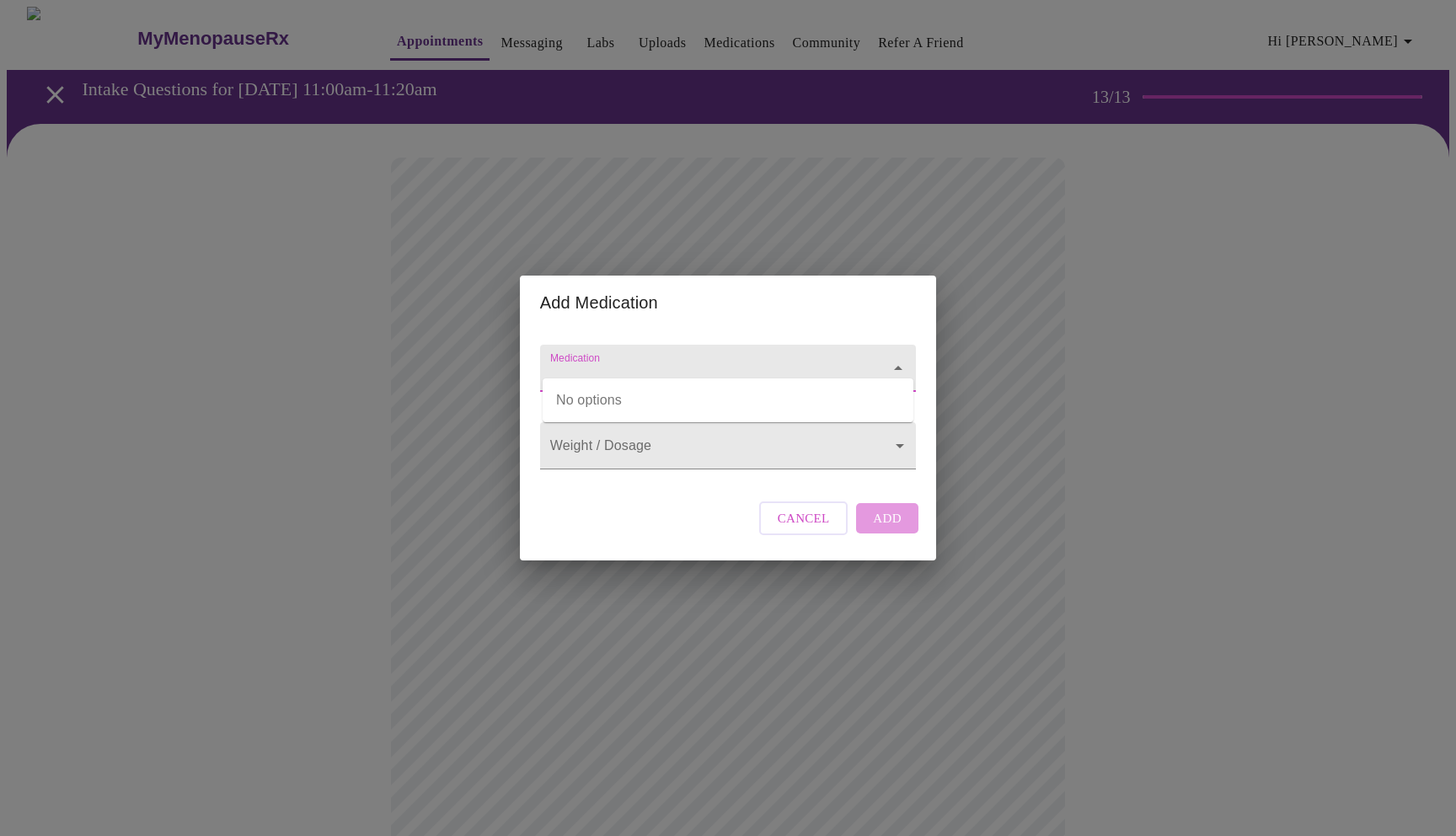
click at [624, 361] on input "Medication" at bounding box center [703, 376] width 314 height 31
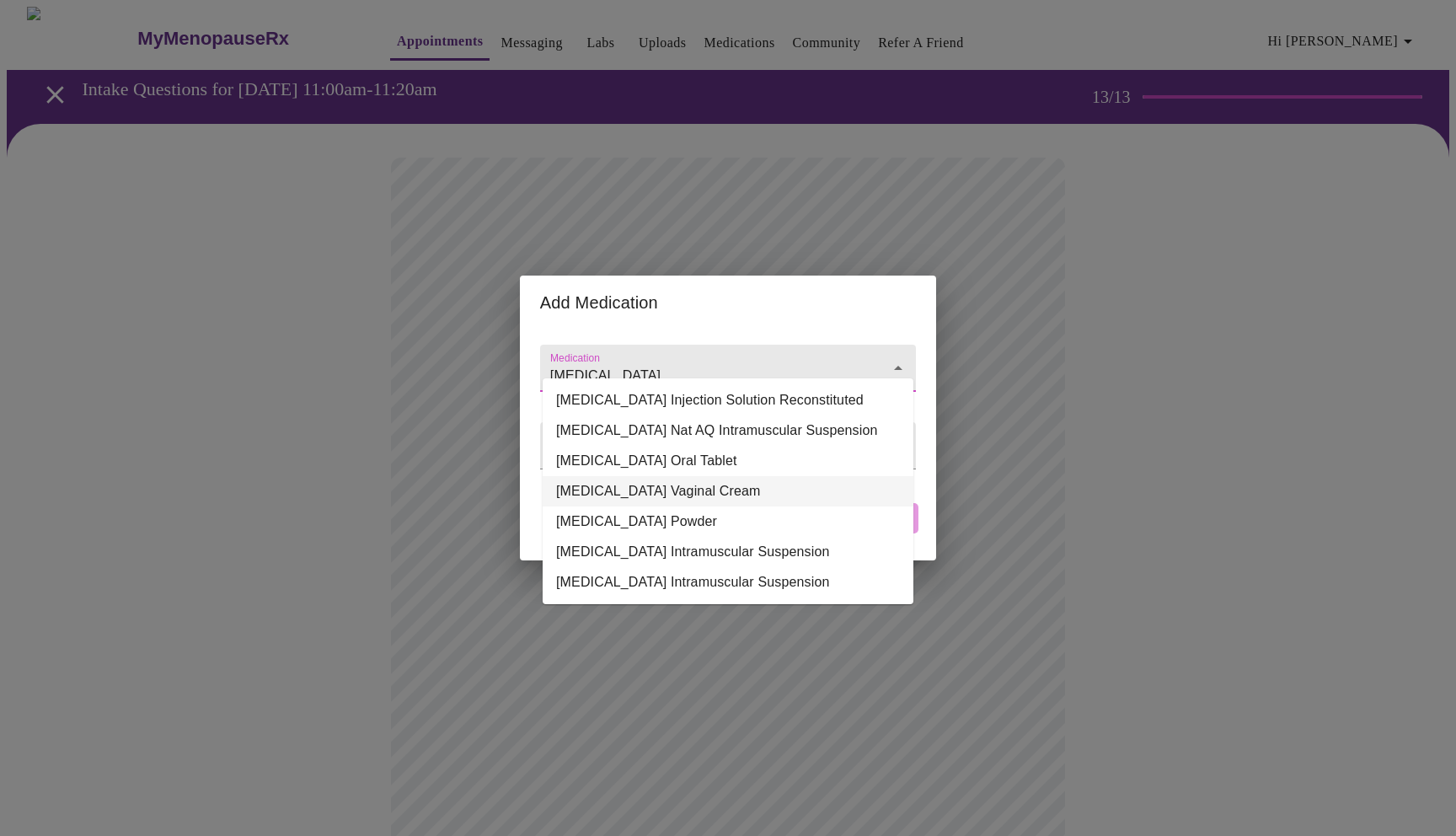
click at [715, 487] on li "Estrogens Conjugated Vaginal Cream" at bounding box center [728, 492] width 371 height 31
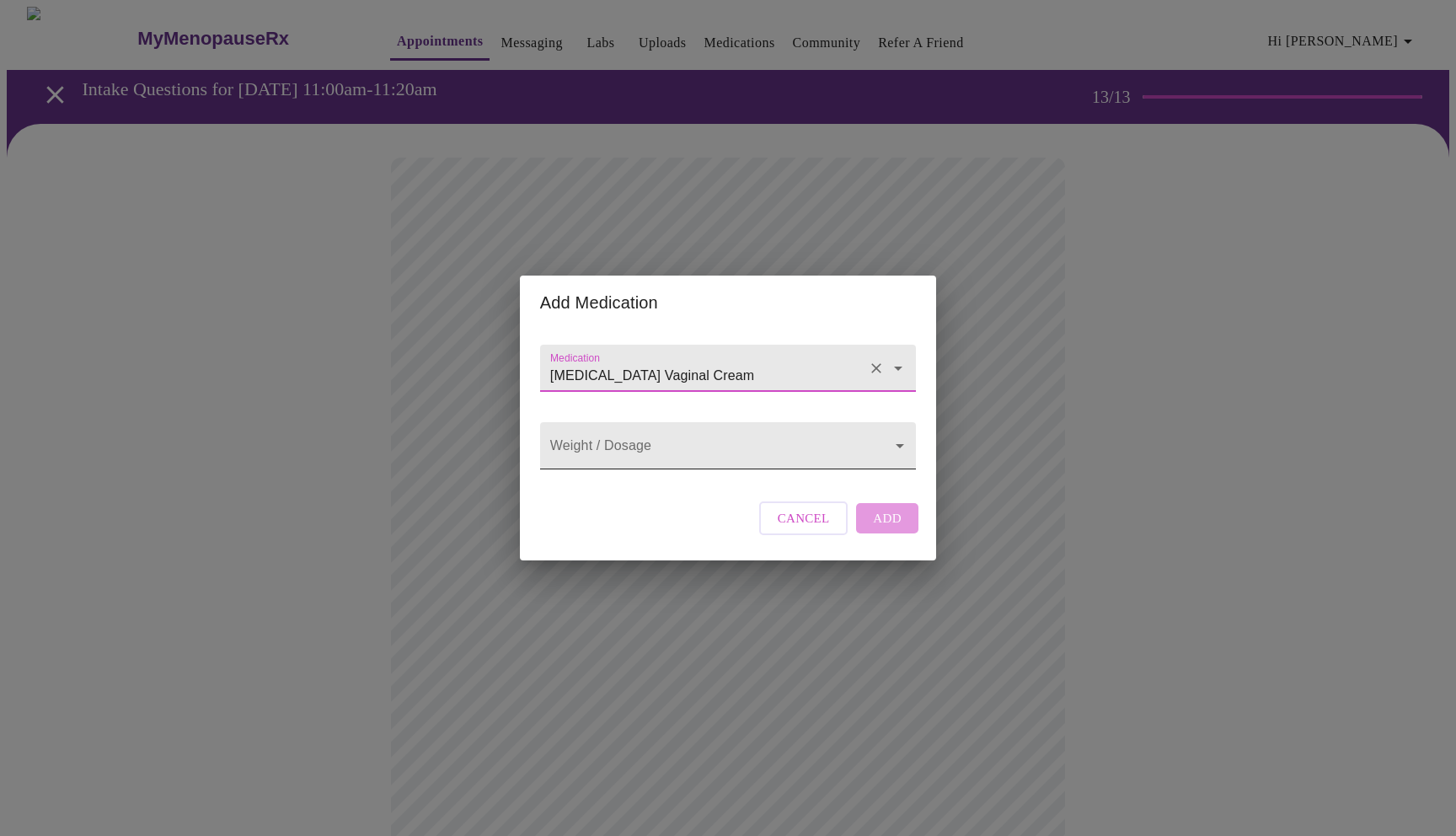
type input "Estrogens Conjugated Vaginal Cream"
click at [696, 453] on body "MyMenopauseRx Appointments Messaging Labs Uploads Medications Community Refer a…" at bounding box center [728, 690] width 1443 height 1368
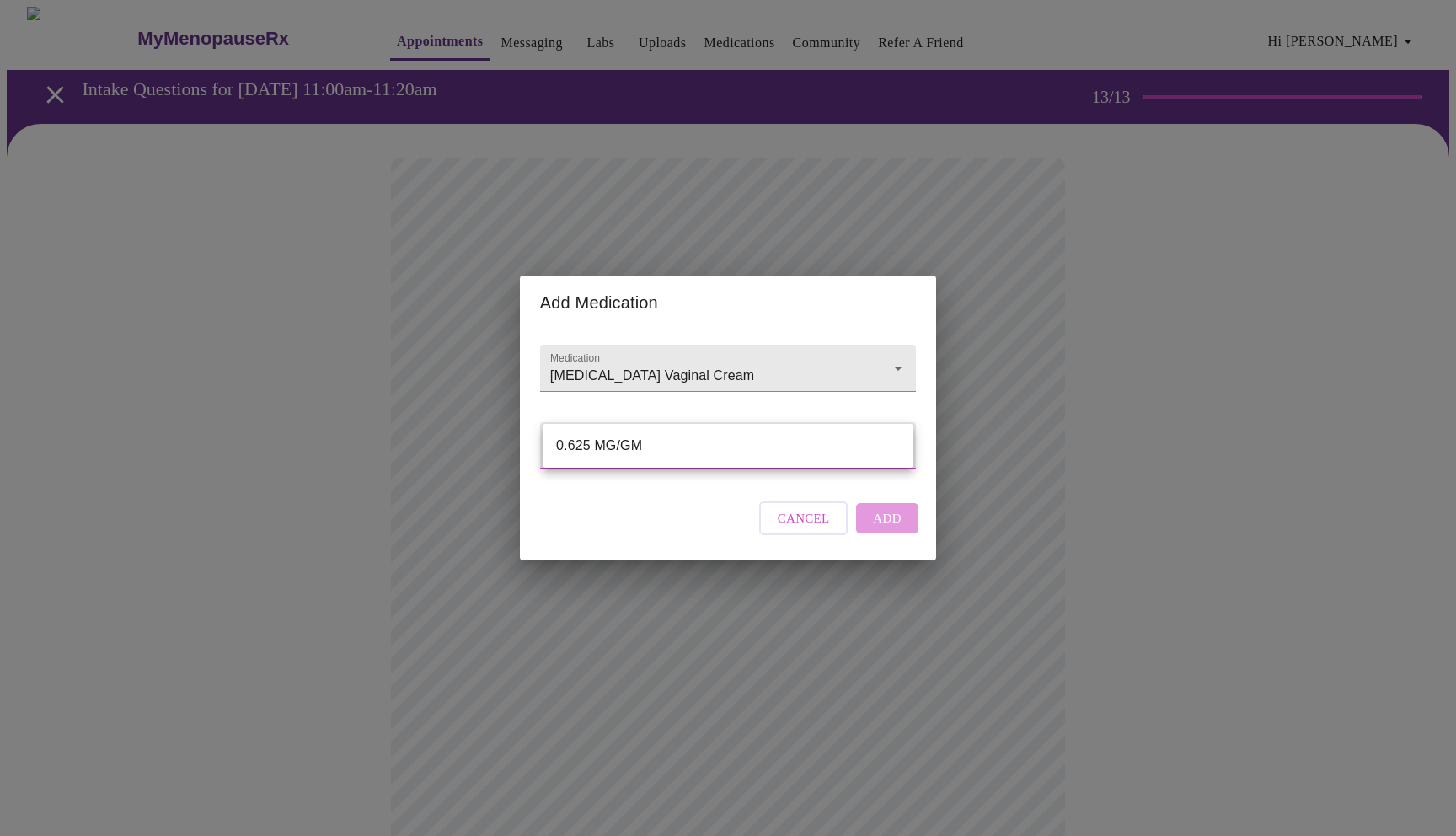
click at [696, 453] on li "0.625 MG/GM" at bounding box center [728, 446] width 371 height 31
type input "0.625 MG/GM"
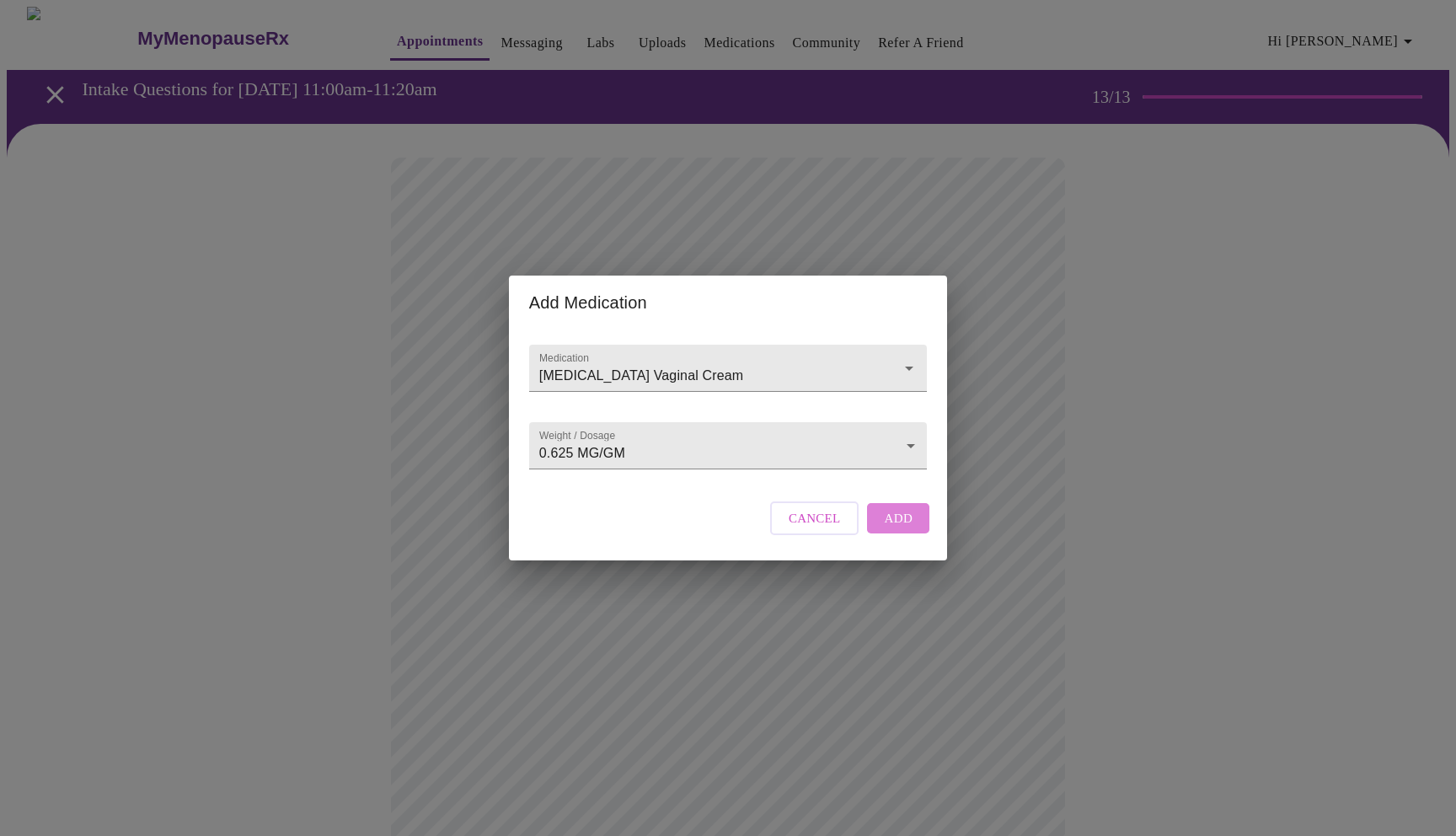
click at [884, 529] on span "Add" at bounding box center [898, 518] width 29 height 21
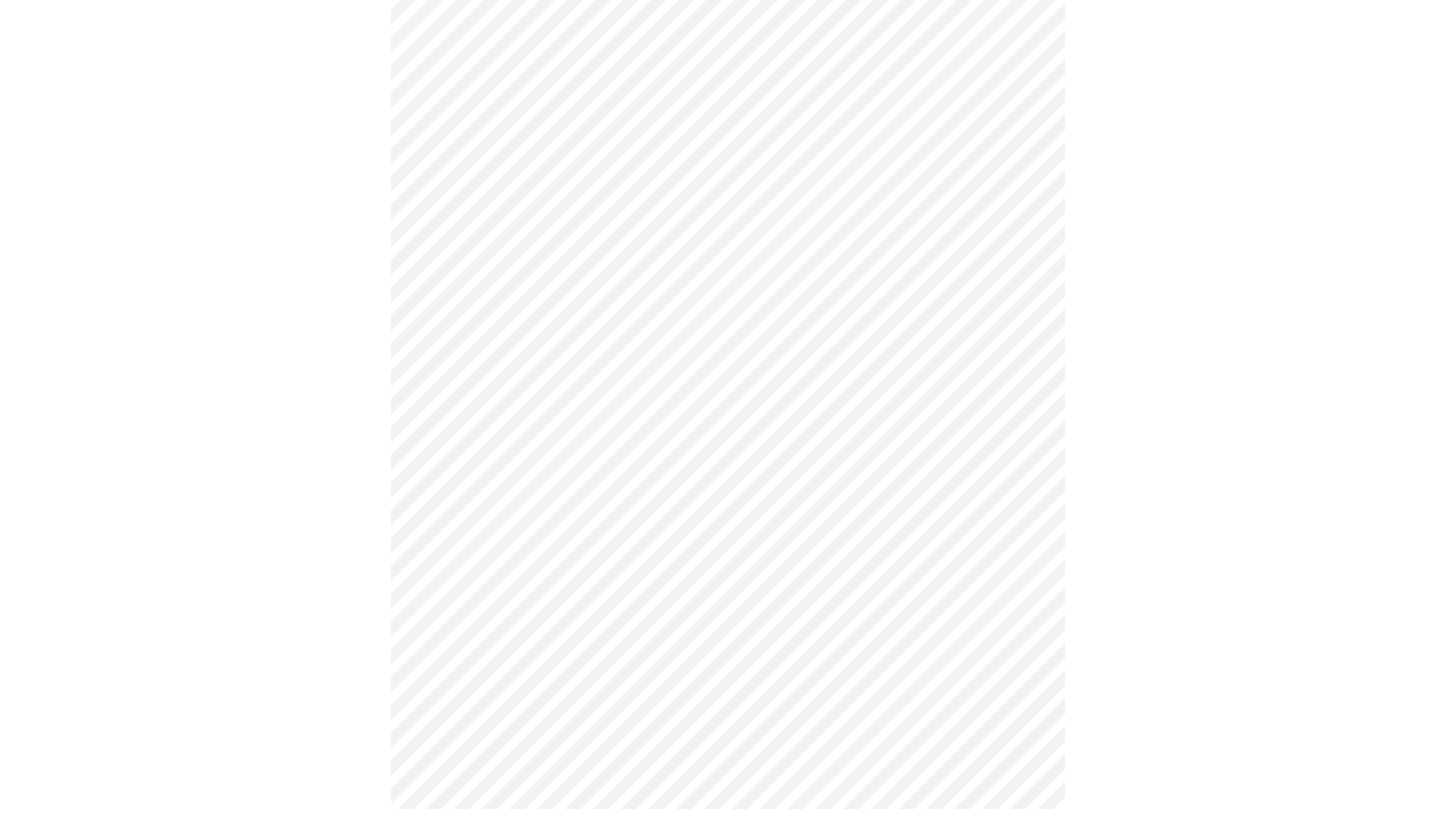
scroll to position [0, 0]
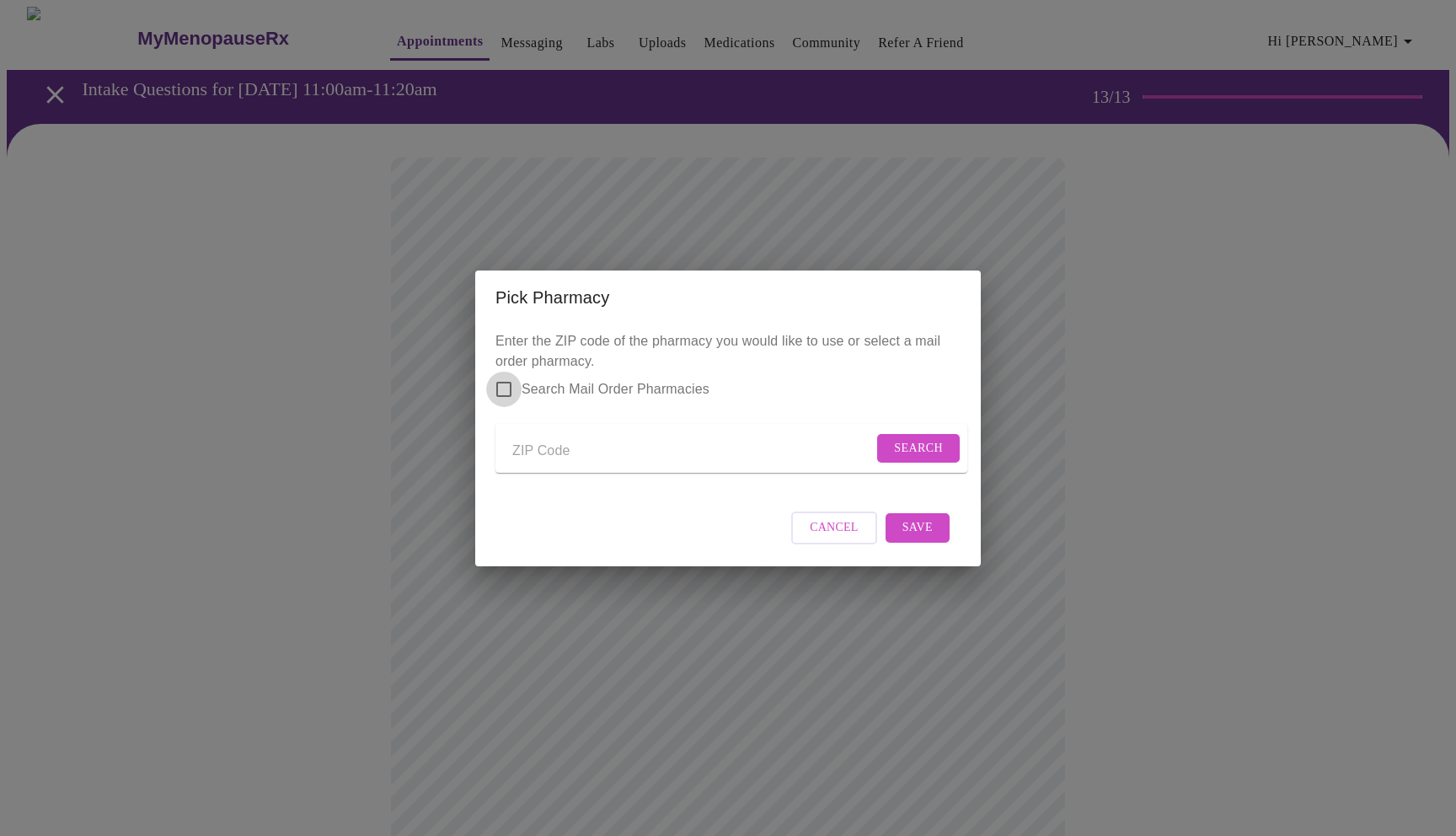
click at [506, 376] on input "Search Mail Order Pharmacies" at bounding box center [504, 389] width 35 height 35
checkbox input "true"
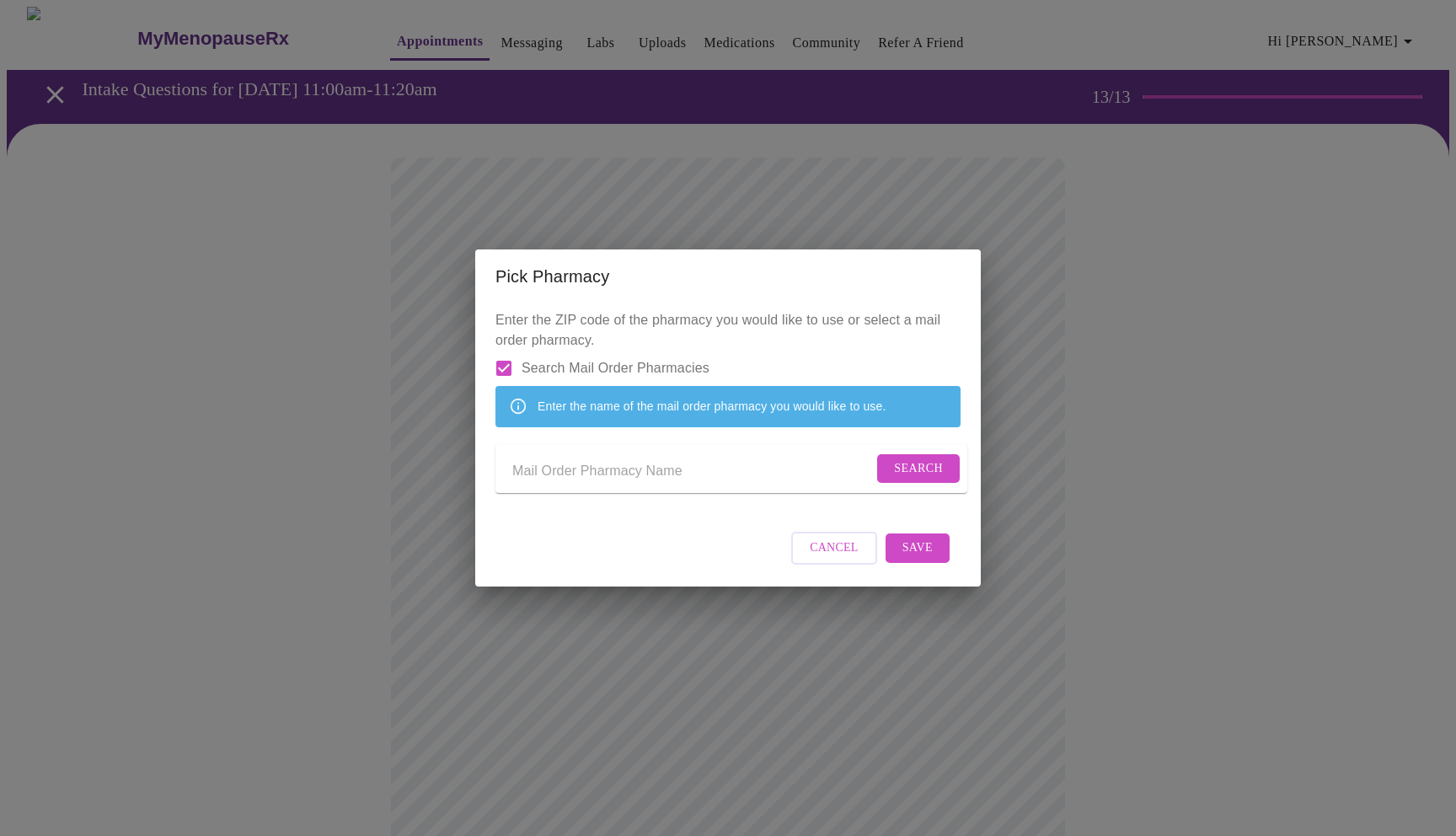
click at [616, 477] on input "Send a message to your care team" at bounding box center [692, 472] width 361 height 27
click at [712, 485] on input "Send a message to your care team" at bounding box center [692, 472] width 361 height 27
type input "o"
type input "CVS"
drag, startPoint x: 711, startPoint y: 485, endPoint x: 454, endPoint y: 581, distance: 274.3
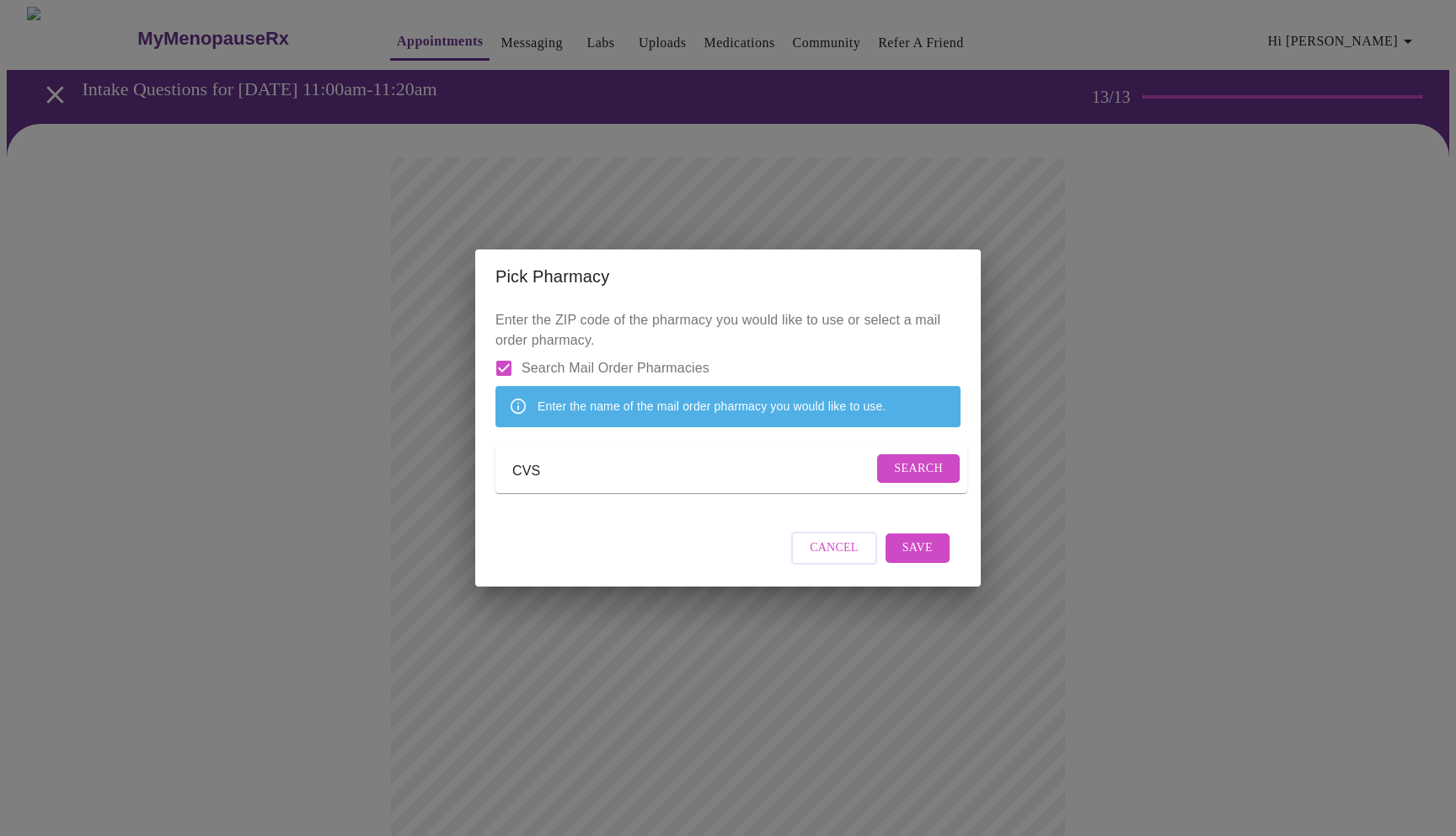
click at [441, 598] on div "Pick Pharmacy Enter the ZIP code of the pharmacy you would like to use or selec…" at bounding box center [728, 418] width 1456 height 836
drag, startPoint x: 548, startPoint y: 472, endPoint x: 455, endPoint y: 477, distance: 93.1
click at [456, 477] on div "Pick Pharmacy Enter the ZIP code of the pharmacy you would like to use or selec…" at bounding box center [728, 418] width 1456 height 836
click at [738, 319] on p "Enter the ZIP code of the pharmacy you would like to use or select a mail order…" at bounding box center [728, 409] width 465 height 197
click at [659, 483] on input "Send a message to your care team" at bounding box center [692, 472] width 361 height 27
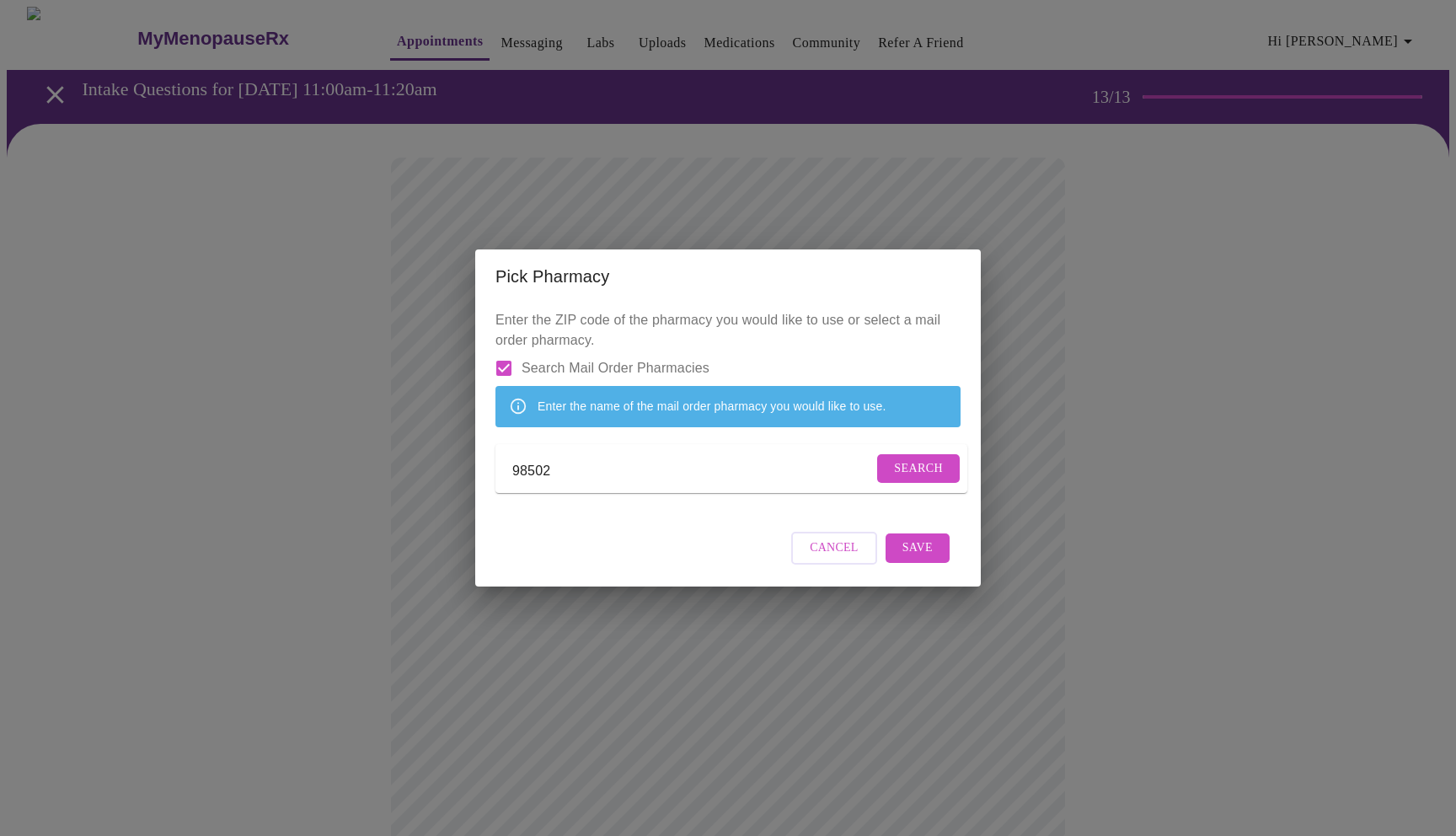
click at [902, 479] on span "Search" at bounding box center [919, 469] width 49 height 21
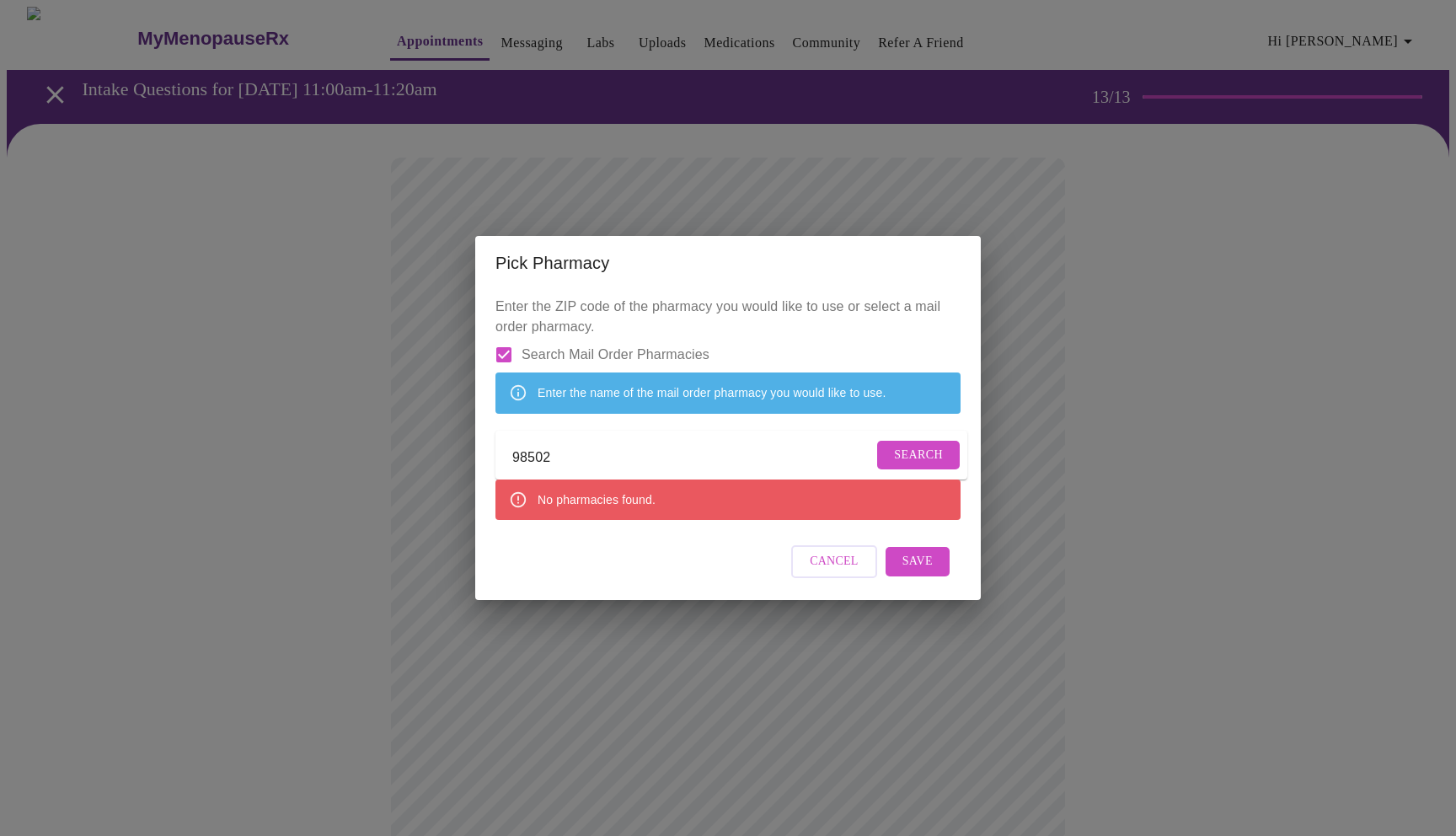
click at [923, 573] on span "Save" at bounding box center [918, 562] width 31 height 21
click at [912, 460] on span "Search" at bounding box center [919, 455] width 49 height 21
click at [917, 573] on span "Save" at bounding box center [918, 562] width 31 height 21
click at [692, 514] on div "No pharmacies found." at bounding box center [728, 499] width 465 height 40
click at [564, 460] on input "98502" at bounding box center [692, 458] width 361 height 27
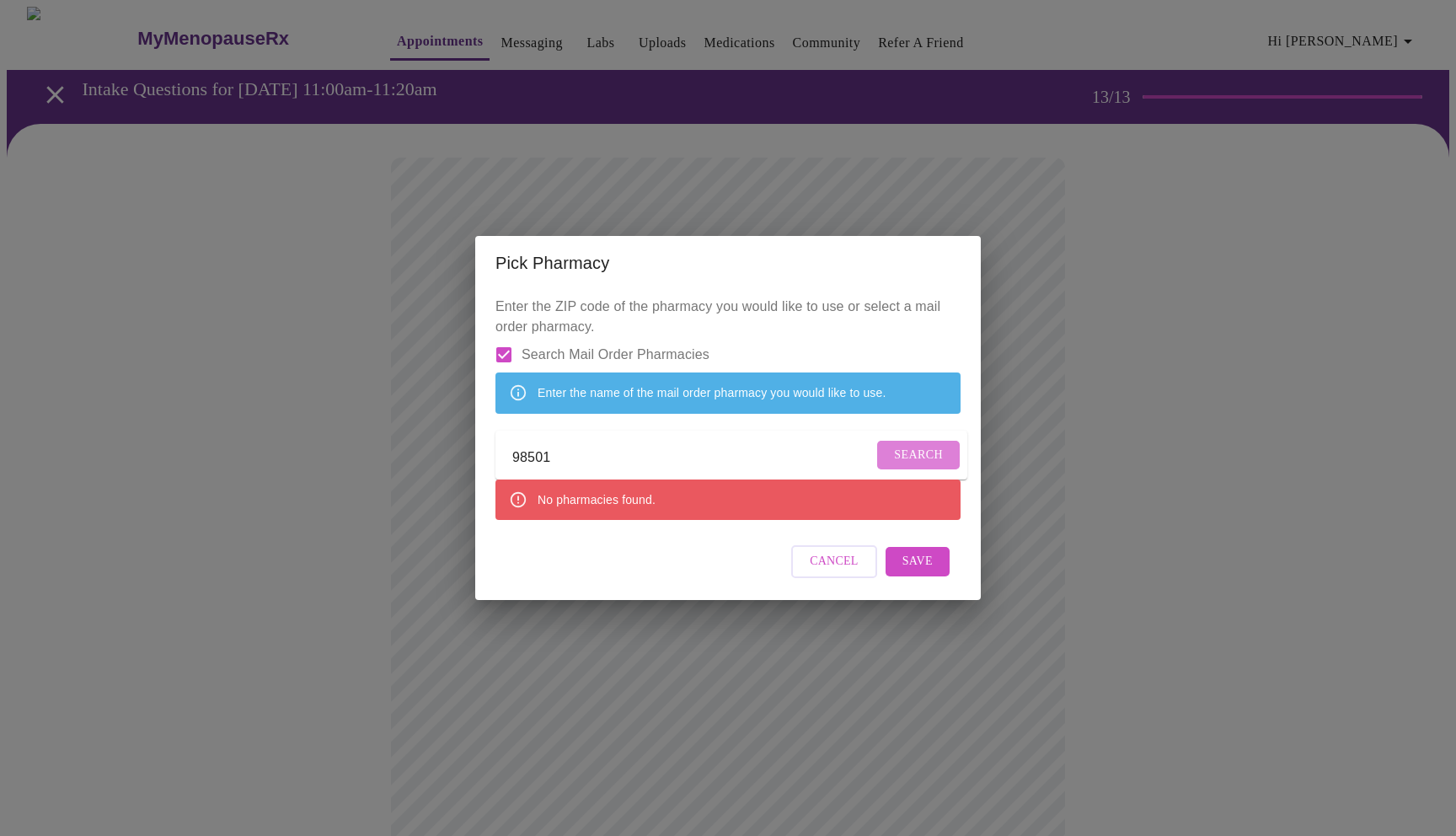
click at [894, 466] on span "Search" at bounding box center [919, 455] width 49 height 21
click at [580, 459] on input "98501" at bounding box center [706, 458] width 389 height 27
type input "98503"
click at [902, 461] on span "Search" at bounding box center [919, 455] width 49 height 21
click at [510, 338] on input "Search Mail Order Pharmacies" at bounding box center [504, 355] width 35 height 35
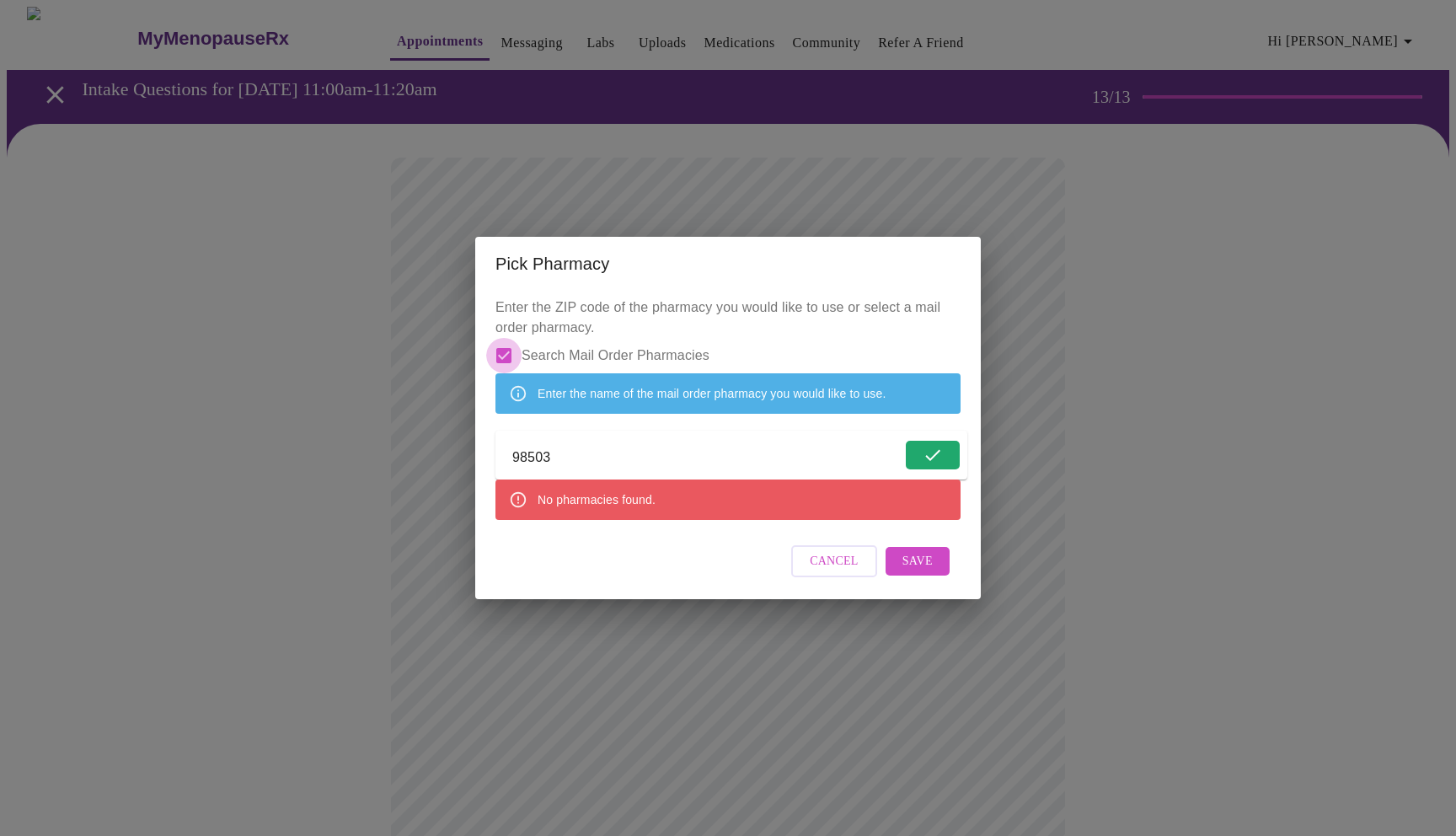
checkbox input "false"
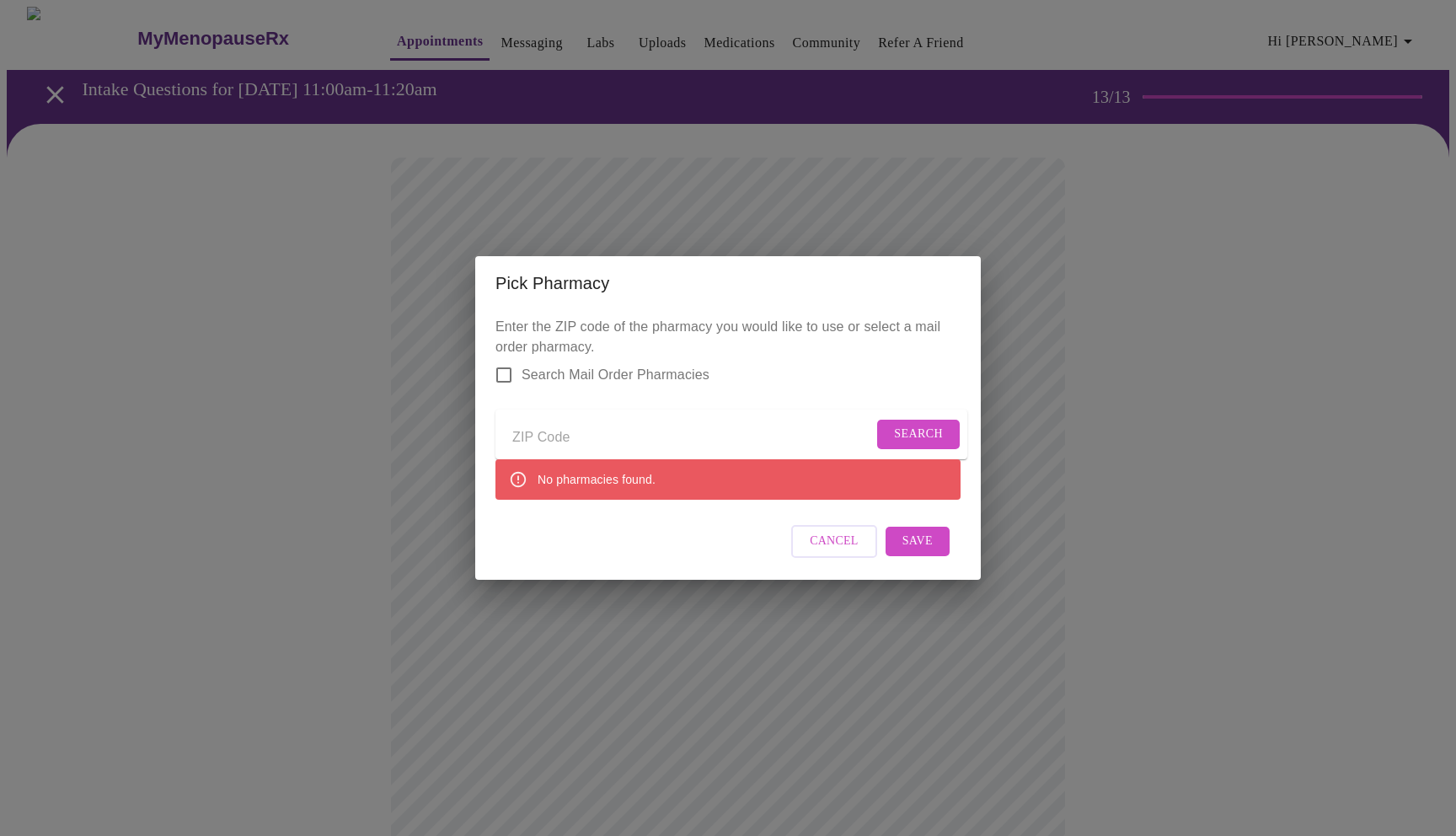
click at [609, 440] on input "Send a message to your care team" at bounding box center [692, 438] width 361 height 27
type input "98502"
click at [761, 359] on form "Search Mail Order Pharmacies" at bounding box center [728, 375] width 465 height 35
click at [922, 430] on span "Search" at bounding box center [919, 435] width 49 height 21
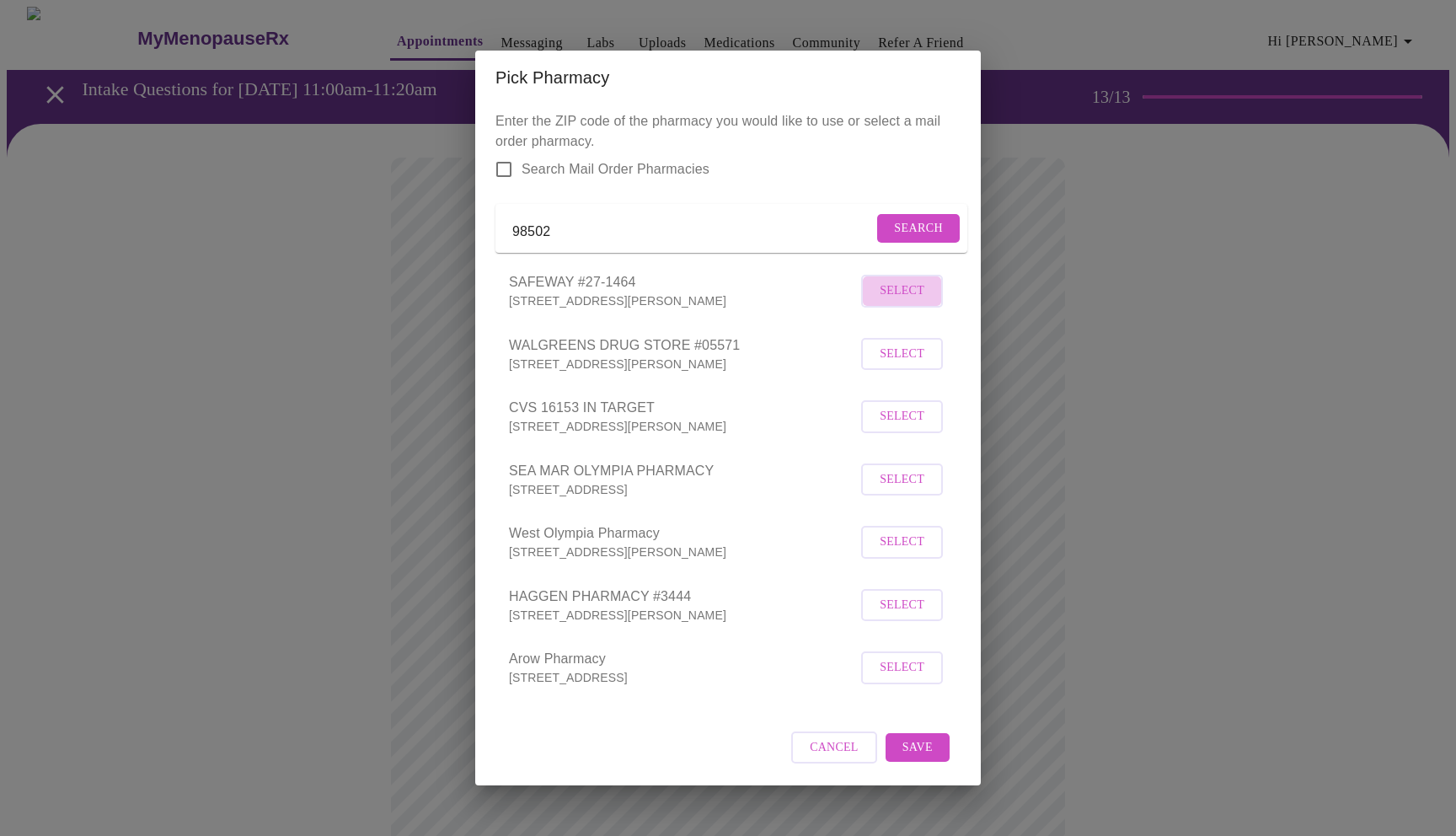
click at [899, 301] on span "Select" at bounding box center [902, 291] width 45 height 21
click at [920, 755] on span "Save" at bounding box center [918, 747] width 31 height 21
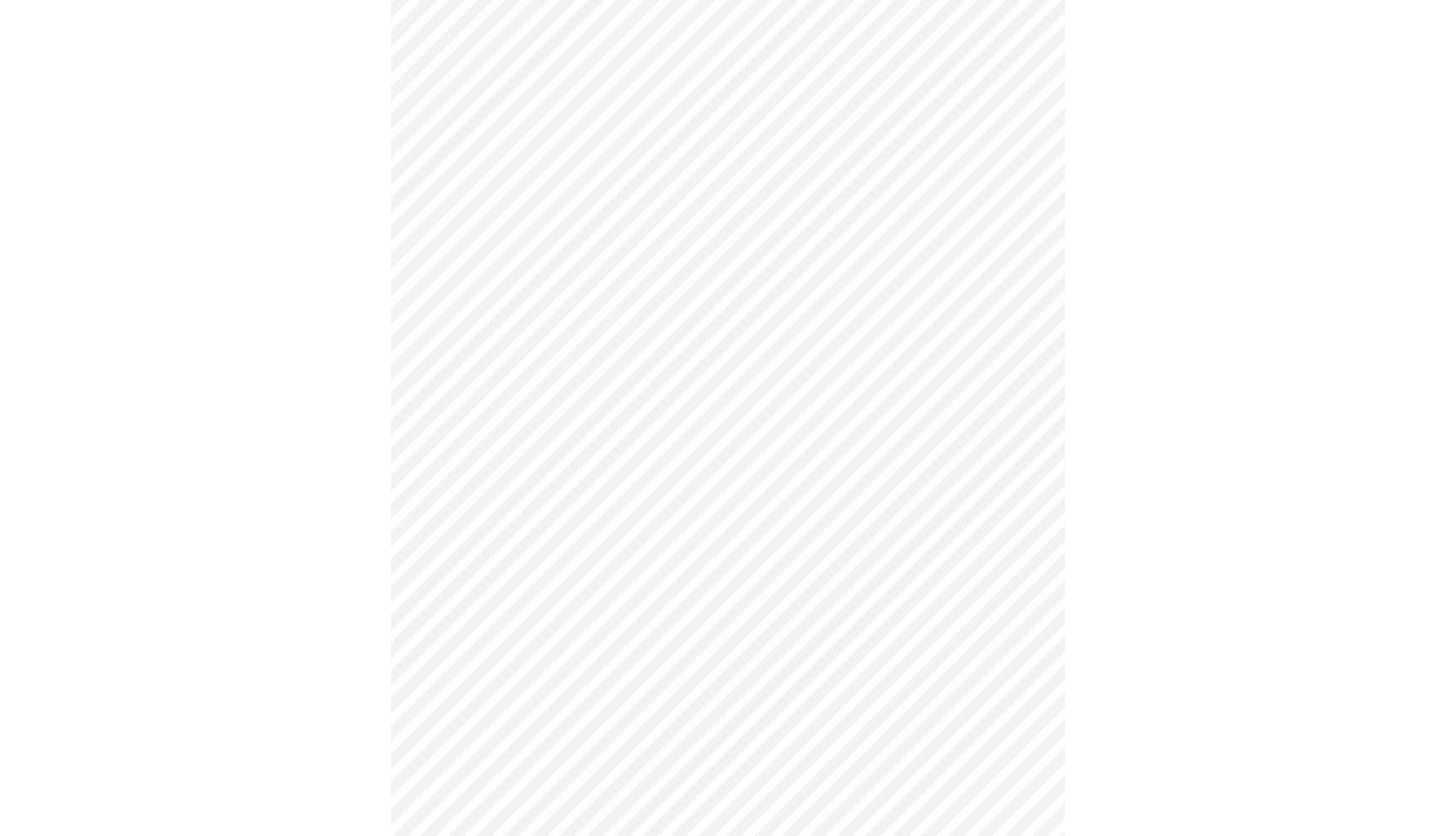
scroll to position [593, 0]
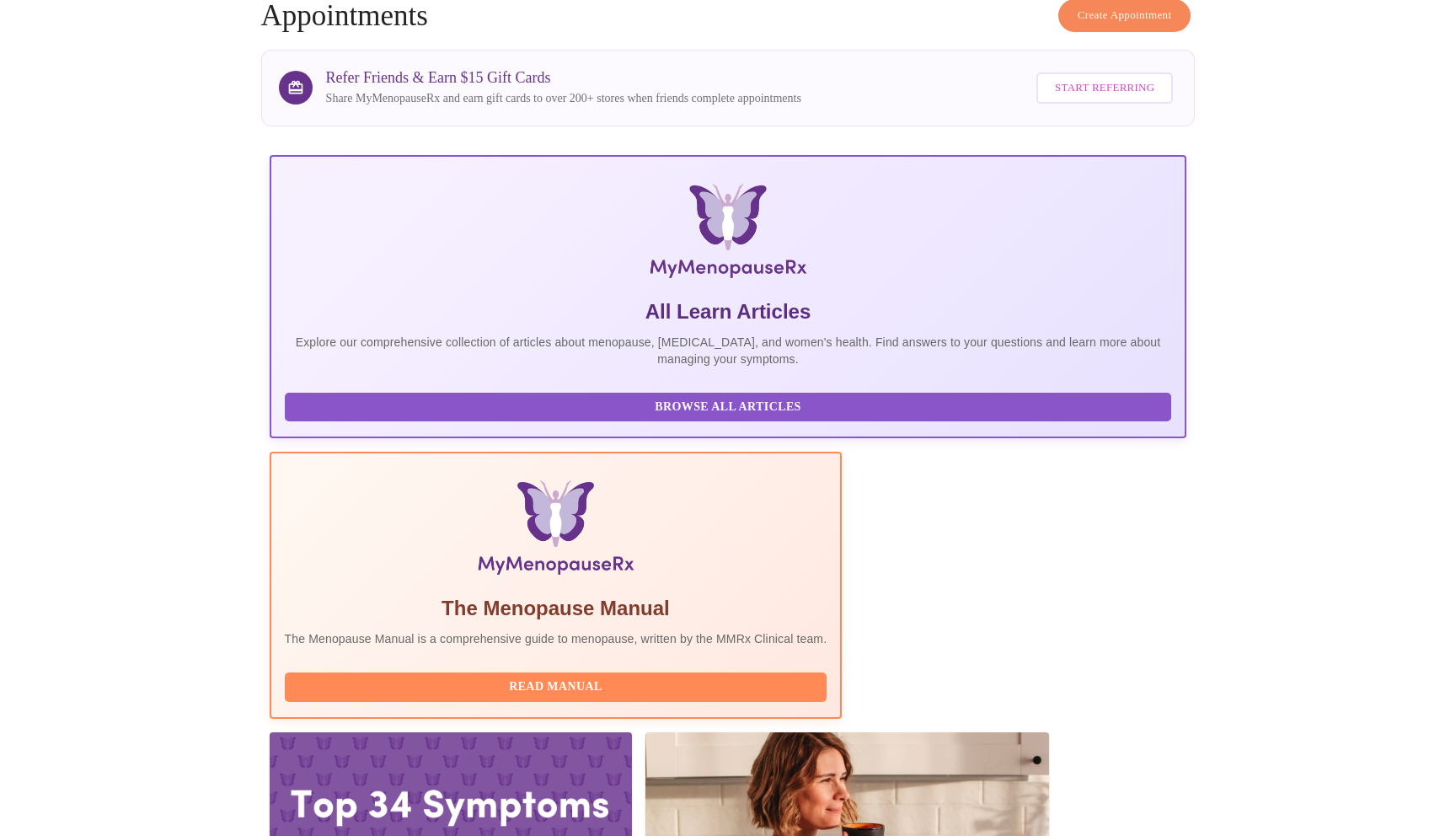
scroll to position [106, 0]
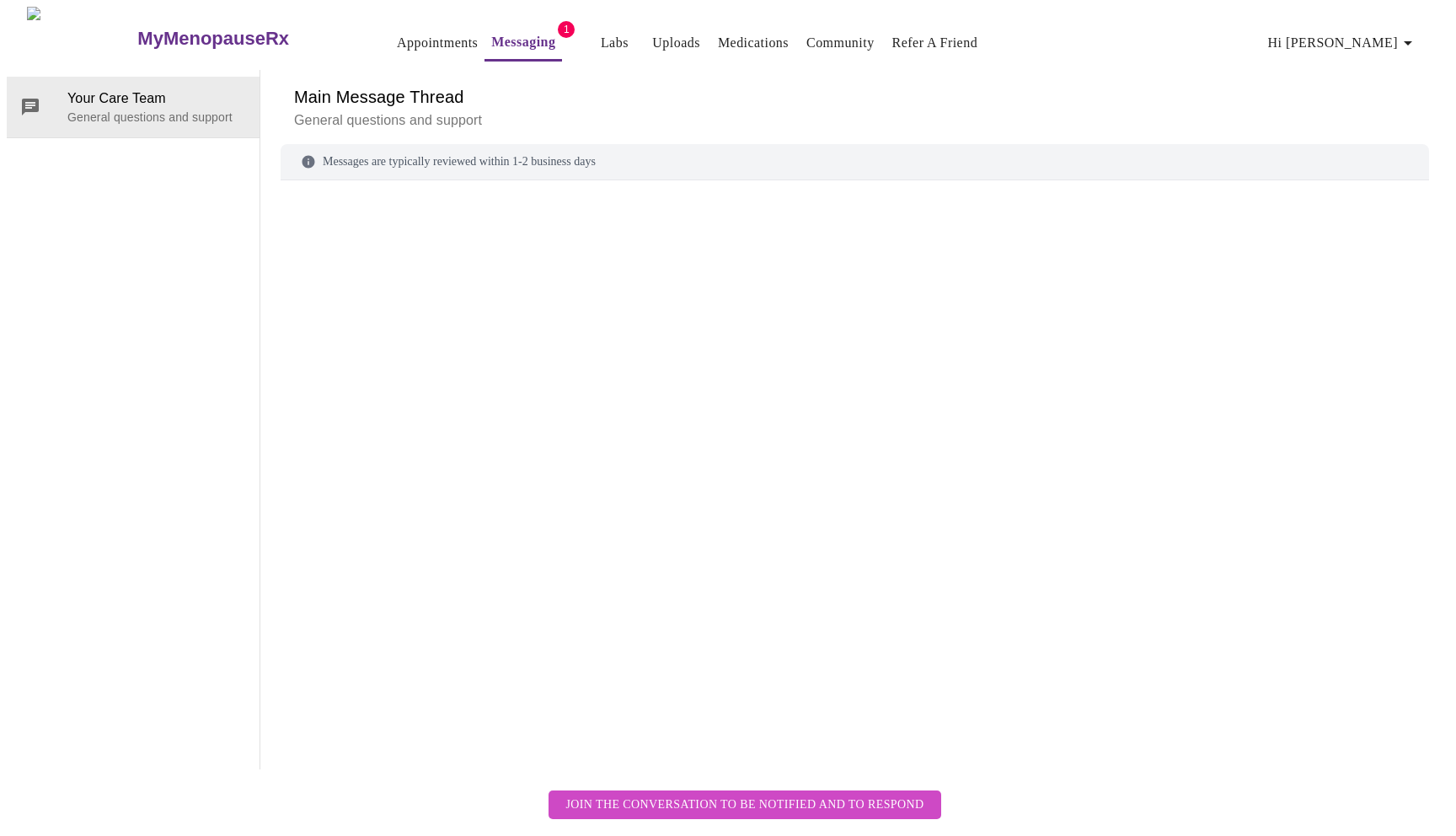
scroll to position [63, 0]
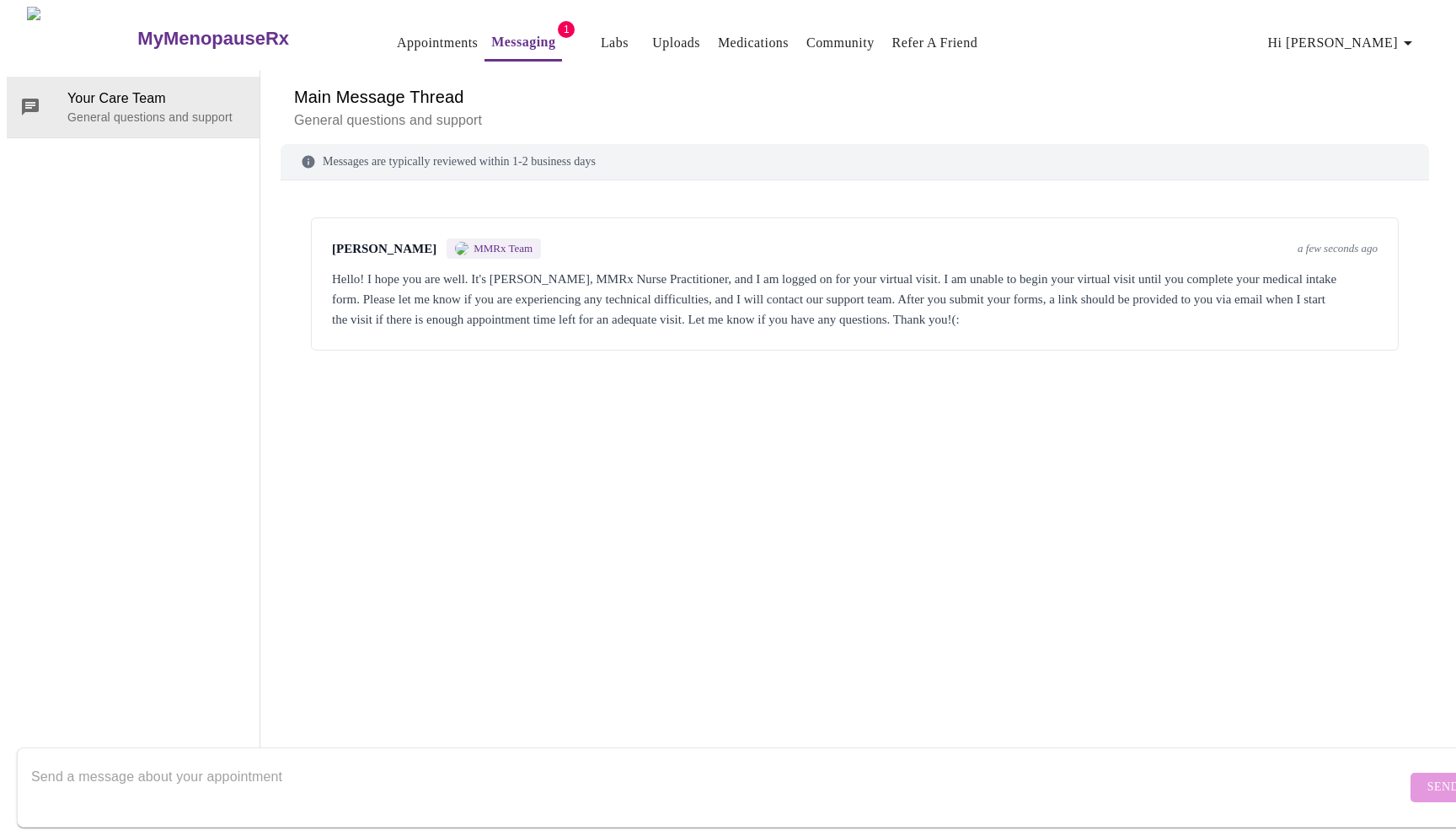
click at [576, 760] on textarea "Send a message about your appointment" at bounding box center [718, 787] width 1376 height 54
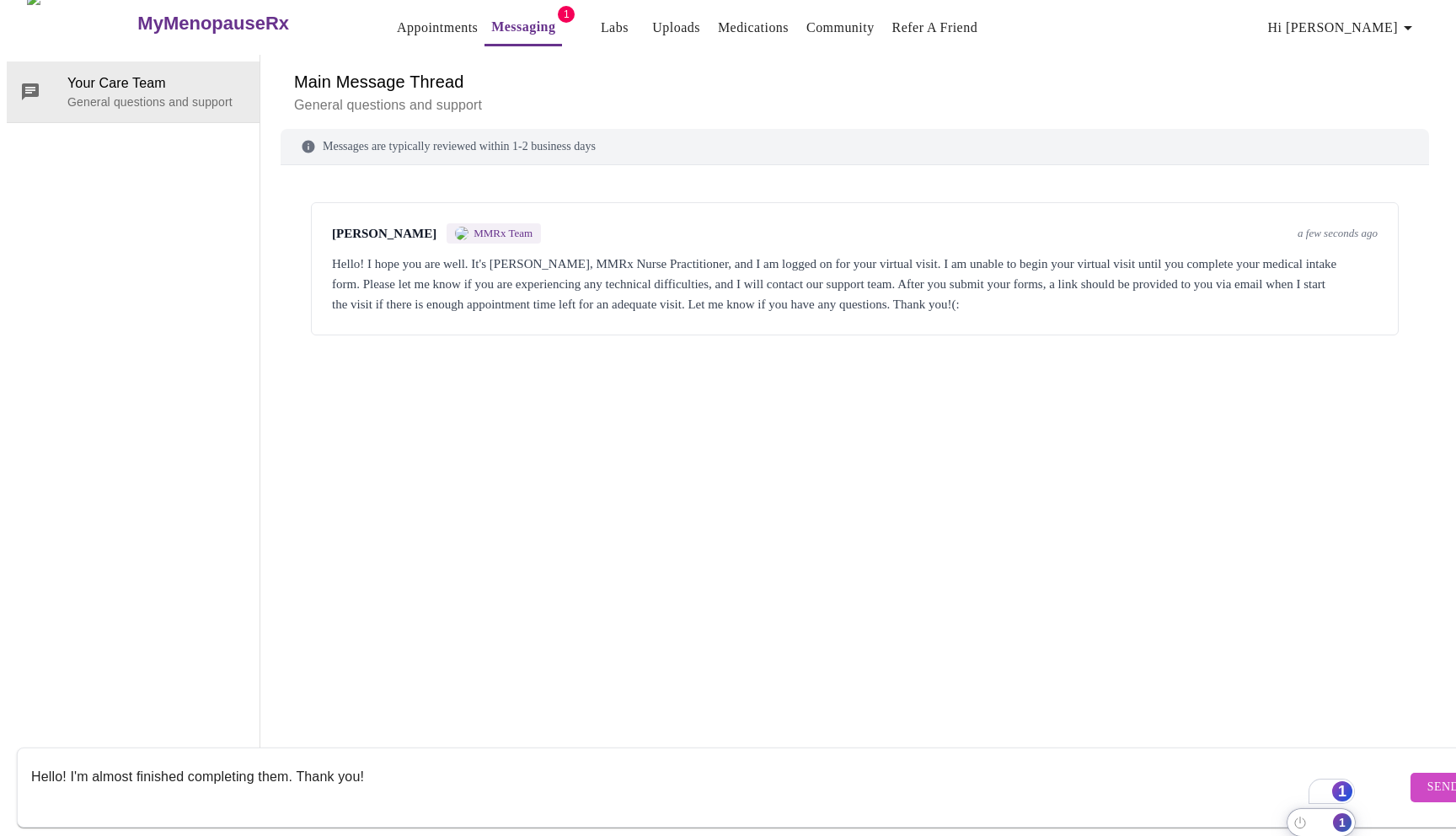
type textarea "Hello! I'm almost finished completing them. Thank you!"
click at [1411, 773] on button "Send" at bounding box center [1444, 788] width 65 height 30
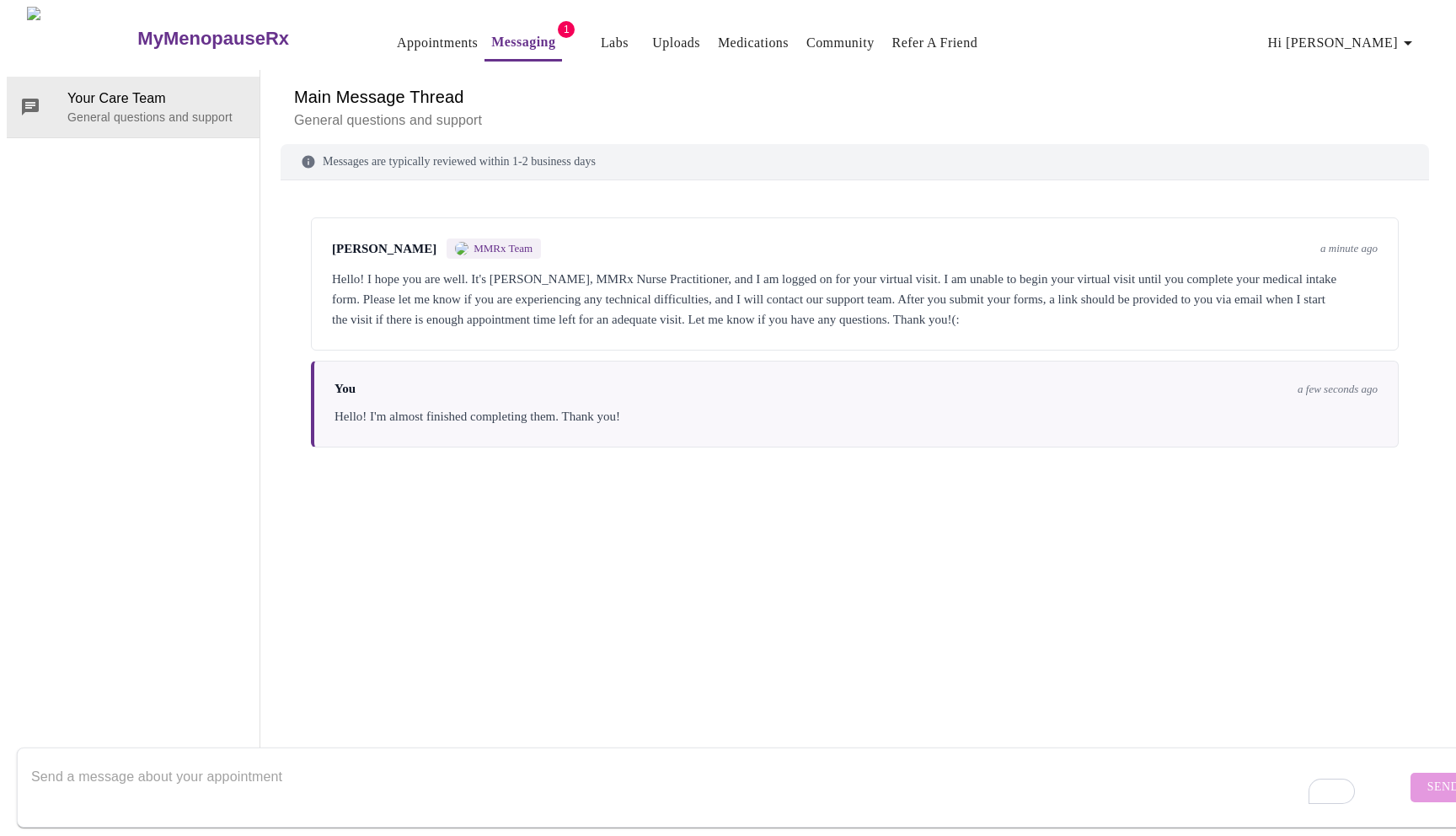
click at [590, 775] on textarea "To enrich screen reader interactions, please activate Accessibility in Grammarl…" at bounding box center [718, 787] width 1376 height 54
type textarea "The very last page will not accept my responses"
click at [1428, 777] on span "Send" at bounding box center [1444, 787] width 32 height 21
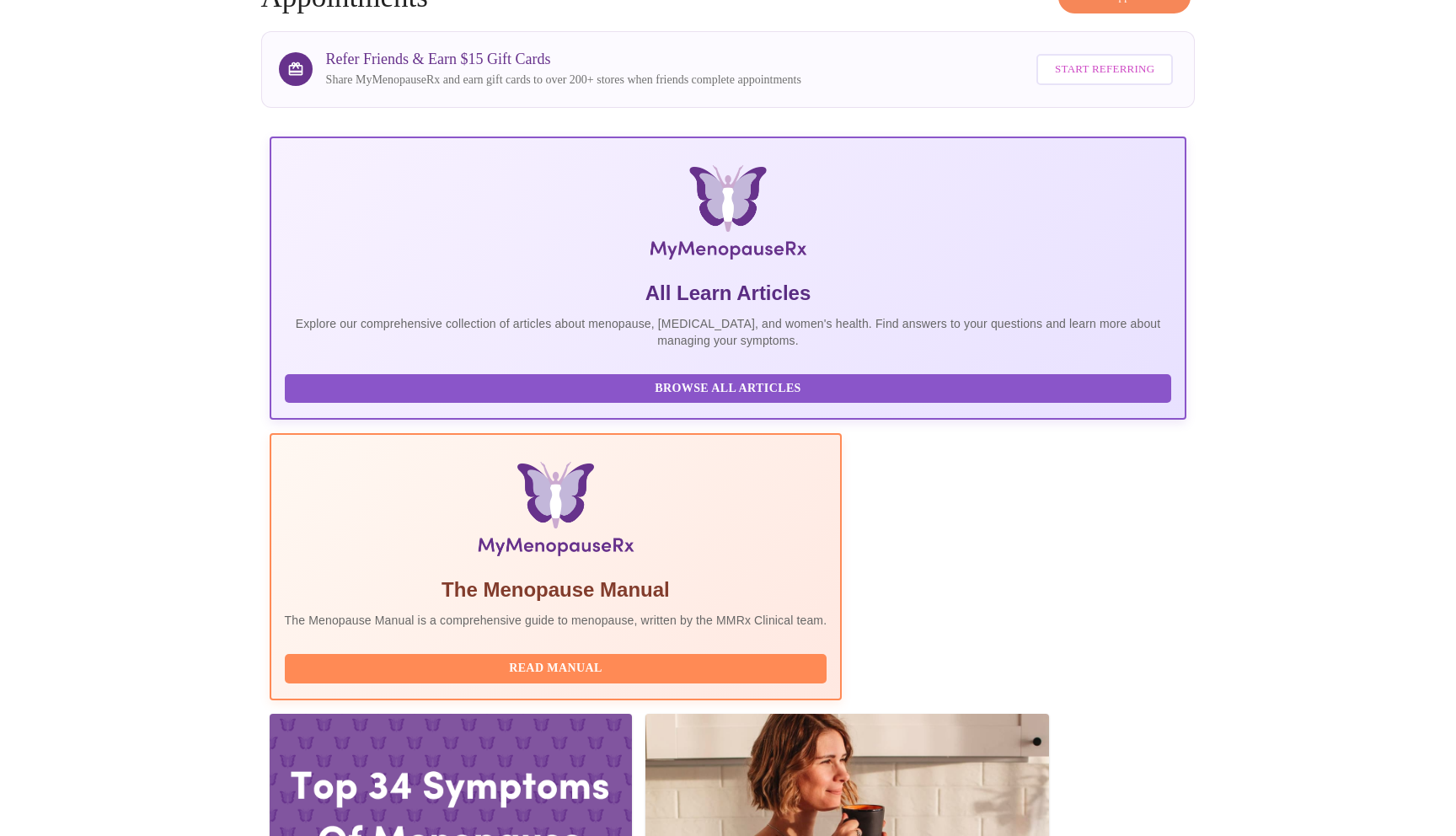
scroll to position [0, 1]
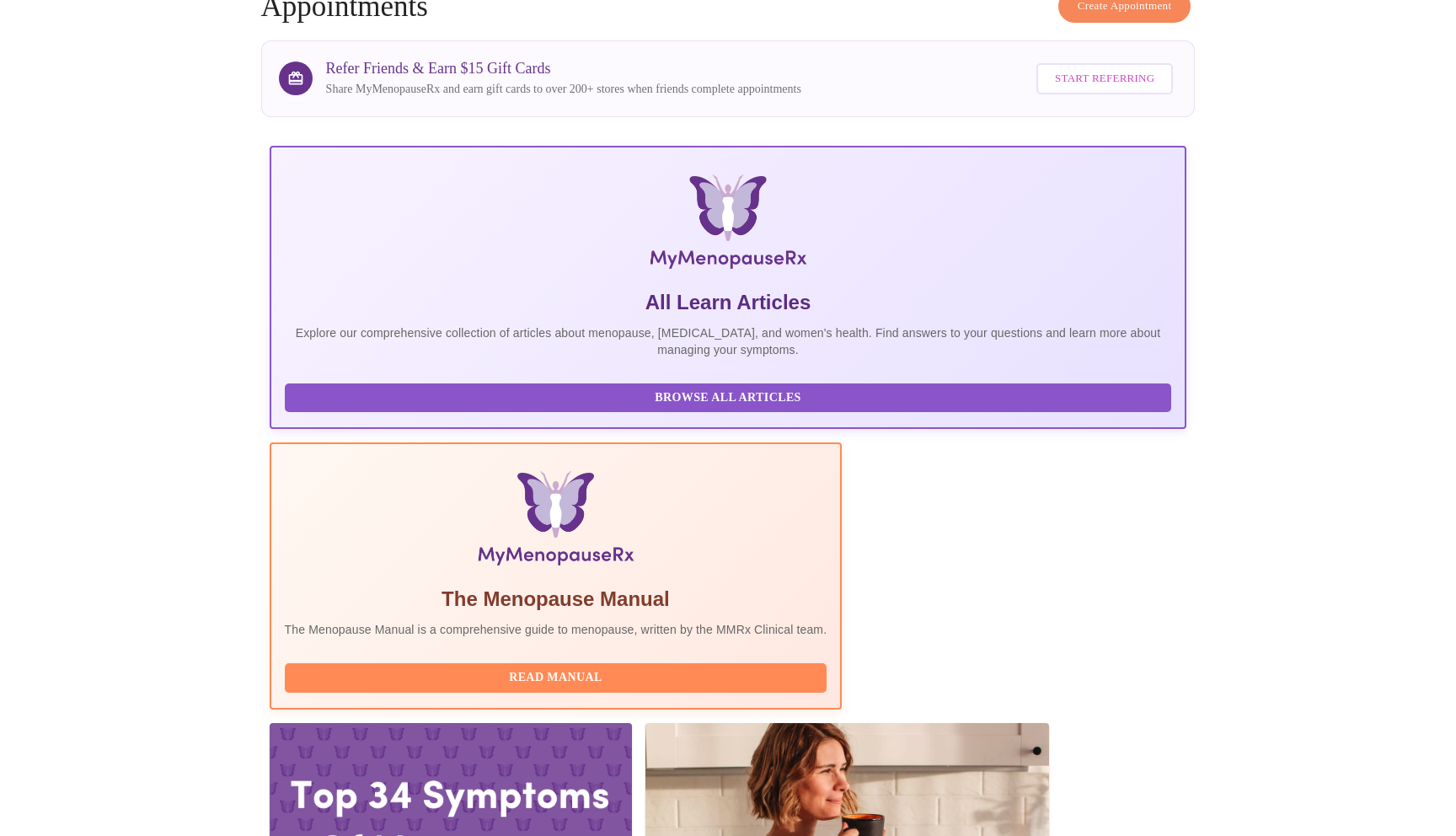
scroll to position [106, 0]
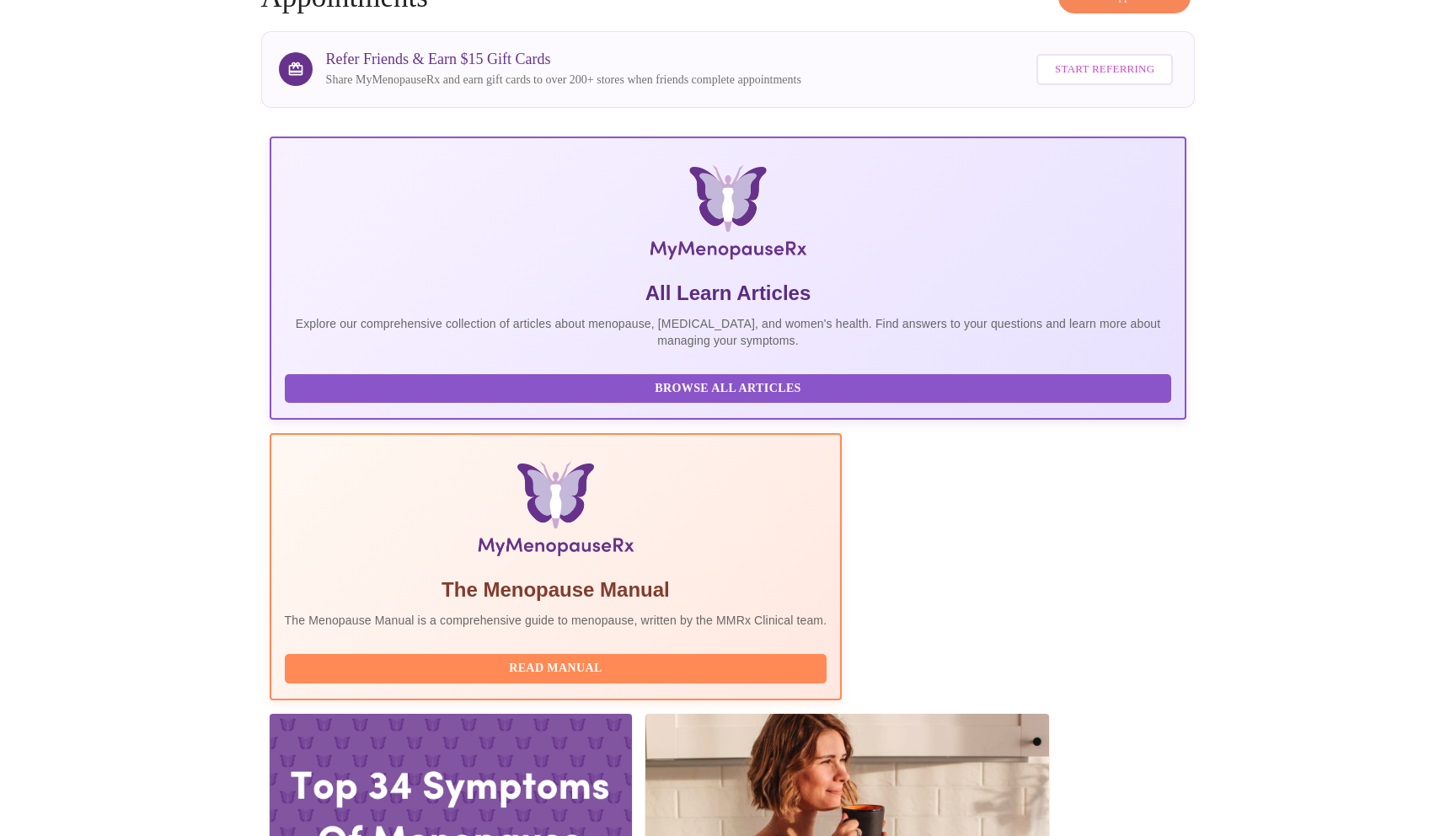
drag, startPoint x: 1007, startPoint y: 537, endPoint x: 1045, endPoint y: 610, distance: 82.3
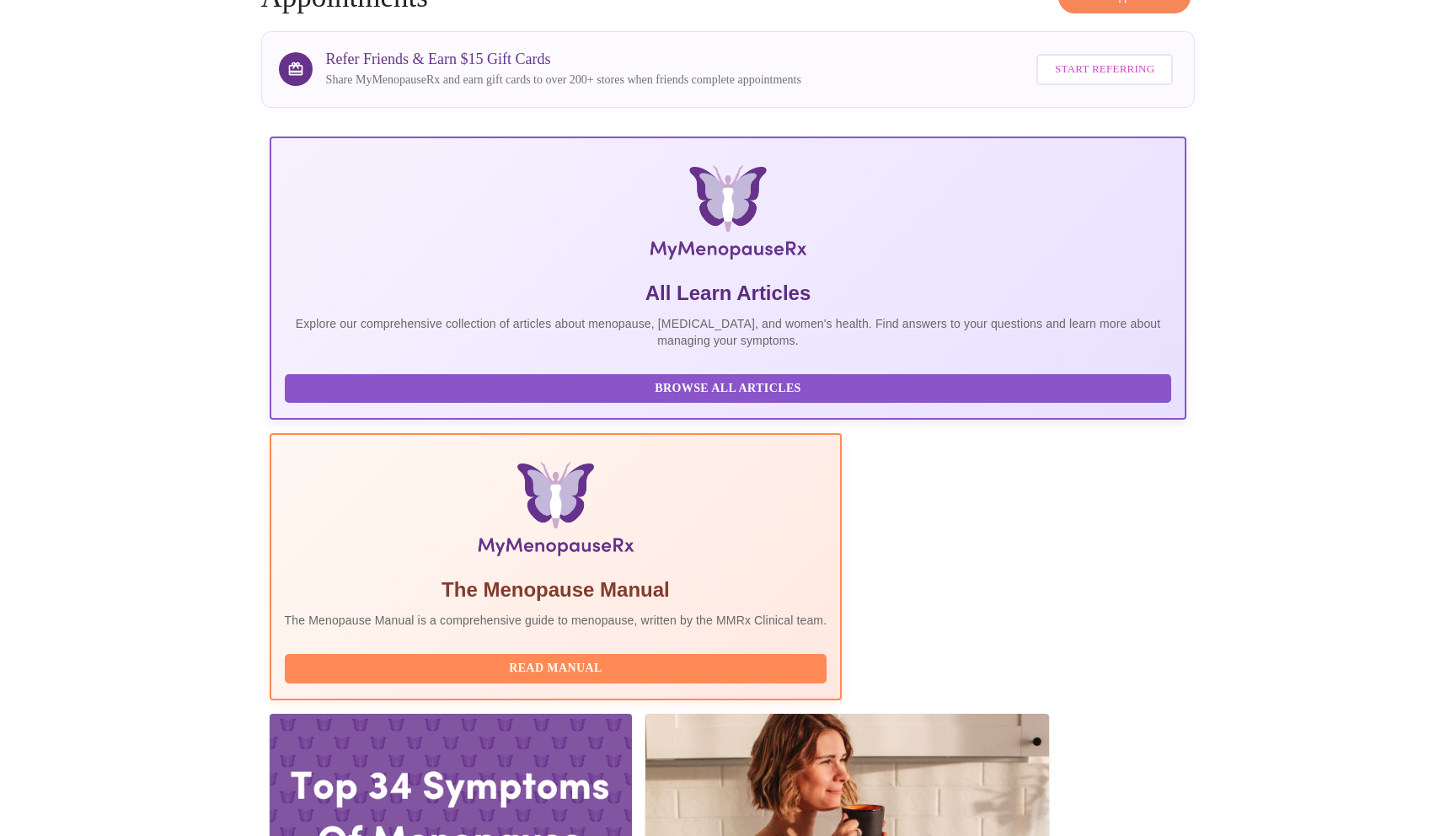
scroll to position [0, 0]
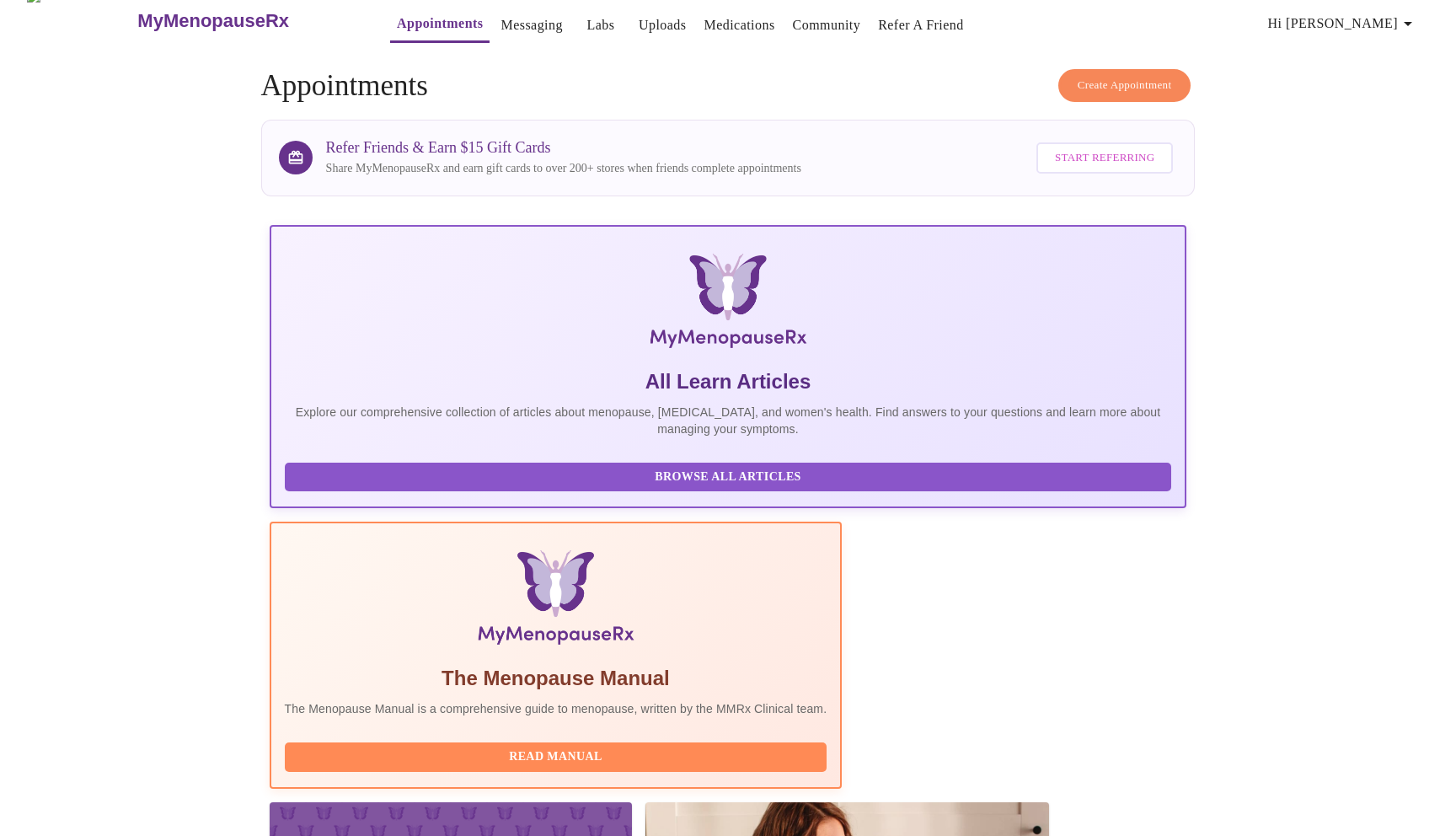
click at [508, 16] on link "Messaging" at bounding box center [532, 24] width 62 height 23
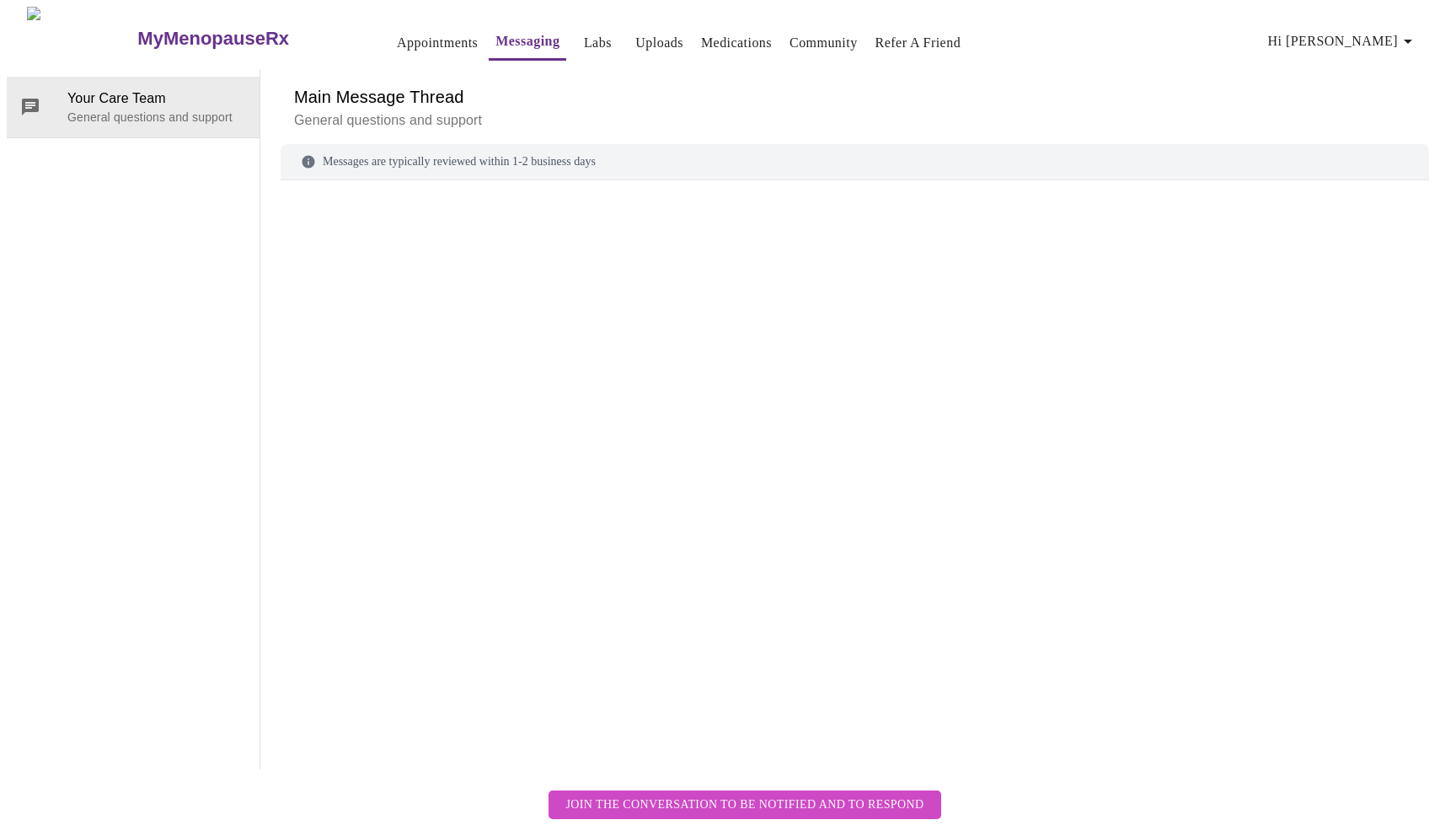
scroll to position [63, 0]
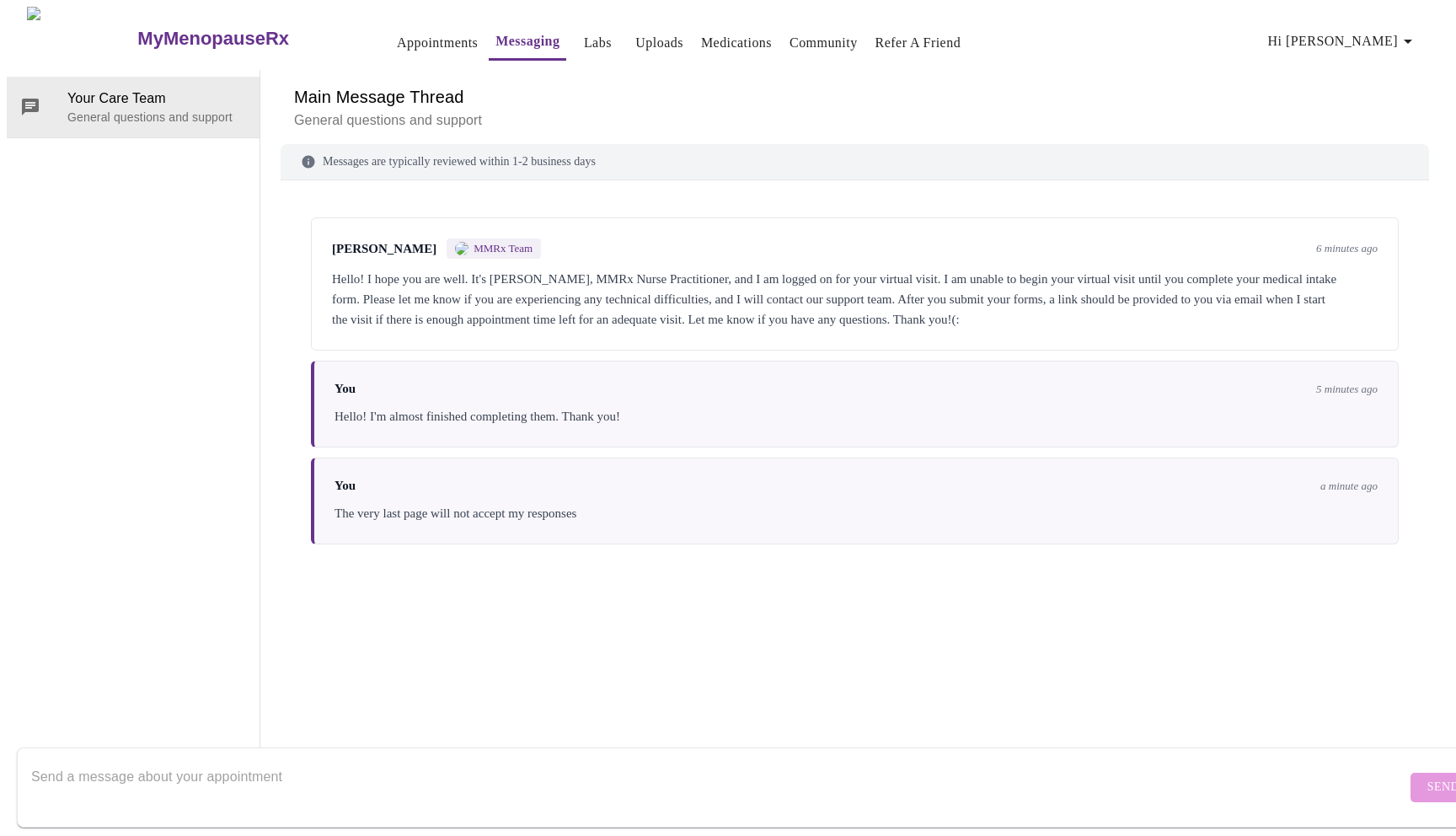
click at [626, 110] on p "General questions and support" at bounding box center [854, 120] width 1122 height 21
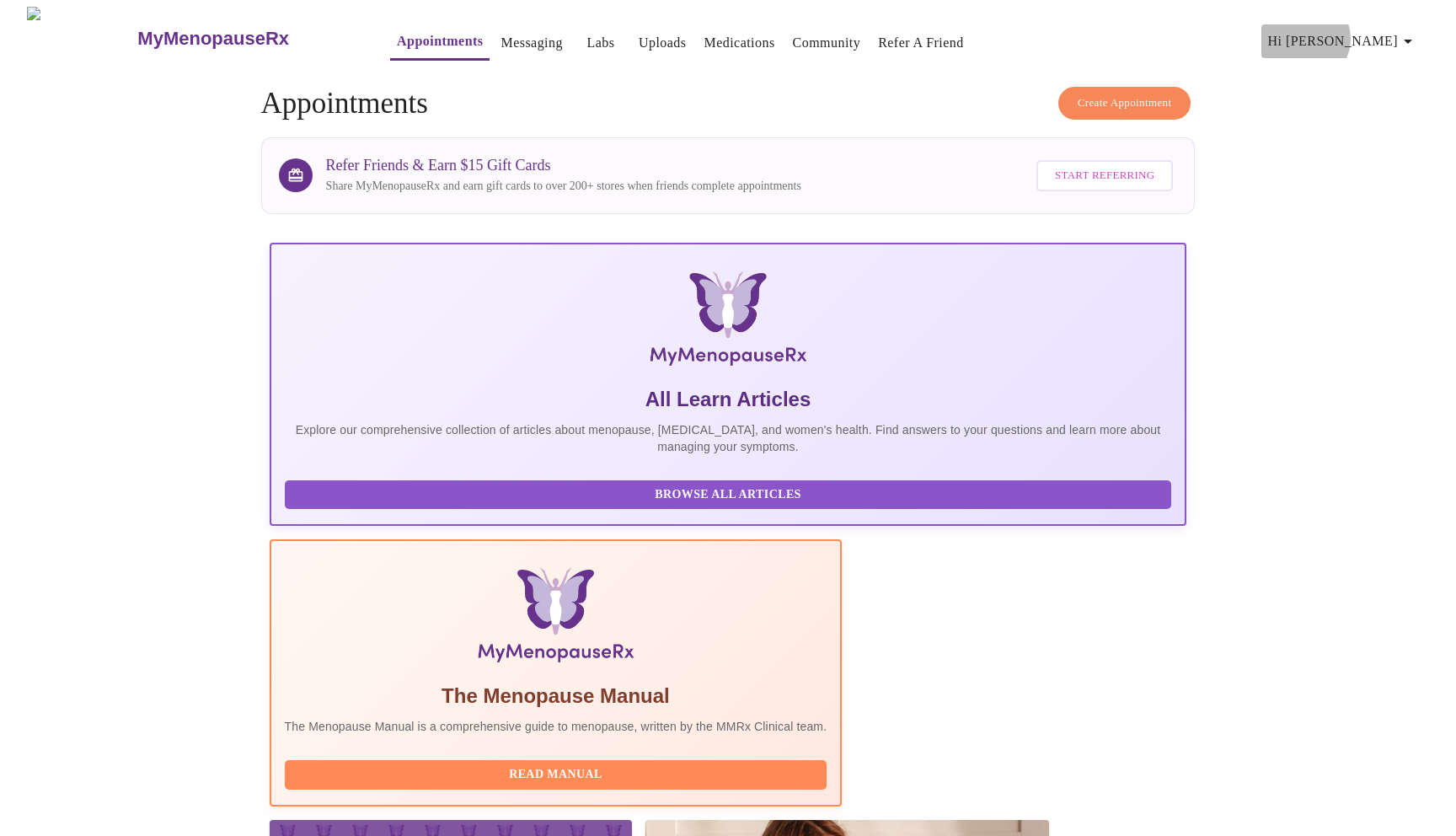
click at [1392, 32] on span "Hi [PERSON_NAME]" at bounding box center [1343, 41] width 150 height 23
click at [1382, 65] on li "Billing" at bounding box center [1390, 65] width 77 height 31
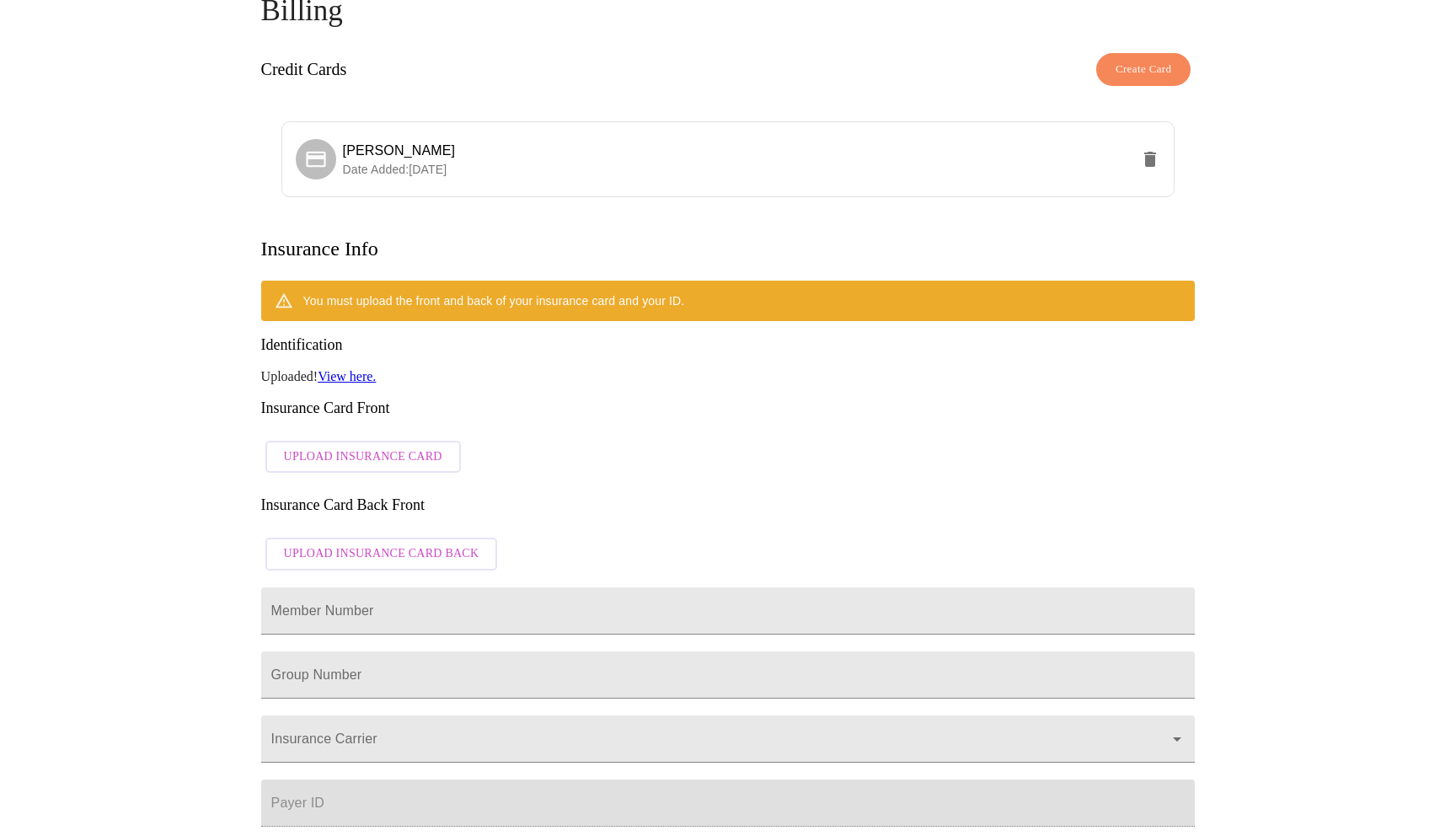
scroll to position [94, 0]
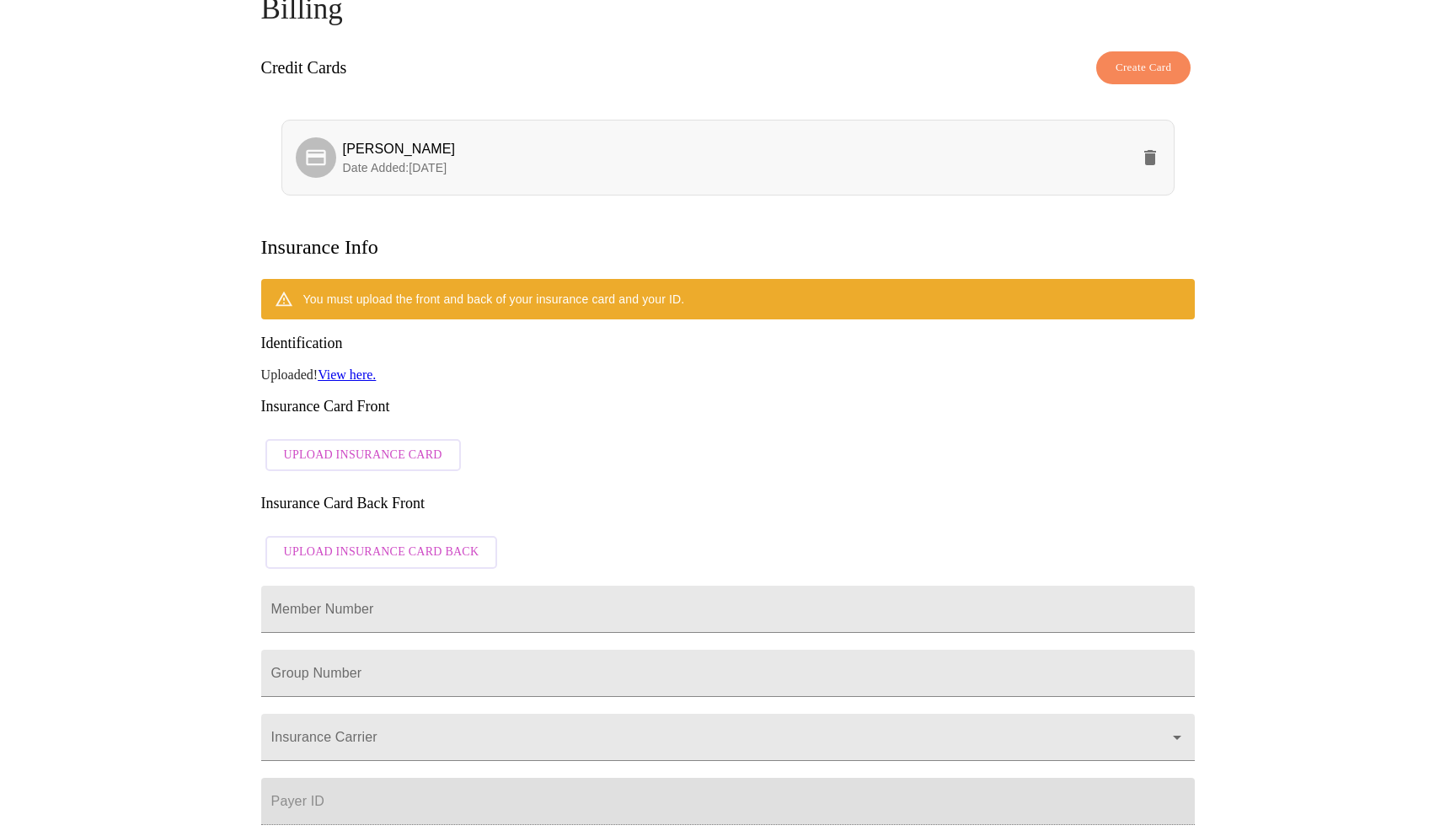
click at [1040, 139] on span "[PERSON_NAME]" at bounding box center [737, 149] width 788 height 21
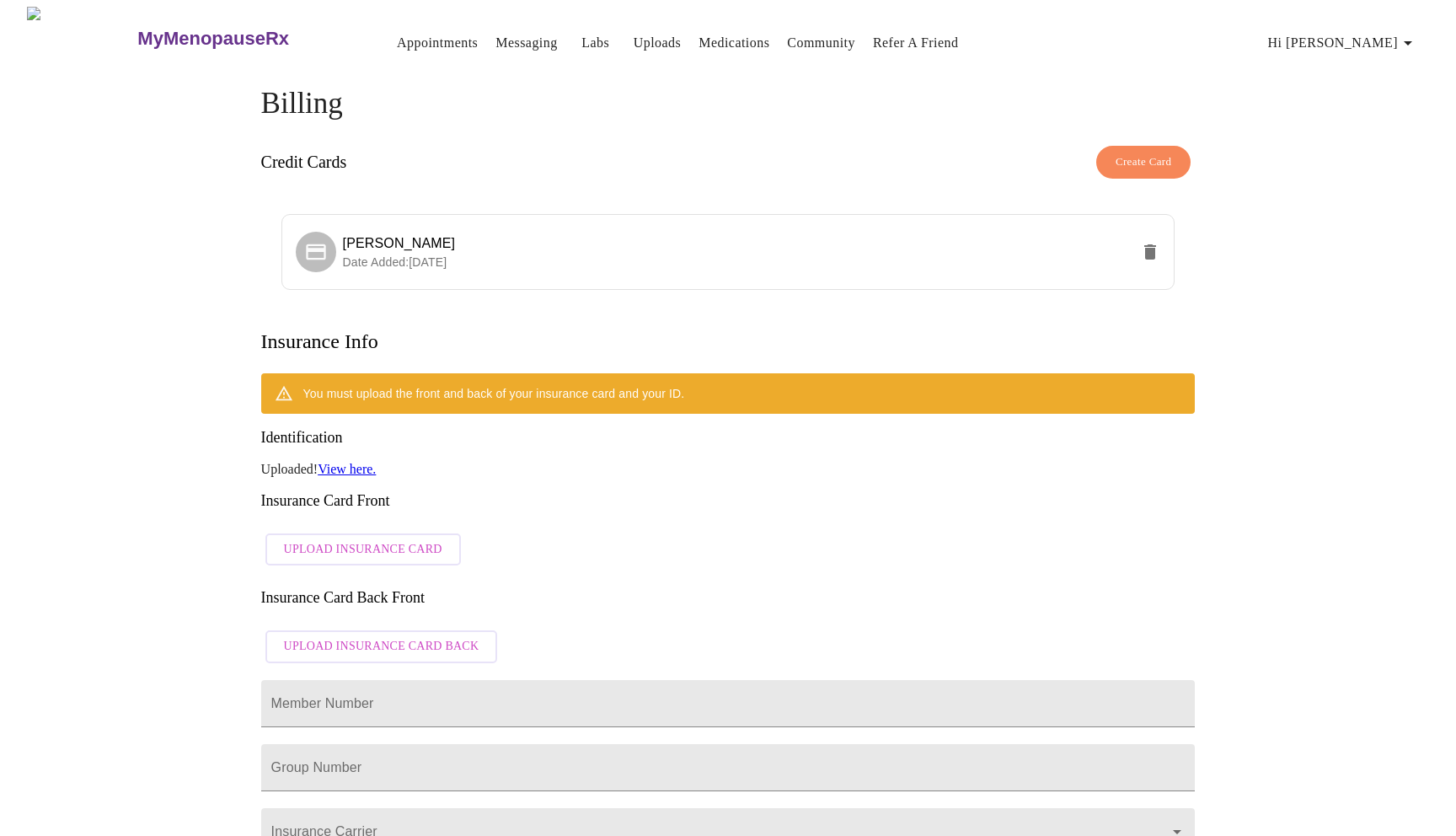
click at [1419, 40] on icon "button" at bounding box center [1408, 43] width 21 height 21
click at [843, 73] on div at bounding box center [728, 418] width 1456 height 836
click at [495, 35] on link "Messaging" at bounding box center [526, 42] width 62 height 23
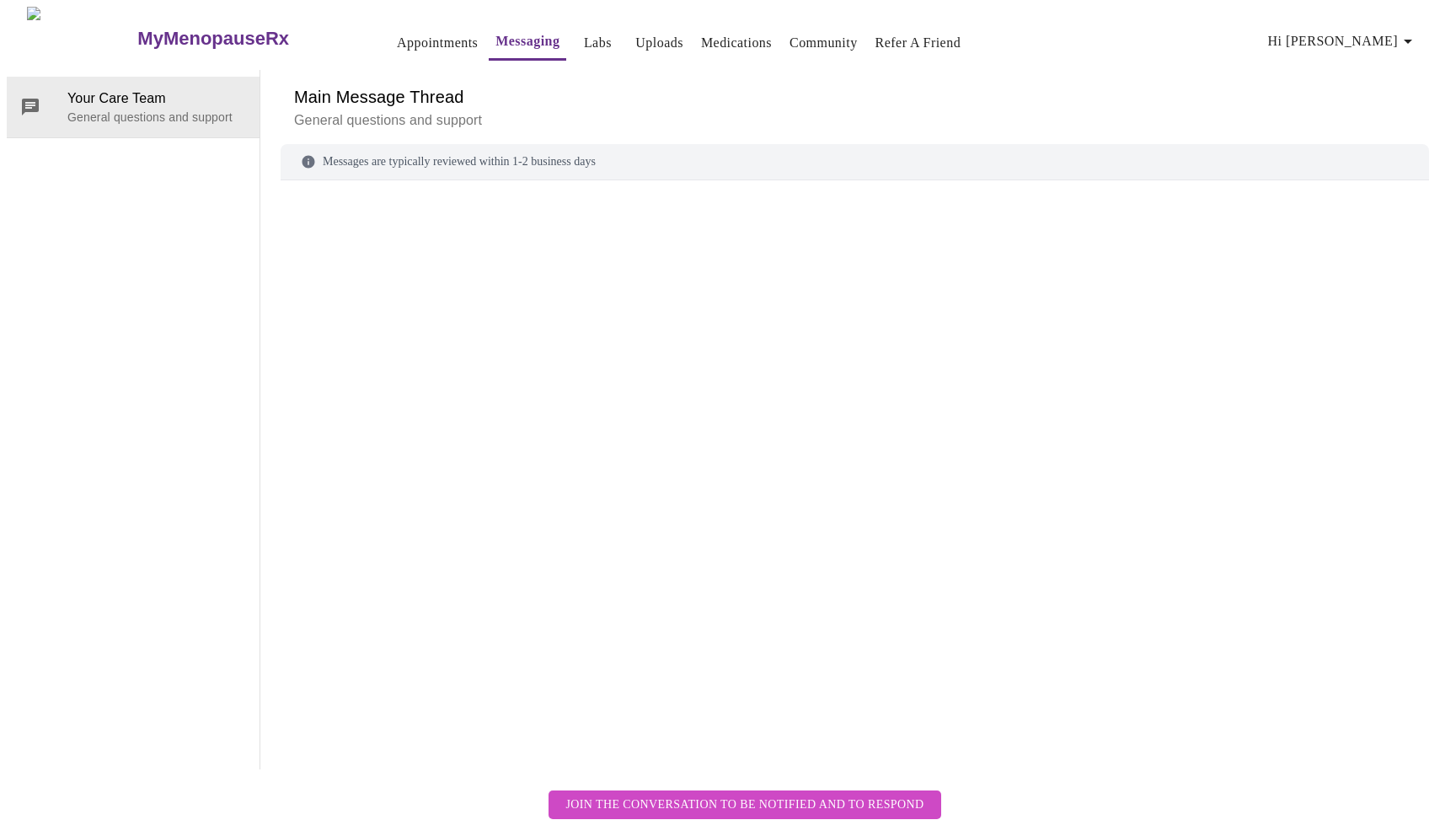
scroll to position [63, 0]
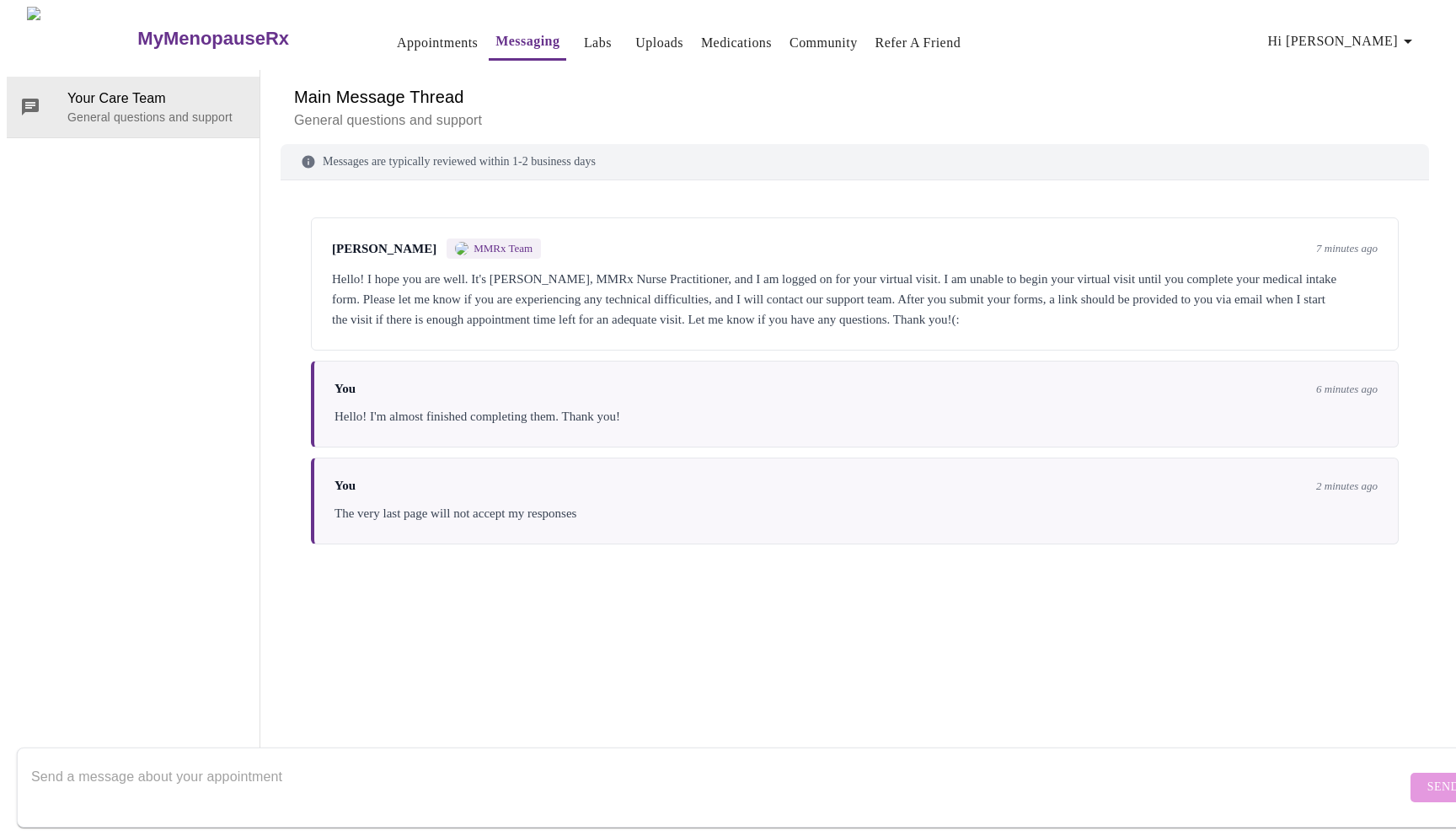
click at [72, 772] on textarea "Send a message about your appointment" at bounding box center [718, 787] width 1376 height 54
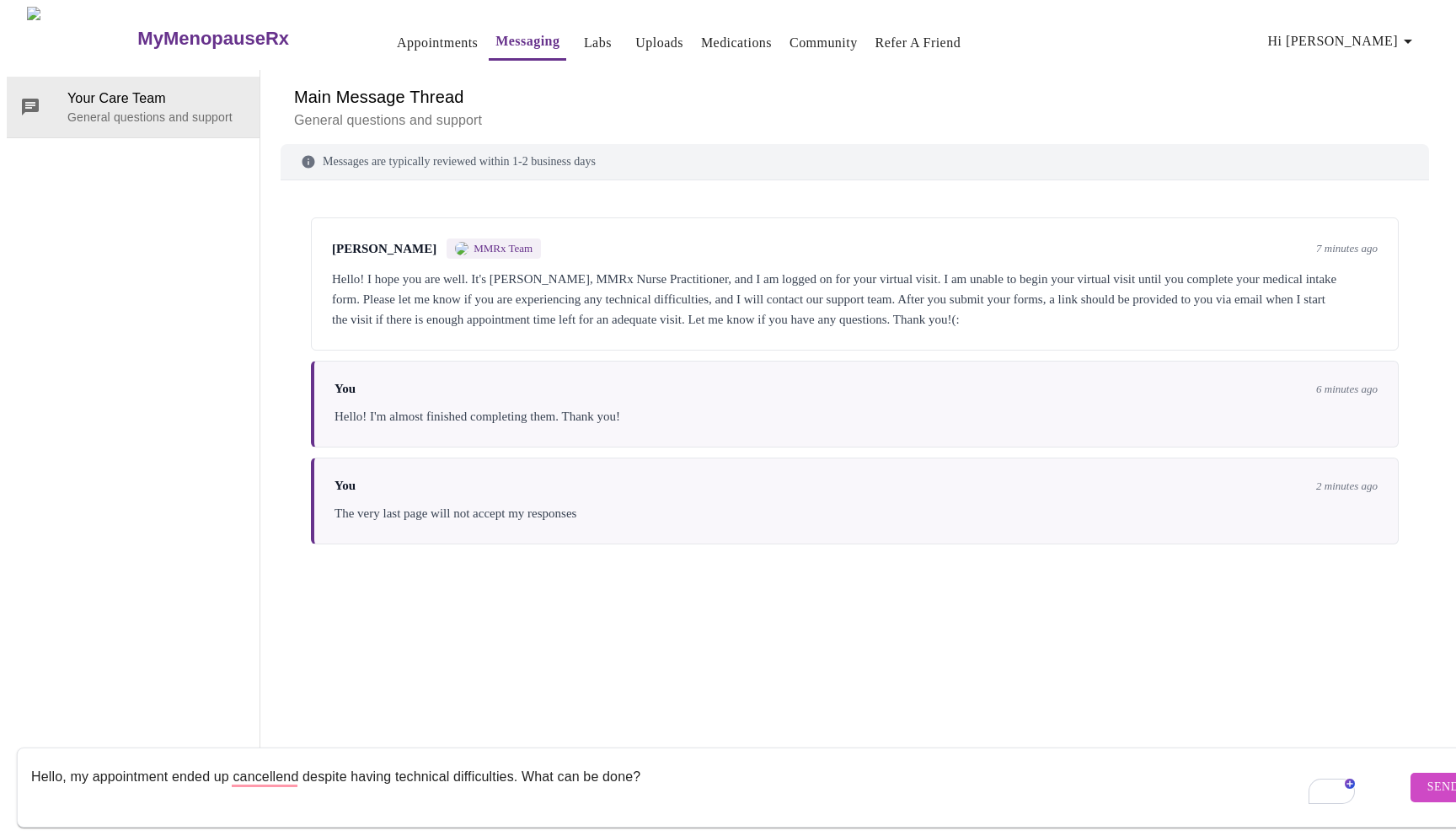
click at [286, 762] on textarea "Hello, my appointment ended up cancellend despite having technical difficulties…" at bounding box center [718, 787] width 1376 height 54
click at [322, 760] on textarea "Hello, my appointment ended up cancellend despite having technical difficulties…" at bounding box center [718, 787] width 1376 height 54
click at [250, 763] on textarea "Hello, my appointment ended up cancellend despite having technical difficulties…" at bounding box center [718, 787] width 1376 height 54
type textarea "Hello, my appointment ended up canceled despite having technical difficulties. …"
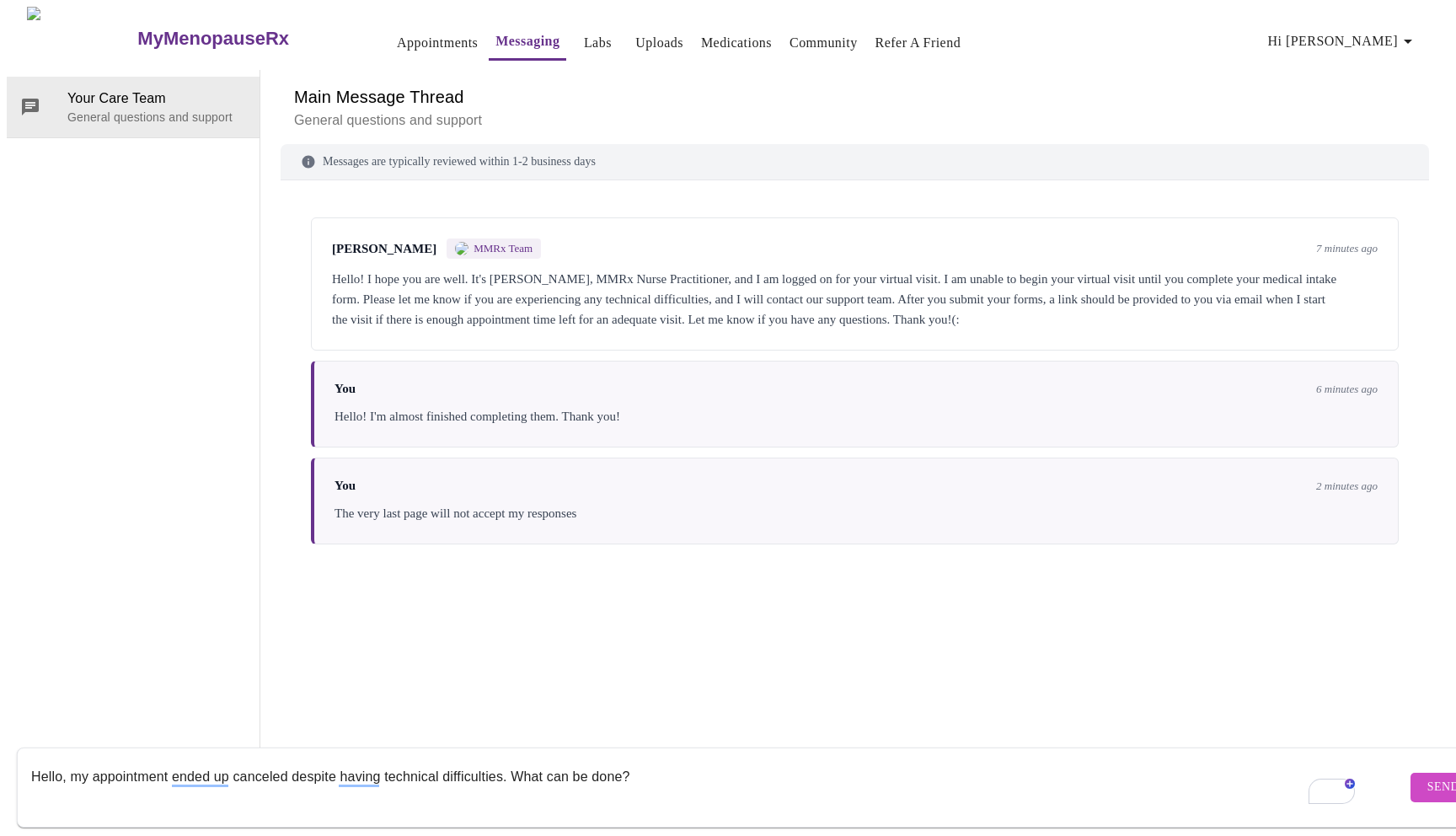
click at [1428, 777] on span "Send" at bounding box center [1444, 787] width 32 height 21
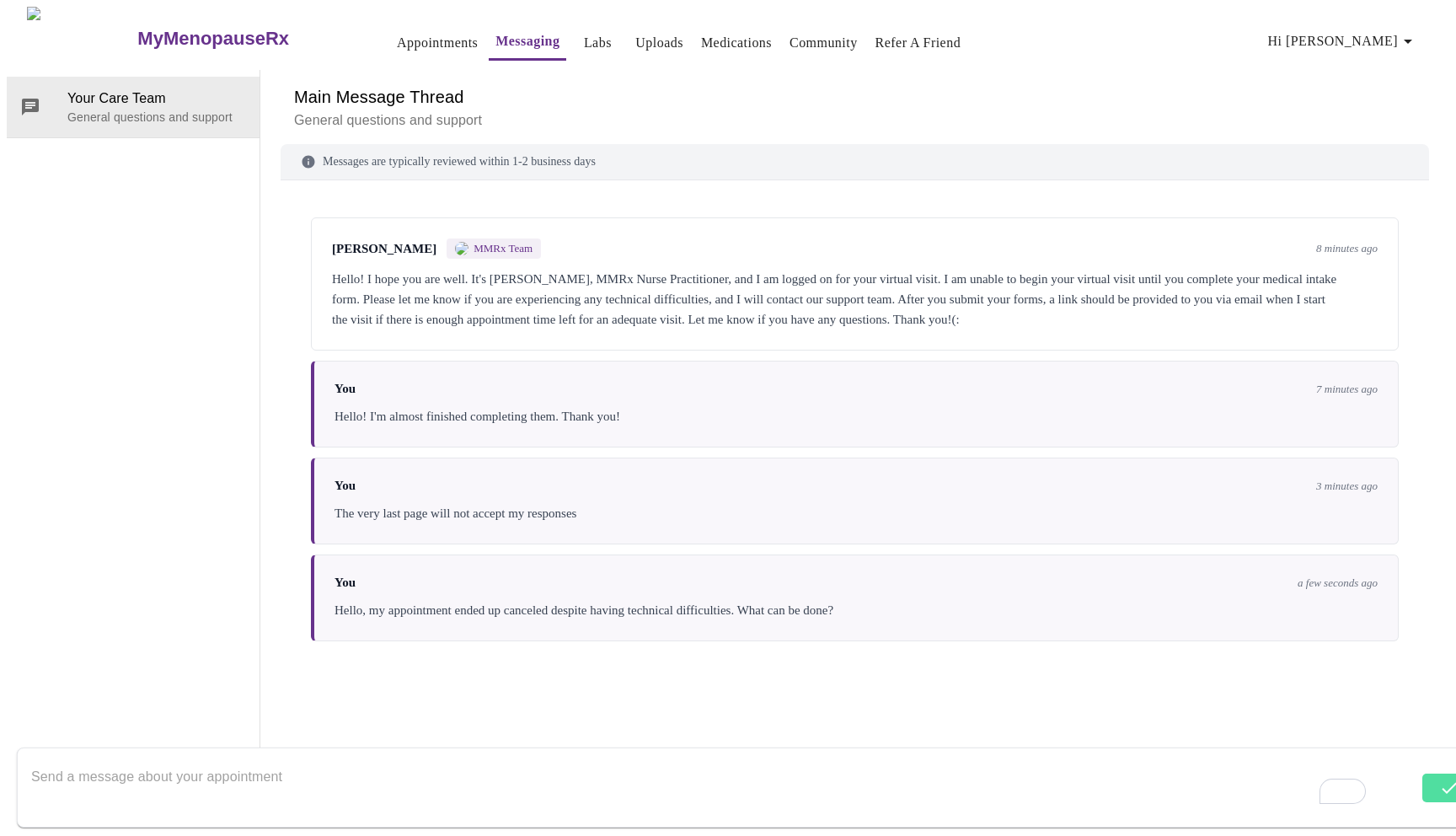
scroll to position [63, 0]
